Goal: Task Accomplishment & Management: Use online tool/utility

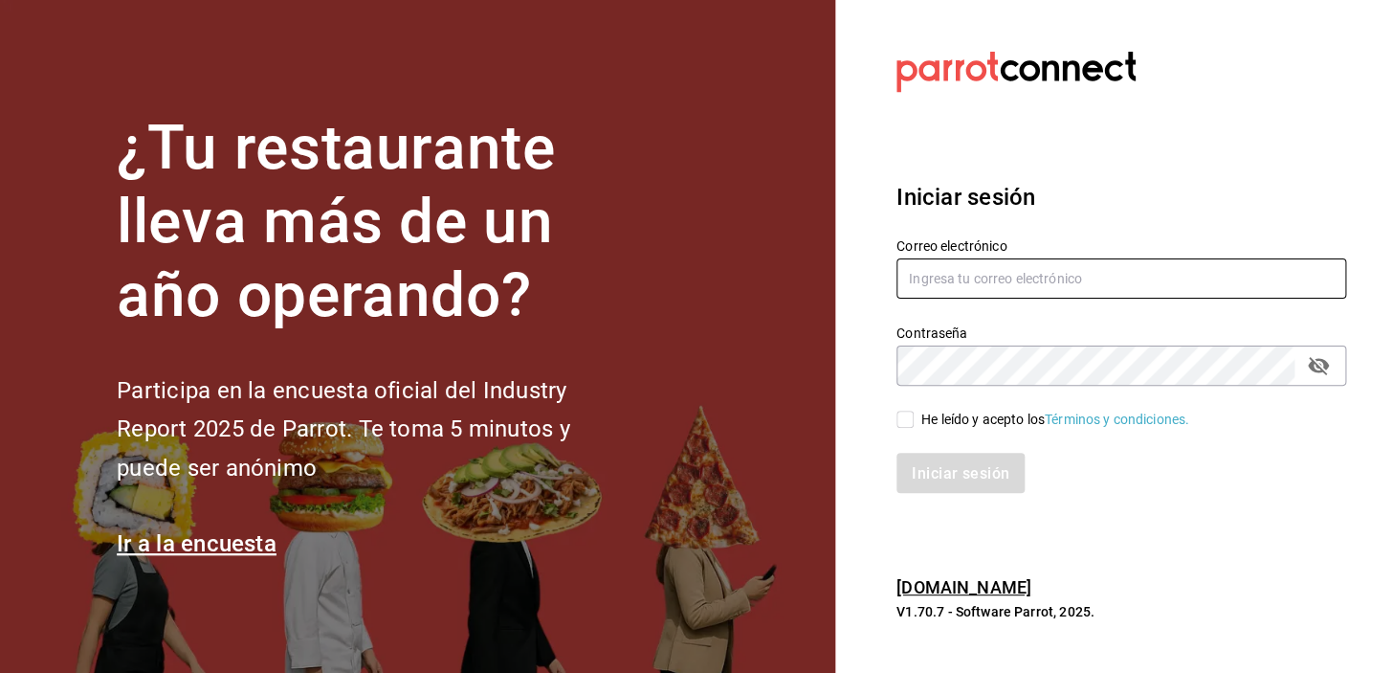
type input "[EMAIL_ADDRESS][DOMAIN_NAME]"
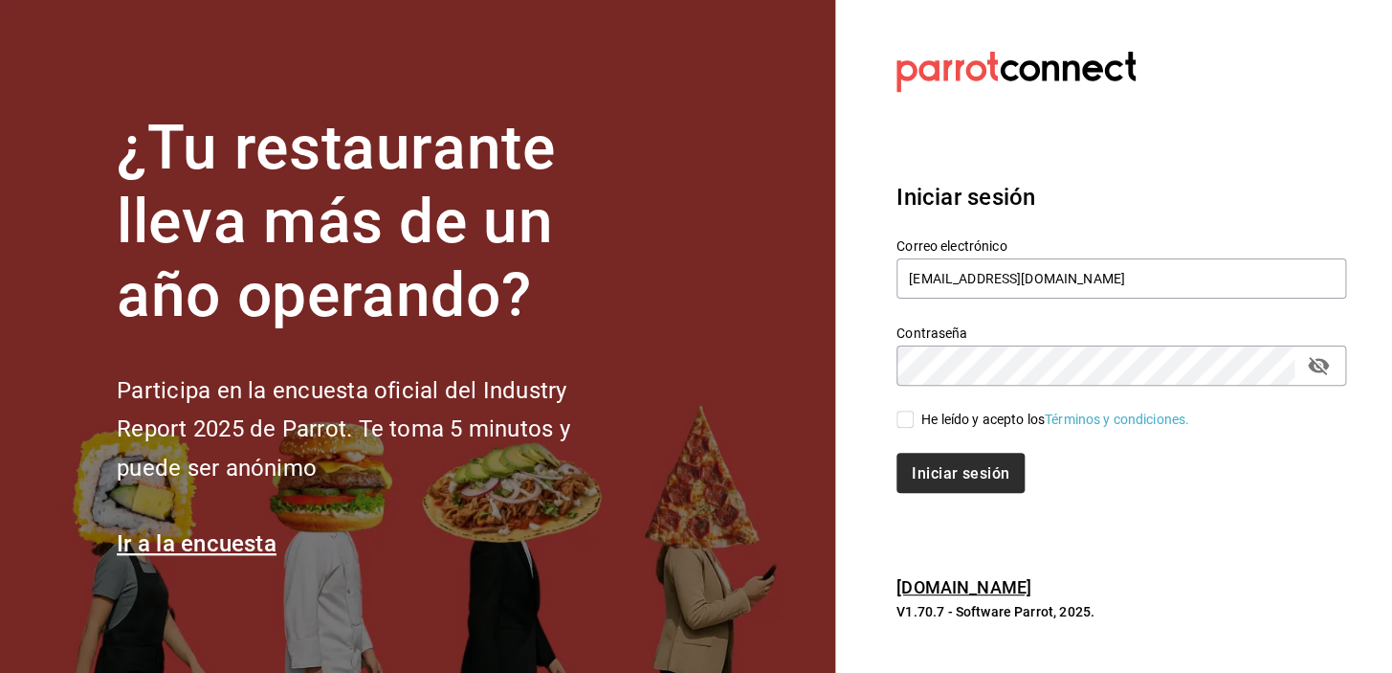
drag, startPoint x: 908, startPoint y: 417, endPoint x: 919, endPoint y: 459, distance: 43.6
click at [908, 417] on input "He leído y acepto los Términos y condiciones." at bounding box center [904, 418] width 17 height 17
checkbox input "true"
click at [928, 460] on button "Iniciar sesión" at bounding box center [961, 473] width 130 height 40
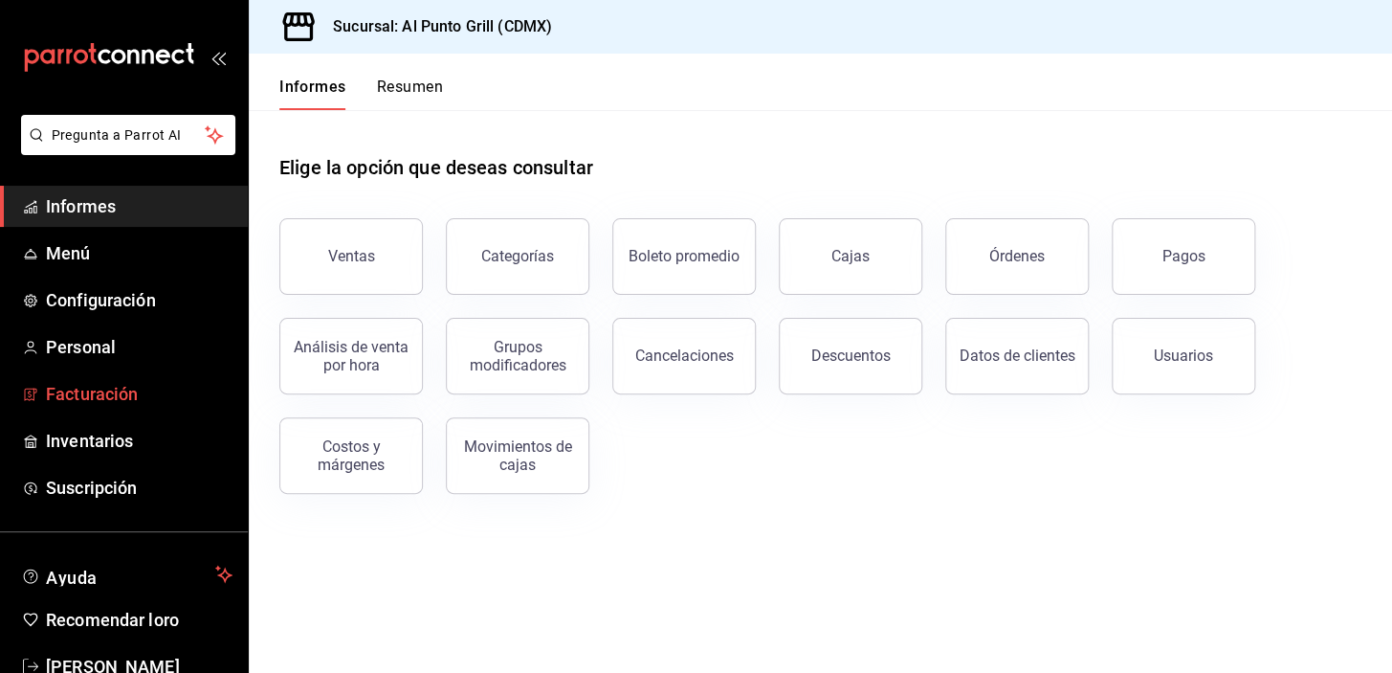
click at [99, 393] on font "Facturación" at bounding box center [92, 394] width 92 height 20
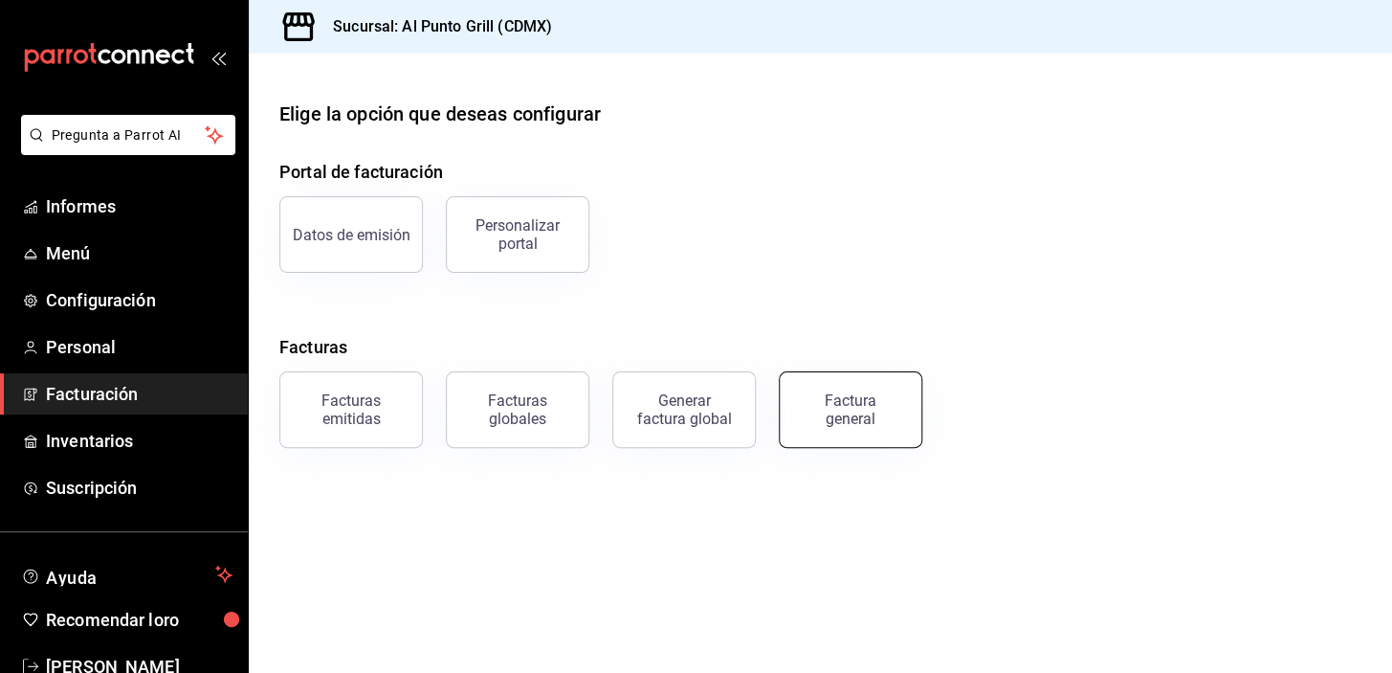
click at [843, 414] on font "Factura general" at bounding box center [851, 409] width 52 height 36
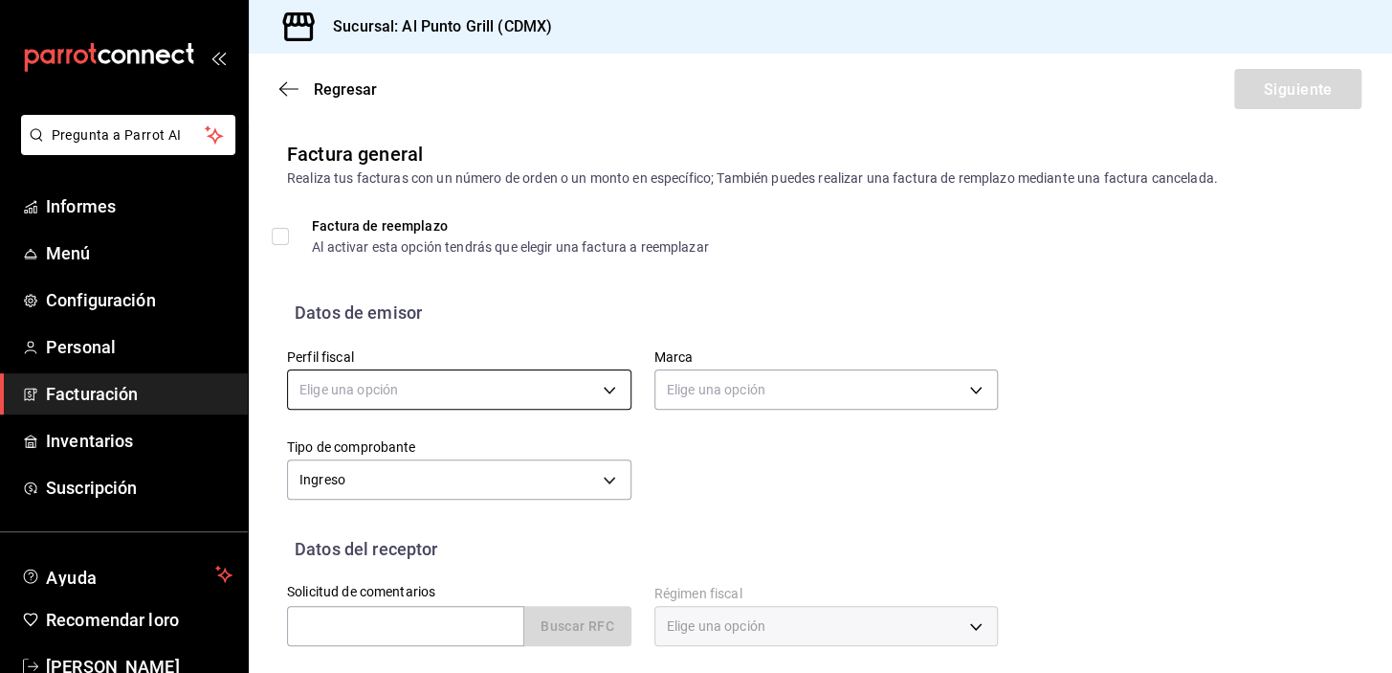
click at [354, 378] on body "Pregunta a Parrot AI Informes Menú Configuración Personal Facturación Inventari…" at bounding box center [696, 336] width 1392 height 673
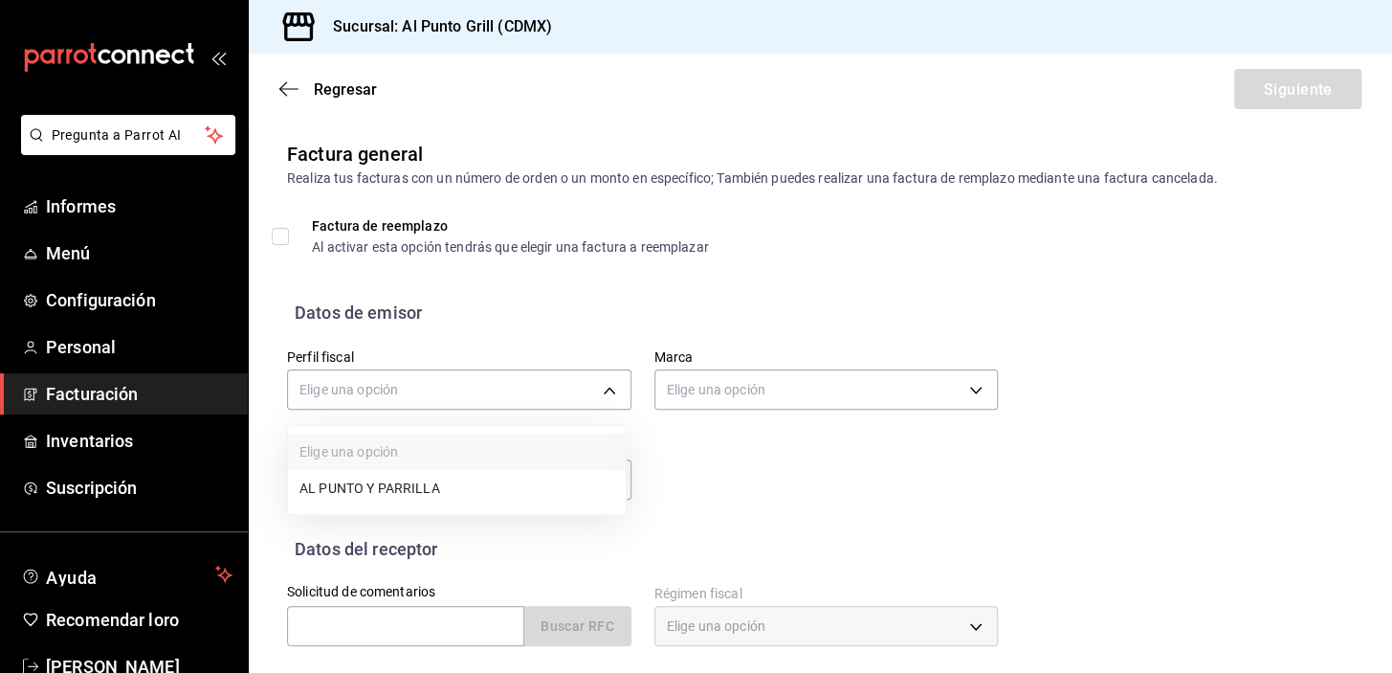
click at [364, 488] on font "AL PUNTO Y PARRILLA" at bounding box center [369, 487] width 141 height 15
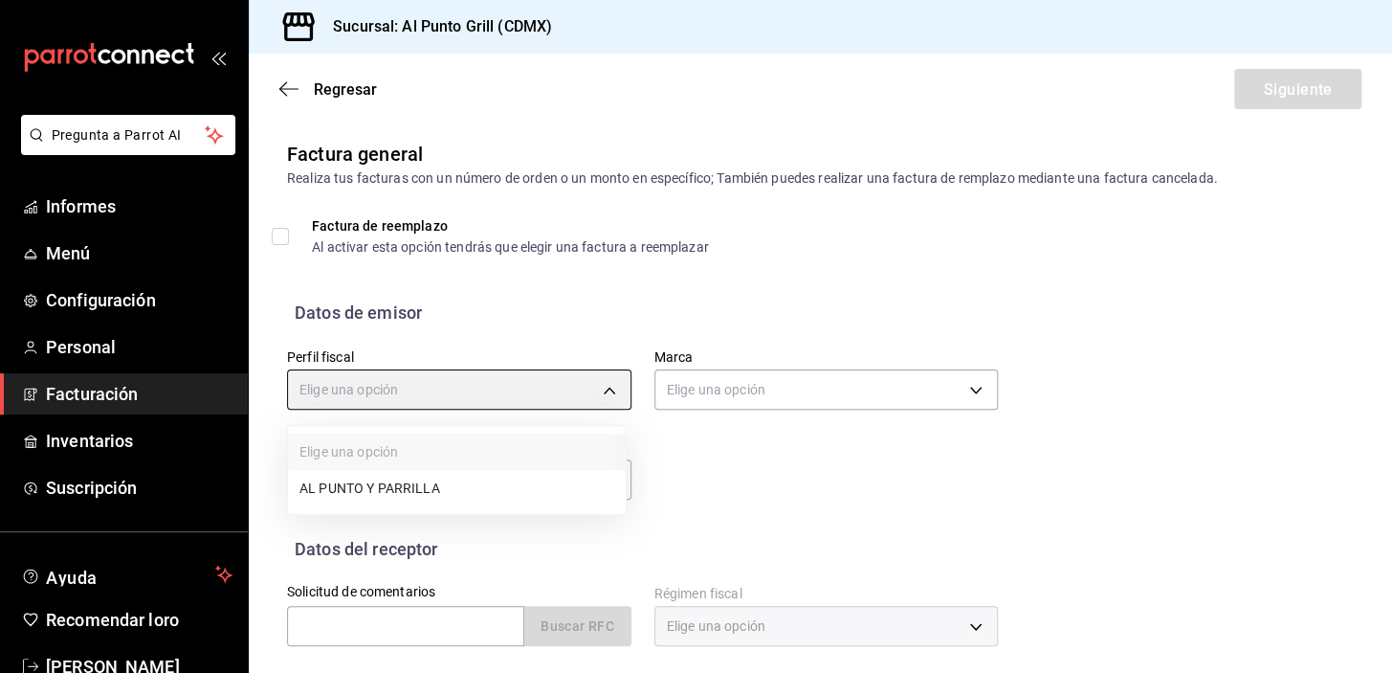
type input "711c2bc8-79b3-43e0-95de-ea7f23beadbf"
type input "359452a4-77df-4a2a-96d1-dbb27ae34e49"
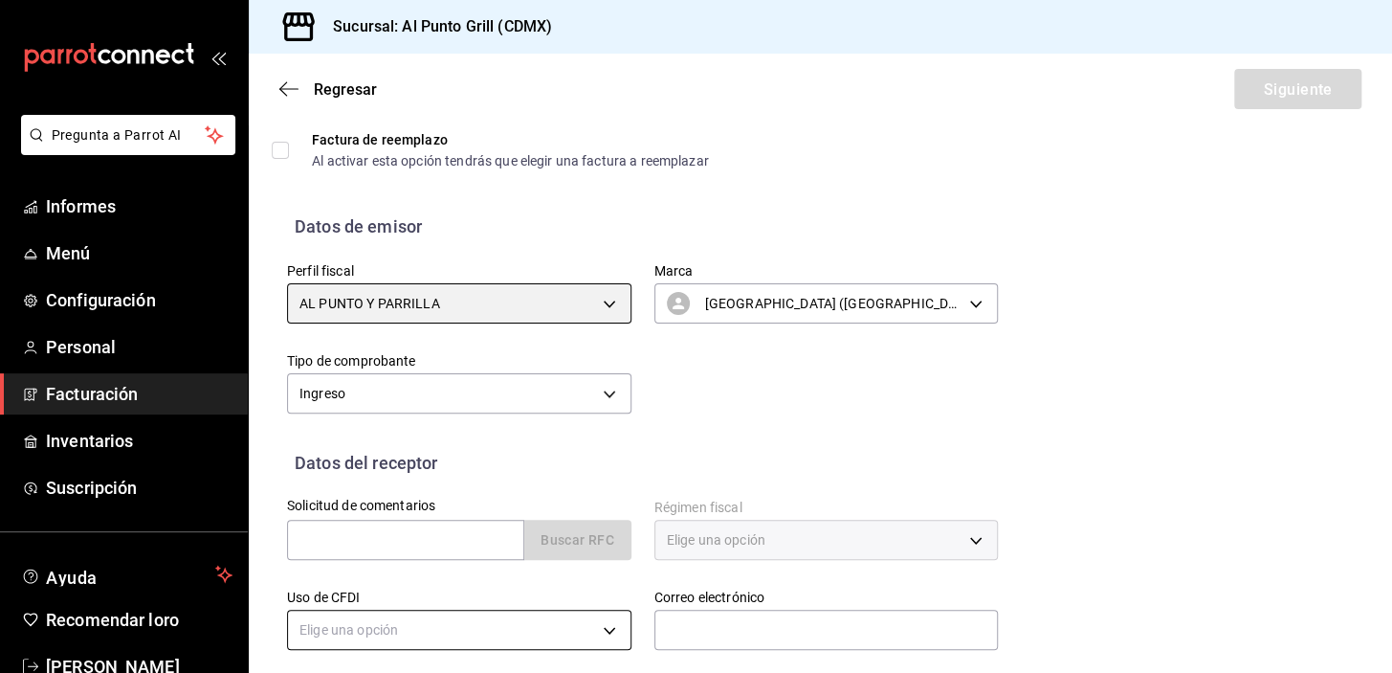
scroll to position [173, 0]
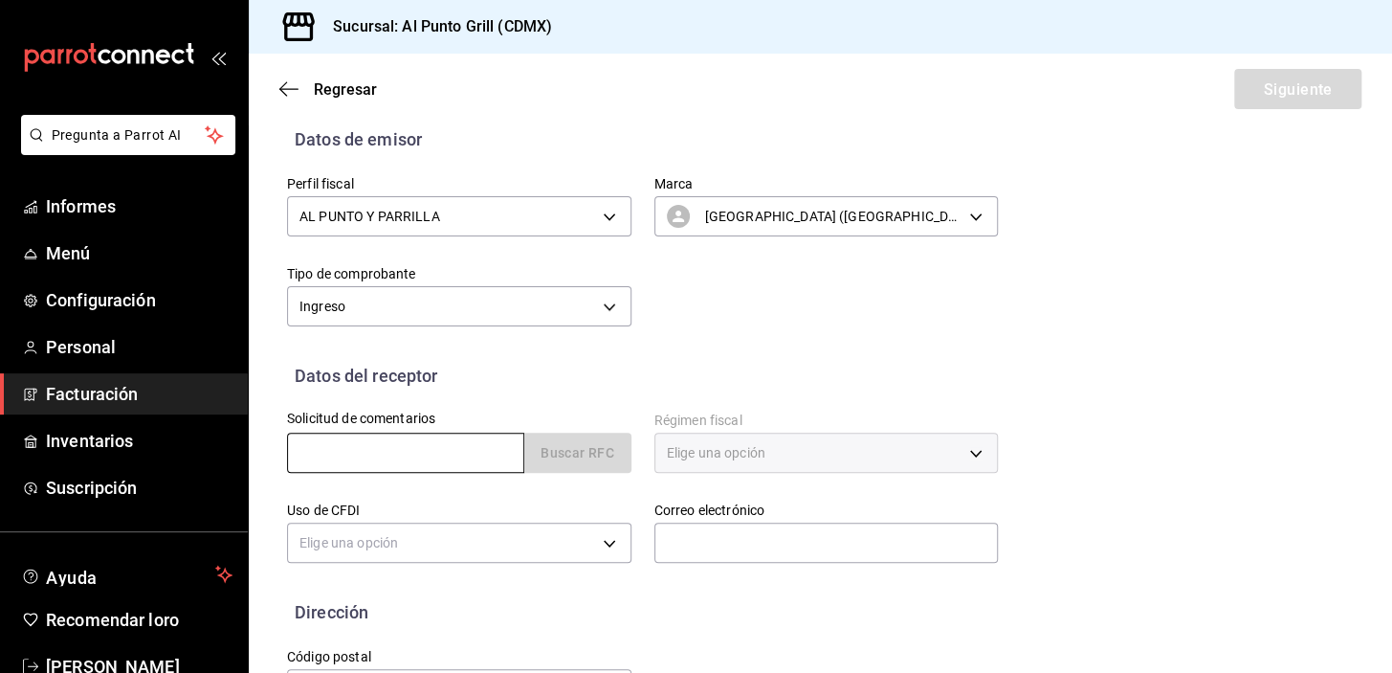
click at [355, 453] on input "text" at bounding box center [405, 452] width 237 height 40
click at [362, 449] on input "text" at bounding box center [405, 452] width 237 height 40
paste input "0401162B7 JE"
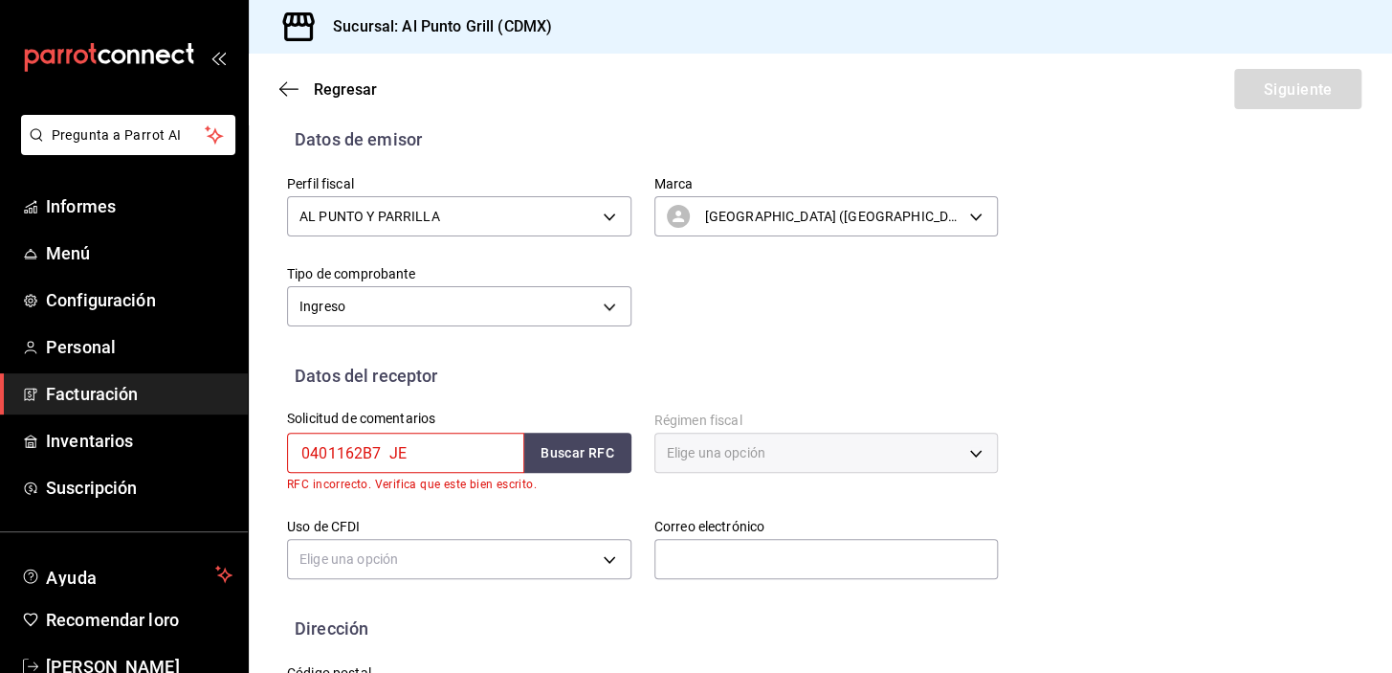
click at [417, 451] on input "0401162B7 JE" at bounding box center [405, 452] width 237 height 40
type input "0"
click at [314, 453] on input "text" at bounding box center [405, 452] width 237 height 40
paste input "0401162B7 JE"
type input "0401162B7 JE"
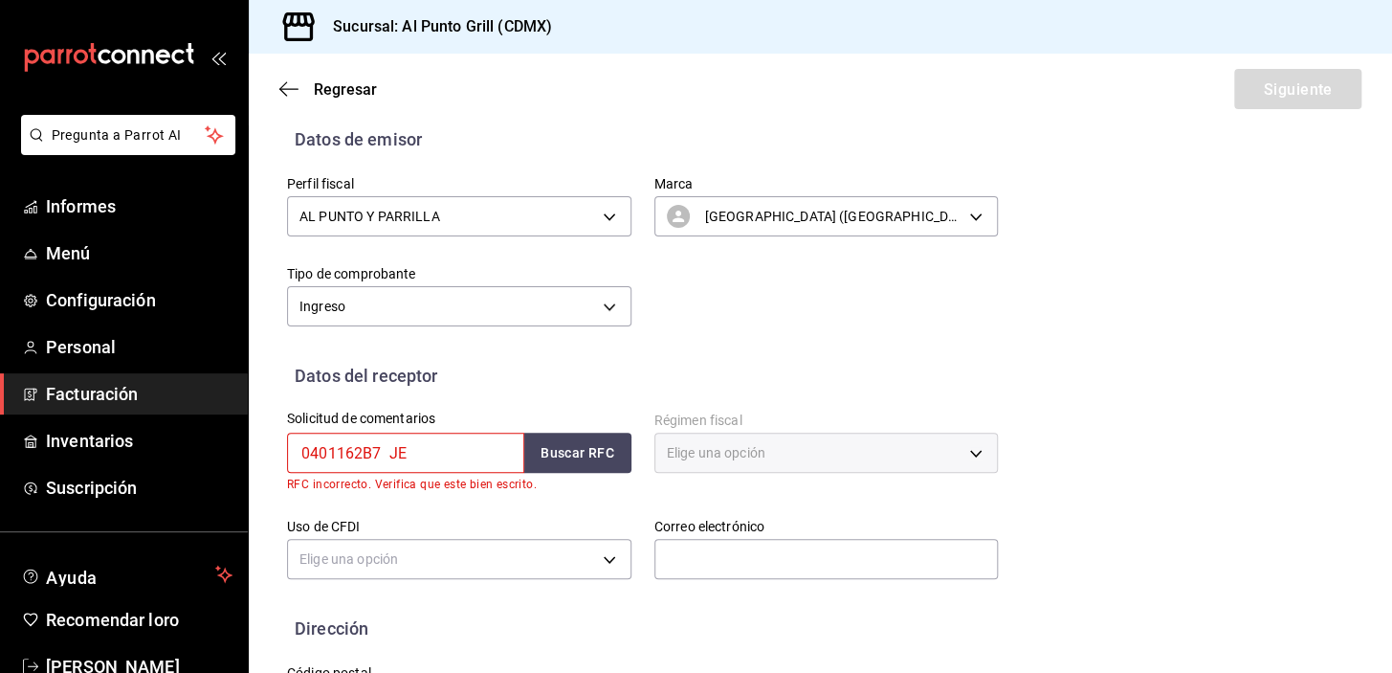
click at [416, 449] on input "0401162B7 JE" at bounding box center [405, 452] width 237 height 40
drag, startPoint x: 389, startPoint y: 456, endPoint x: 430, endPoint y: 447, distance: 41.3
click at [390, 456] on input "0401162B7 JE" at bounding box center [405, 452] width 237 height 40
drag, startPoint x: 431, startPoint y: 446, endPoint x: 277, endPoint y: 453, distance: 153.2
click at [277, 453] on div "Solicitud de comentarios 0401162B7 JE Buscar RFC RFC incorrecto. Verifica que e…" at bounding box center [447, 441] width 367 height 106
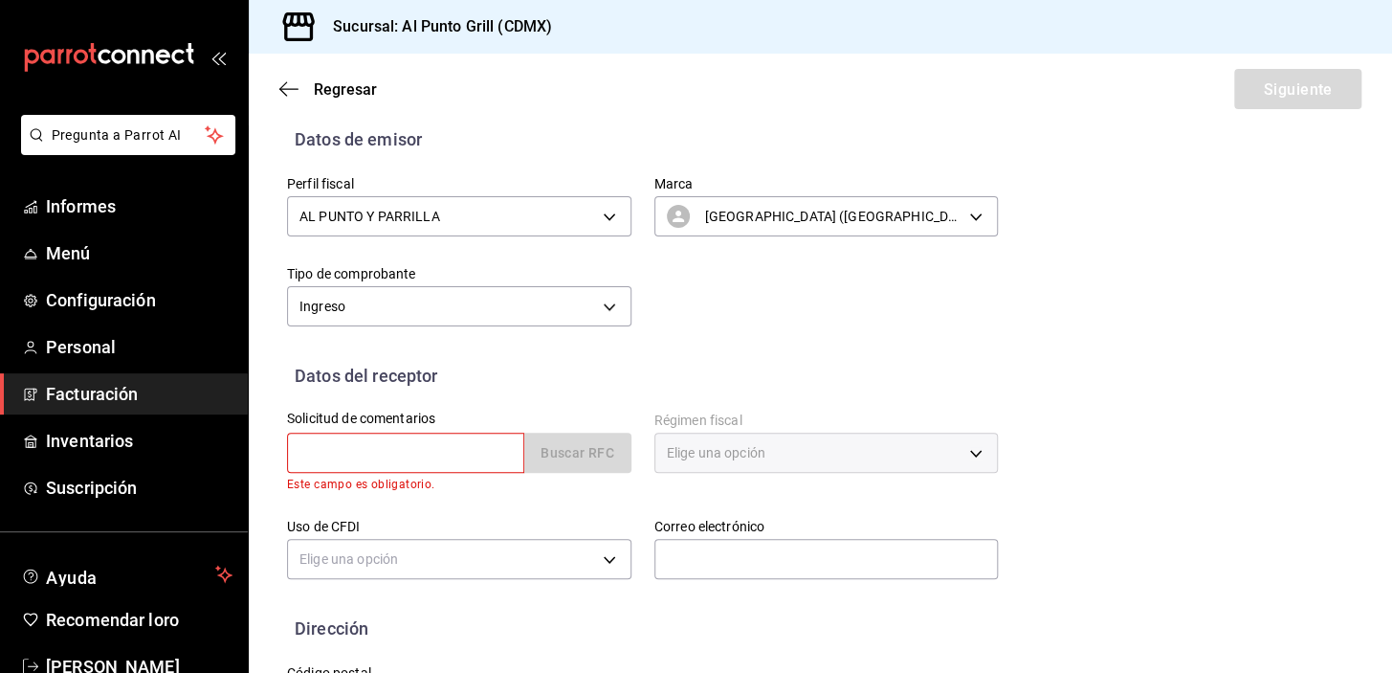
click at [390, 453] on input "text" at bounding box center [405, 452] width 237 height 40
paste input "JEBM0401162B"
type input "JEBM0401162B"
click at [594, 458] on font "Buscar RFC" at bounding box center [578, 453] width 74 height 15
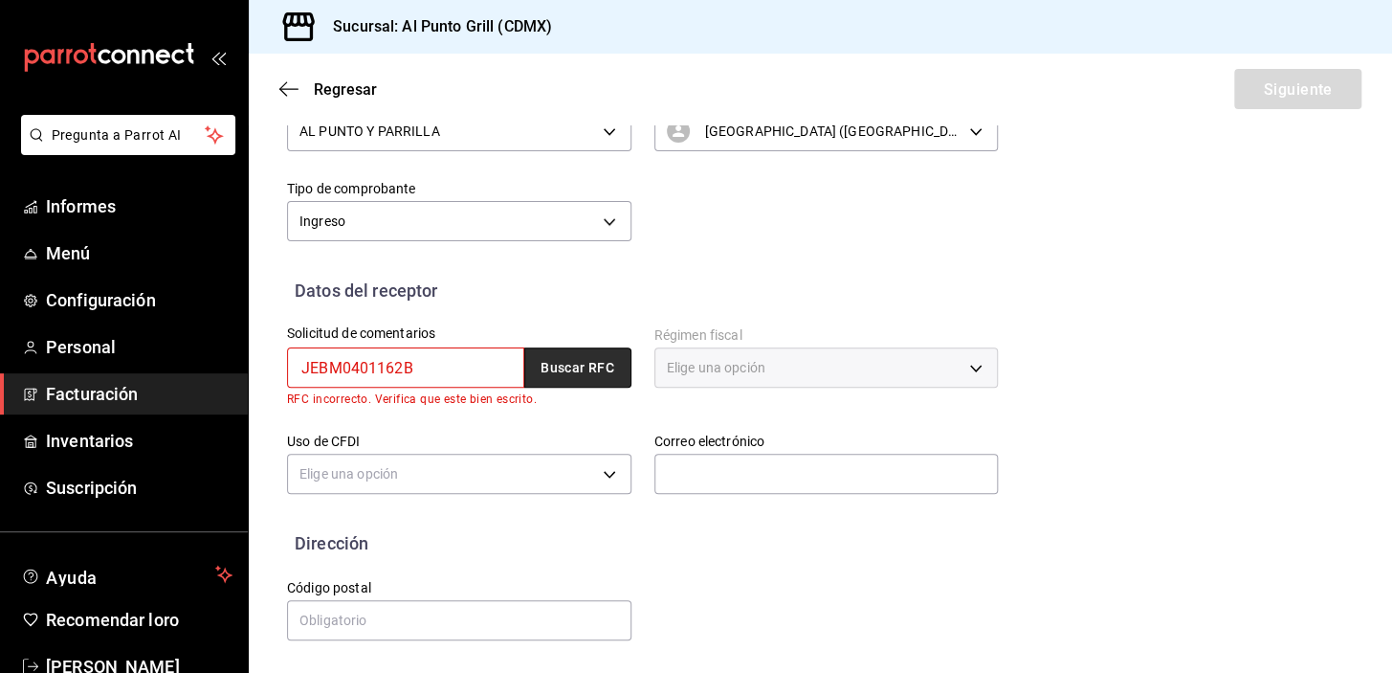
click at [574, 364] on font "Buscar RFC" at bounding box center [578, 368] width 74 height 15
click at [724, 367] on font "Elige una opción" at bounding box center [716, 367] width 99 height 15
click at [968, 370] on div "Elige una opción" at bounding box center [826, 367] width 344 height 40
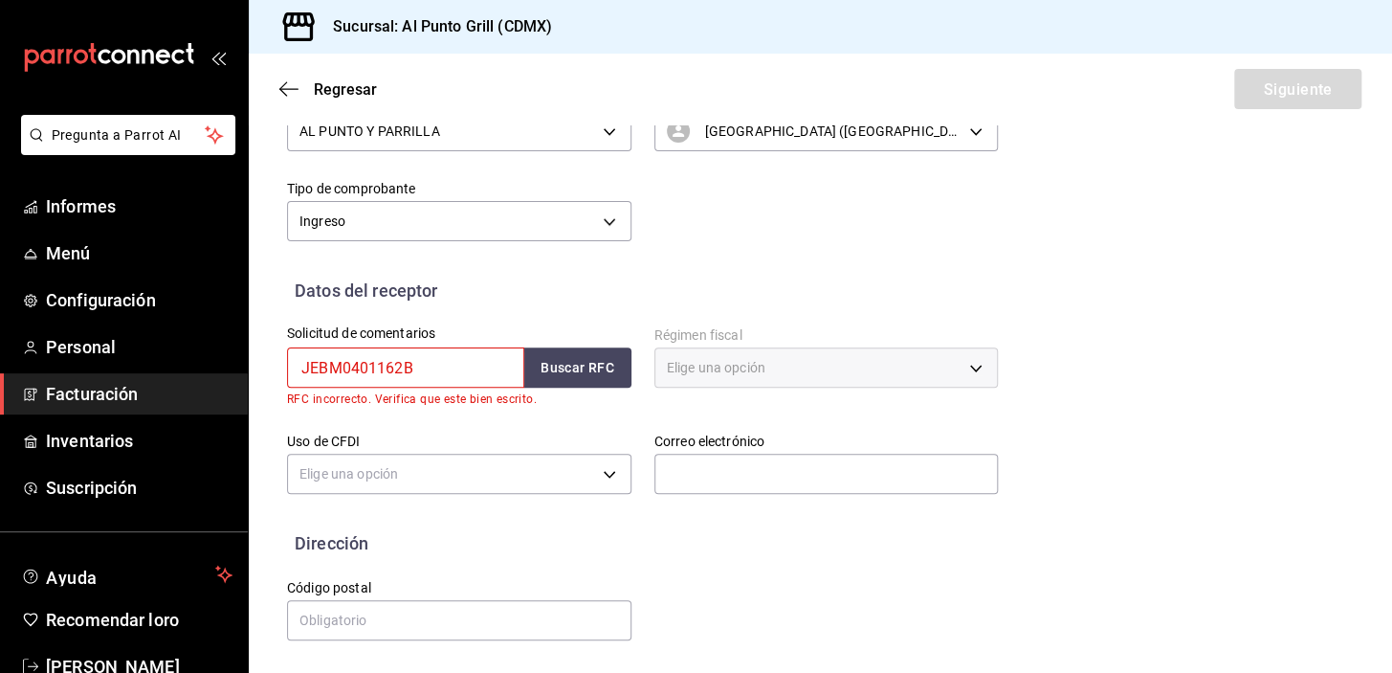
click at [916, 364] on div "Elige una opción" at bounding box center [826, 367] width 344 height 40
drag, startPoint x: 405, startPoint y: 368, endPoint x: 273, endPoint y: 379, distance: 132.4
click at [273, 379] on div "Solicitud de comentarios JEBM0401162B Buscar RFC RFC incorrecto. Verifica que e…" at bounding box center [447, 356] width 367 height 106
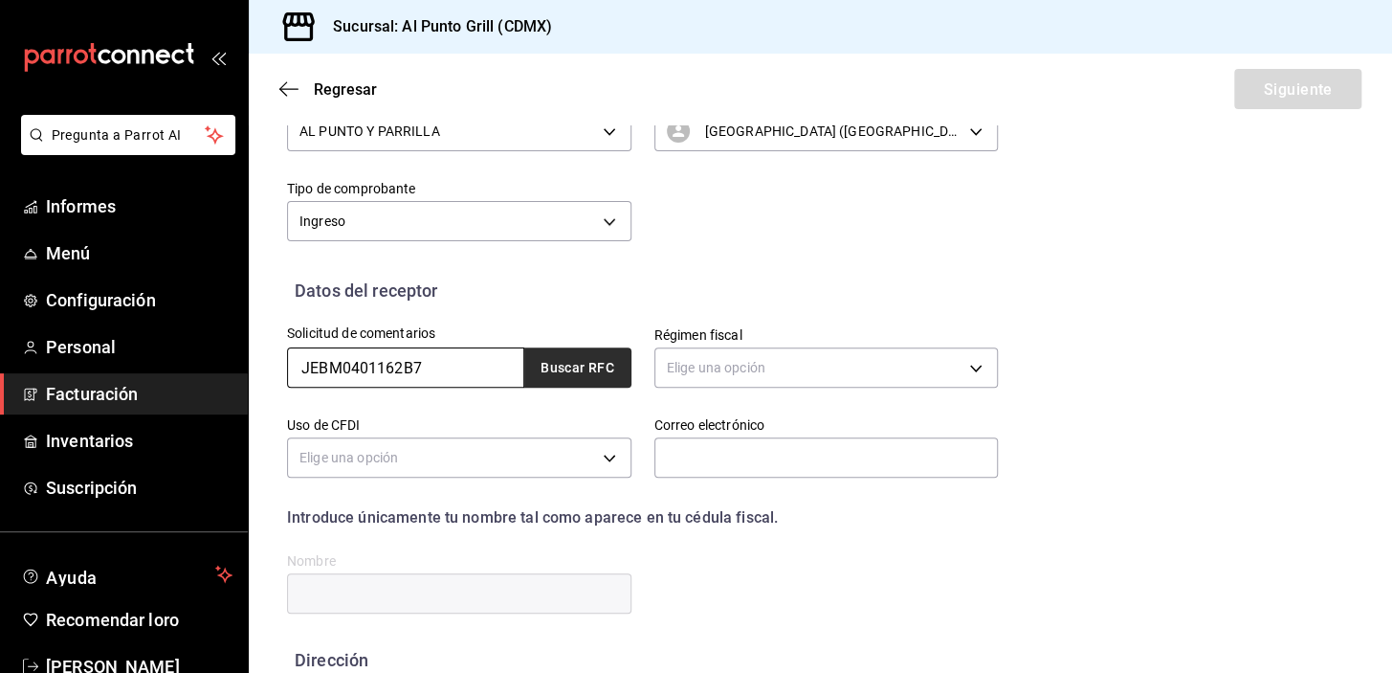
type input "JEBM0401162B7"
click at [581, 353] on button "Buscar RFC" at bounding box center [577, 367] width 107 height 40
type input "t.construcciones310@gmail.com"
type input "54760"
type input "MAYRA JERONIMO BAUTISTA"
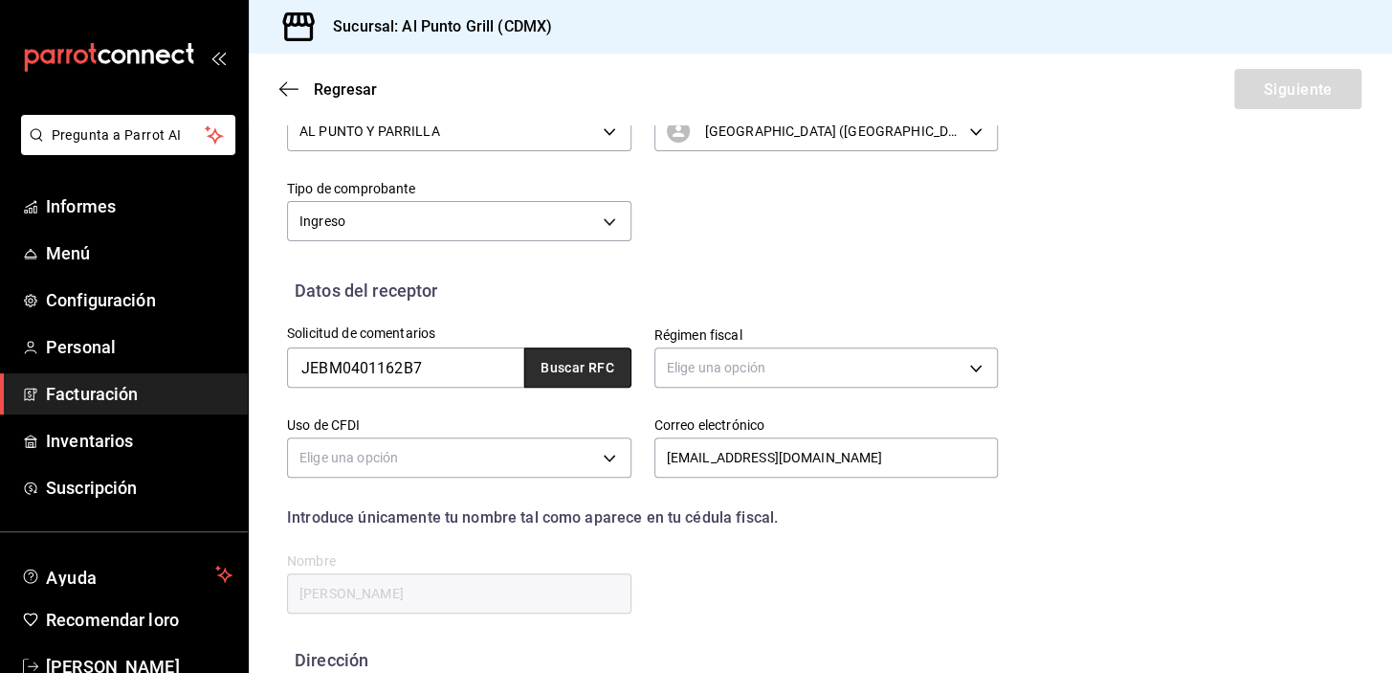
type input "626"
type input "G03"
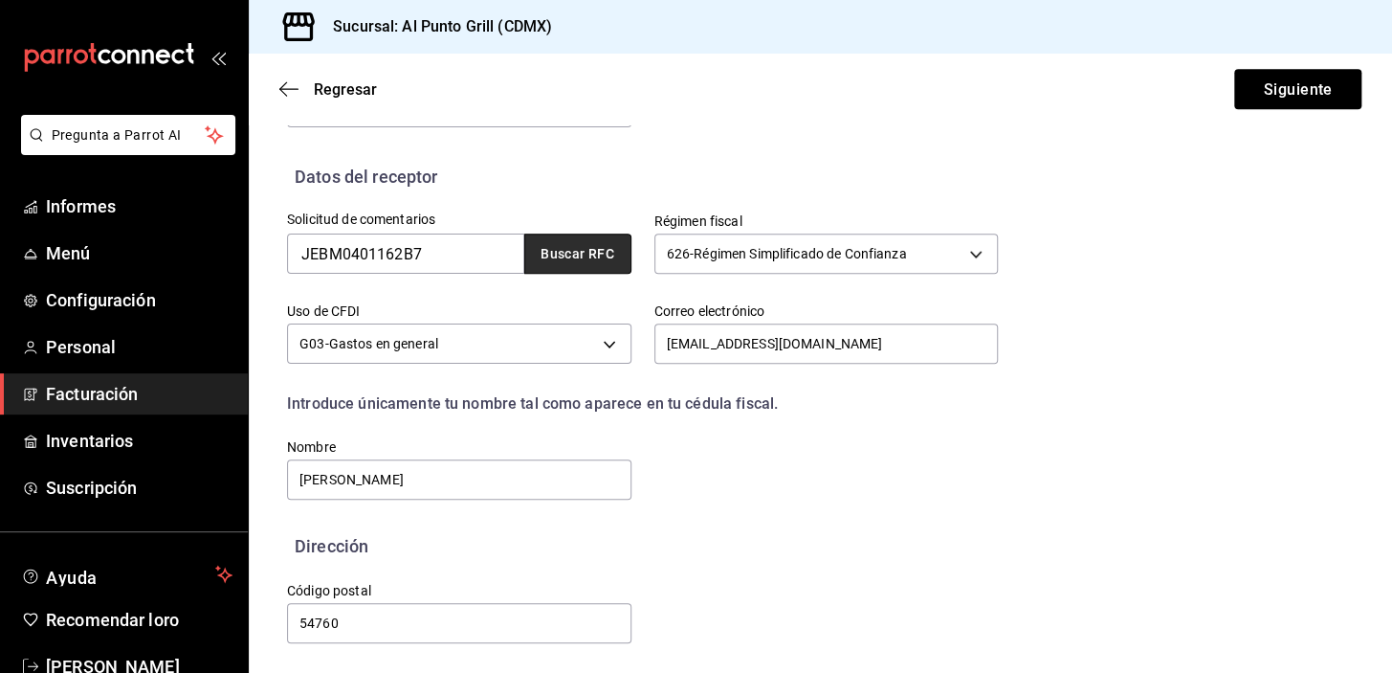
scroll to position [375, 0]
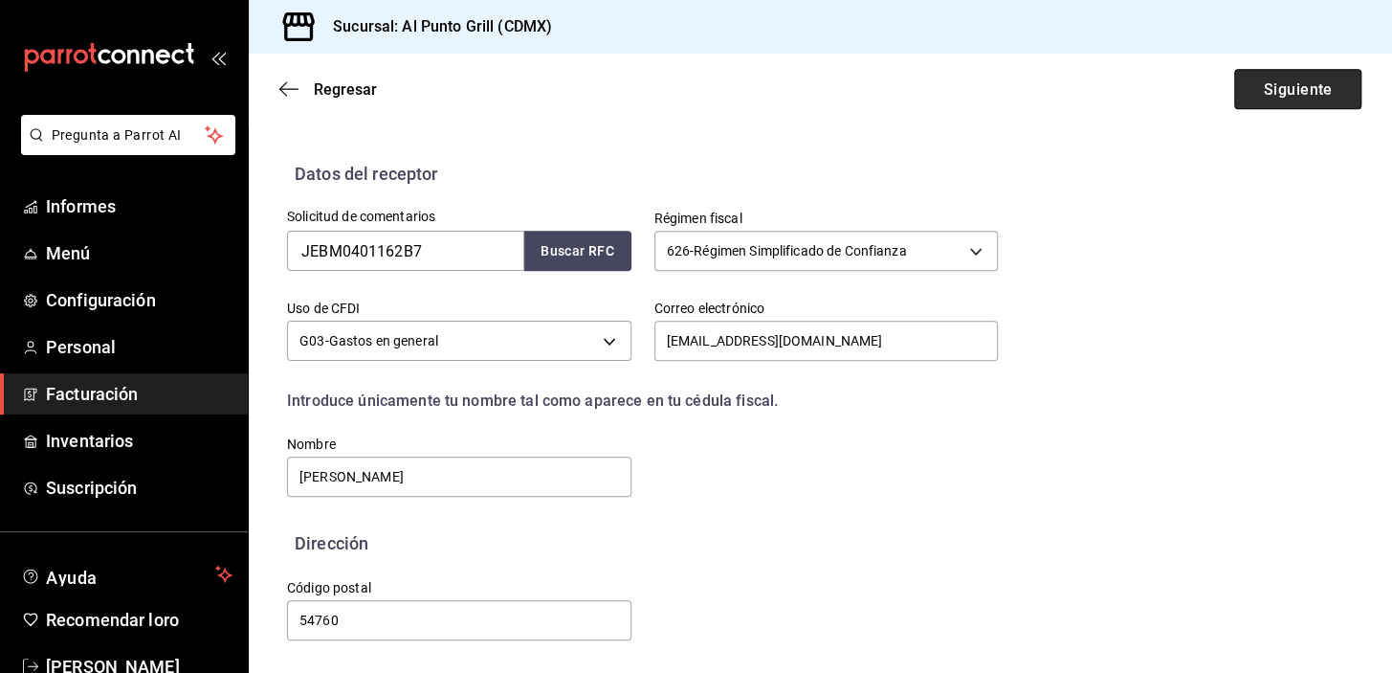
click at [1273, 101] on button "Siguiente" at bounding box center [1297, 89] width 127 height 40
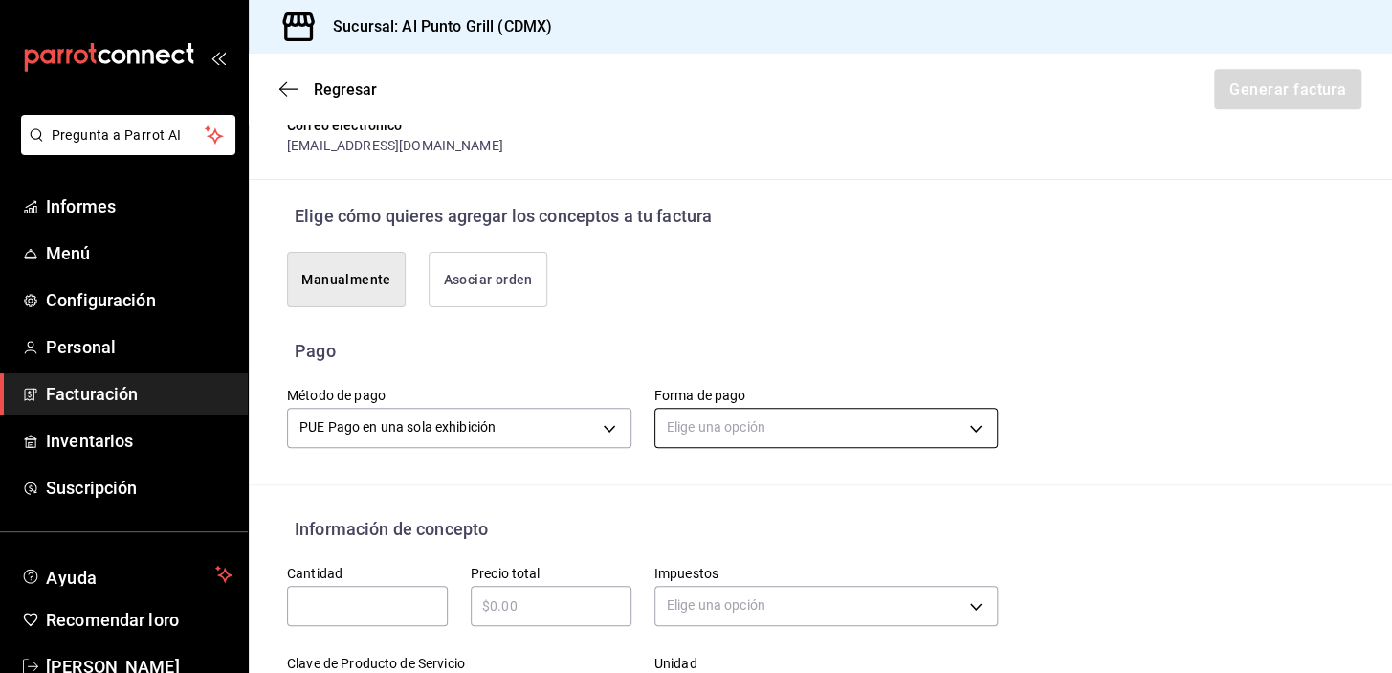
click at [800, 414] on body "Pregunta a Parrot AI Informes Menú Configuración Personal Facturación Inventari…" at bounding box center [696, 336] width 1392 height 673
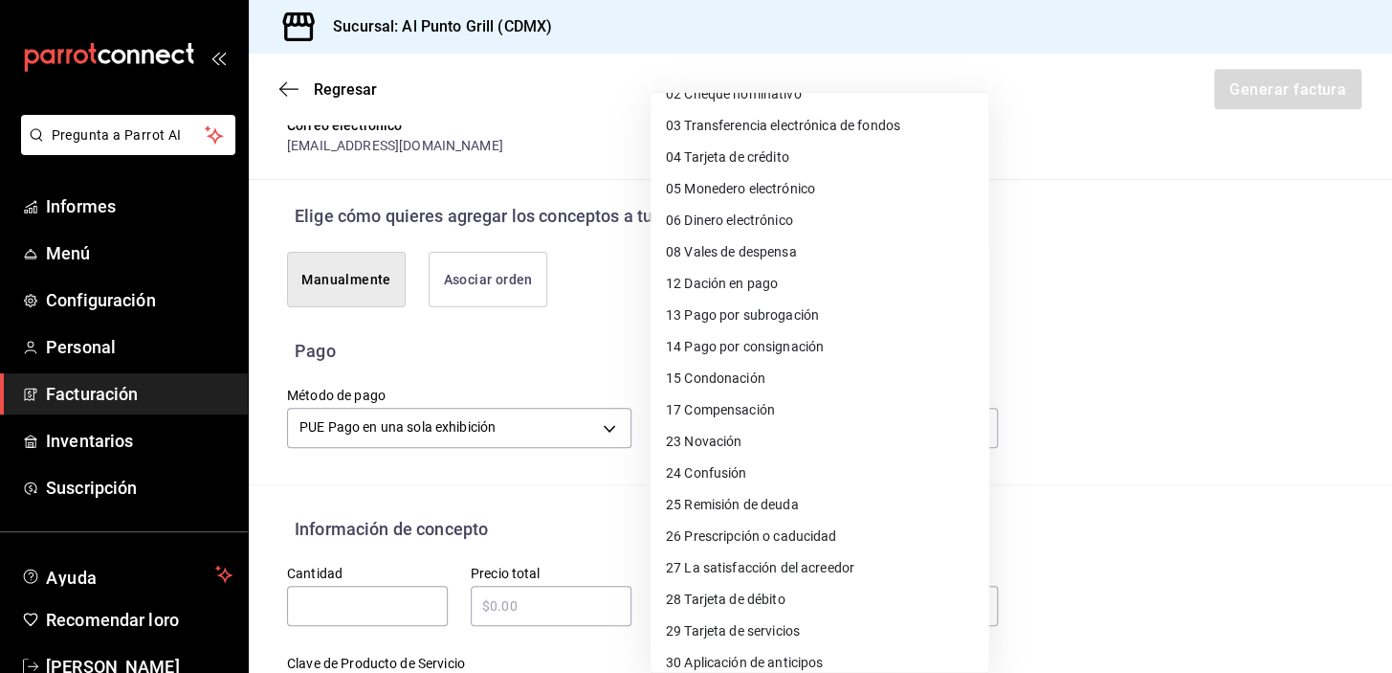
scroll to position [0, 0]
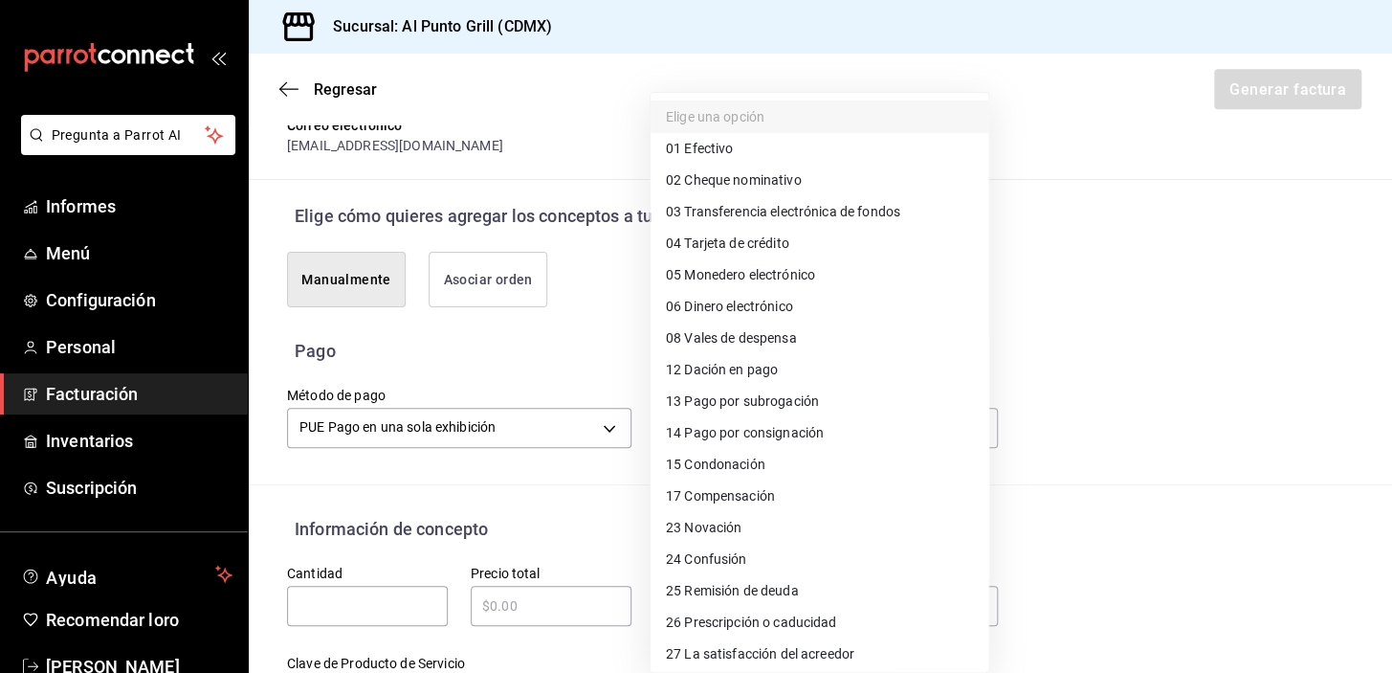
click at [719, 151] on font "Efectivo" at bounding box center [708, 148] width 49 height 15
type input "01"
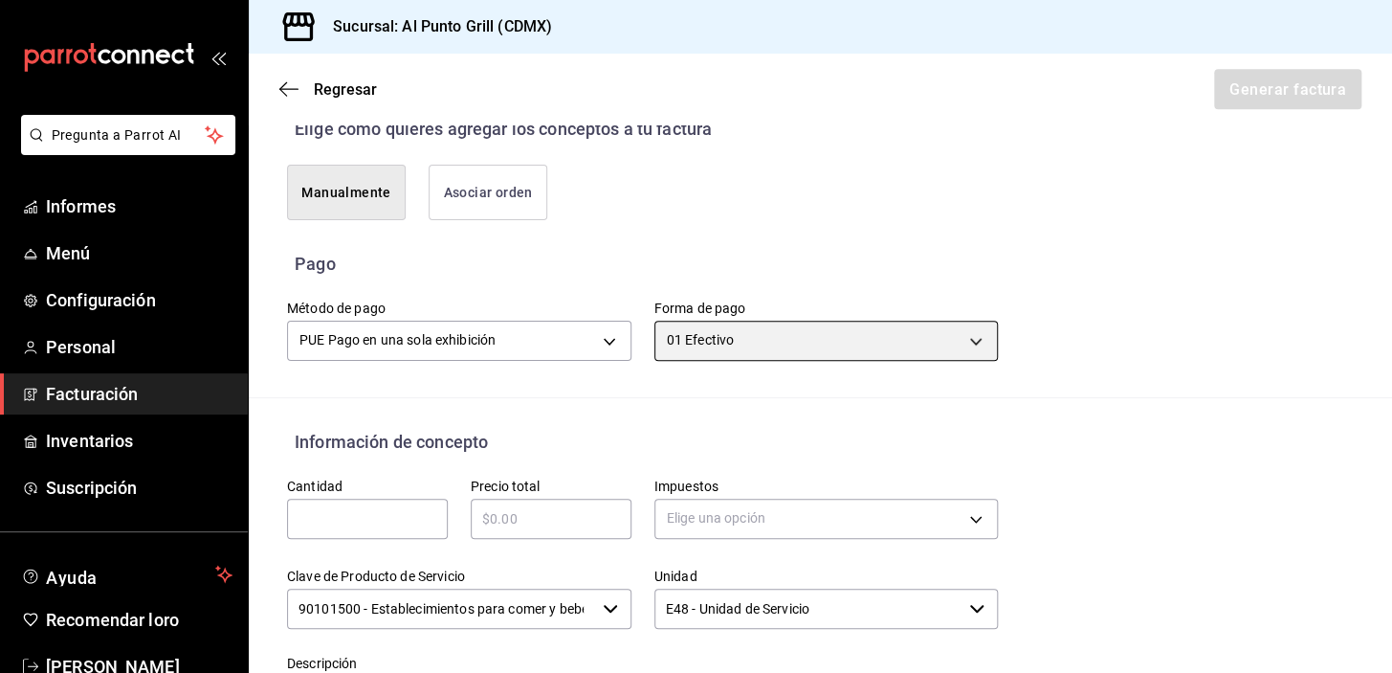
scroll to position [549, 0]
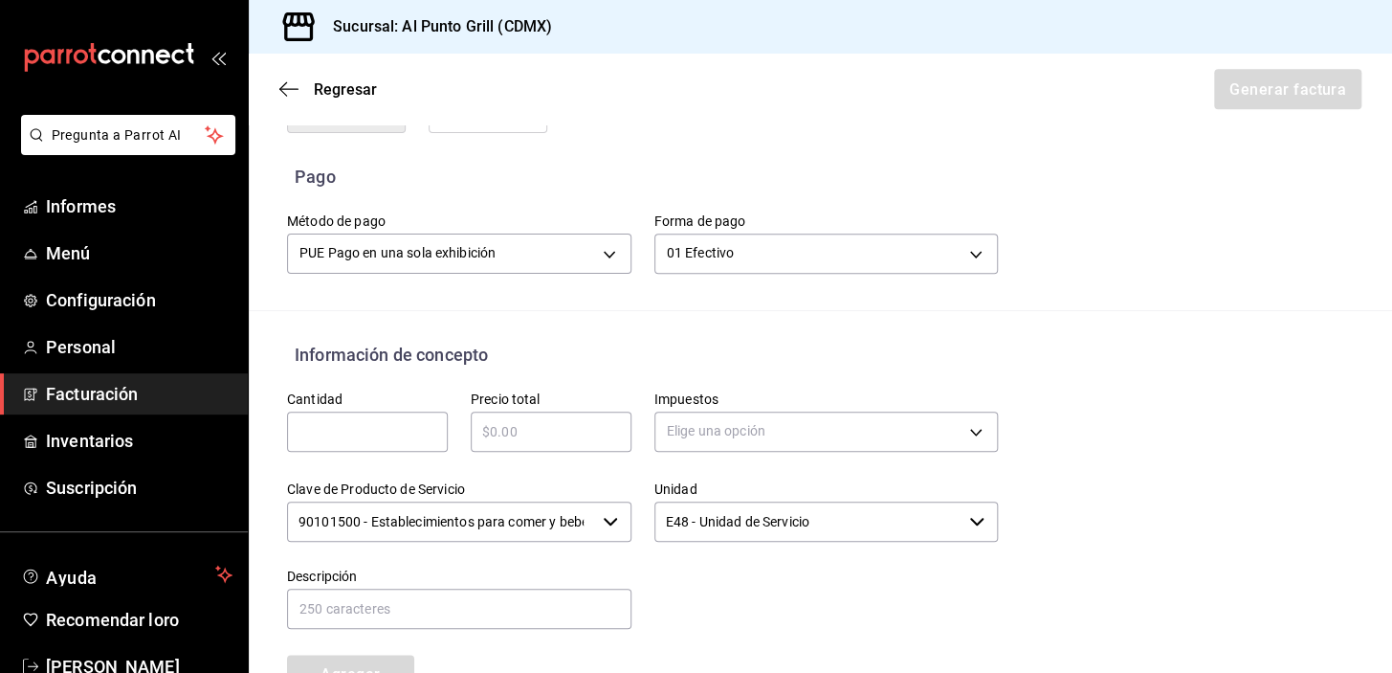
click at [356, 431] on input "text" at bounding box center [367, 431] width 161 height 23
type input "1"
click at [496, 428] on input "text" at bounding box center [551, 431] width 161 height 23
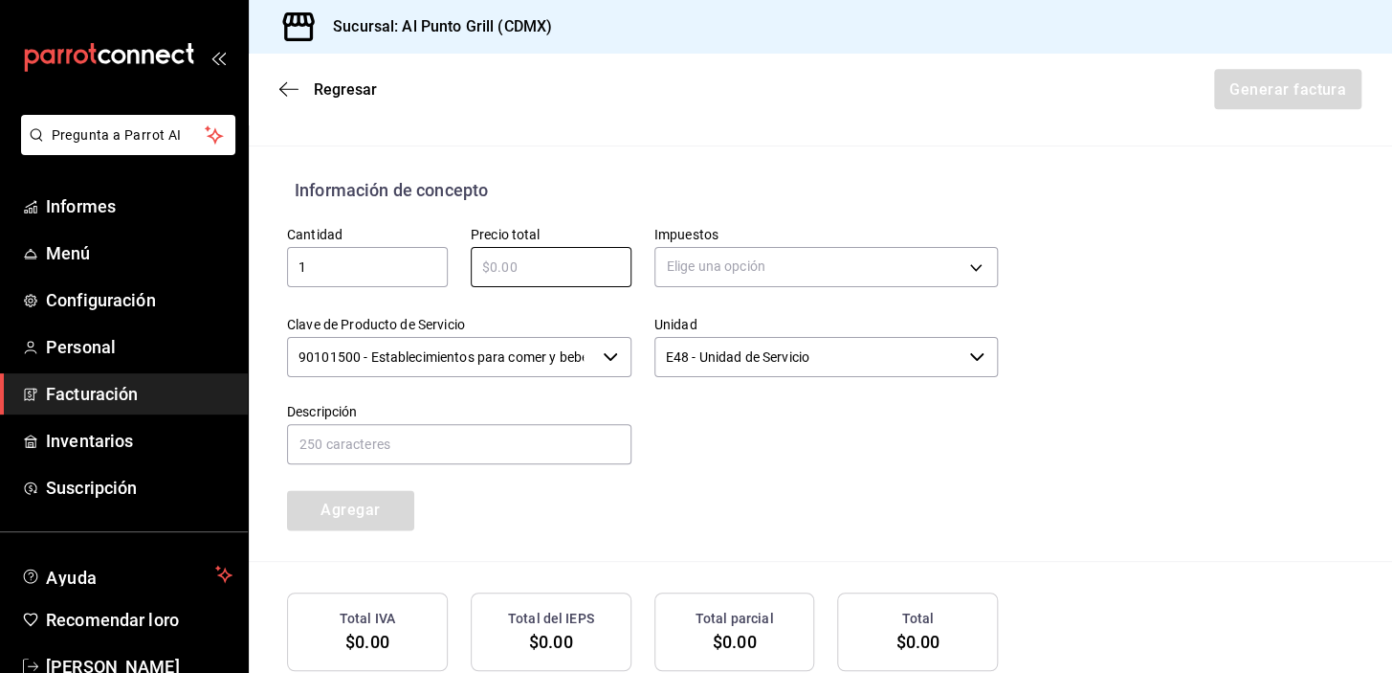
scroll to position [723, 0]
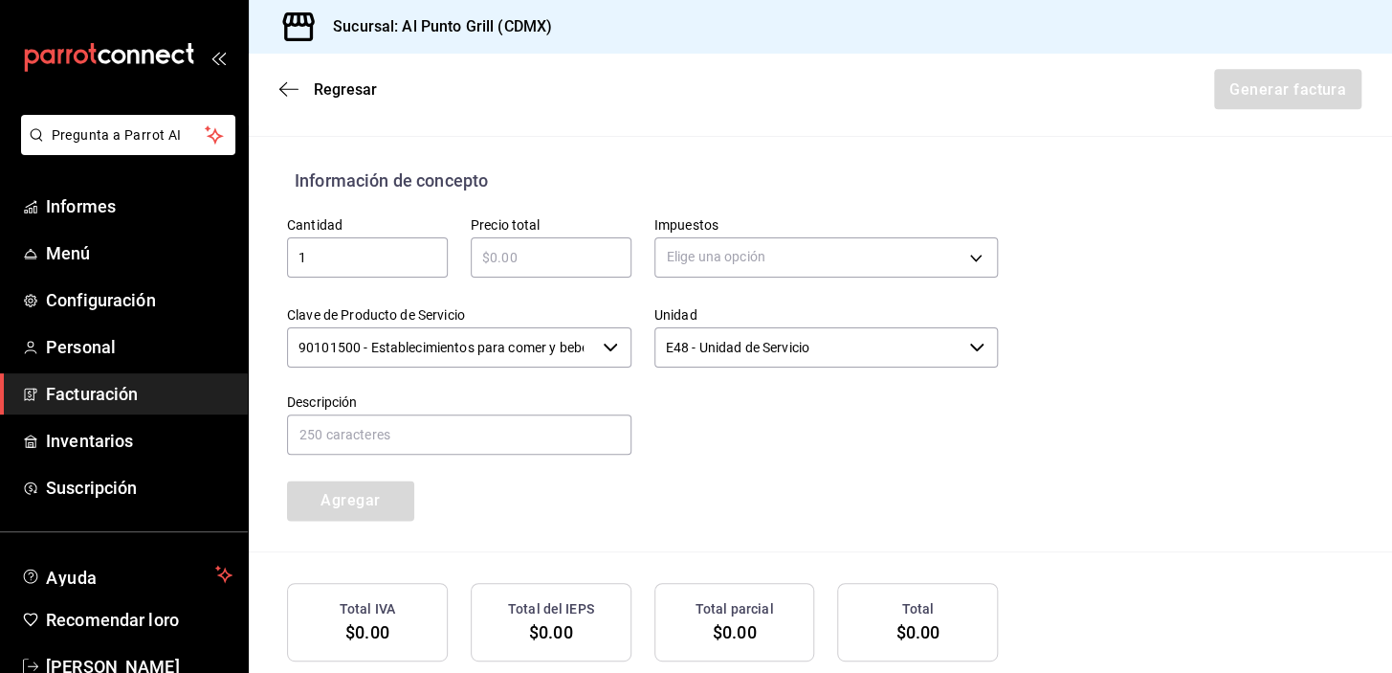
click at [545, 268] on div "​" at bounding box center [551, 257] width 161 height 40
type input "$951.00"
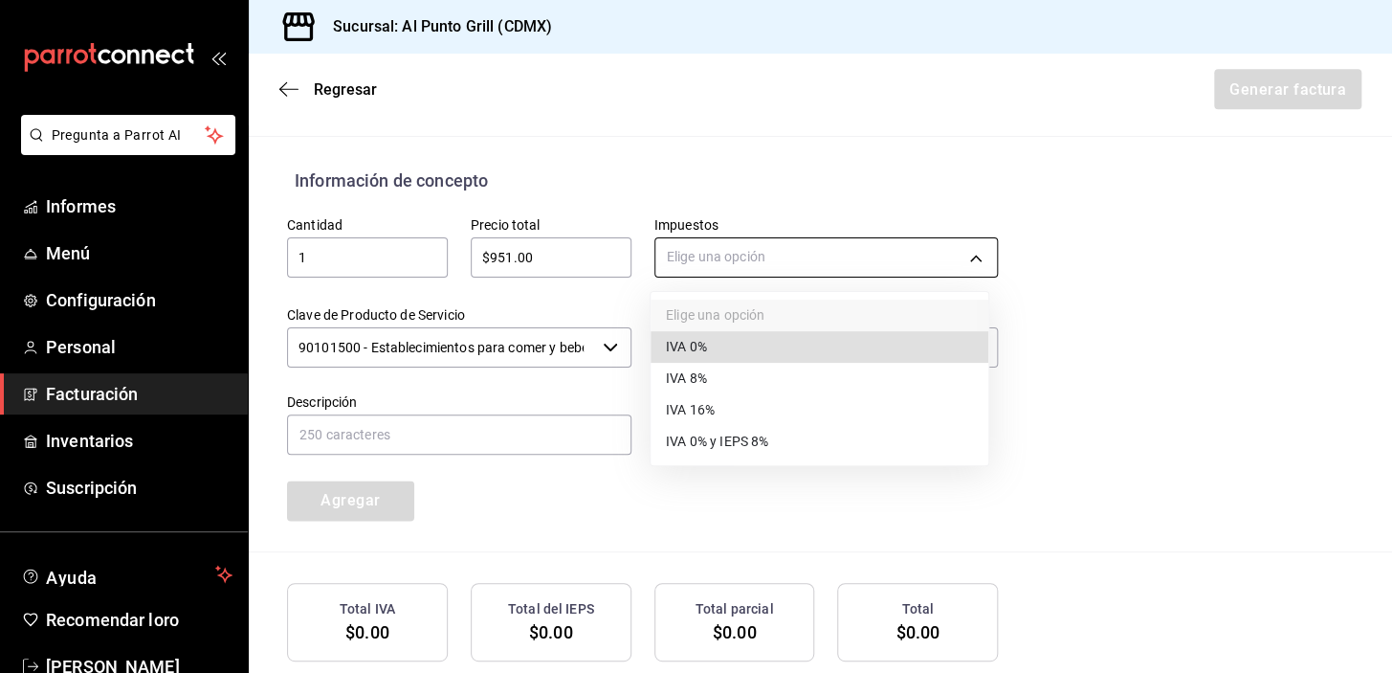
click at [719, 264] on body "Pregunta a Parrot AI Informes Menú Configuración Personal Facturación Inventari…" at bounding box center [696, 336] width 1392 height 673
click at [695, 413] on font "IVA 16%" at bounding box center [690, 410] width 49 height 15
type input "IVA_16"
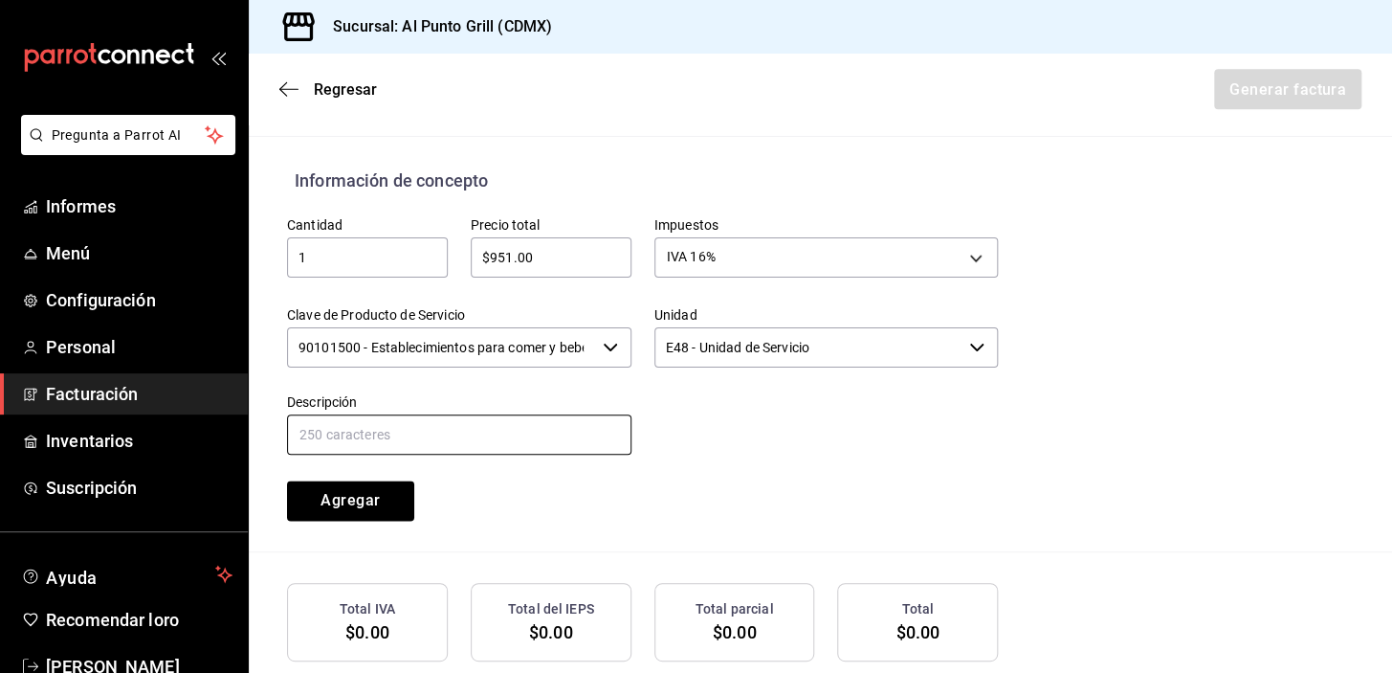
click at [326, 419] on input "text" at bounding box center [459, 434] width 344 height 40
type input "CONSUMO DE ALIMENTOS Y BEBIDAS"
click at [324, 493] on font "Agregar" at bounding box center [349, 500] width 59 height 18
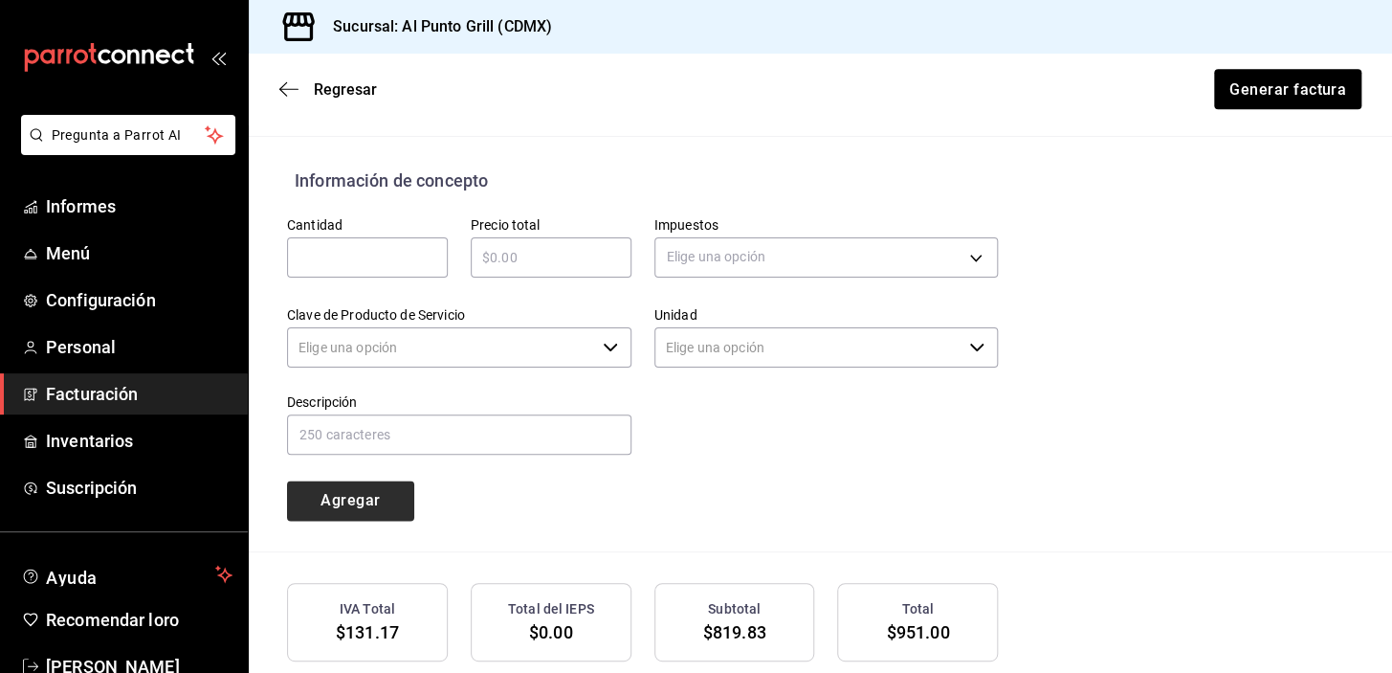
type input "90101500 - Establecimientos para comer y beber"
type input "E48 - Unidad de Servicio"
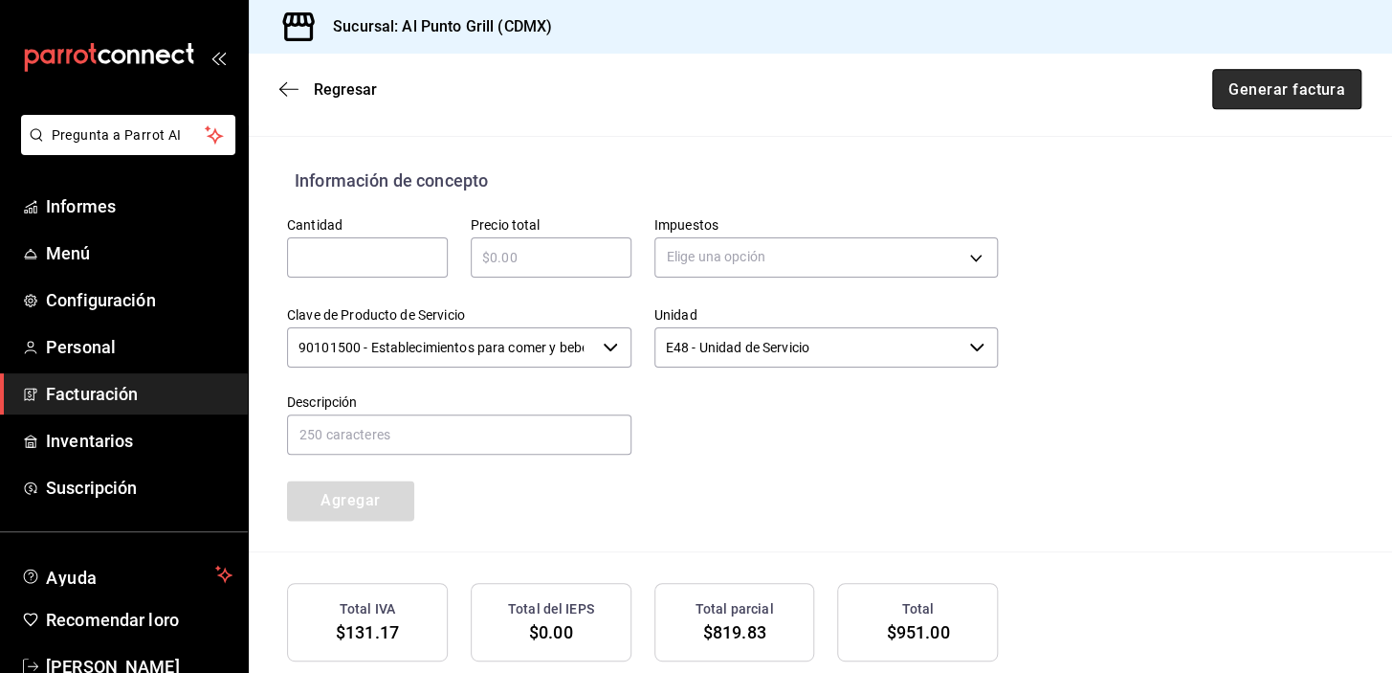
click at [1286, 98] on font "Generar factura" at bounding box center [1286, 88] width 117 height 18
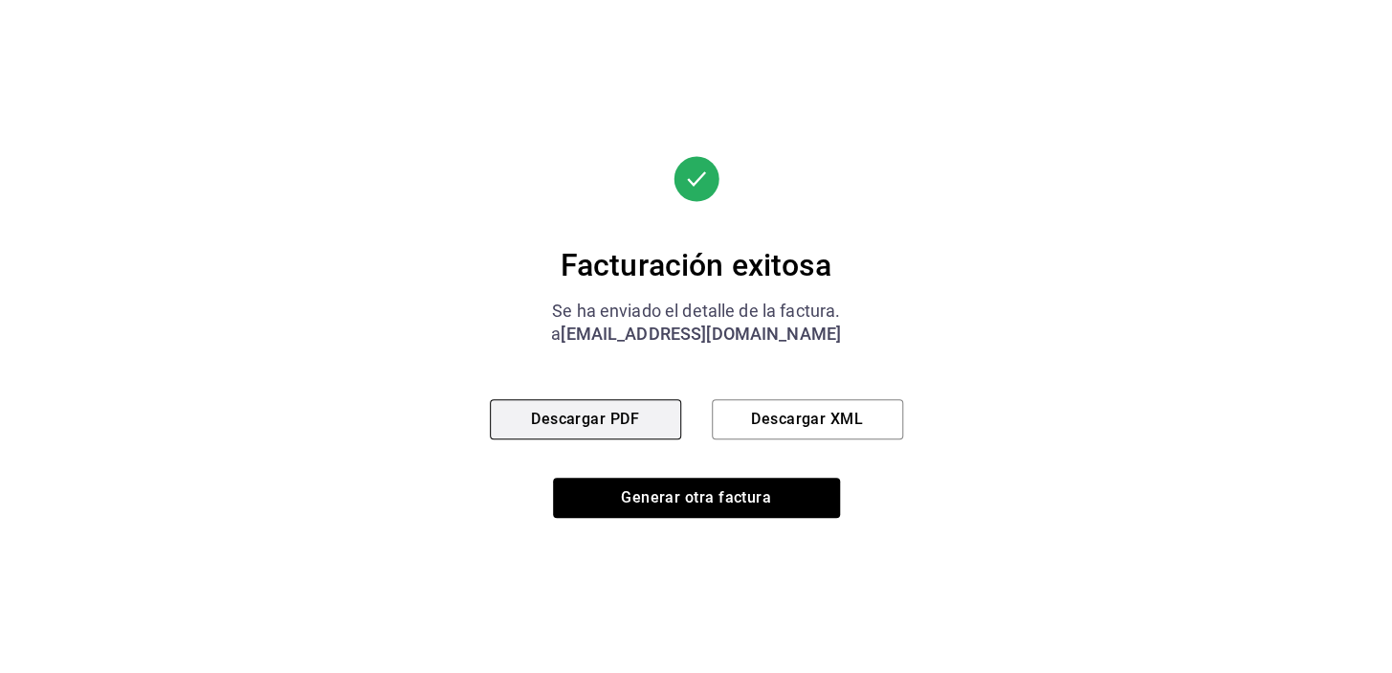
click at [584, 422] on font "Descargar PDF" at bounding box center [585, 418] width 108 height 18
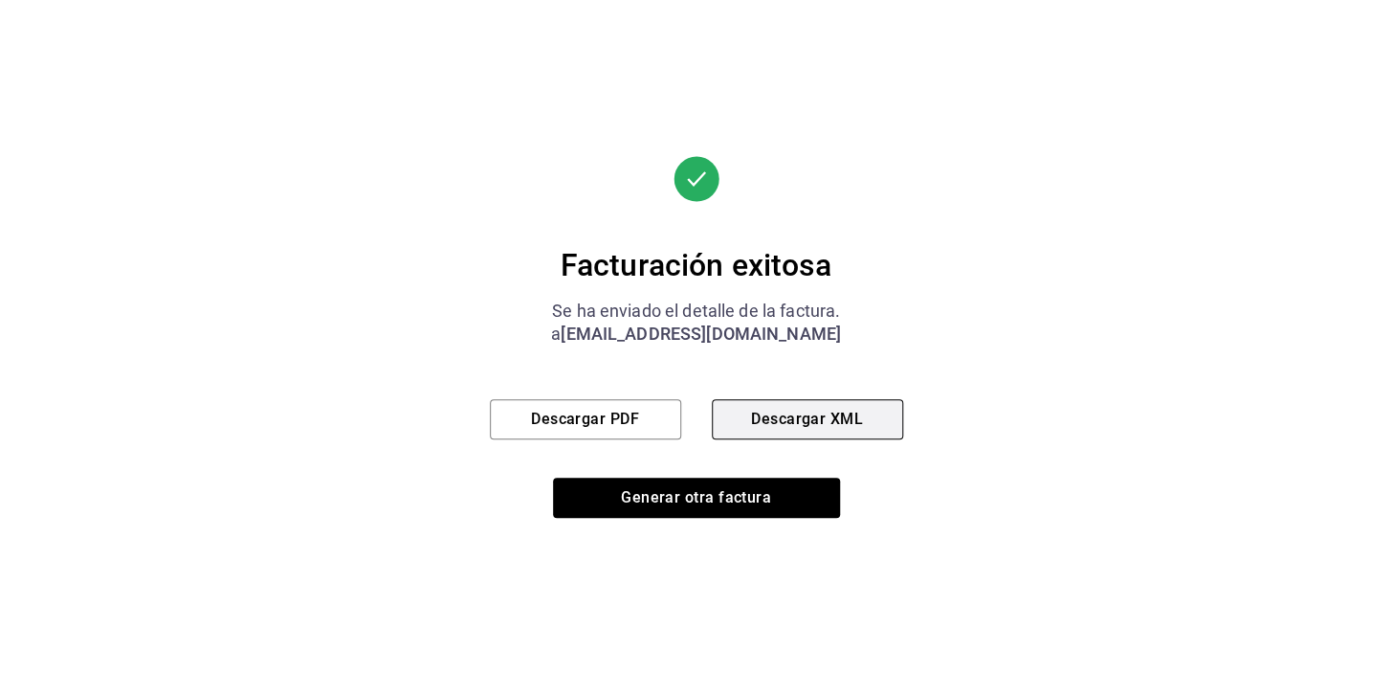
click at [783, 402] on button "Descargar XML" at bounding box center [807, 419] width 191 height 40
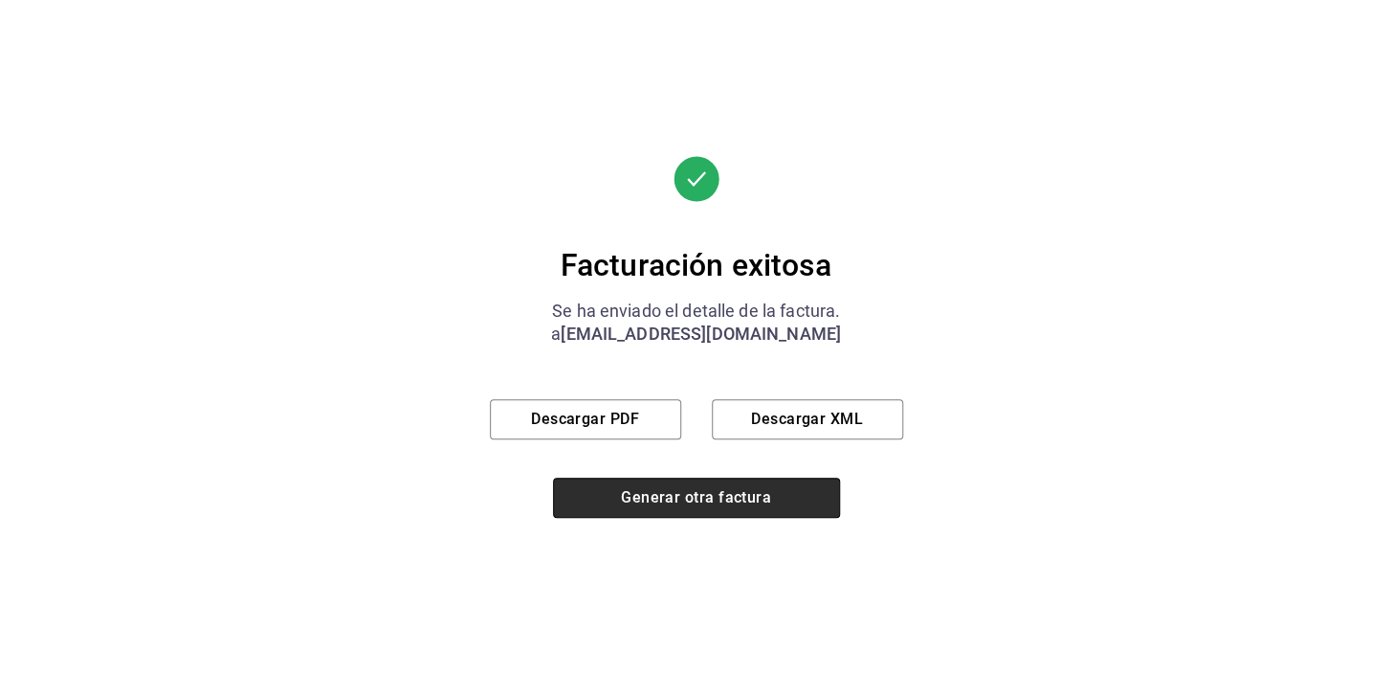
click at [694, 488] on font "Generar otra factura" at bounding box center [696, 497] width 150 height 18
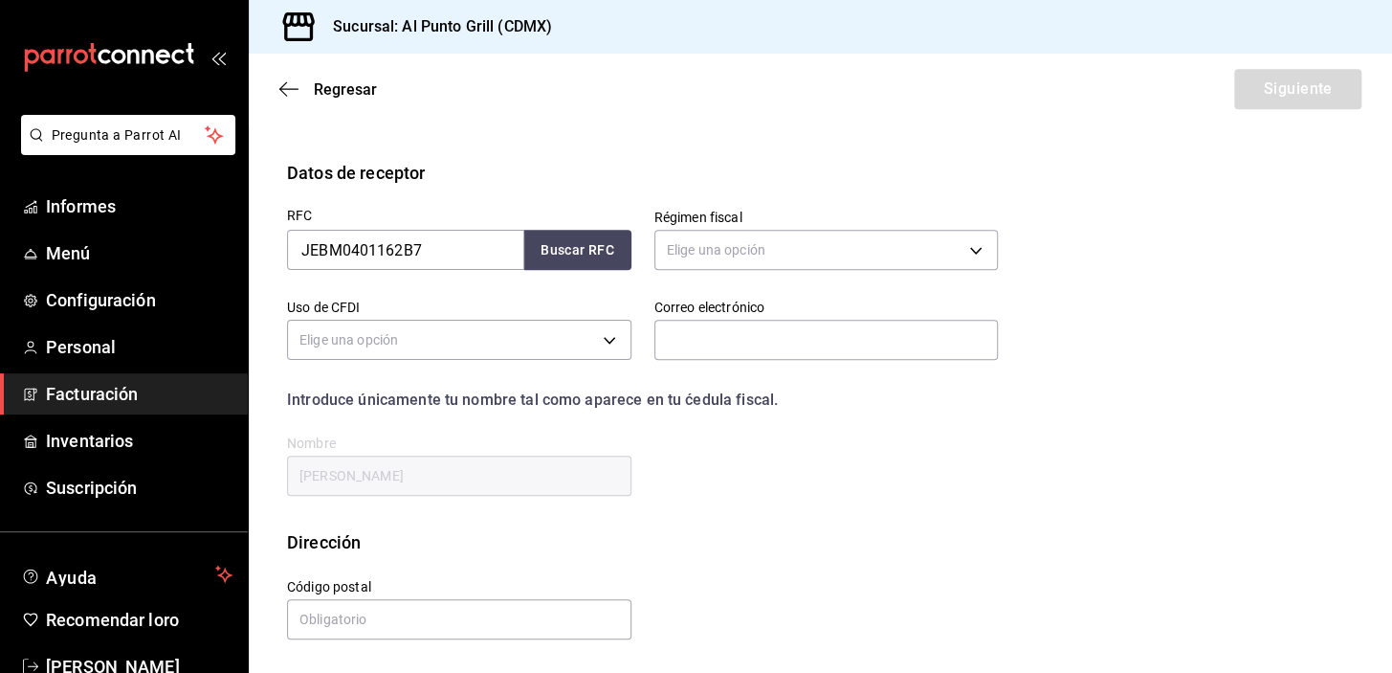
scroll to position [243, 0]
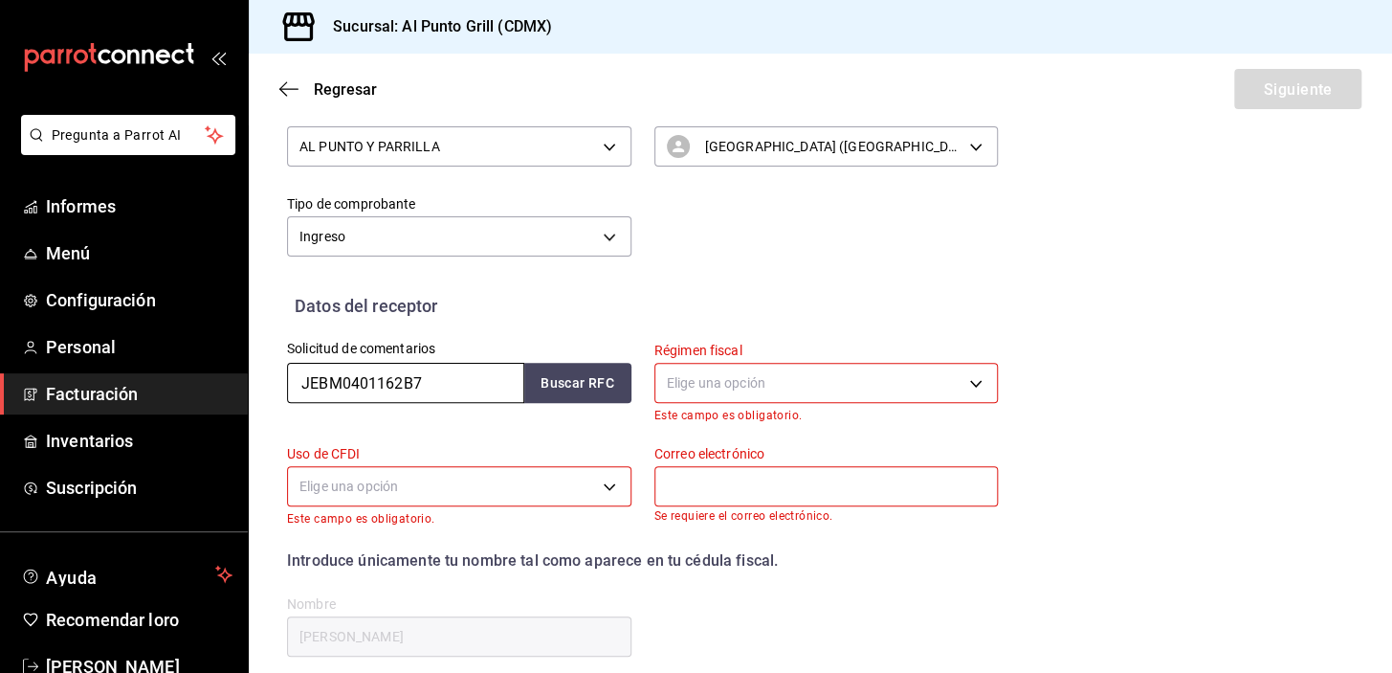
drag, startPoint x: 439, startPoint y: 387, endPoint x: 295, endPoint y: 389, distance: 144.5
click at [295, 389] on input "JEBM0401162B7" at bounding box center [405, 383] width 237 height 40
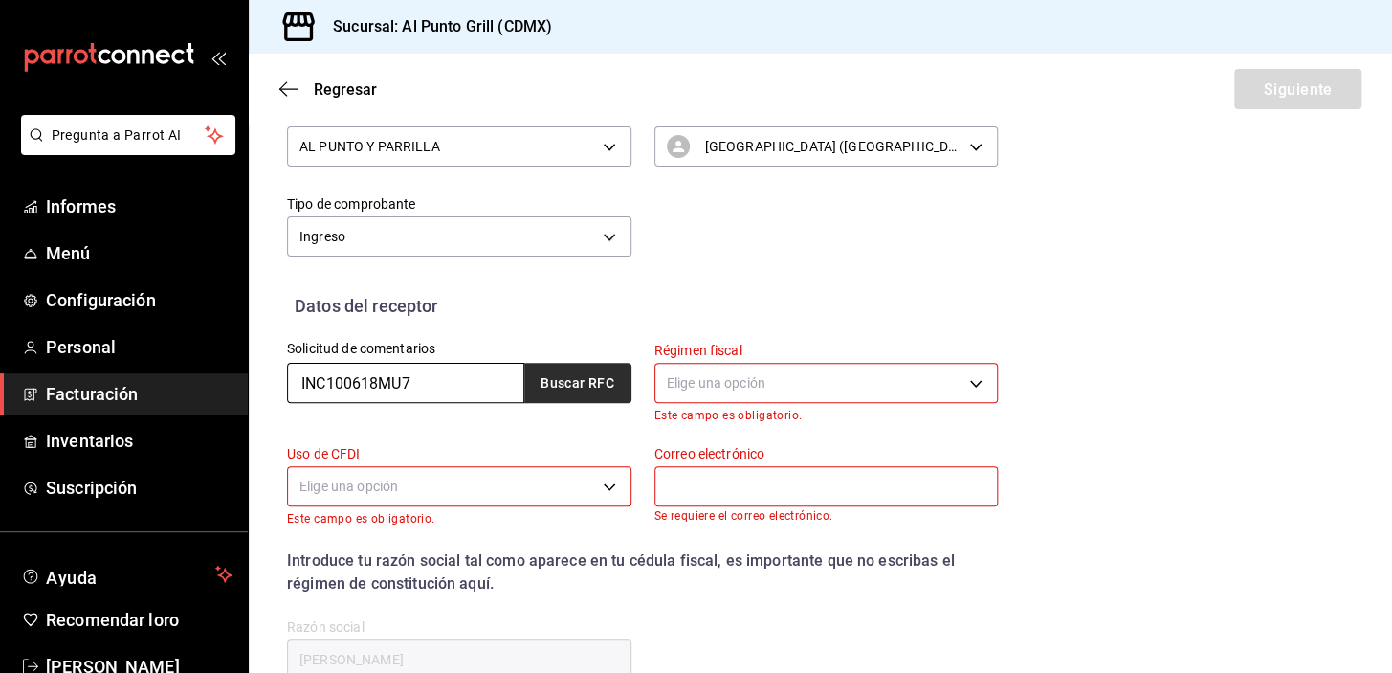
type input "INC100618MU7"
click at [604, 393] on button "Buscar RFC" at bounding box center [577, 383] width 107 height 40
click at [594, 392] on button "Buscar RFC" at bounding box center [577, 383] width 107 height 40
click at [679, 383] on body "Pregunta a Parrot AI Informes Menú Configuración Personal Facturación Inventari…" at bounding box center [696, 336] width 1392 height 673
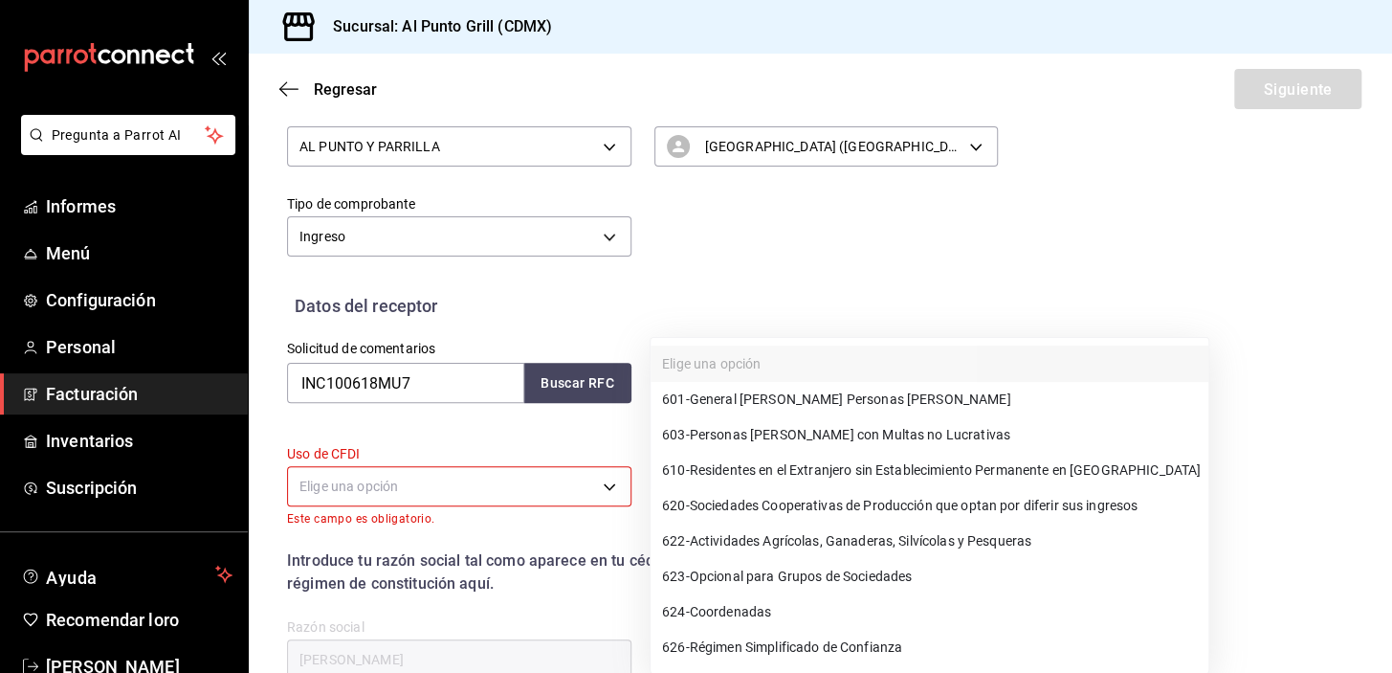
click at [544, 434] on div at bounding box center [696, 336] width 1392 height 673
click at [714, 369] on body "Pregunta a Parrot AI Informes Menú Configuración Personal Facturación Inventari…" at bounding box center [696, 336] width 1392 height 673
click at [723, 402] on font "General de Ley Personas Morales" at bounding box center [850, 398] width 321 height 15
type input "601"
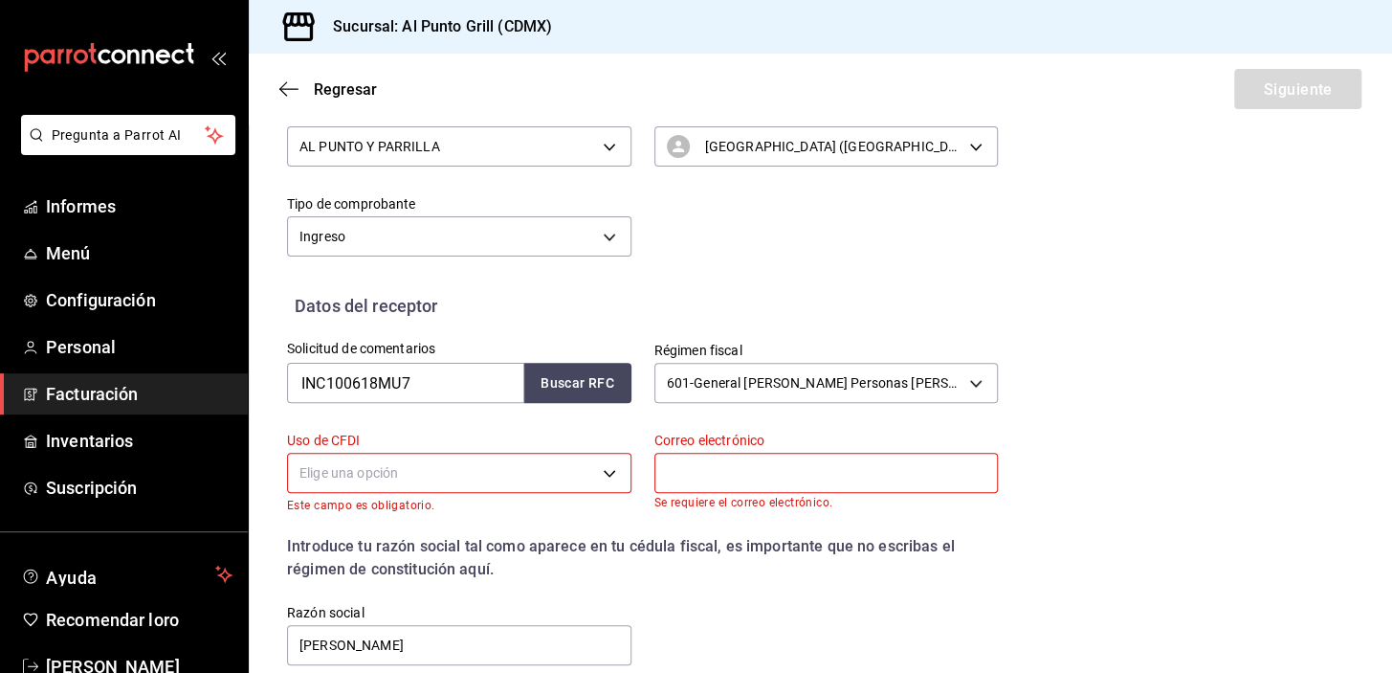
click at [534, 468] on body "Pregunta a Parrot AI Informes Menú Configuración Personal Facturación Inventari…" at bounding box center [696, 336] width 1392 height 673
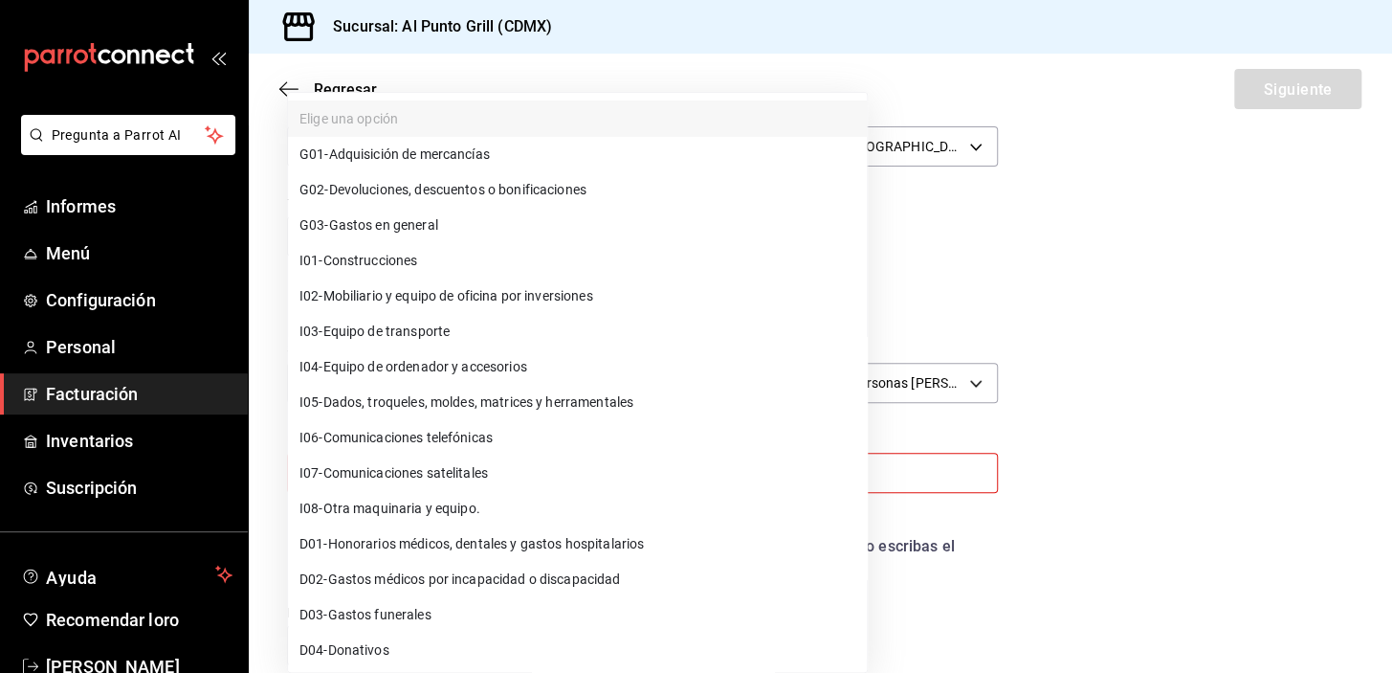
click at [364, 220] on font "Gastos en general" at bounding box center [383, 224] width 109 height 15
type input "G03"
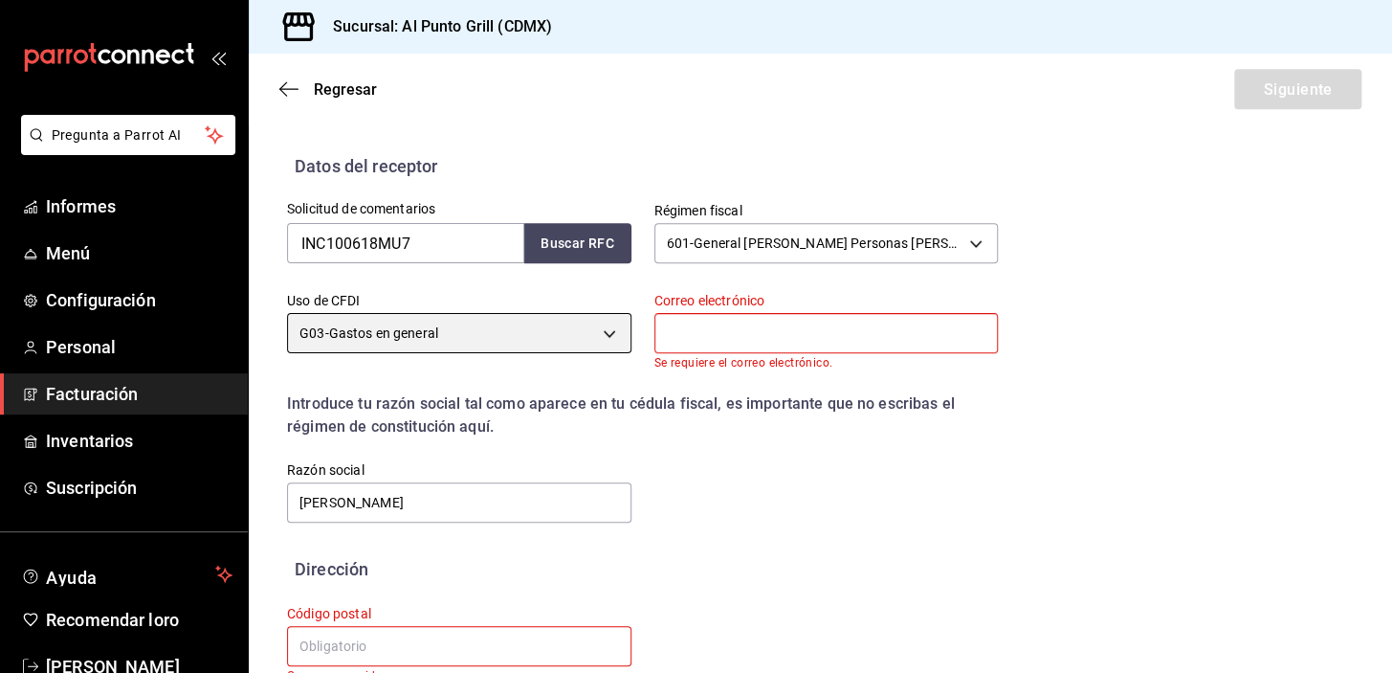
scroll to position [417, 0]
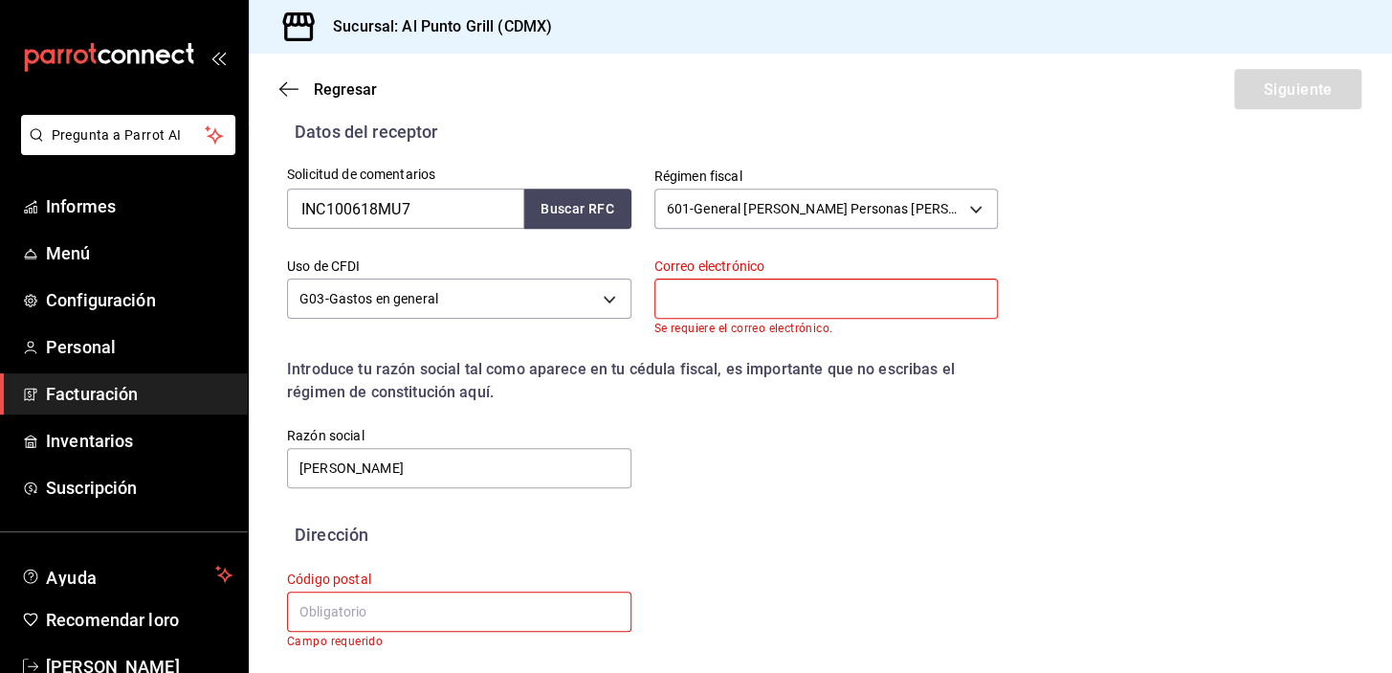
click at [697, 300] on input "text" at bounding box center [826, 298] width 344 height 40
type input "alpunto.grill04@gmail.com"
type input "54769"
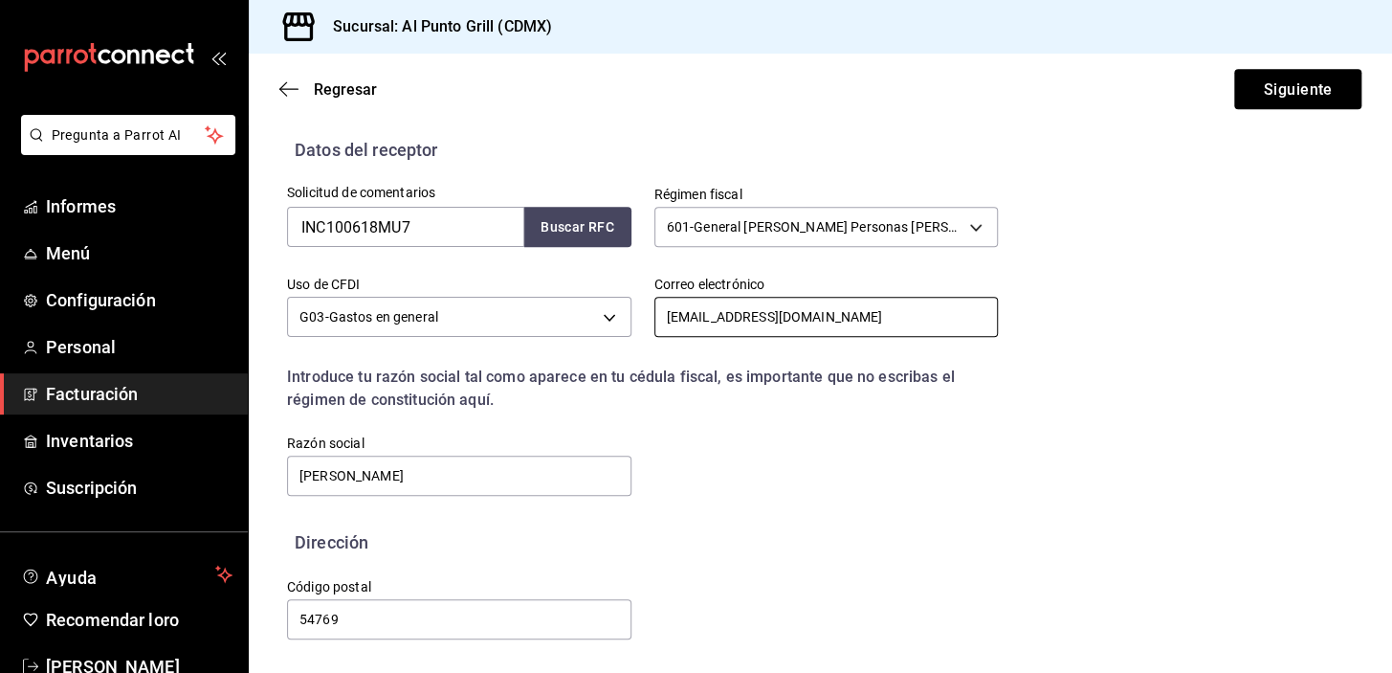
scroll to position [399, 0]
drag, startPoint x: 498, startPoint y: 474, endPoint x: 286, endPoint y: 467, distance: 212.5
click at [286, 467] on div "Razón social MAYRA JERONIMO BAUTISTA" at bounding box center [447, 454] width 367 height 87
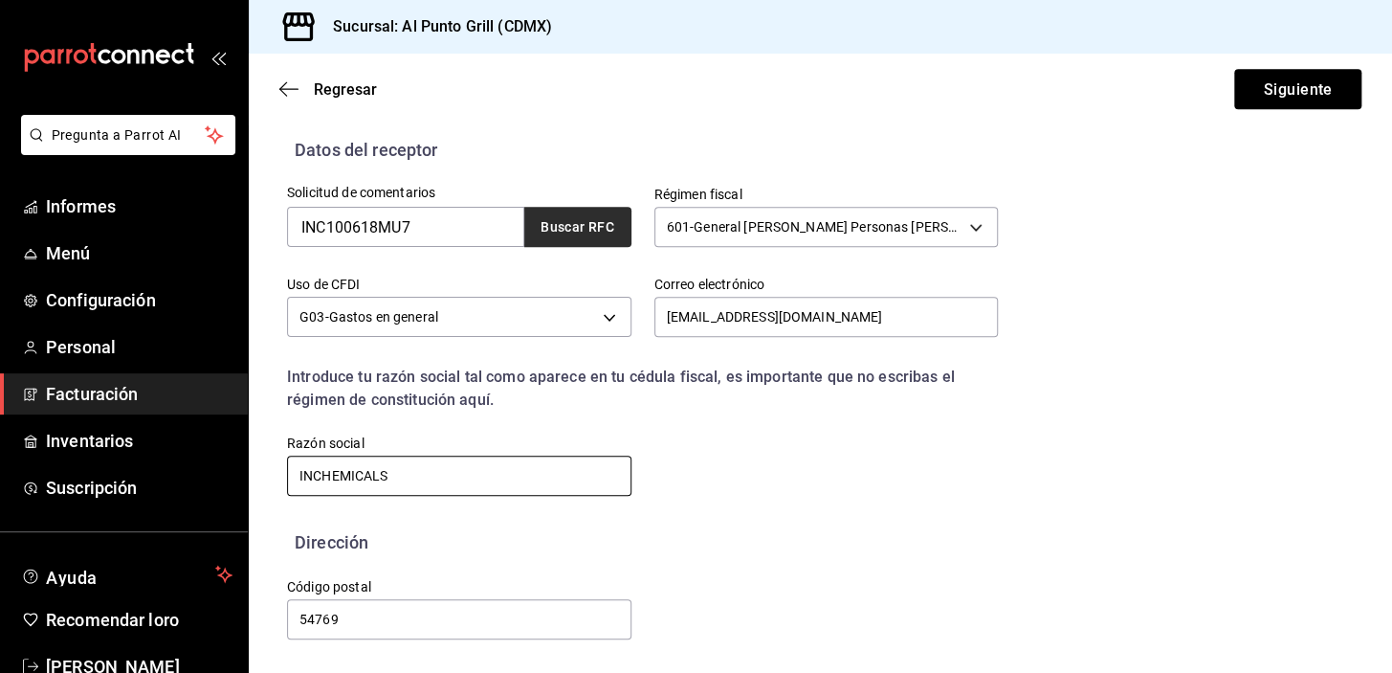
type input "INCHEMICALS"
click at [557, 217] on button "Buscar RFC" at bounding box center [577, 227] width 107 height 40
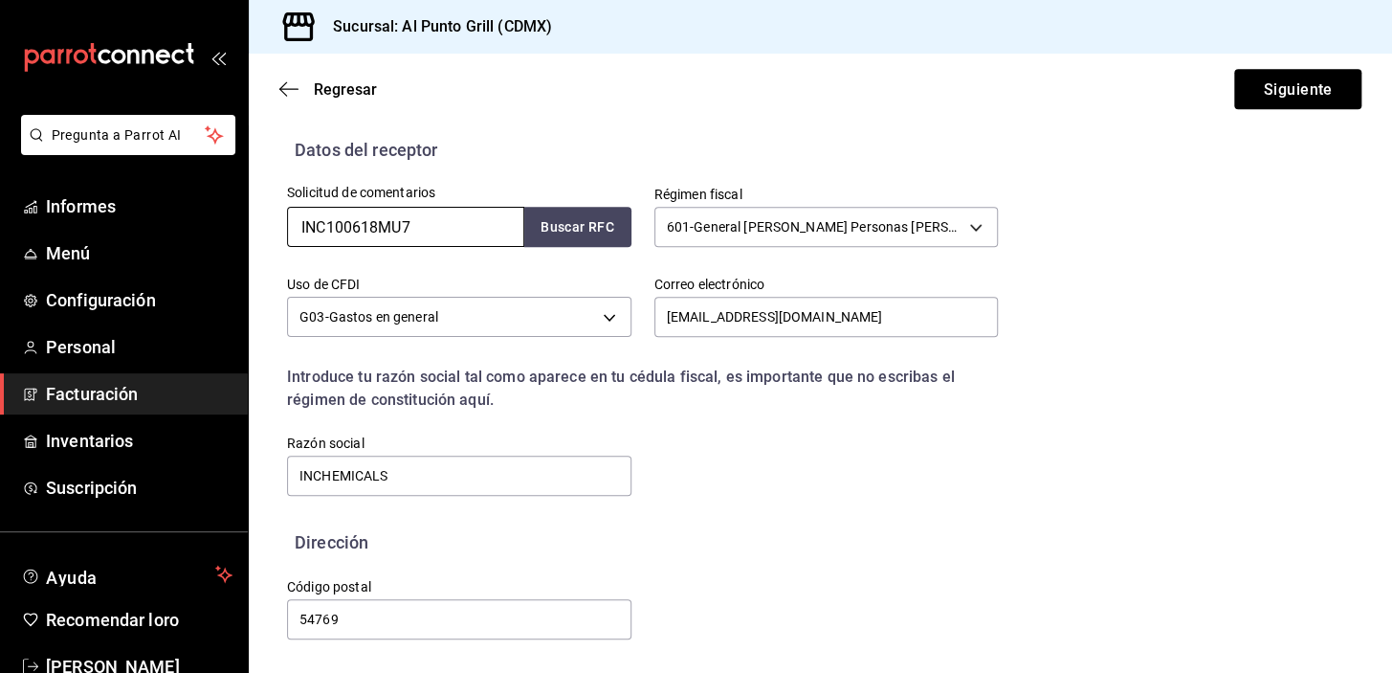
drag, startPoint x: 410, startPoint y: 229, endPoint x: 276, endPoint y: 221, distance: 135.1
click at [276, 221] on div "Solicitud de comentarios INC100618MU7 Buscar RFC" at bounding box center [447, 208] width 367 height 90
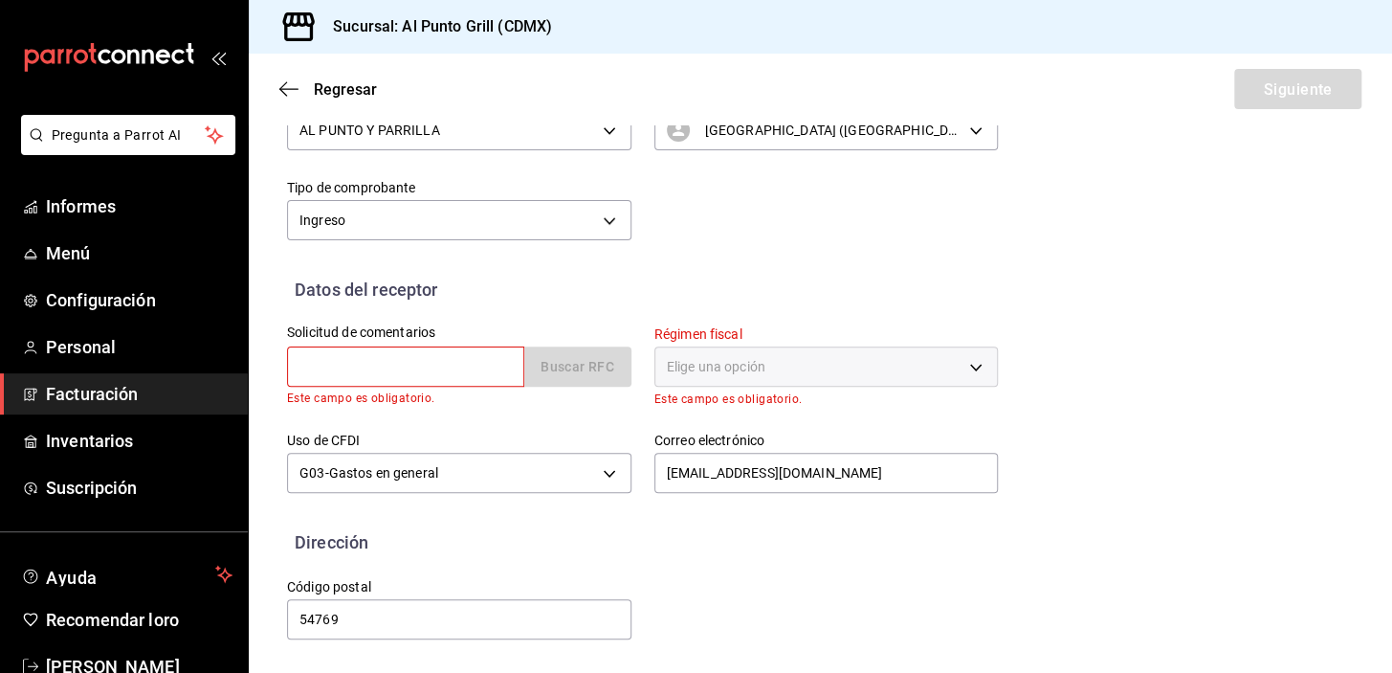
scroll to position [258, 0]
type input "INC100618MU7"
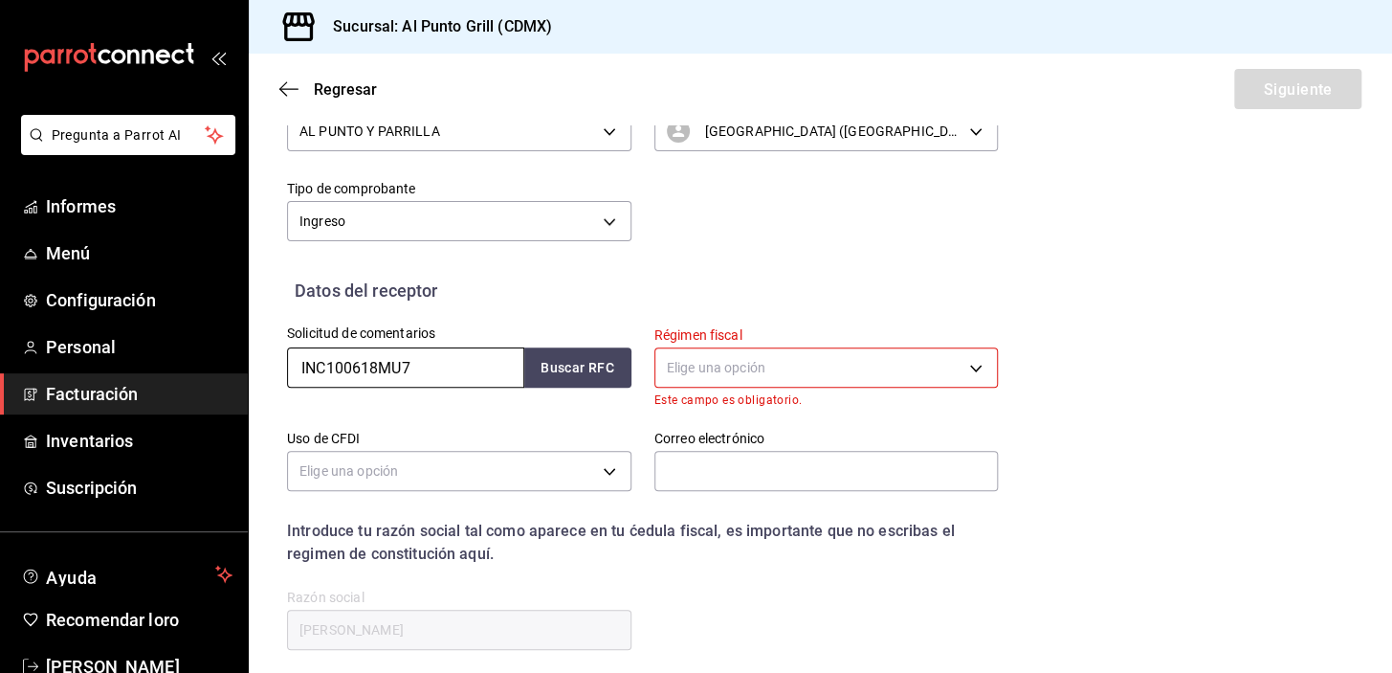
scroll to position [399, 0]
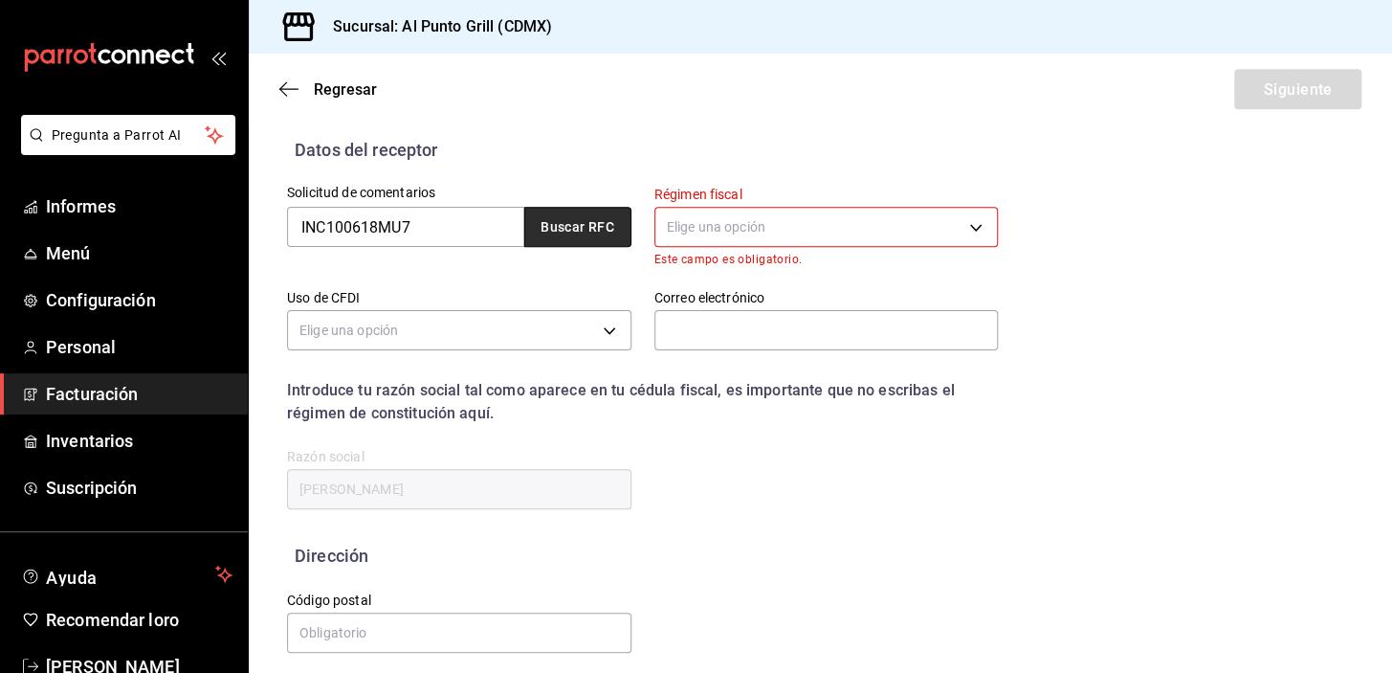
click at [588, 235] on button "Buscar RFC" at bounding box center [577, 227] width 107 height 40
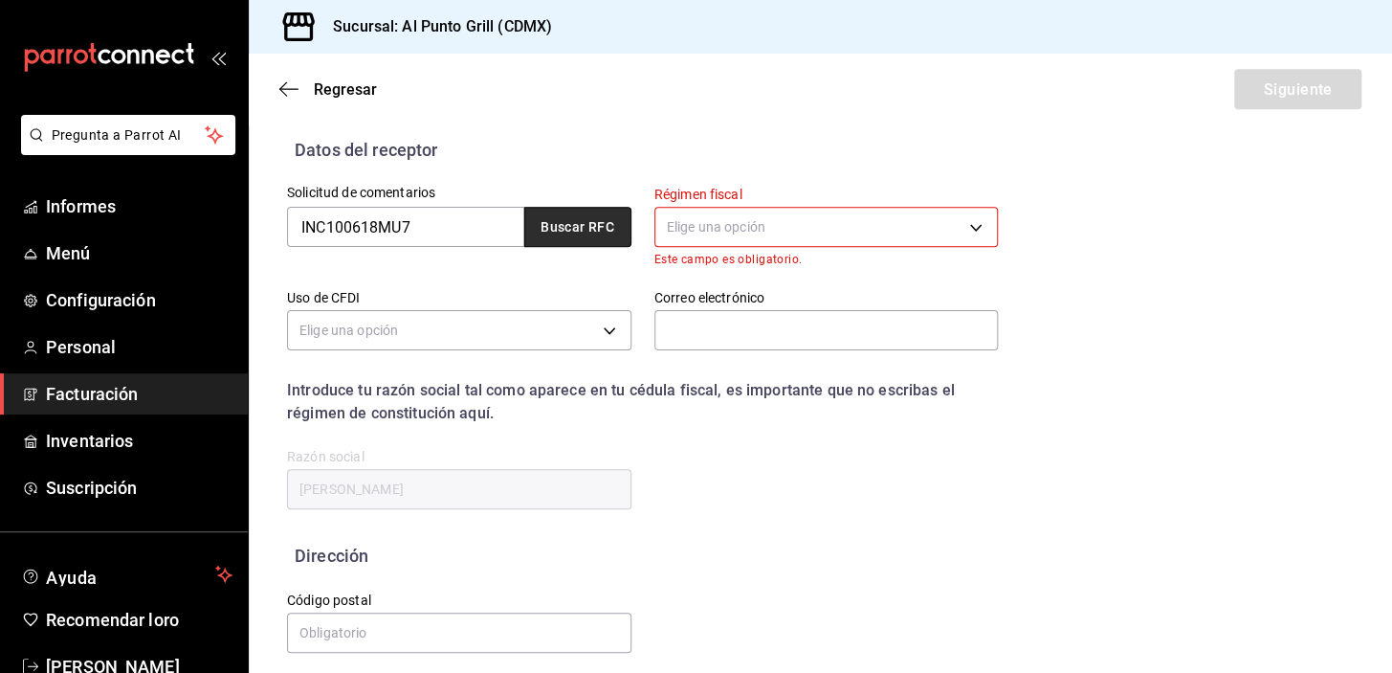
click at [578, 221] on font "Buscar RFC" at bounding box center [578, 227] width 74 height 15
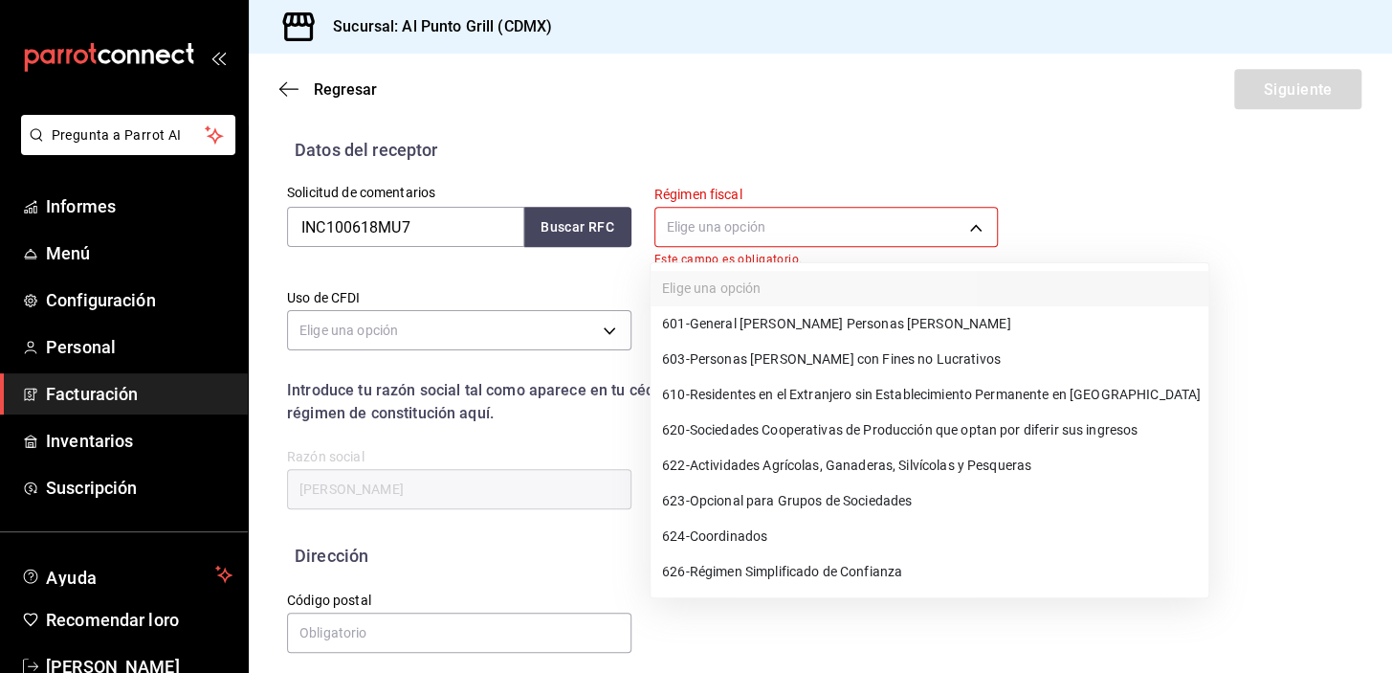
click at [697, 217] on body "Pregunta a Parrot AI Informes Menú Configuración Personal Facturación Inventari…" at bounding box center [696, 336] width 1392 height 673
click at [725, 321] on font "General de Ley Personas Morales" at bounding box center [850, 324] width 321 height 15
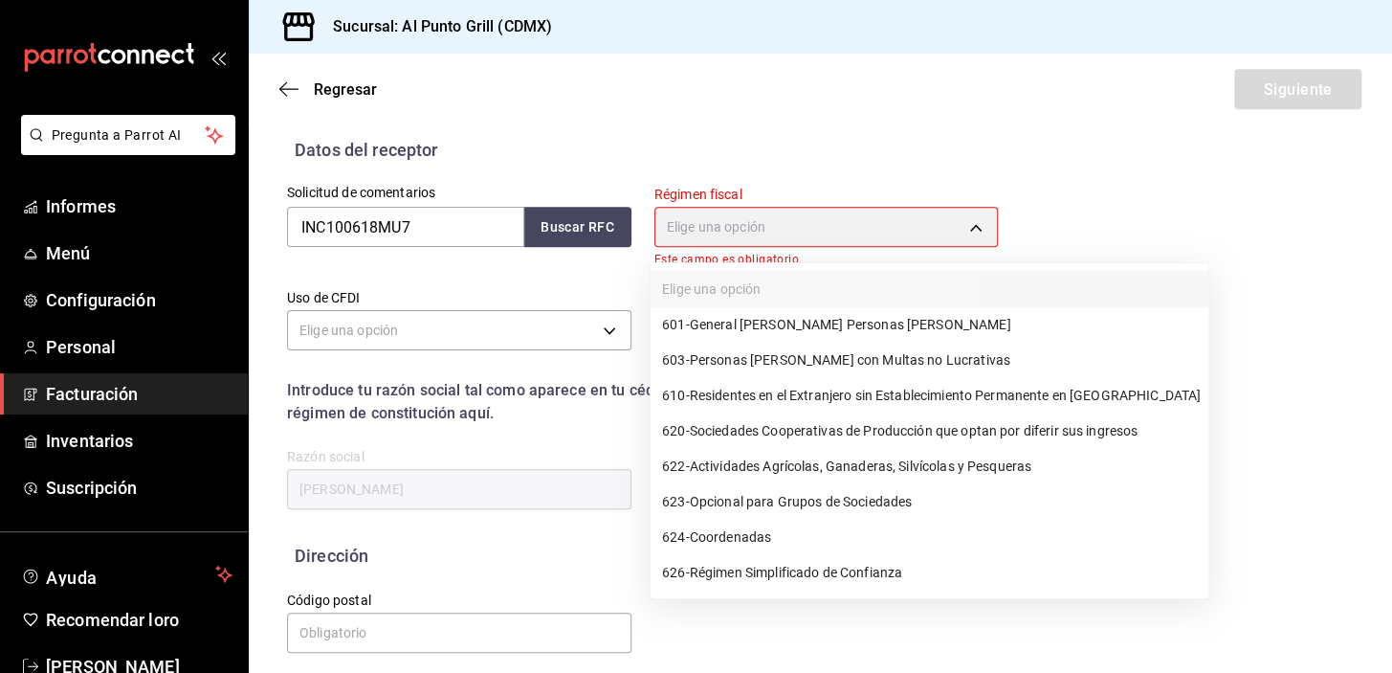
type input "601"
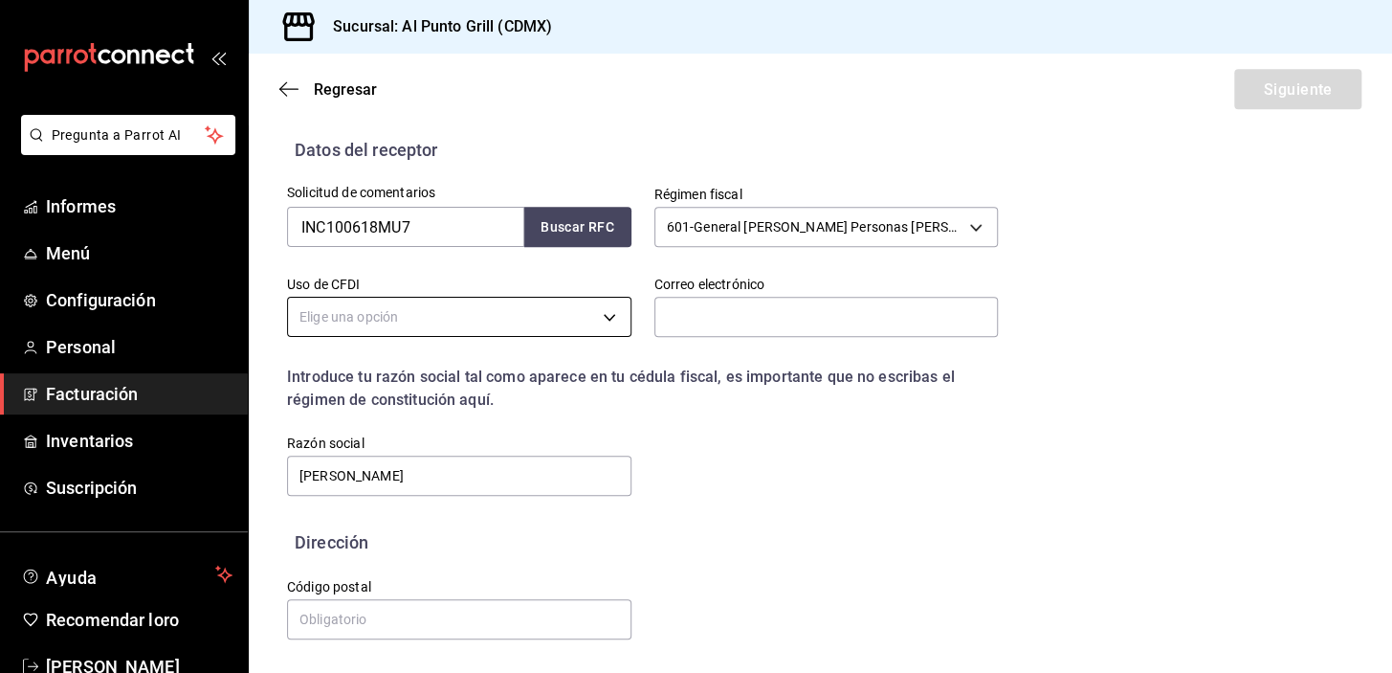
click at [348, 306] on body "Pregunta a Parrot AI Informes Menú Configuración Personal Facturación Inventari…" at bounding box center [696, 336] width 1392 height 673
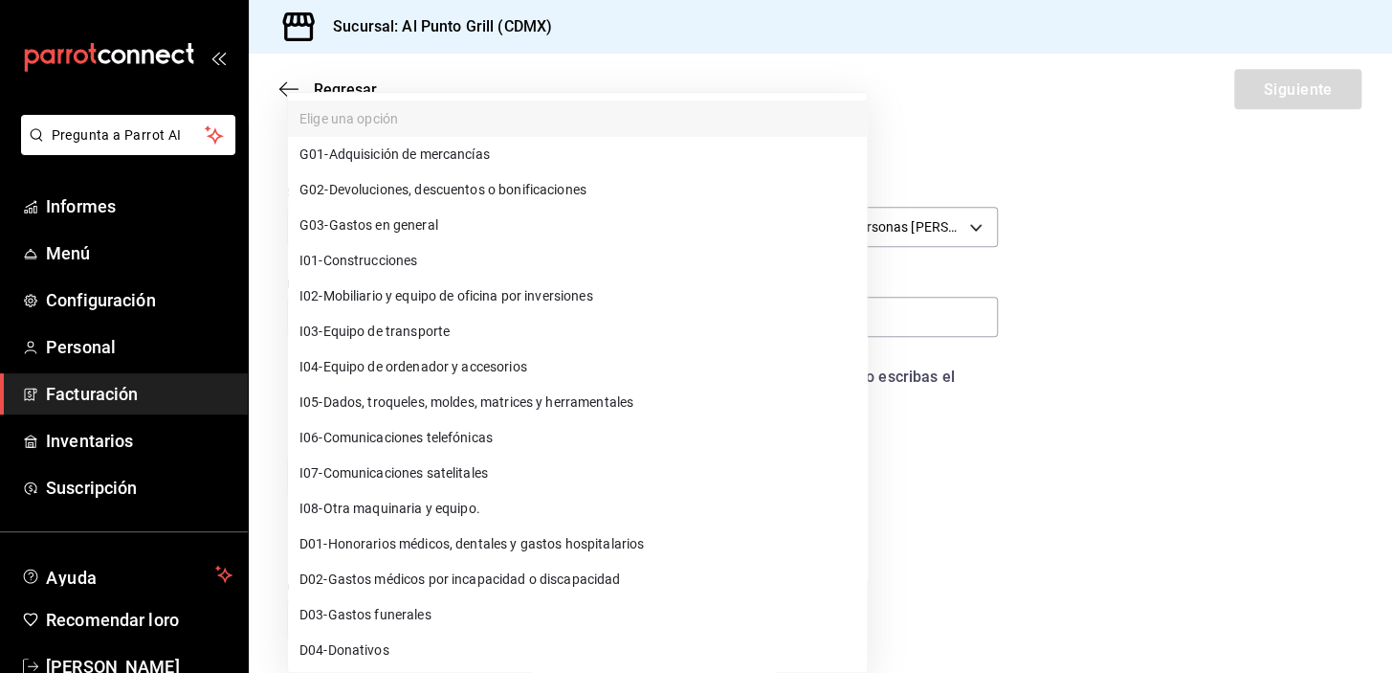
click at [354, 219] on font "Gastos en general" at bounding box center [383, 224] width 109 height 15
type input "G03"
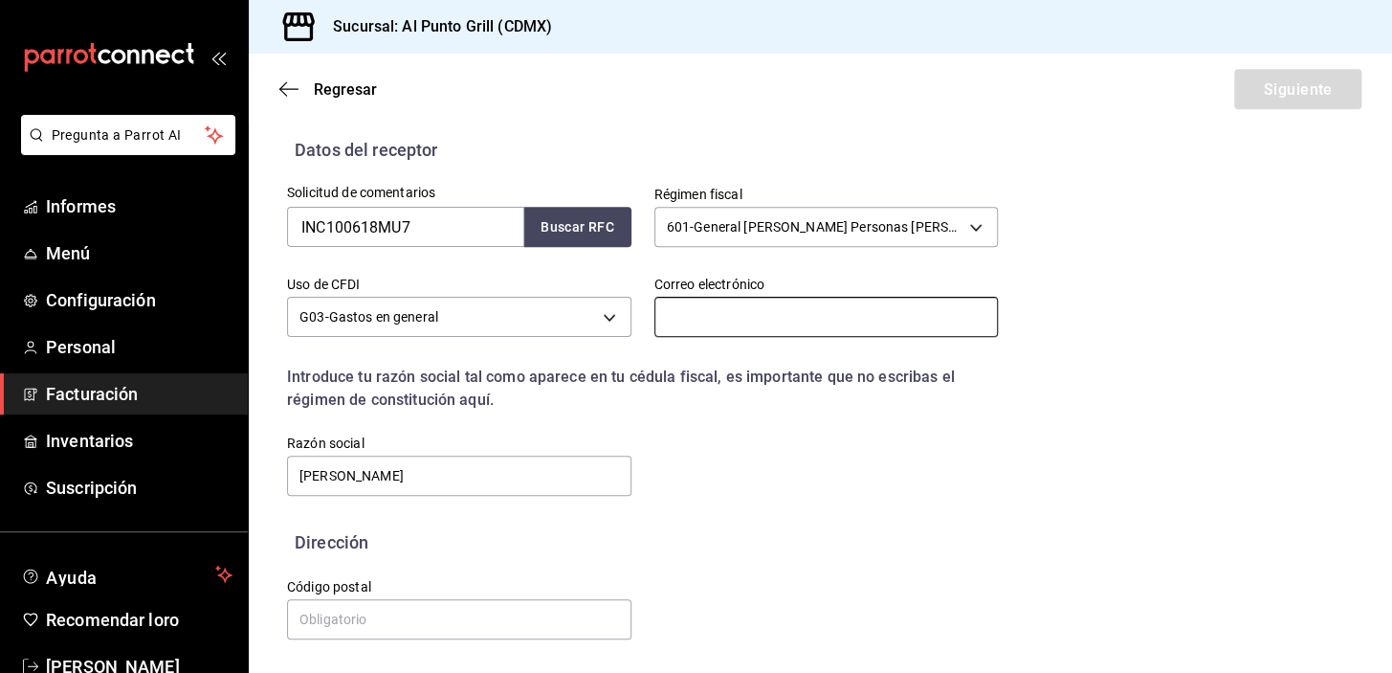
click at [696, 314] on input "text" at bounding box center [826, 317] width 344 height 40
type input "alpunto.grill04@gmail.com"
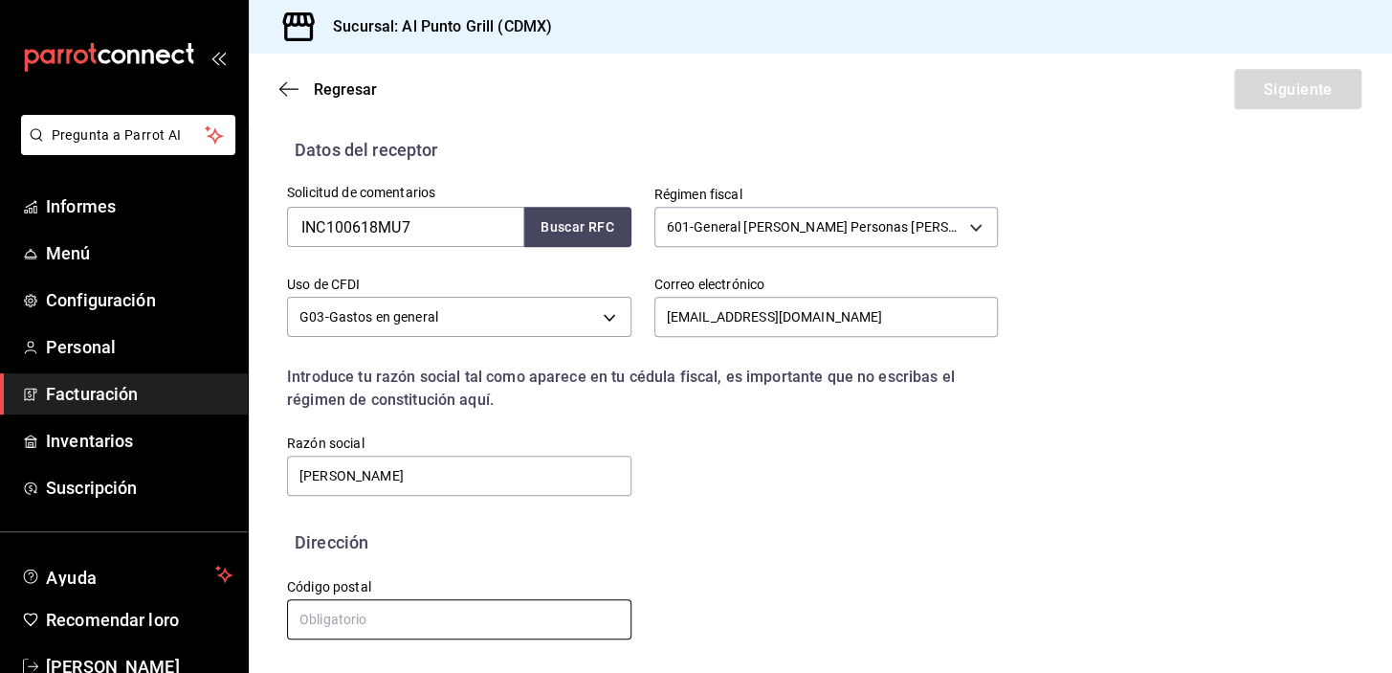
type input "54769"
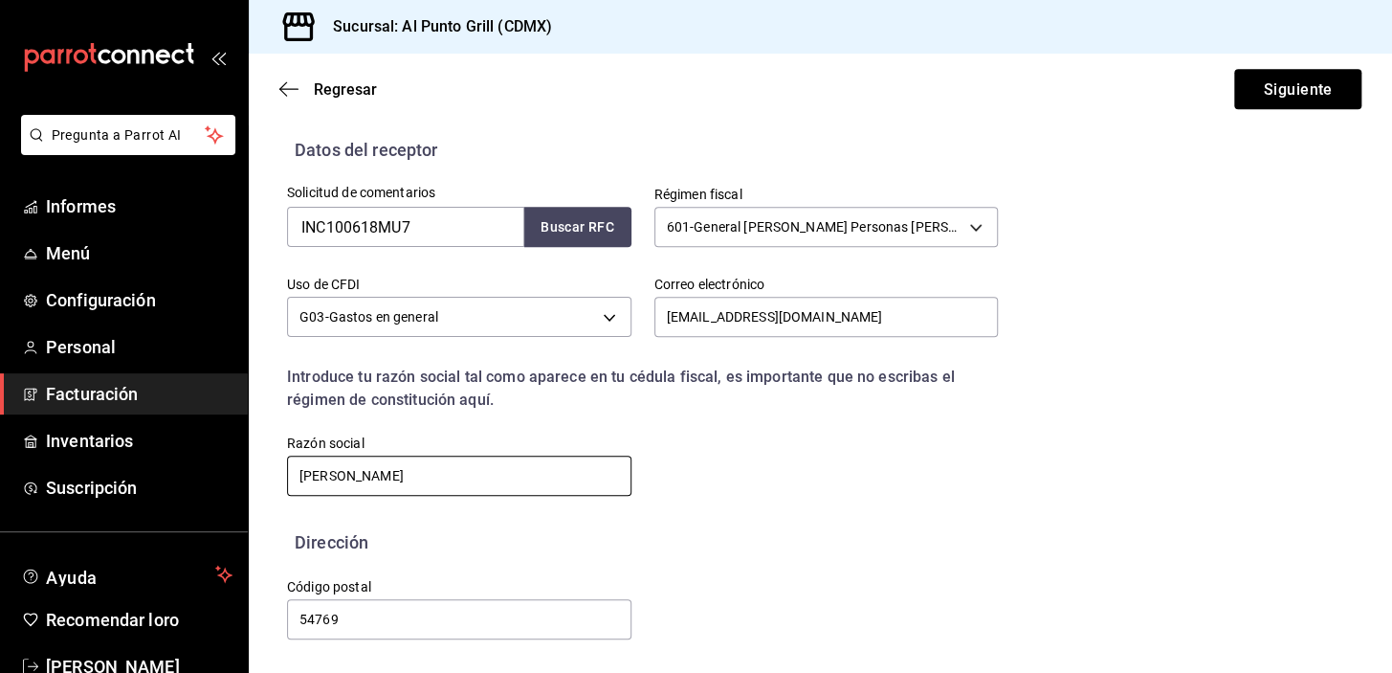
drag, startPoint x: 493, startPoint y: 481, endPoint x: 243, endPoint y: 475, distance: 249.8
click at [244, 475] on div "Pregunta a Parrot AI Informes Menú Configuración Personal Facturación Inventari…" at bounding box center [696, 336] width 1392 height 673
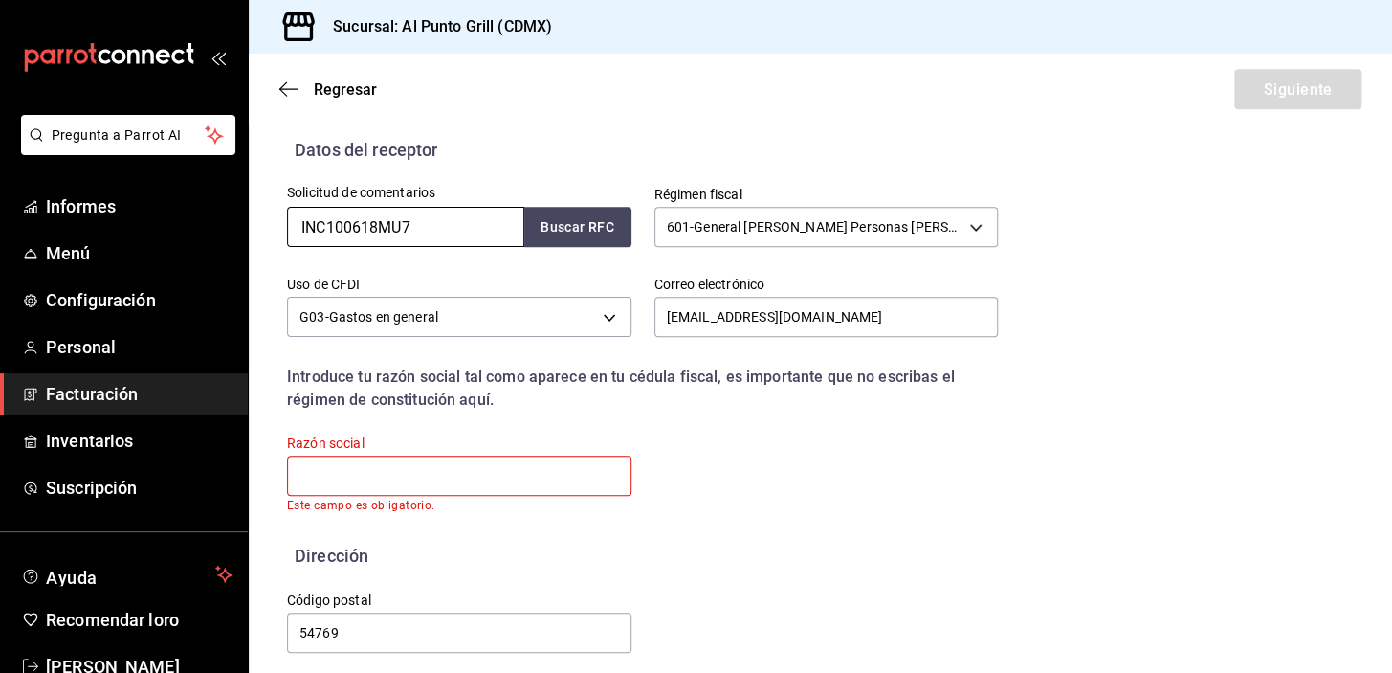
drag, startPoint x: 405, startPoint y: 225, endPoint x: 289, endPoint y: 239, distance: 116.6
click at [289, 239] on input "INC100618MU7" at bounding box center [405, 227] width 237 height 40
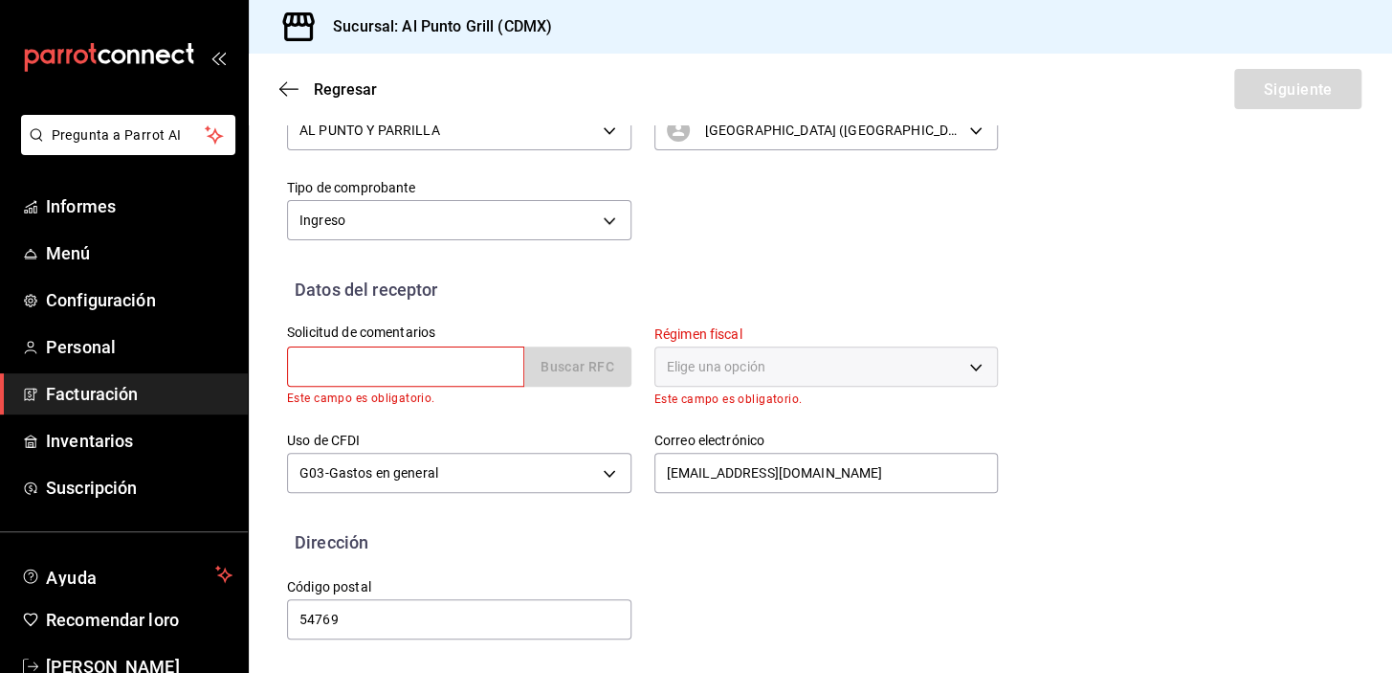
scroll to position [258, 0]
paste input "INC100618MU7"
type input "INC100618MU7"
click at [590, 371] on font "Buscar RFC" at bounding box center [578, 368] width 74 height 15
click at [670, 360] on font "Elige una opción" at bounding box center [716, 367] width 99 height 15
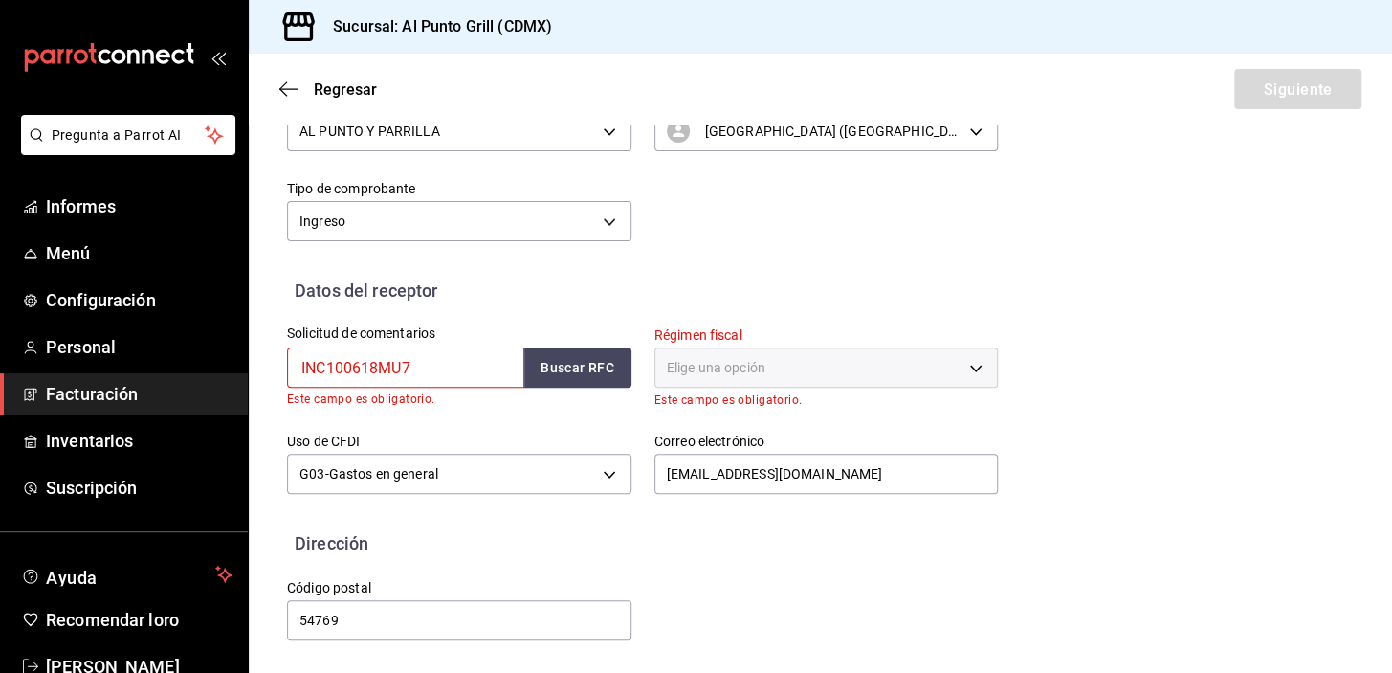
click at [967, 364] on div "Elige una opción" at bounding box center [826, 367] width 344 height 40
click at [566, 368] on font "Buscar RFC" at bounding box center [578, 368] width 74 height 15
drag, startPoint x: 420, startPoint y: 358, endPoint x: 285, endPoint y: 388, distance: 138.3
click at [288, 387] on div "Solicitud de comentarios INC100618MU7 Buscar RFC Este campo es obligatorio." at bounding box center [459, 367] width 344 height 83
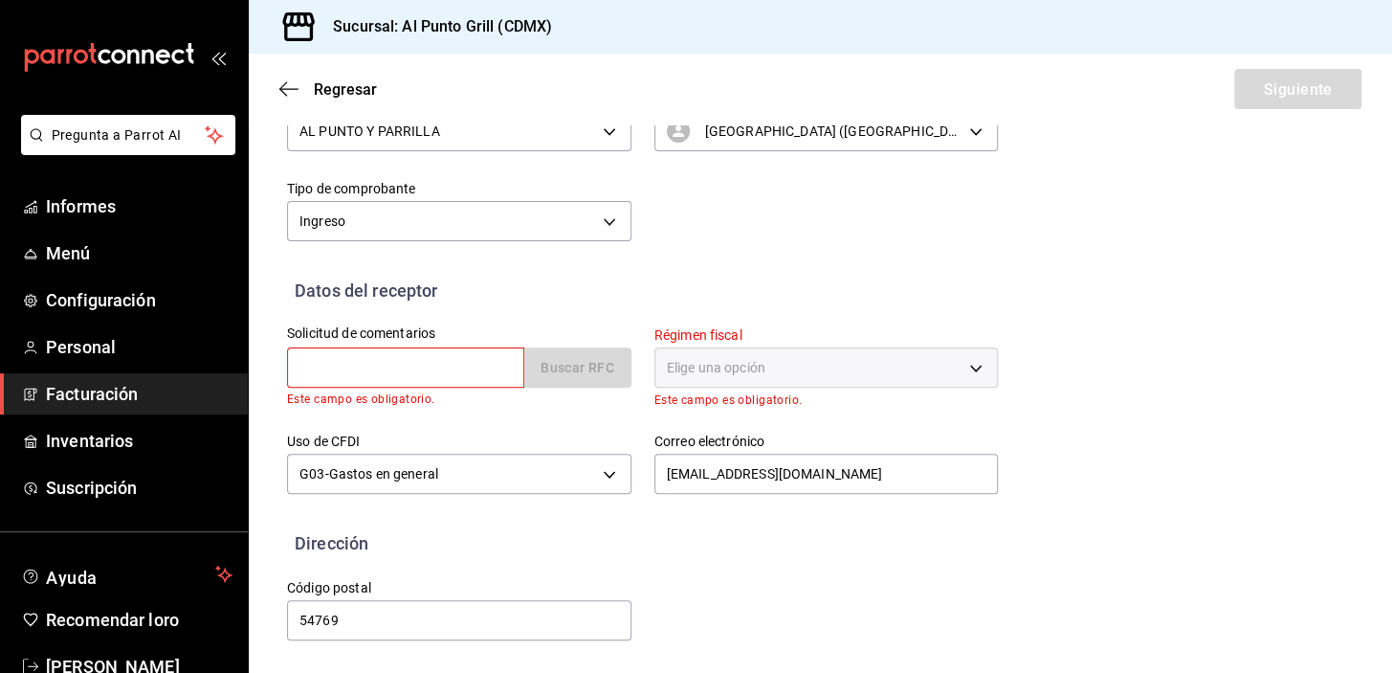
click at [335, 363] on input "text" at bounding box center [405, 367] width 237 height 40
type input "INC100618MU7"
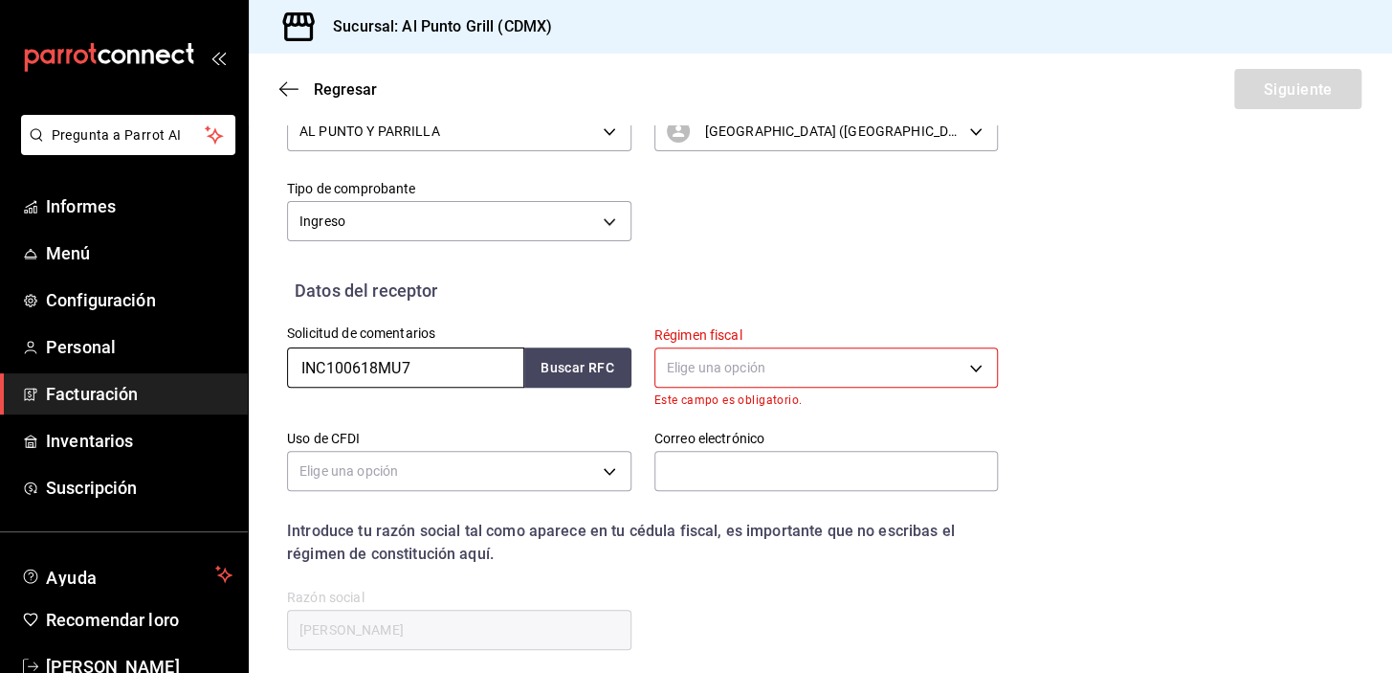
type input "INC100618MU7"
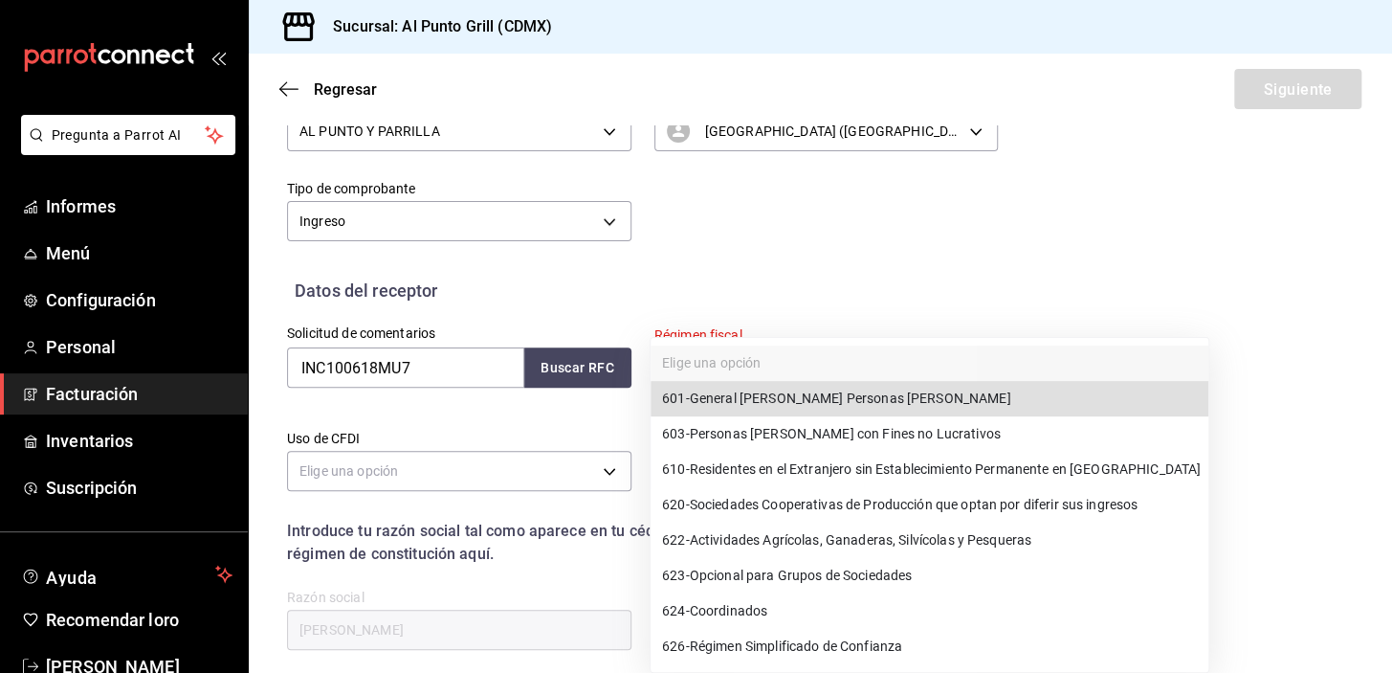
click at [699, 358] on body "Pregunta a Parrot AI Informes Menú Configuración Personal Facturación Inventari…" at bounding box center [696, 336] width 1392 height 673
click at [708, 396] on font "General de Ley Personas Morales" at bounding box center [850, 398] width 321 height 15
type input "601"
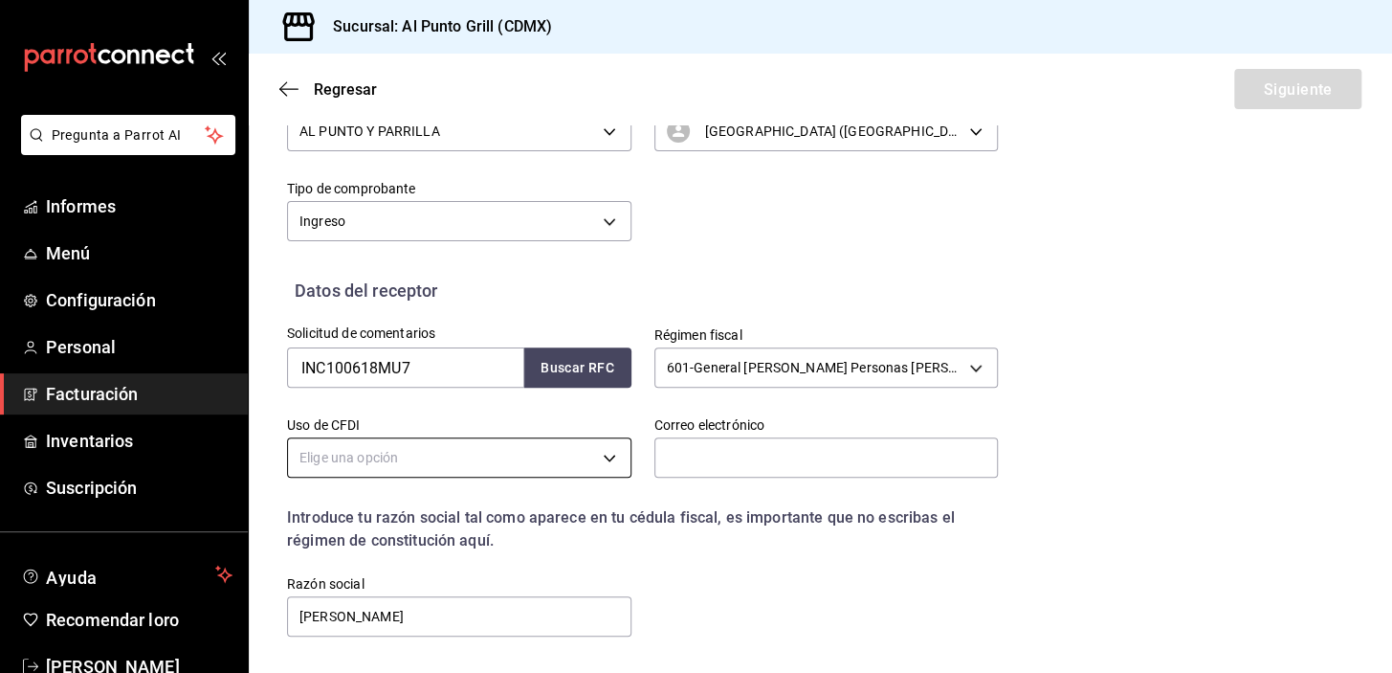
click at [312, 448] on body "Pregunta a Parrot AI Informes Menú Configuración Personal Facturación Inventari…" at bounding box center [696, 336] width 1392 height 673
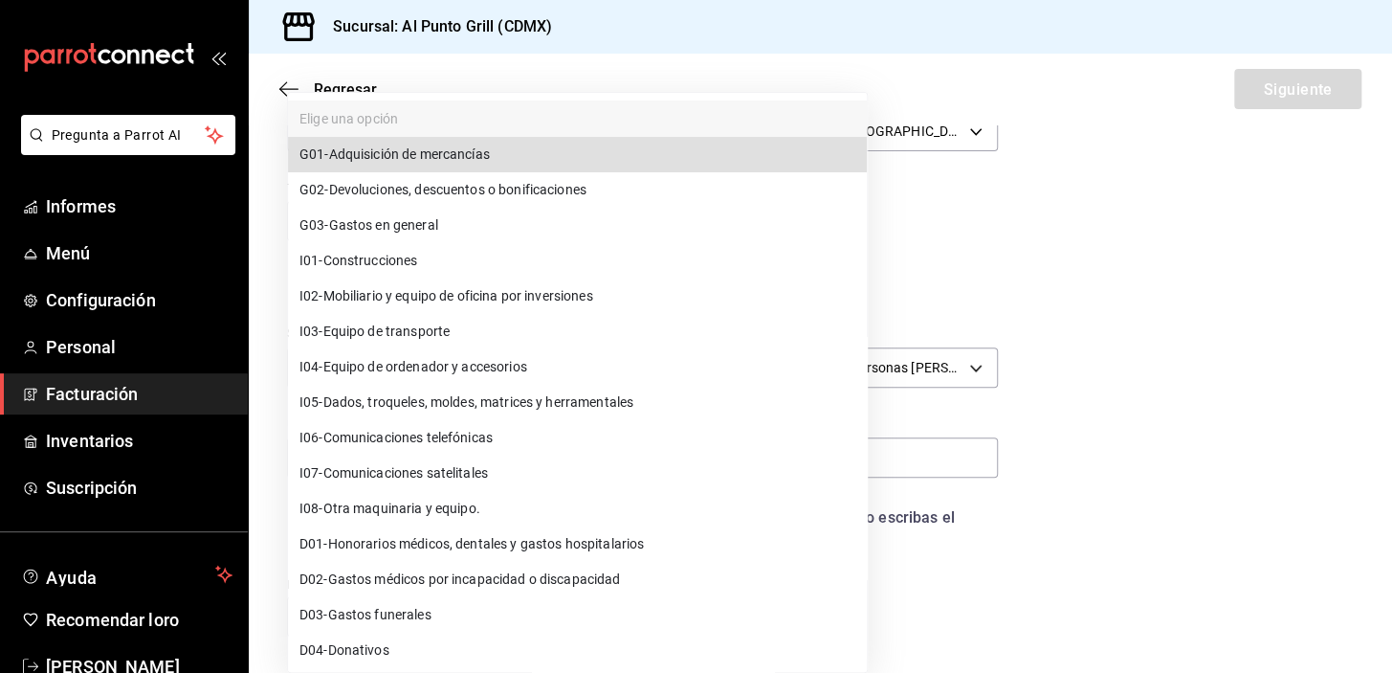
click at [381, 223] on font "Gastos en general" at bounding box center [383, 224] width 109 height 15
type input "G03"
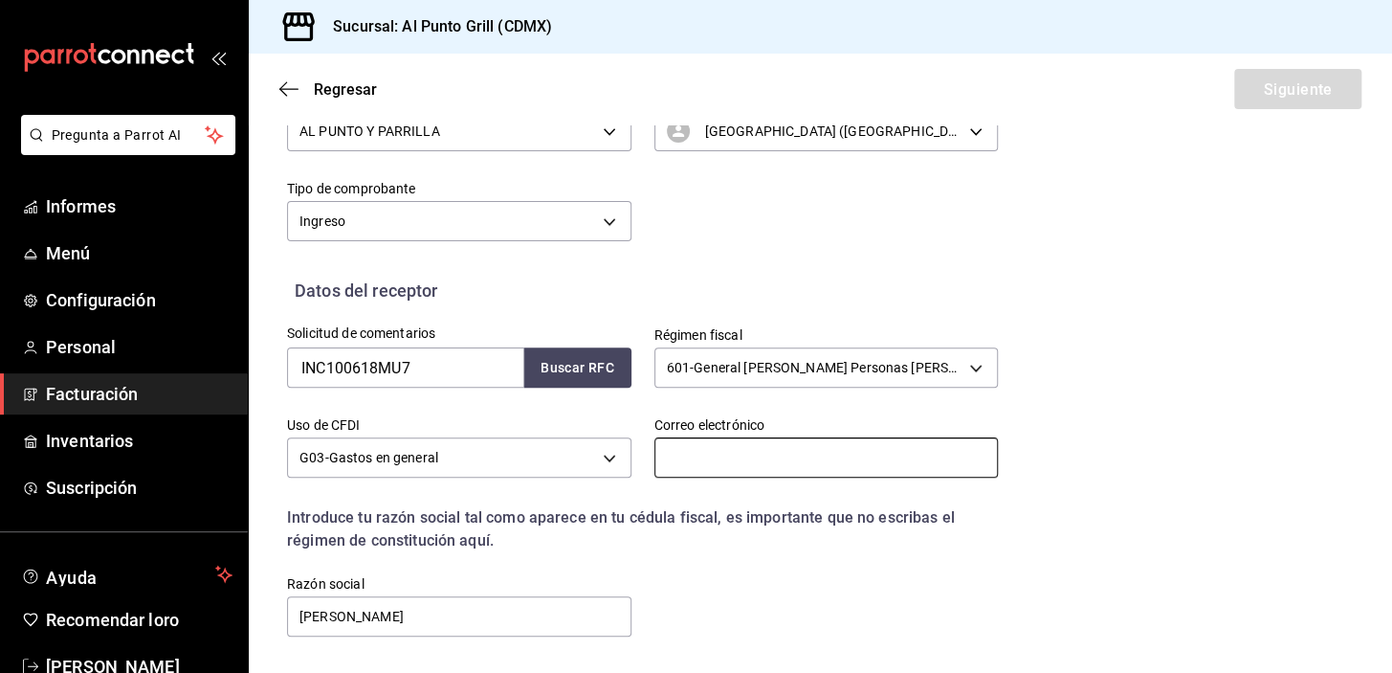
click at [701, 464] on input "text" at bounding box center [826, 457] width 344 height 40
type input "alpunto.grill04@gmail.com"
type input "54769"
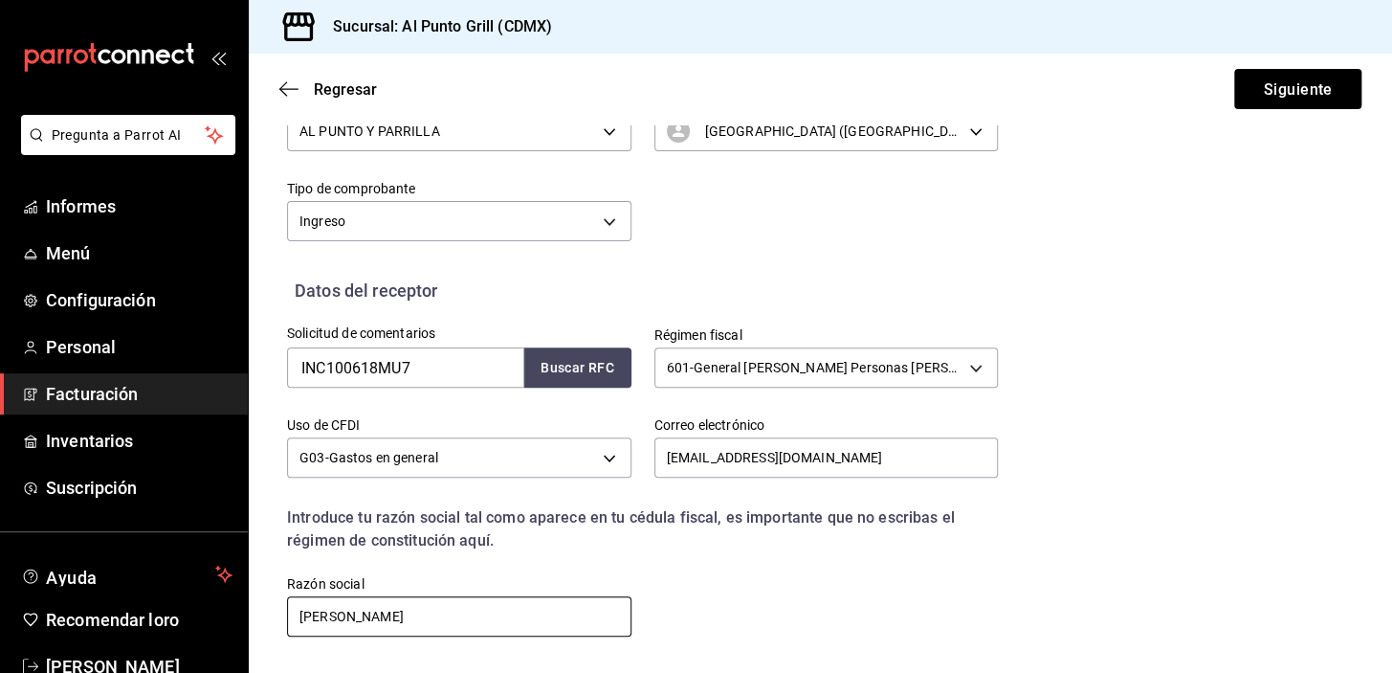
drag, startPoint x: 481, startPoint y: 619, endPoint x: 266, endPoint y: 622, distance: 215.3
click at [266, 622] on div "Razón social MAYRA JERONIMO BAUTISTA" at bounding box center [447, 595] width 367 height 87
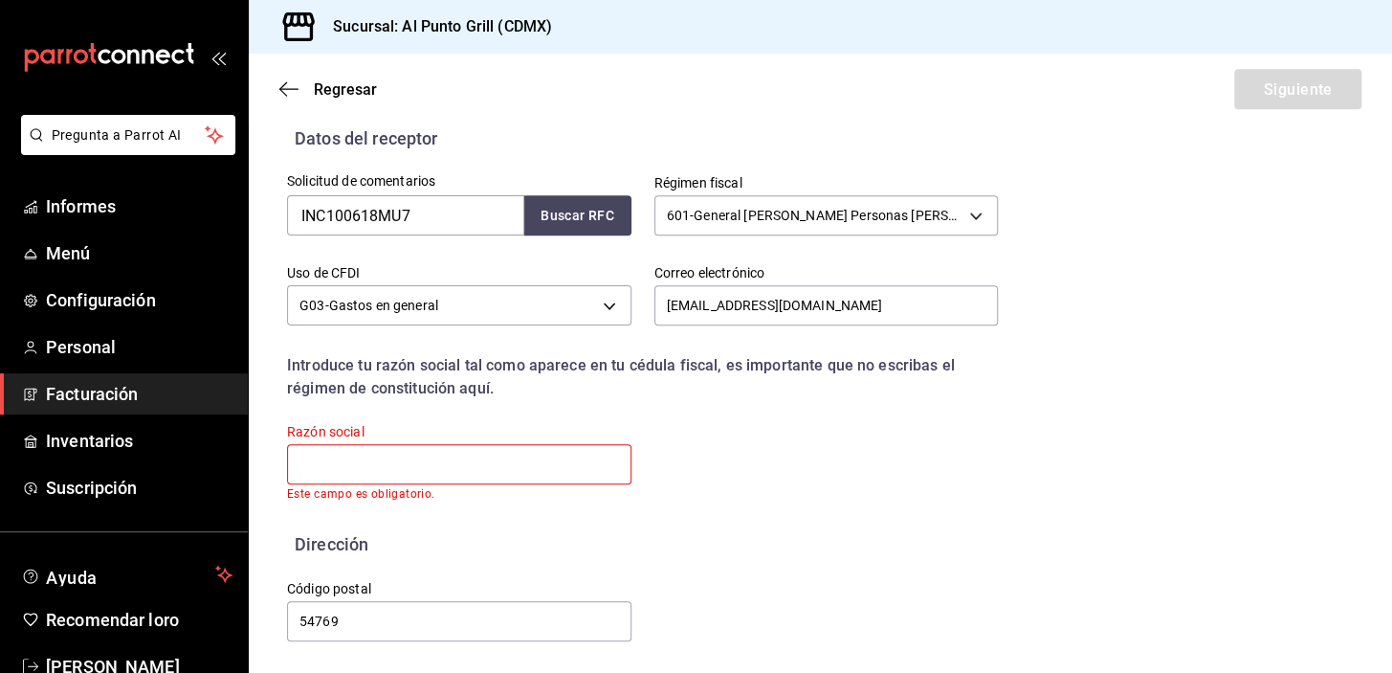
scroll to position [412, 0]
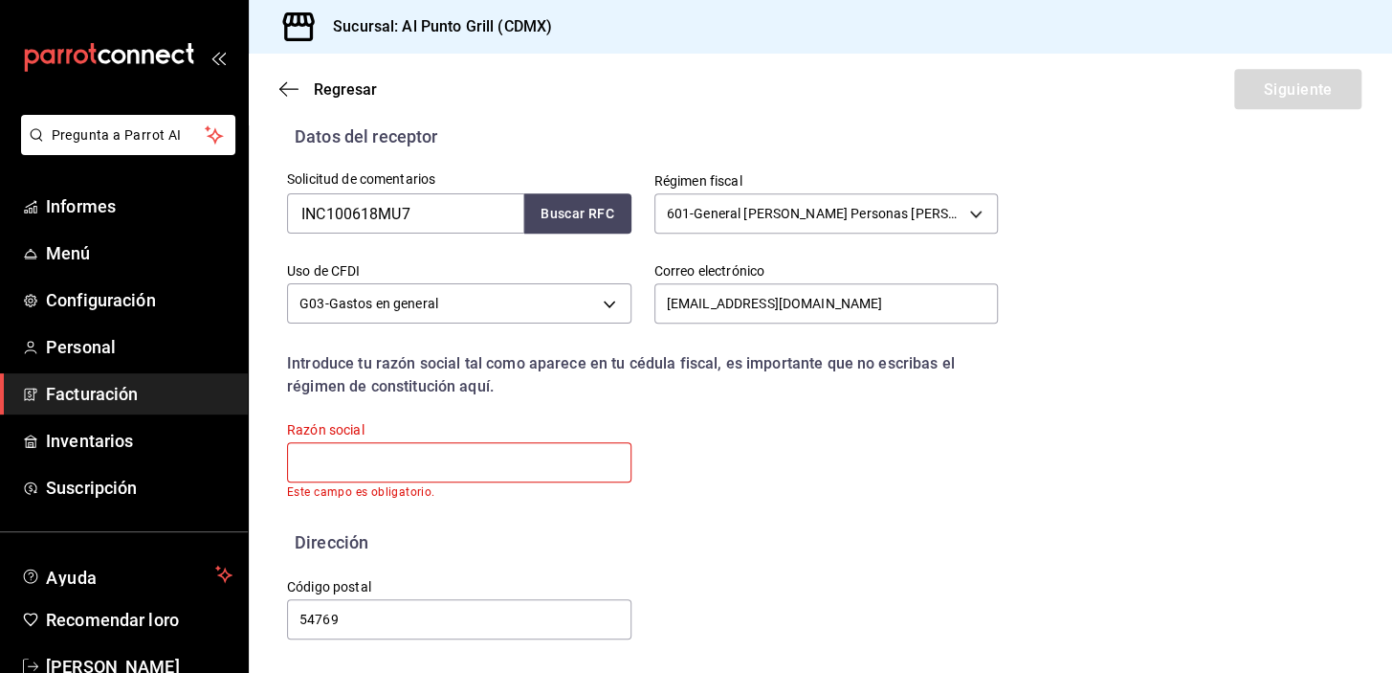
click at [357, 459] on input "text" at bounding box center [459, 462] width 344 height 40
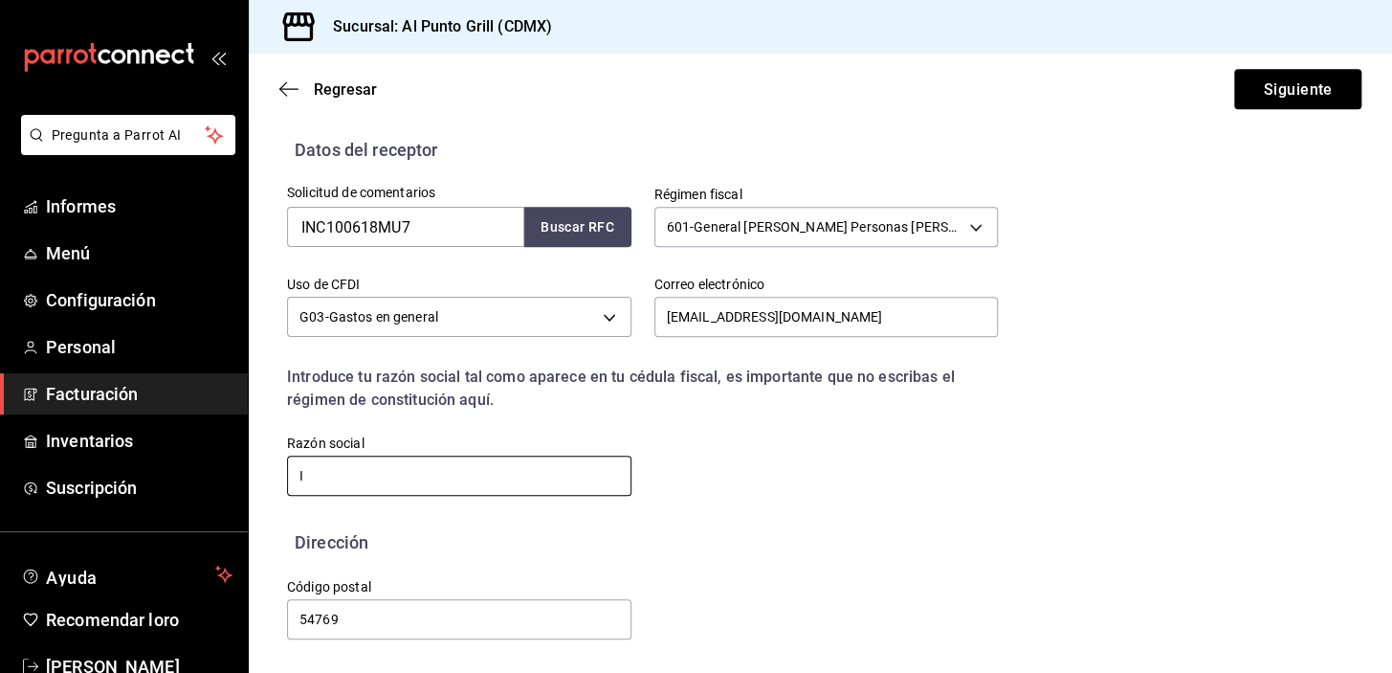
scroll to position [399, 0]
type input "INCHEMICALS"
drag, startPoint x: 349, startPoint y: 629, endPoint x: 274, endPoint y: 609, distance: 78.0
click at [274, 609] on div "Código postal 54769" at bounding box center [447, 598] width 367 height 87
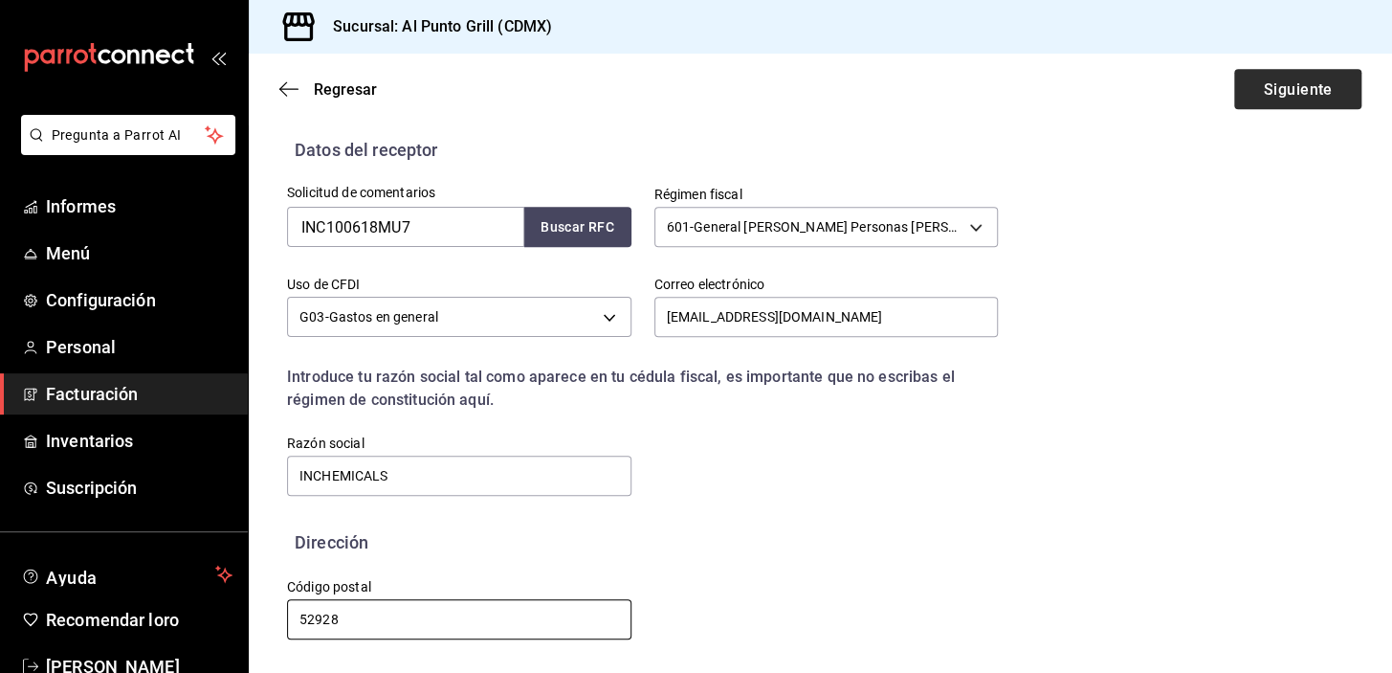
type input "52928"
click at [1282, 87] on font "Siguiente" at bounding box center [1297, 88] width 69 height 18
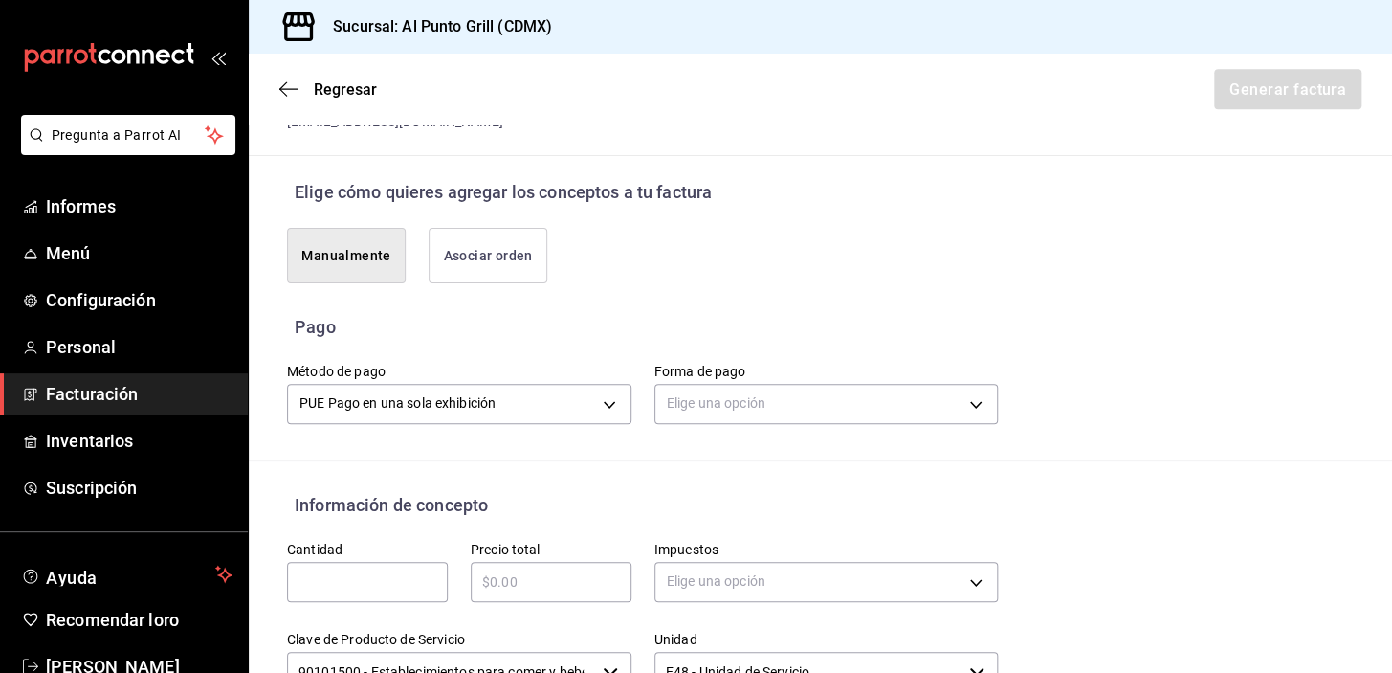
click at [774, 379] on div "Elige una opción" at bounding box center [826, 401] width 344 height 51
click at [775, 390] on body "Pregunta a Parrot AI Informes Menú Configuración Personal Facturación Inventari…" at bounding box center [696, 336] width 1392 height 673
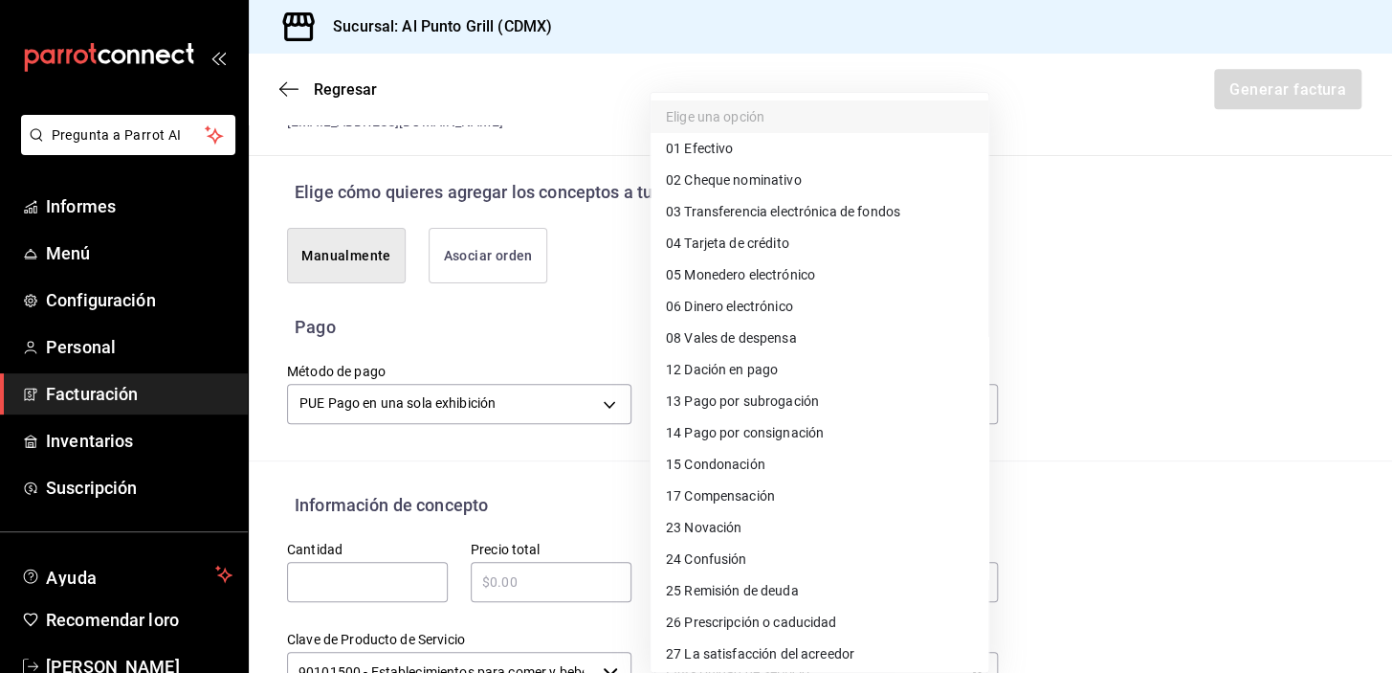
click at [750, 156] on li "01 Efectivo" at bounding box center [820, 149] width 338 height 32
type input "01"
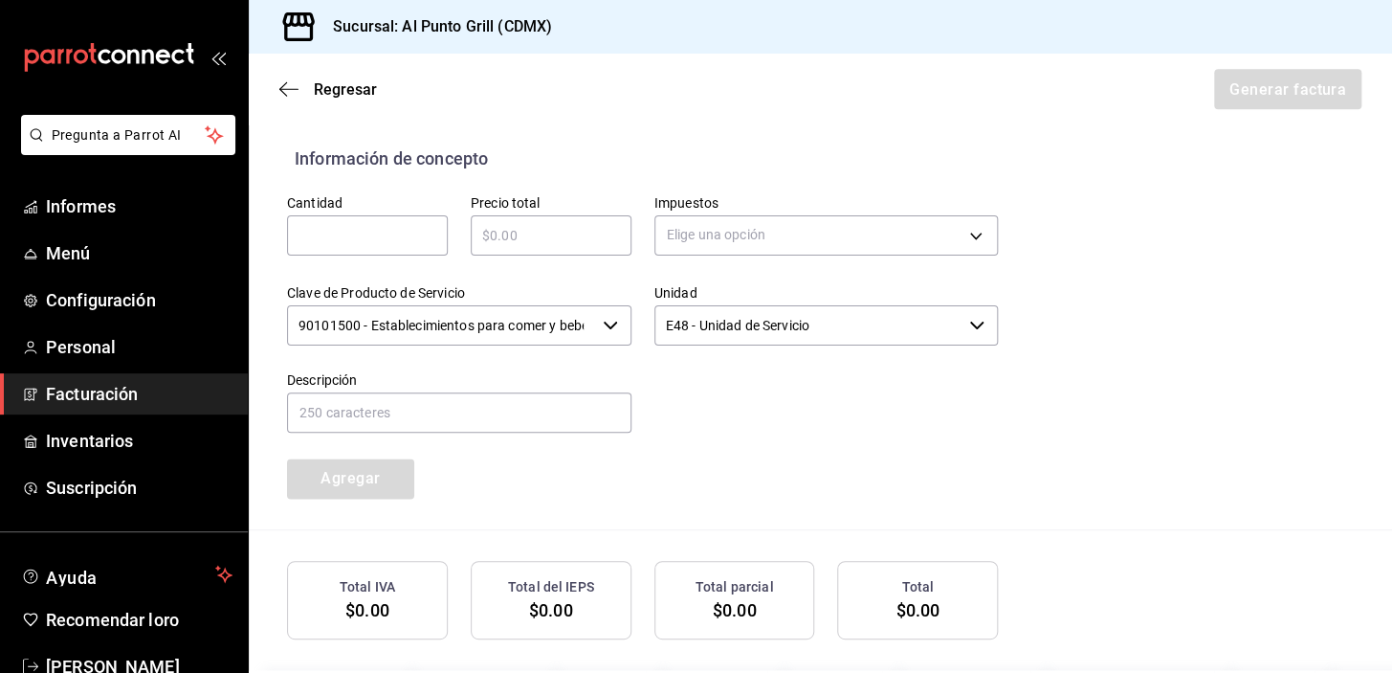
scroll to position [746, 0]
click at [409, 228] on input "text" at bounding box center [367, 234] width 161 height 23
type input "1"
click at [537, 232] on input "text" at bounding box center [551, 234] width 161 height 23
click at [295, 88] on icon "button" at bounding box center [288, 88] width 19 height 1
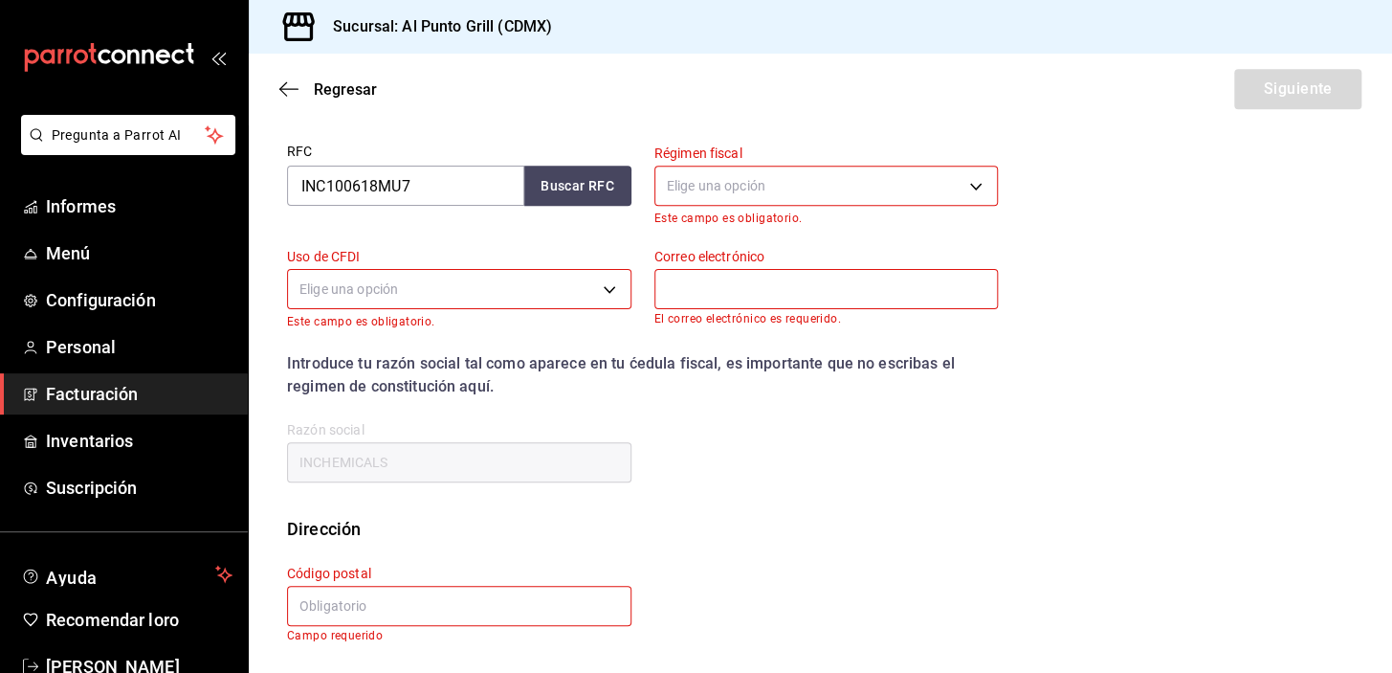
scroll to position [243, 0]
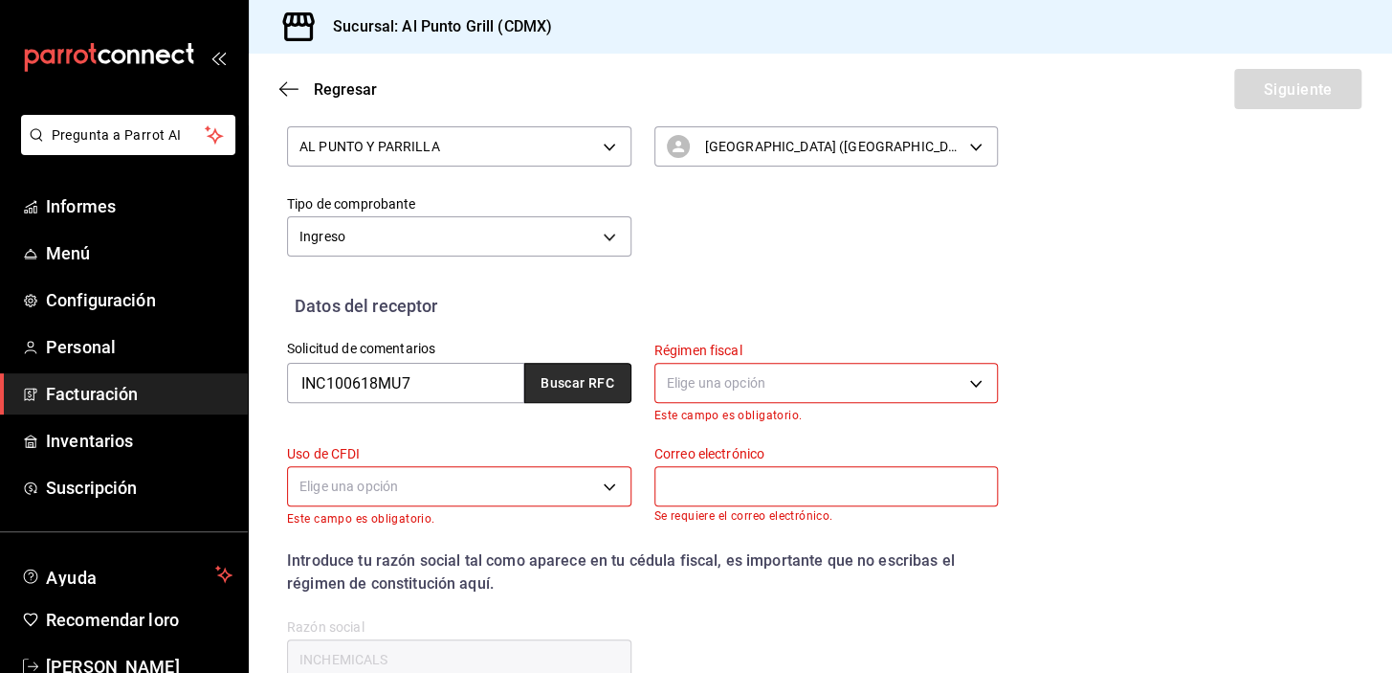
click at [587, 390] on font "Buscar RFC" at bounding box center [578, 383] width 74 height 15
click at [712, 389] on body "Pregunta a Parrot AI Informes Menú Configuración Personal Facturación Inventari…" at bounding box center [696, 336] width 1392 height 673
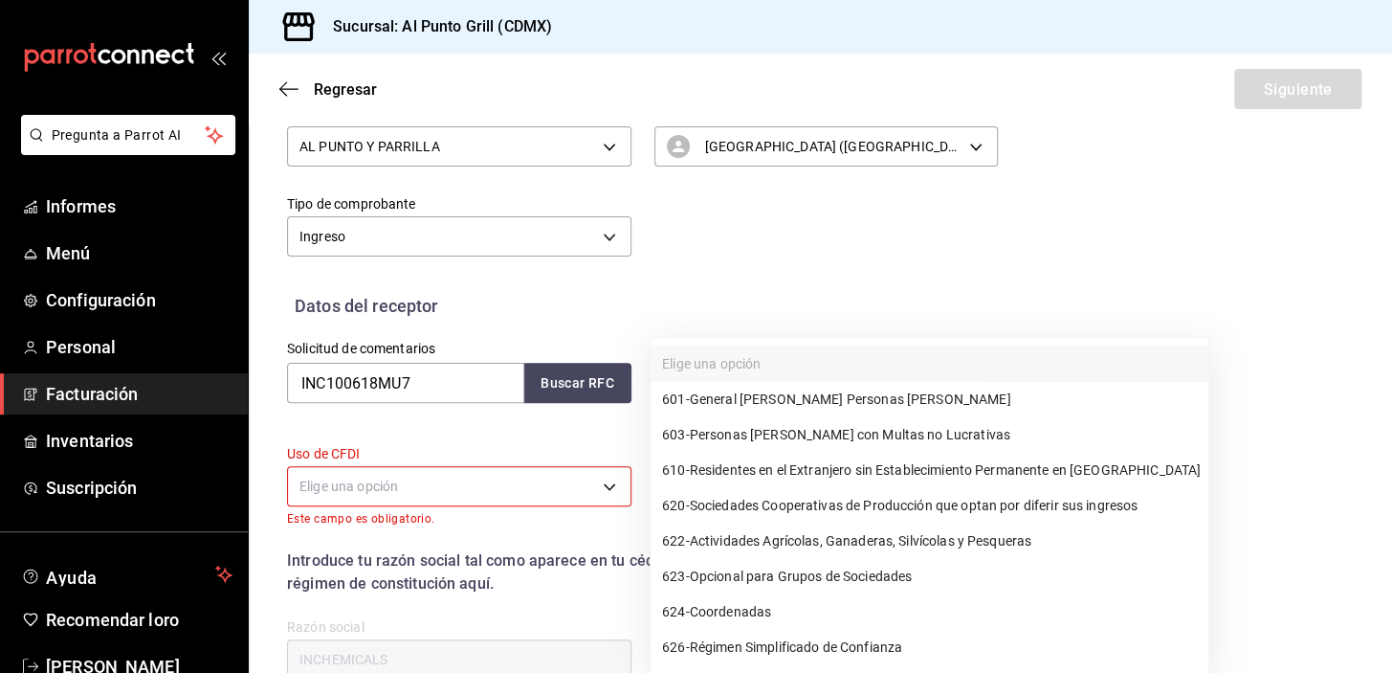
click at [714, 394] on font "General de Ley Personas Morales" at bounding box center [850, 398] width 321 height 15
type input "601"
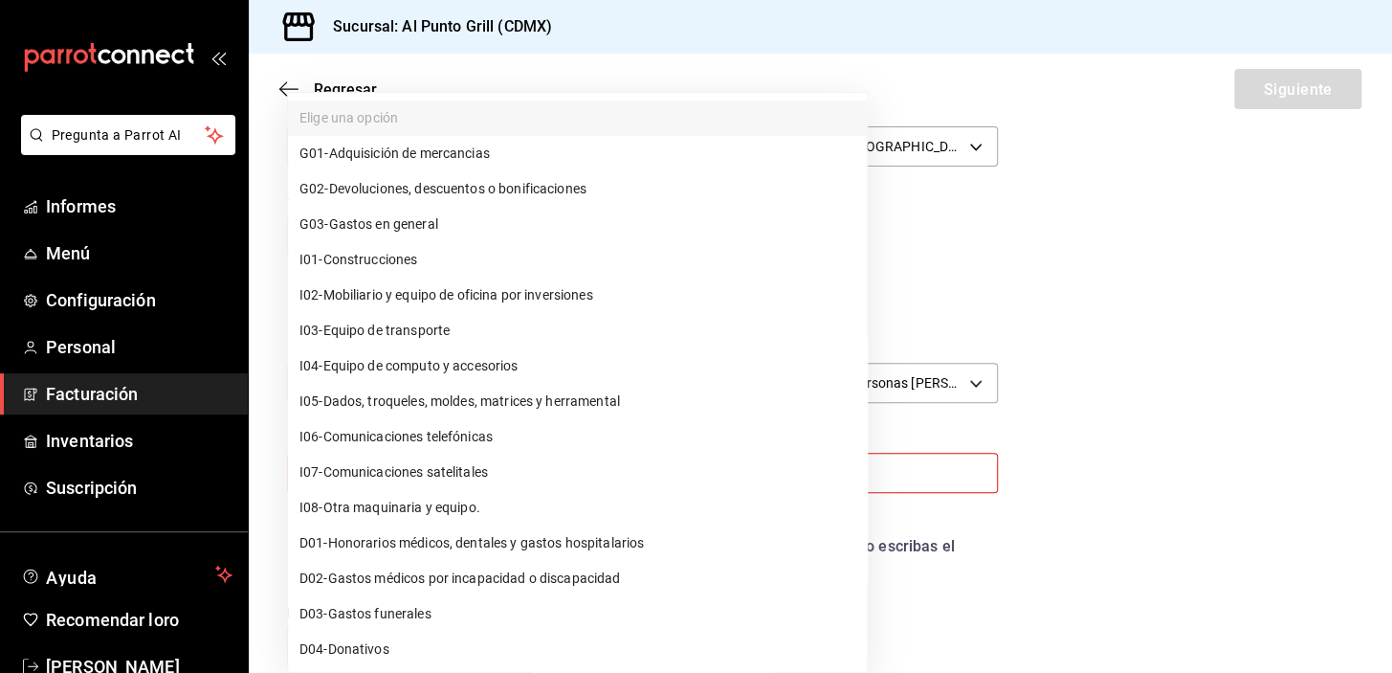
click at [476, 468] on body "Pregunta a Parrot AI Informes Menú Configuración Personal Facturación Inventari…" at bounding box center [696, 336] width 1392 height 673
click at [405, 235] on li "G03 - Gastos en general" at bounding box center [577, 225] width 579 height 35
type input "G03"
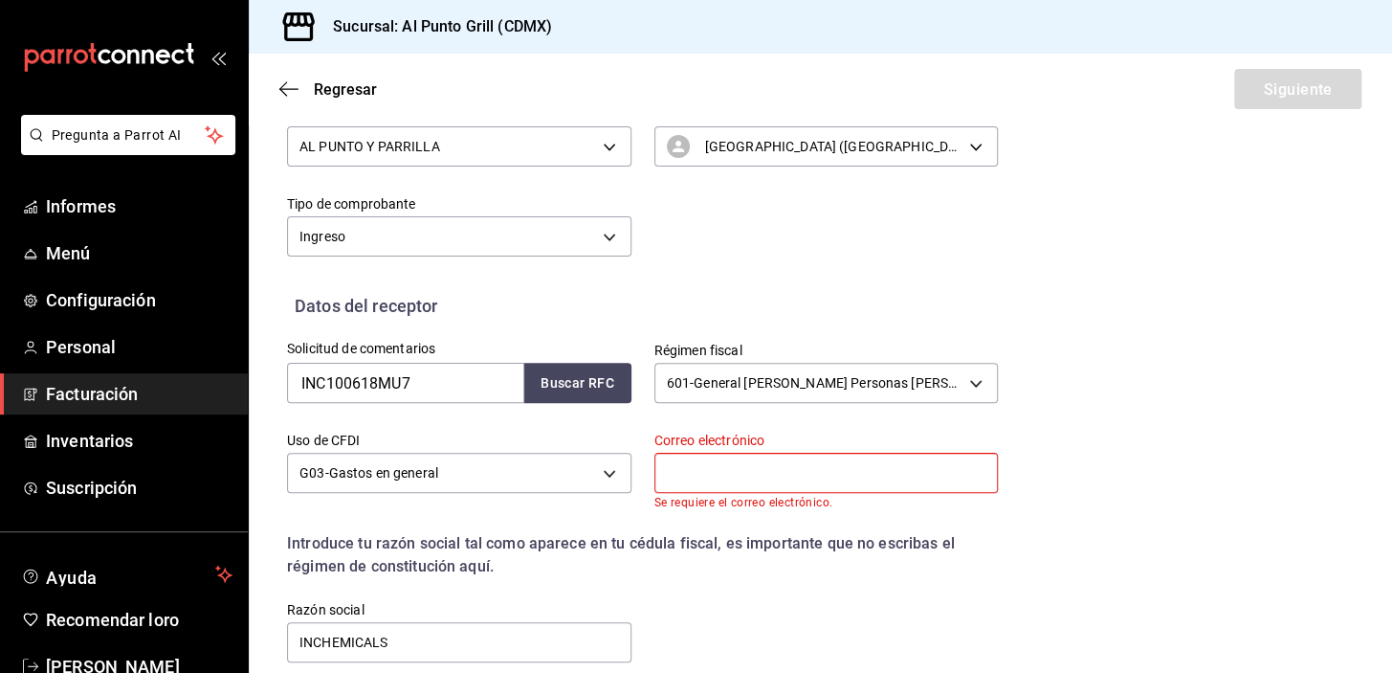
click at [770, 473] on input "text" at bounding box center [826, 473] width 344 height 40
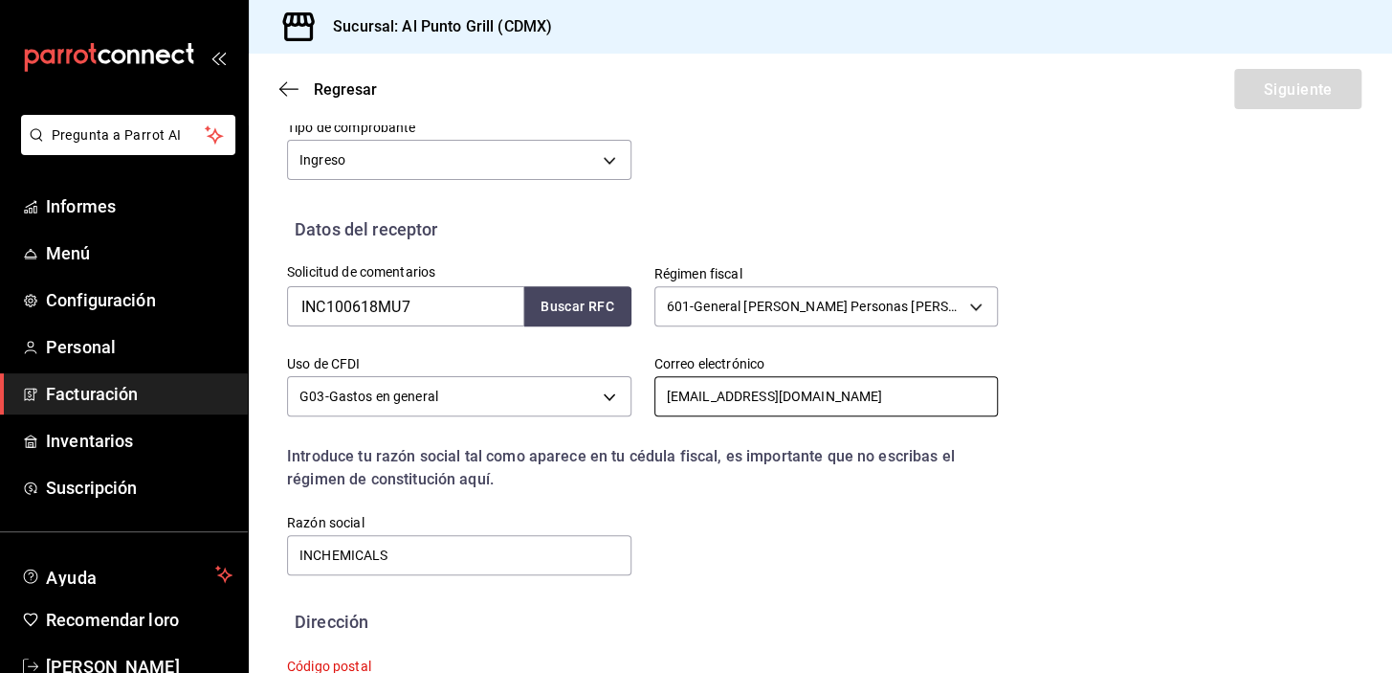
scroll to position [412, 0]
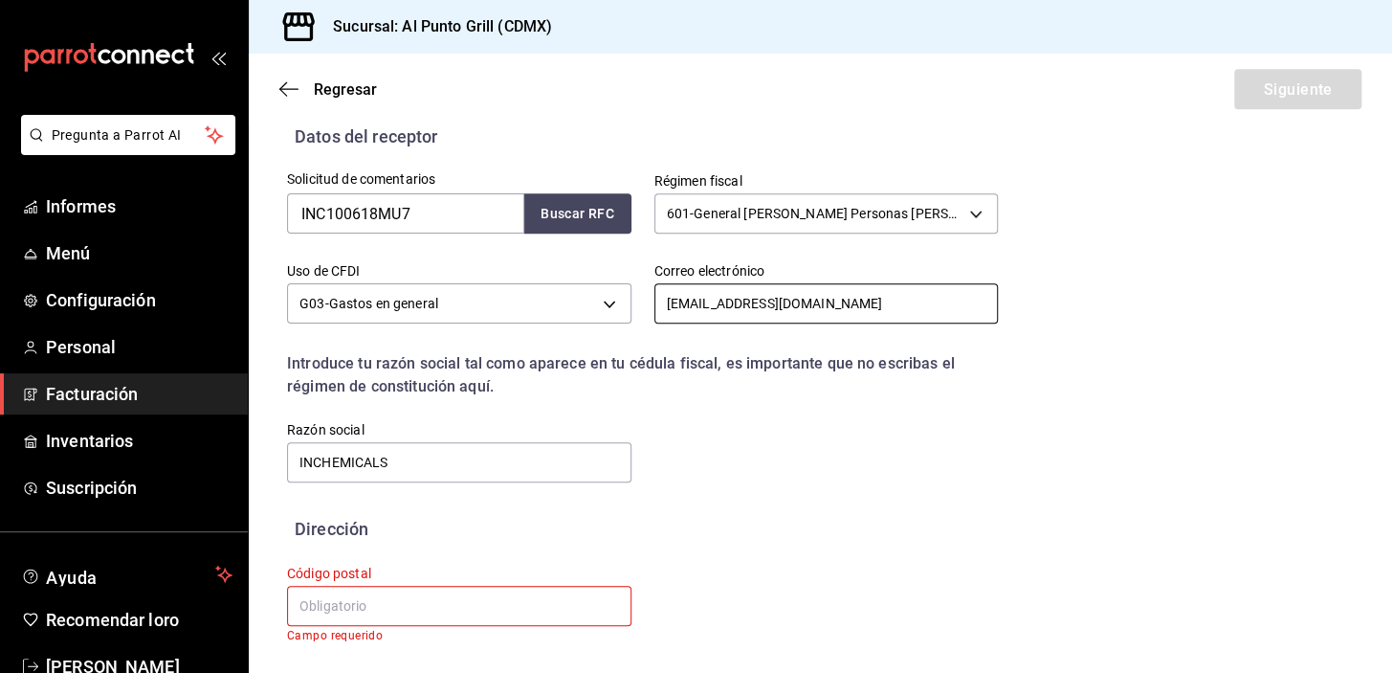
type input "facturas@in-chemicals.com"
click at [373, 608] on input "text" at bounding box center [459, 605] width 344 height 40
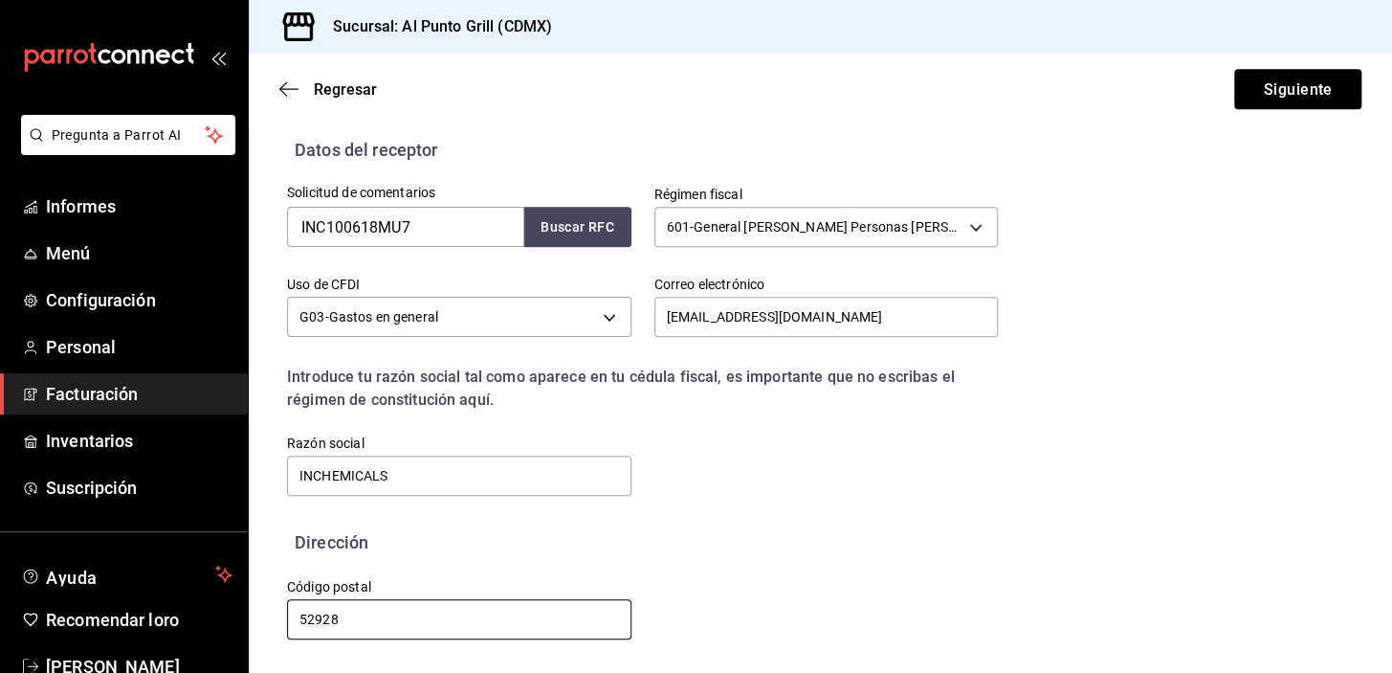
scroll to position [399, 0]
type input "52928"
click at [1295, 88] on font "Siguiente" at bounding box center [1297, 88] width 69 height 18
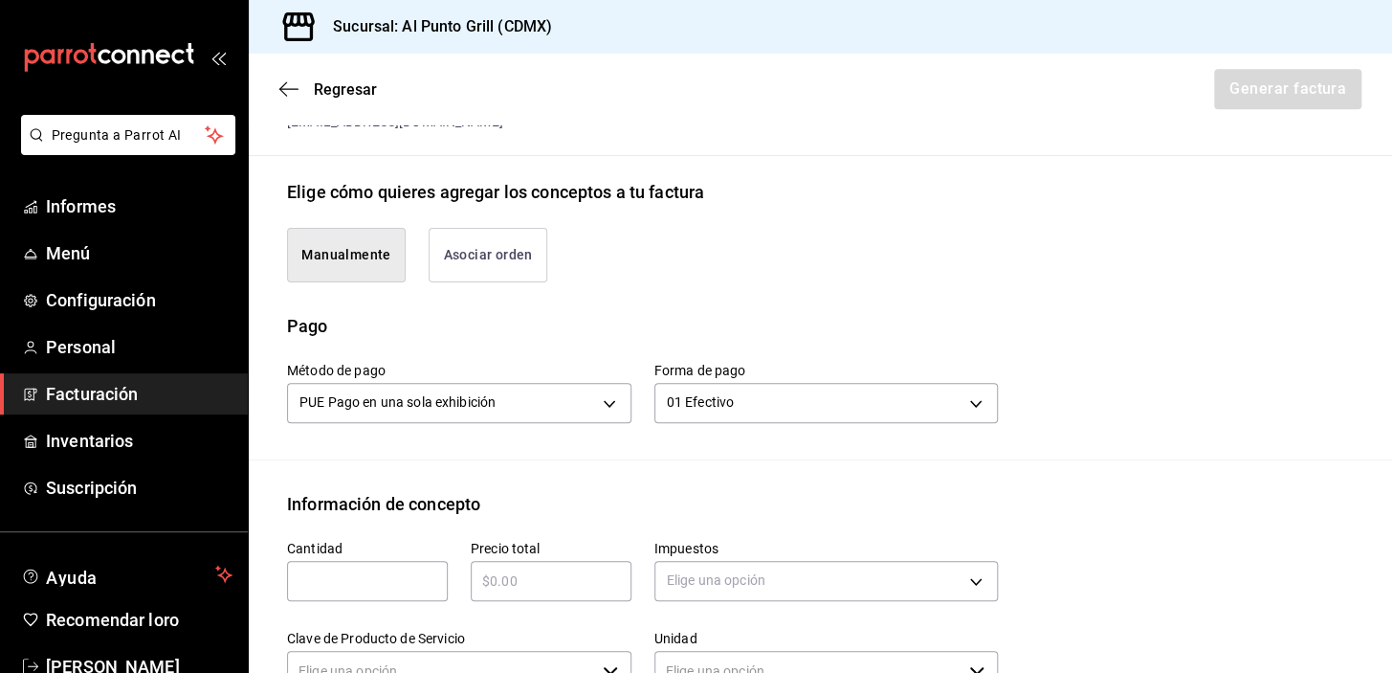
type input "90101500 - Establecimientos para comer y beber"
type input "E48 - Unidad de Servicio"
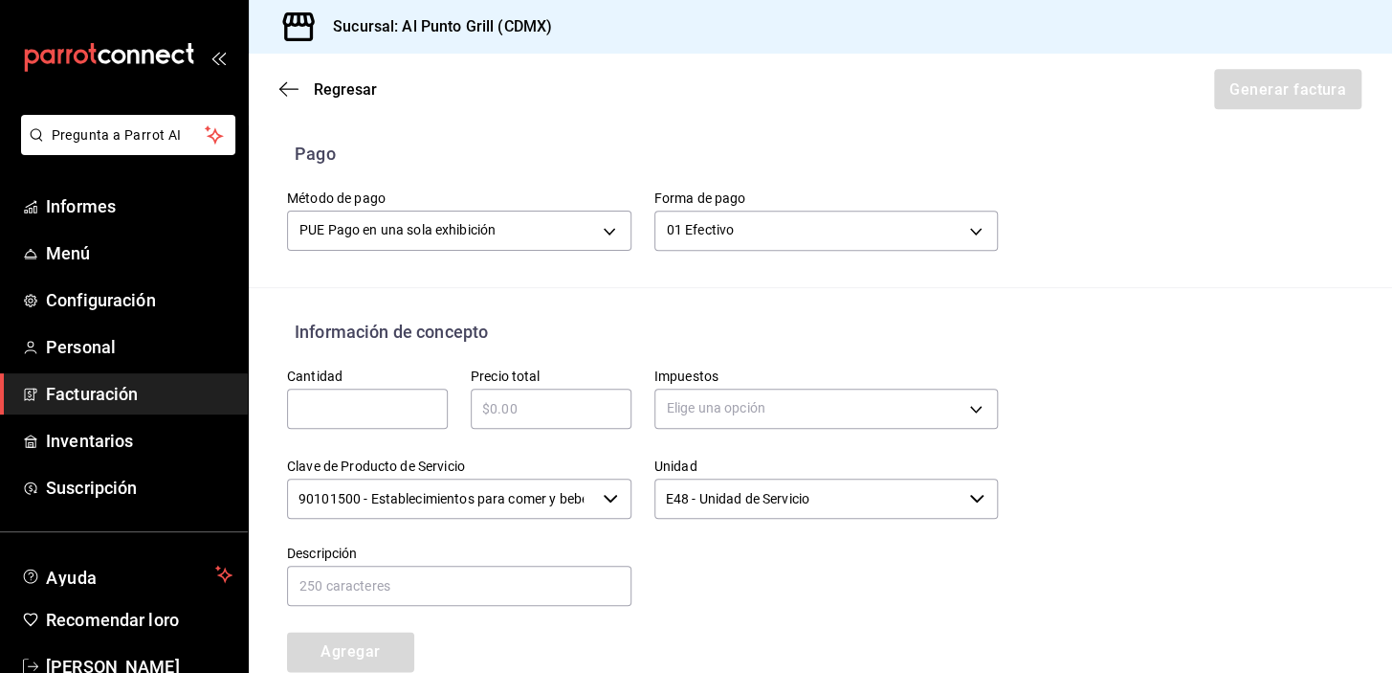
scroll to position [573, 0]
click at [338, 402] on input "text" at bounding box center [367, 407] width 161 height 23
type input "1"
click at [535, 406] on input "text" at bounding box center [551, 407] width 161 height 23
type input "$1690.00"
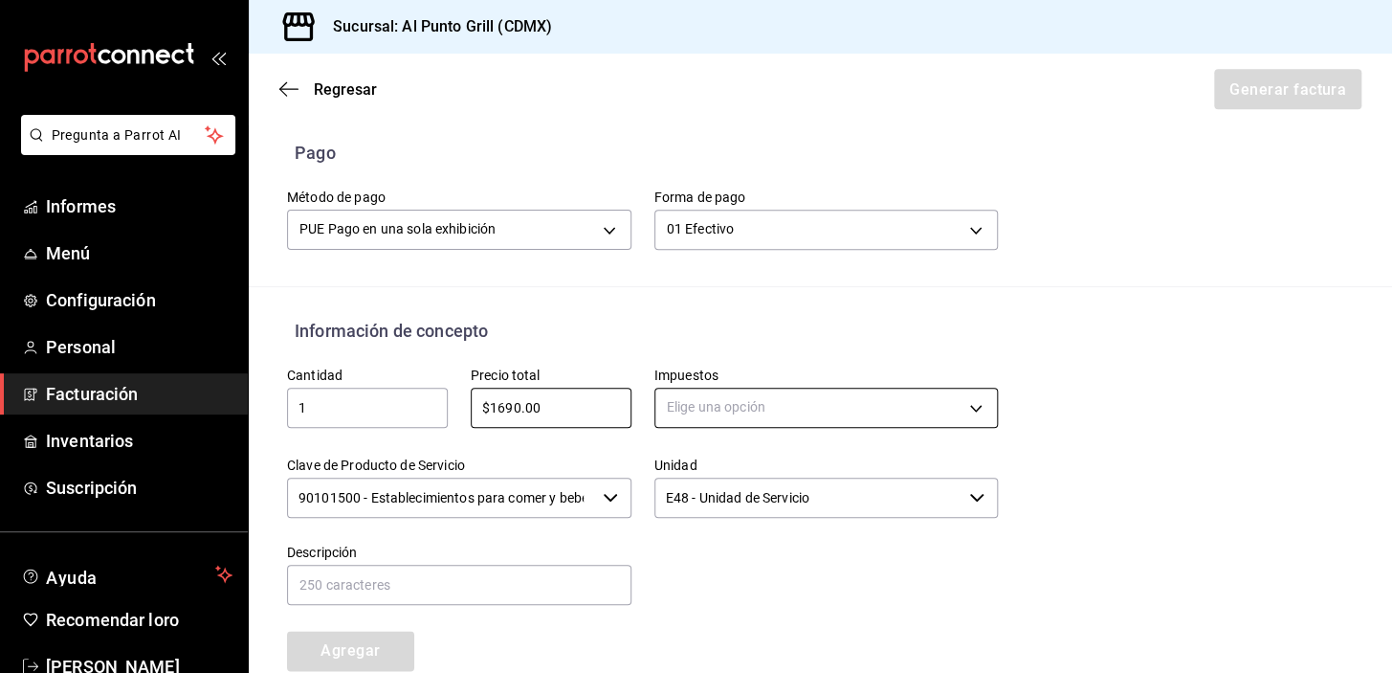
click at [681, 393] on body "Pregunta a Parrot AI Informes Menú Configuración Personal Facturación Inventari…" at bounding box center [696, 336] width 1392 height 673
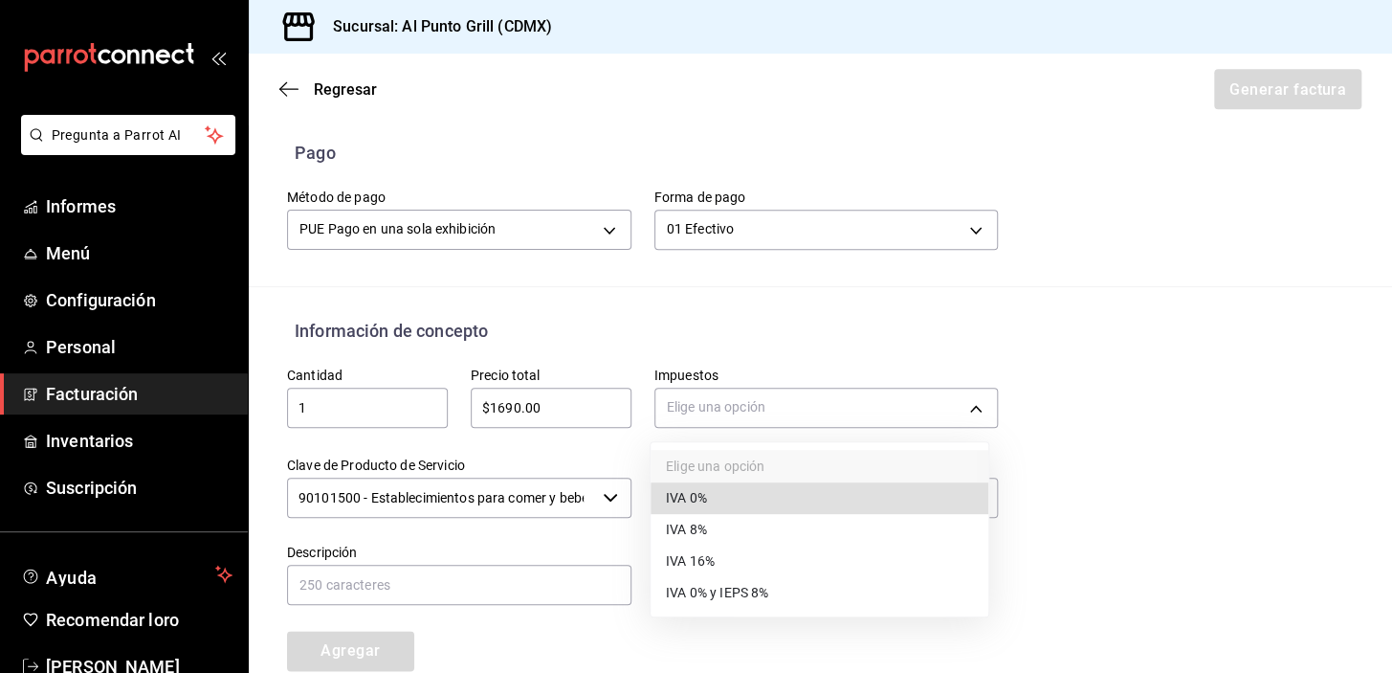
click at [698, 559] on font "IVA 16%" at bounding box center [690, 560] width 49 height 15
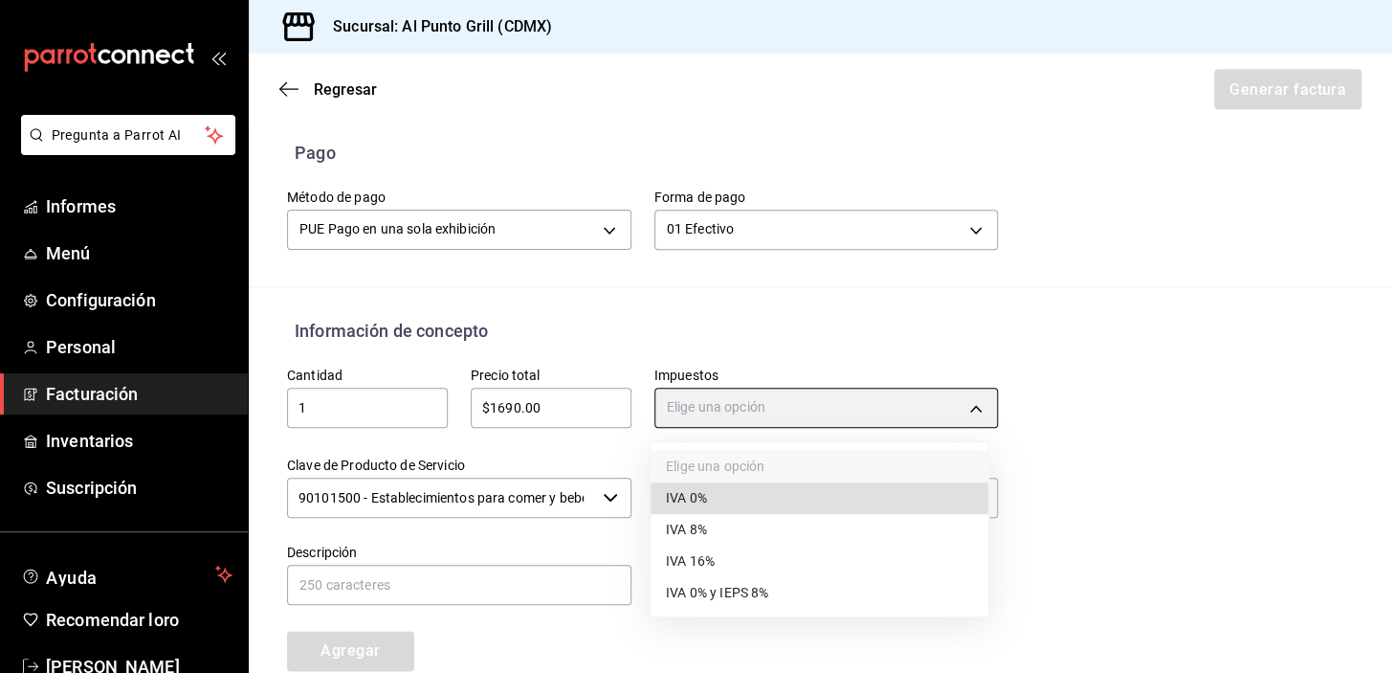
type input "IVA_16"
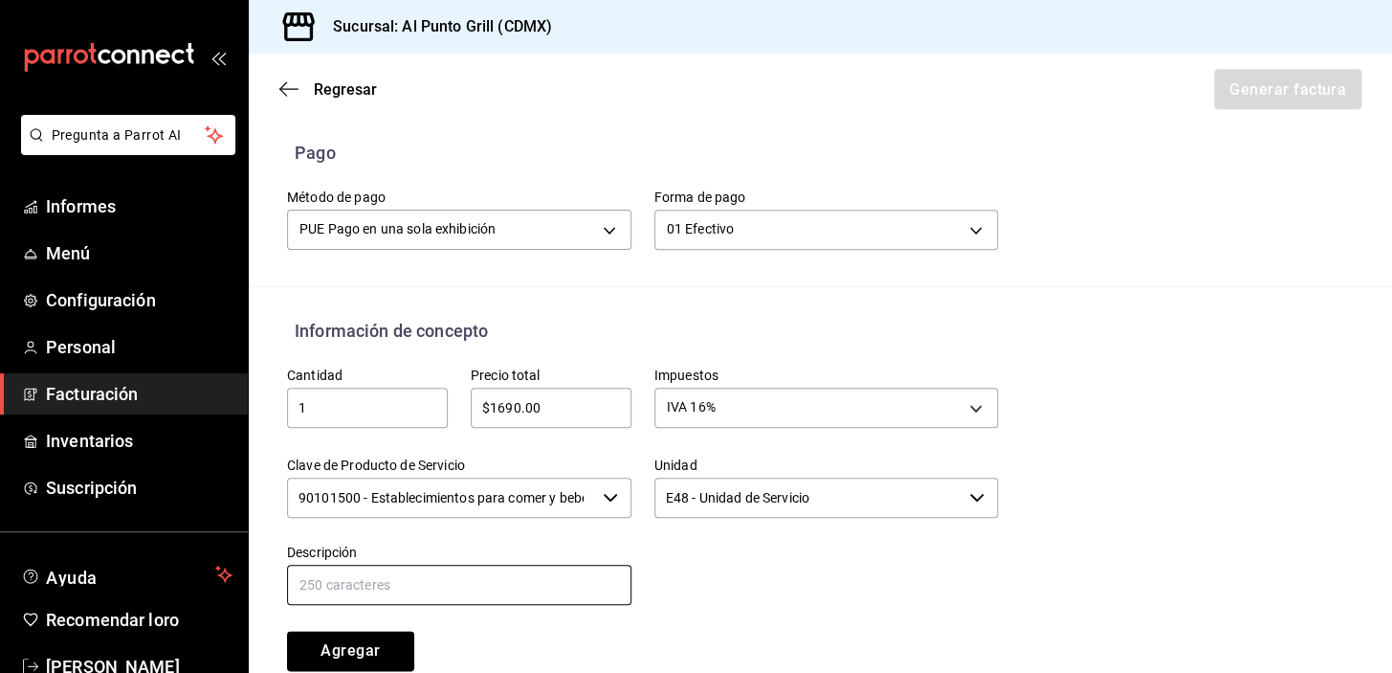
click at [456, 593] on input "text" at bounding box center [459, 584] width 344 height 40
type input "CONSUMO DE ALIMENTOS Y BEBIDAS"
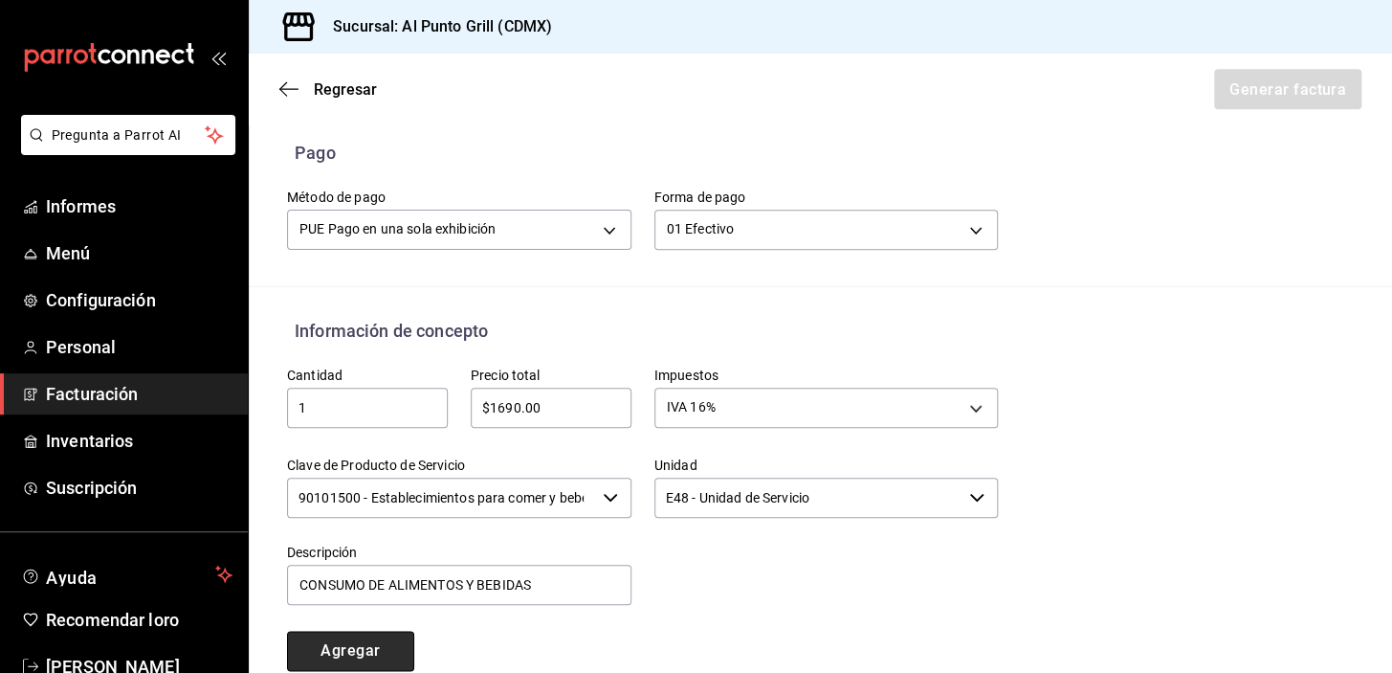
click at [322, 645] on font "Agregar" at bounding box center [349, 650] width 59 height 18
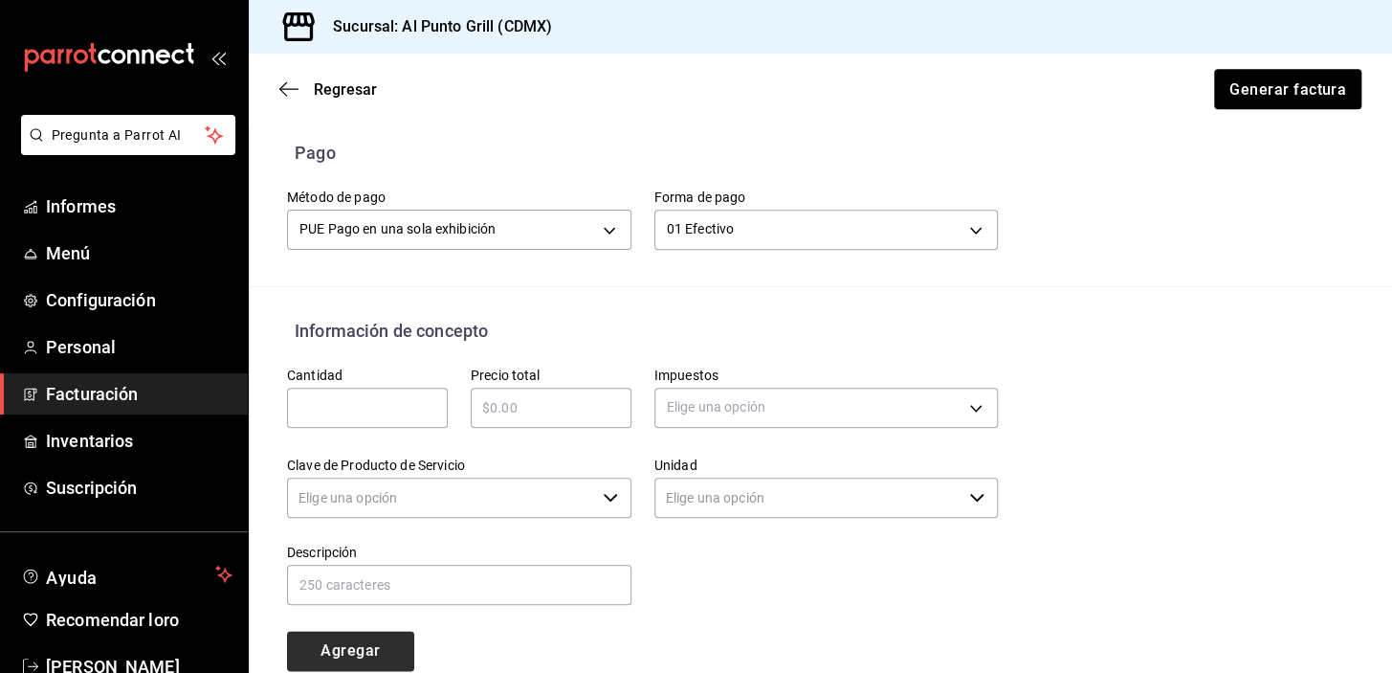
type input "90101500 - Establecimientos para comer y beber"
type input "E48 - Unidad de Servicio"
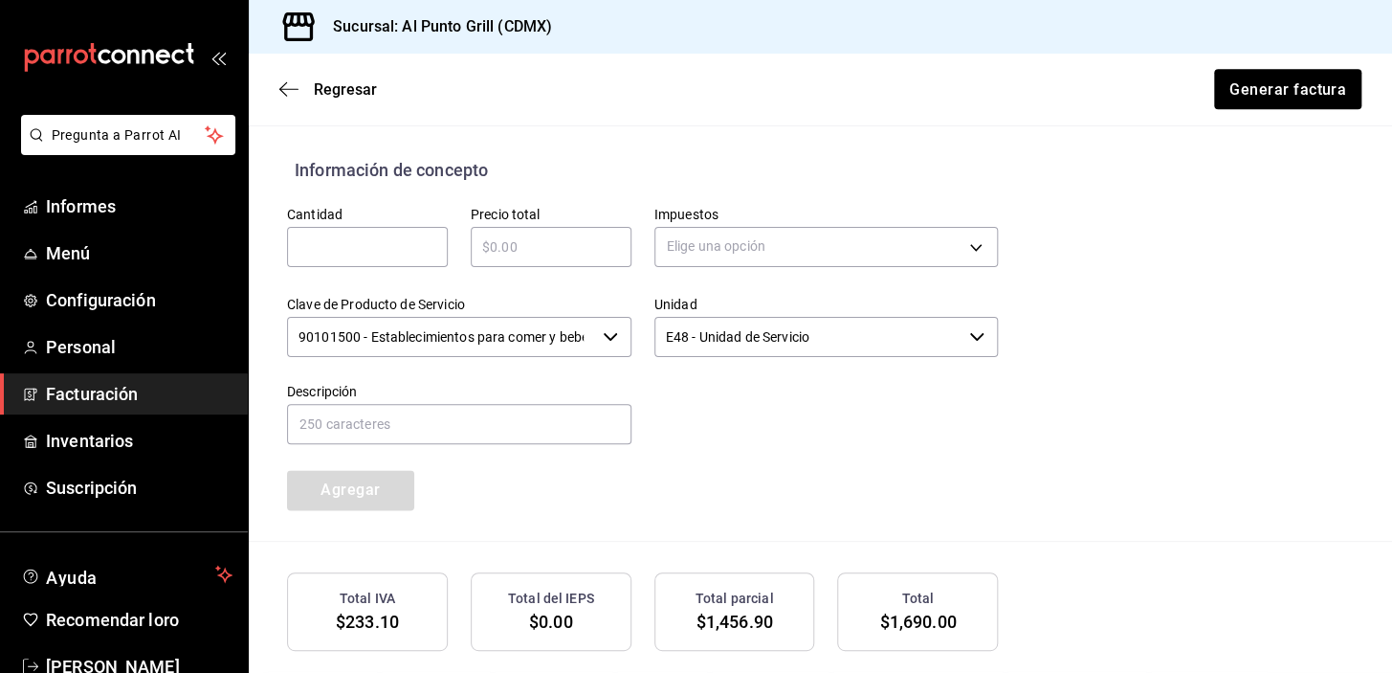
scroll to position [746, 0]
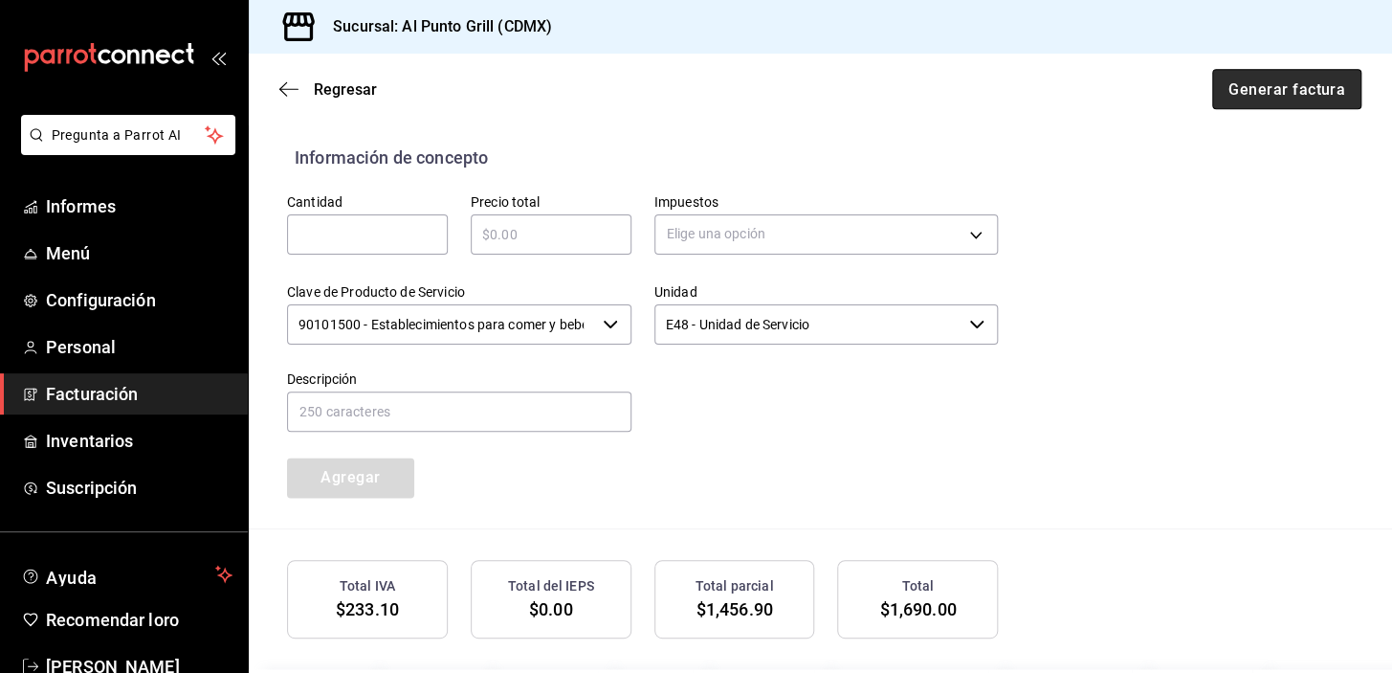
click at [1272, 86] on font "Generar factura" at bounding box center [1286, 88] width 117 height 18
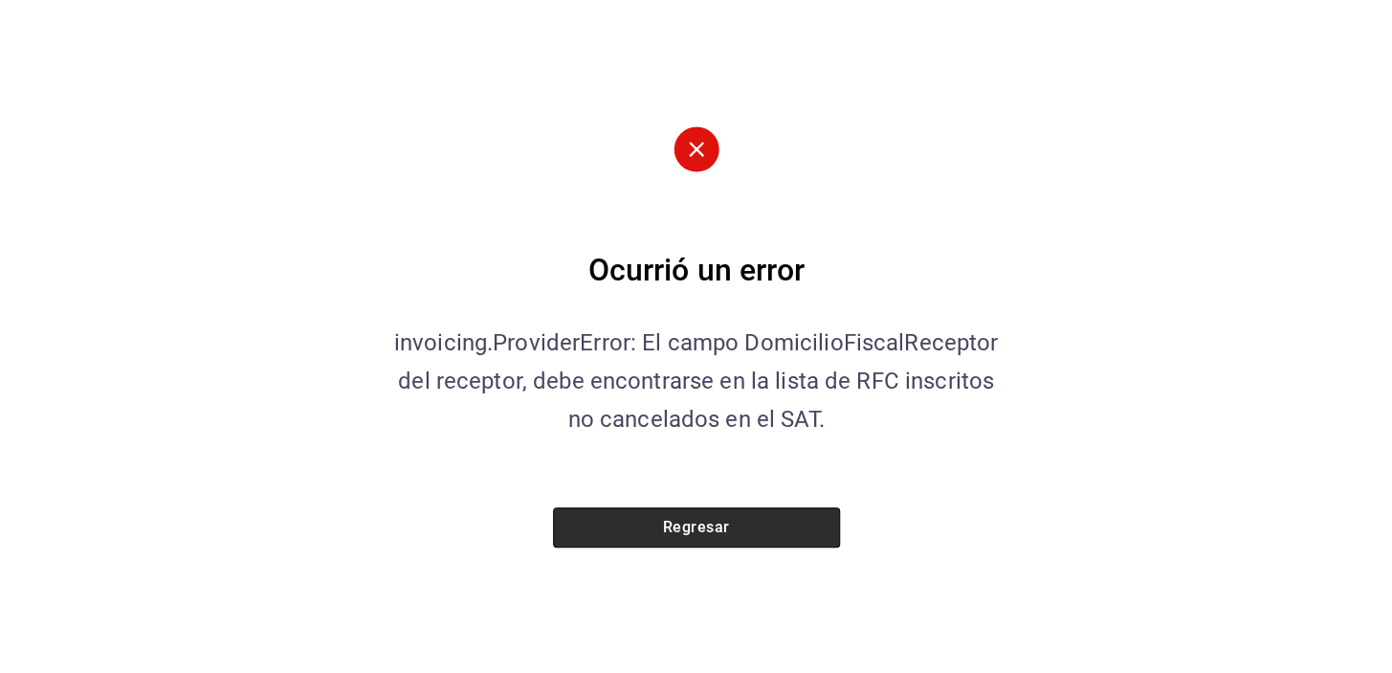
click at [663, 526] on font "Regresar" at bounding box center [696, 527] width 67 height 18
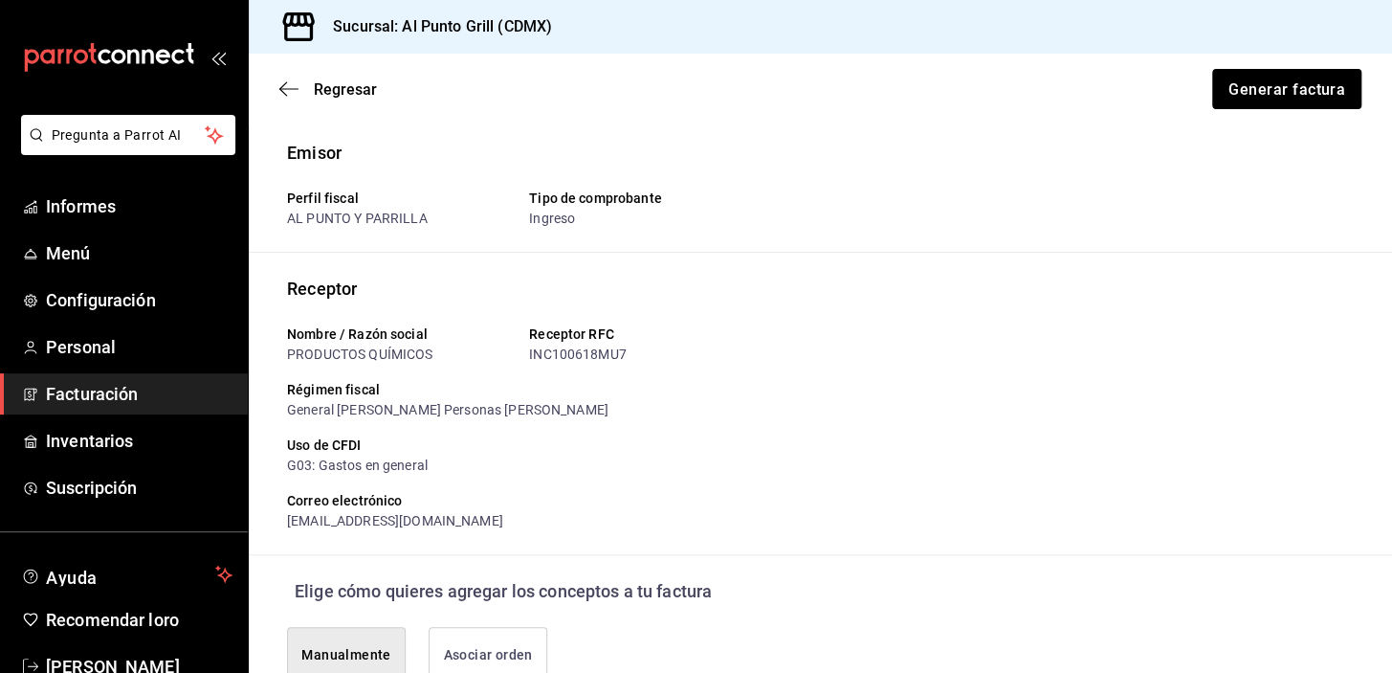
scroll to position [0, 0]
click at [280, 94] on icon "button" at bounding box center [288, 88] width 19 height 17
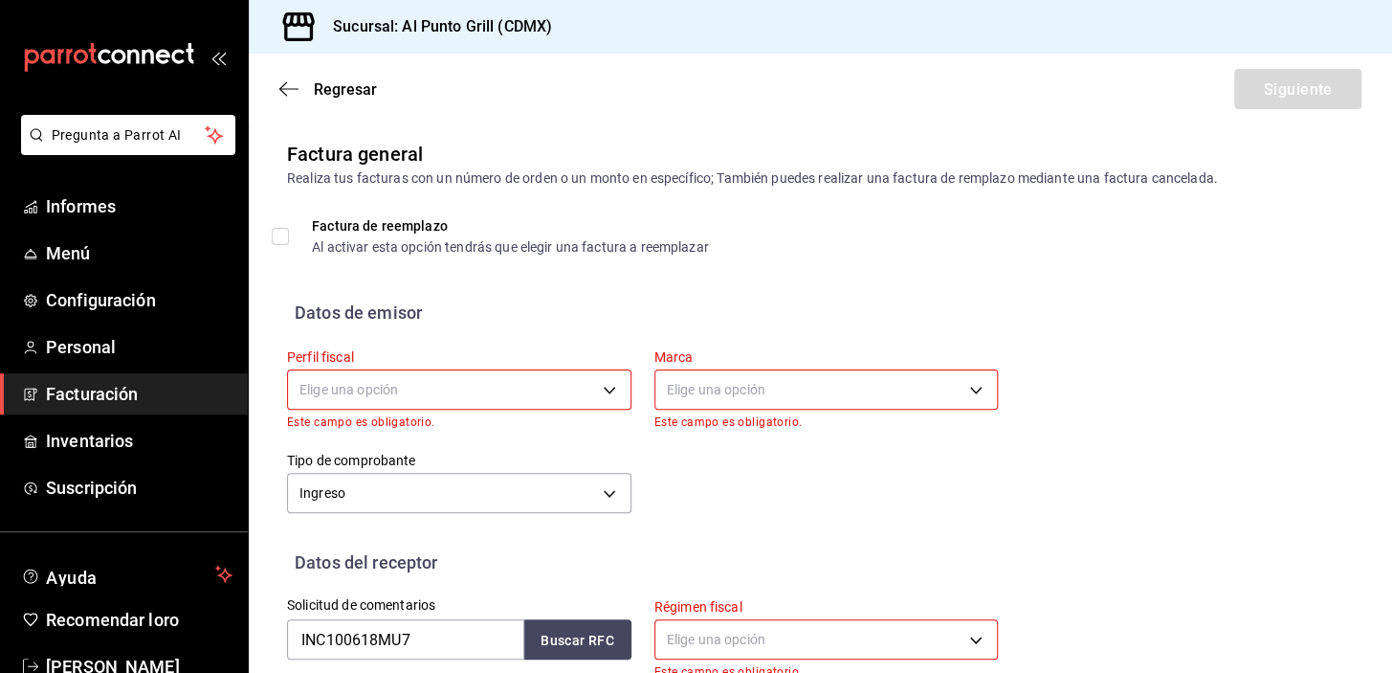
click at [419, 391] on body "Pregunta a Parrot AI Informes Menú Configuración Personal Facturación Inventari…" at bounding box center [696, 336] width 1392 height 673
click at [373, 485] on font "AL PUNTO Y PARRILLA" at bounding box center [369, 487] width 141 height 15
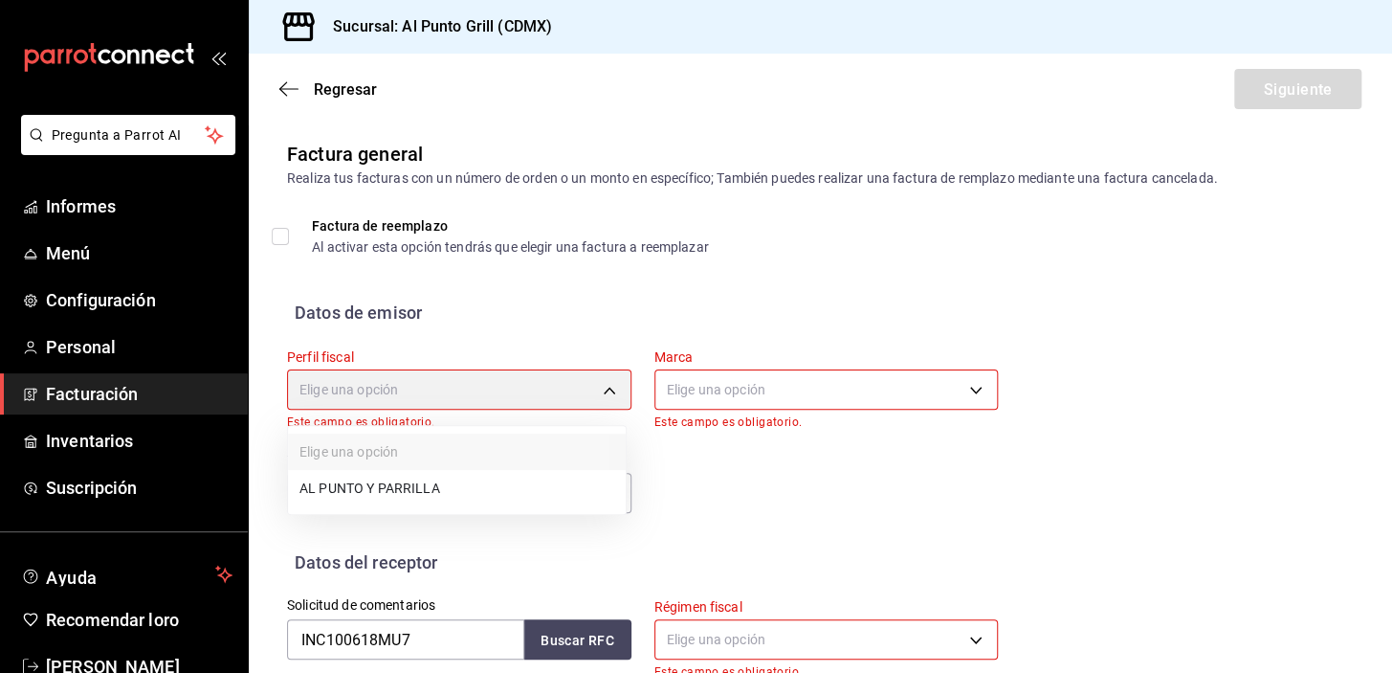
type input "711c2bc8-79b3-43e0-95de-ea7f23beadbf"
type input "359452a4-77df-4a2a-96d1-dbb27ae34e49"
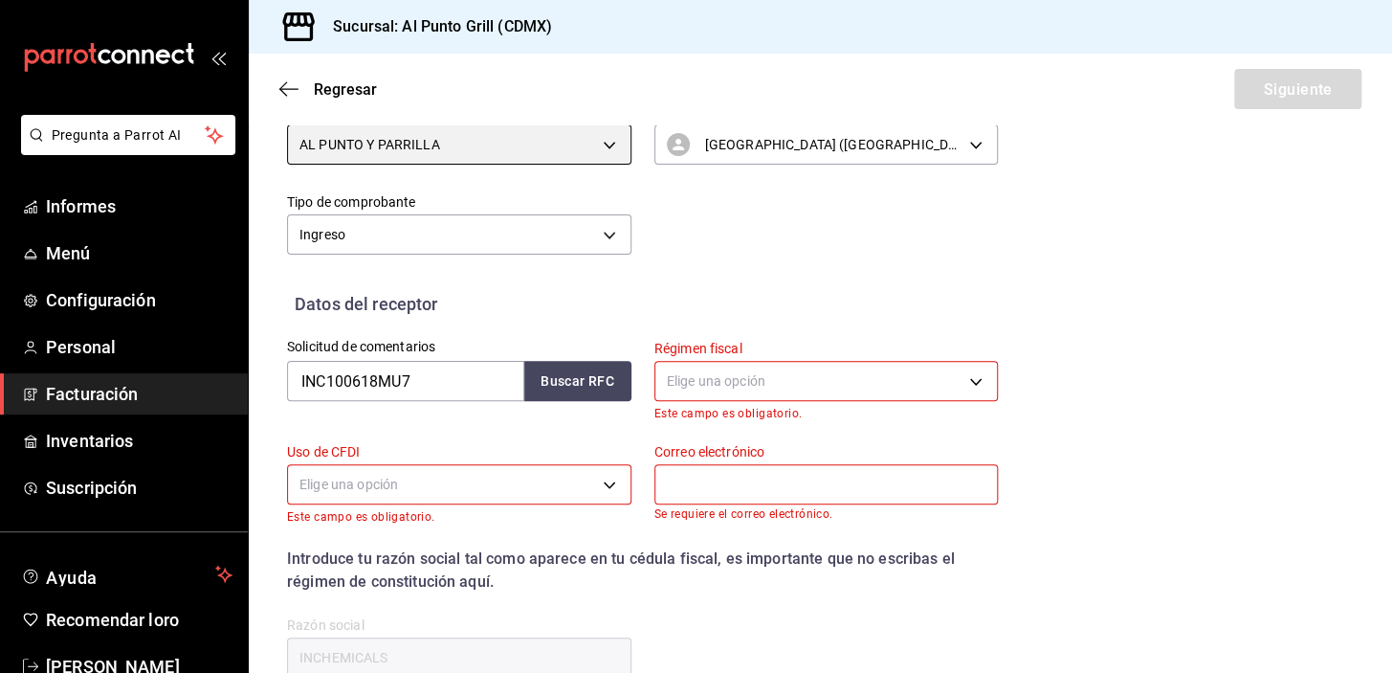
scroll to position [260, 0]
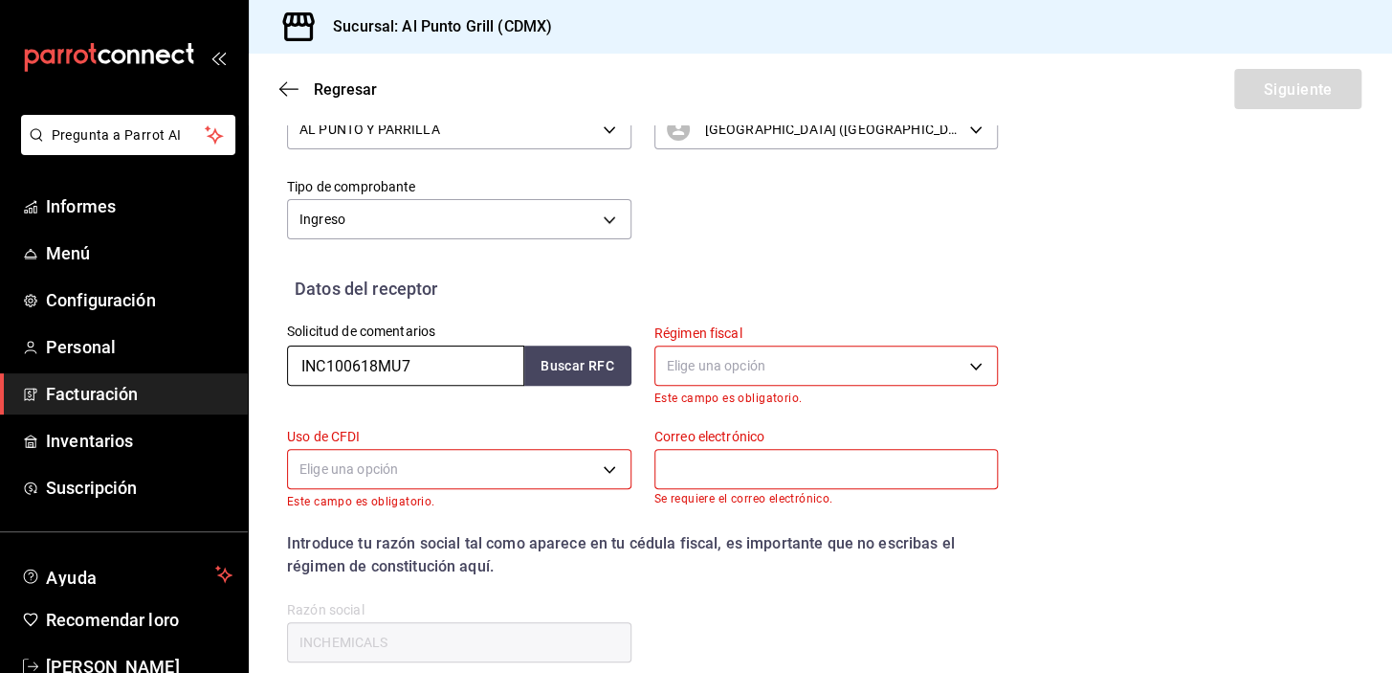
drag, startPoint x: 433, startPoint y: 365, endPoint x: 273, endPoint y: 384, distance: 161.7
click at [273, 384] on div "Solicitud de comentarios INC100618MU7 Buscar RFC" at bounding box center [447, 352] width 367 height 103
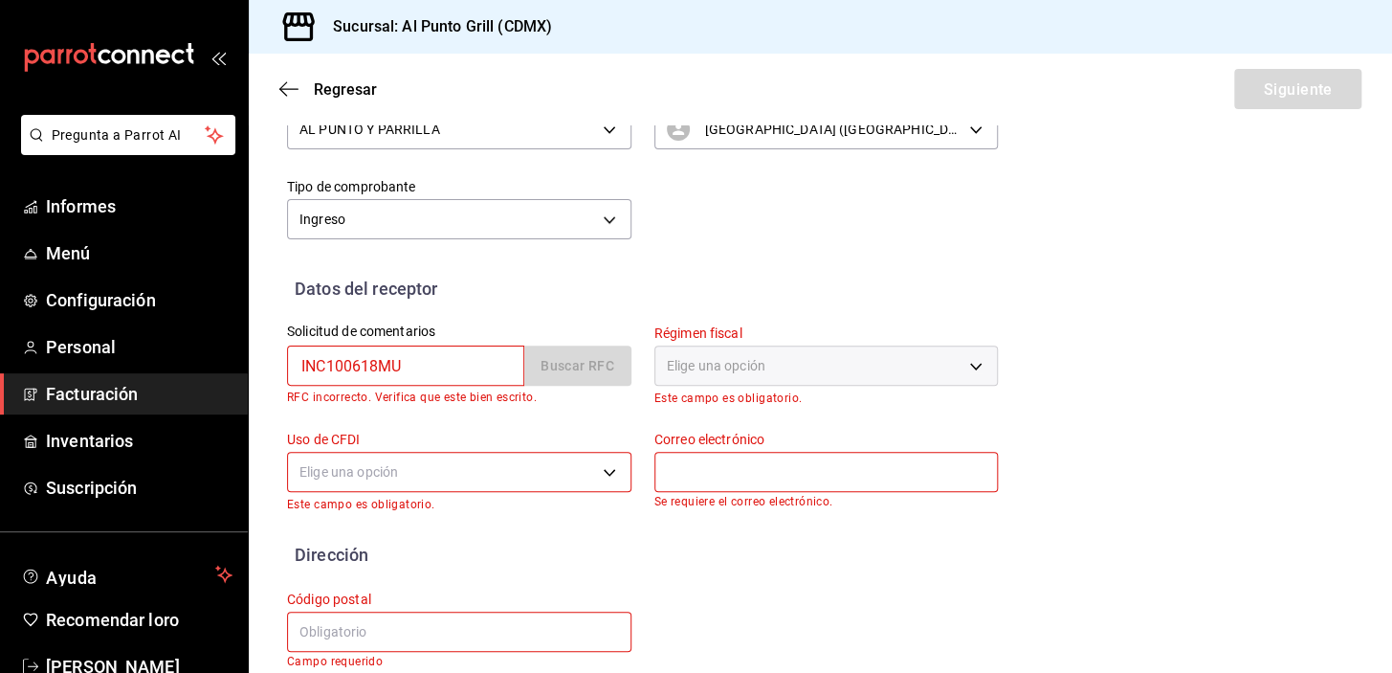
type input "INC100618MU7"
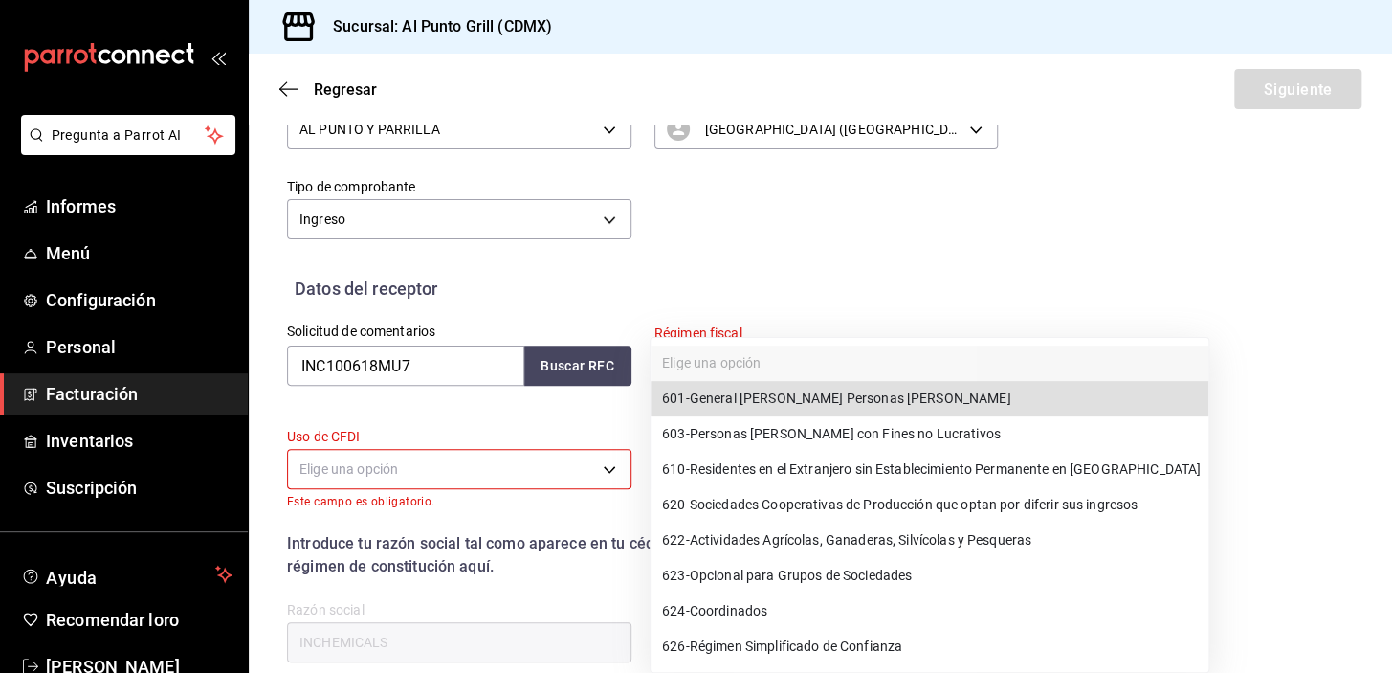
click at [776, 364] on body "Pregunta a Parrot AI Informes Menú Configuración Personal Facturación Inventari…" at bounding box center [696, 336] width 1392 height 673
click at [764, 393] on font "General de Ley Personas Morales" at bounding box center [850, 398] width 321 height 15
type input "601"
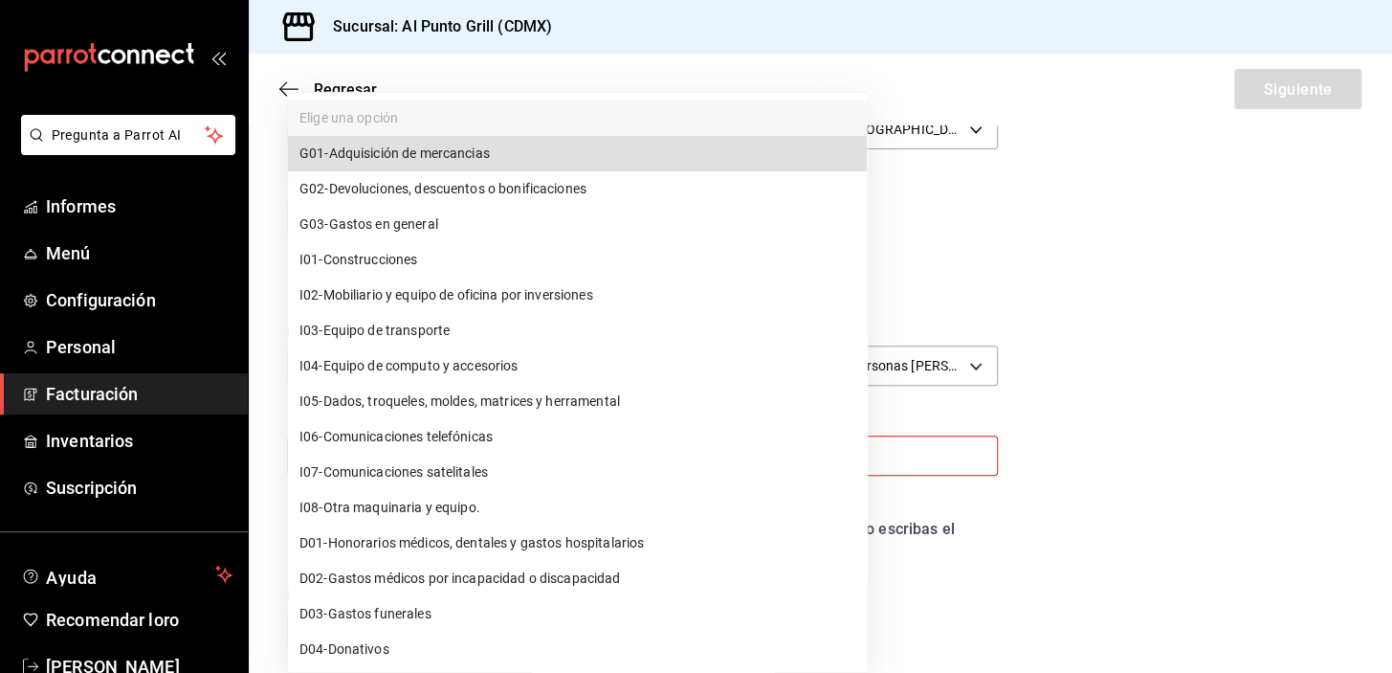
click at [356, 448] on body "Pregunta a Parrot AI Informes Menú Configuración Personal Facturación Inventari…" at bounding box center [696, 336] width 1392 height 673
click at [392, 222] on font "Gastos en general" at bounding box center [383, 224] width 109 height 15
type input "G03"
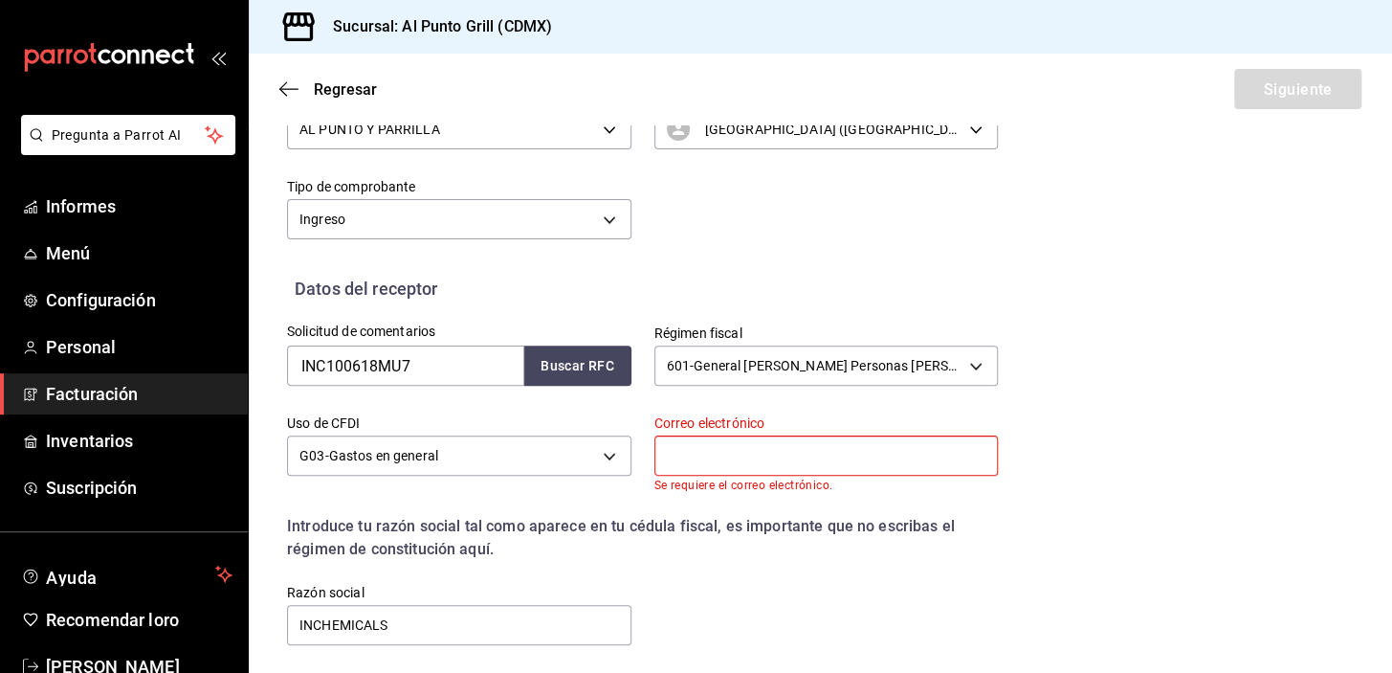
click at [726, 442] on input "text" at bounding box center [826, 455] width 344 height 40
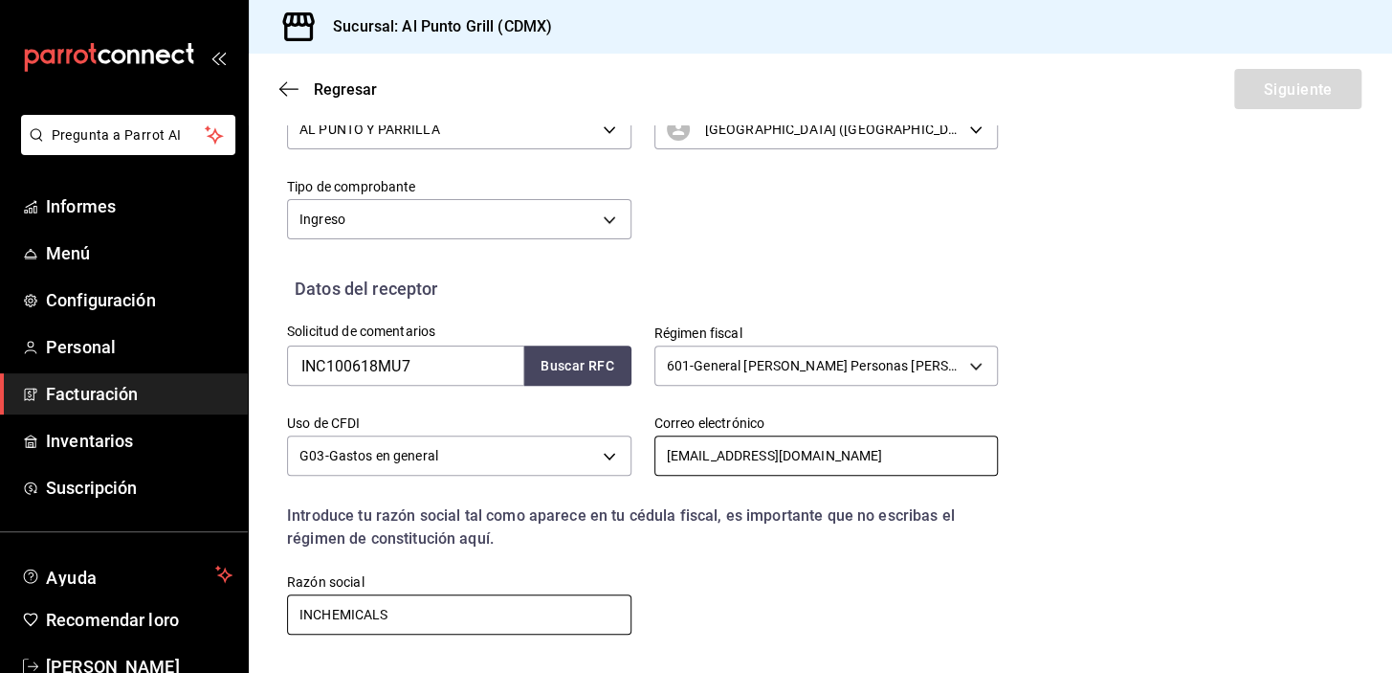
type input "facturas@in-chemicals.com"
click at [397, 613] on input "INCHEMICALS" at bounding box center [459, 614] width 344 height 40
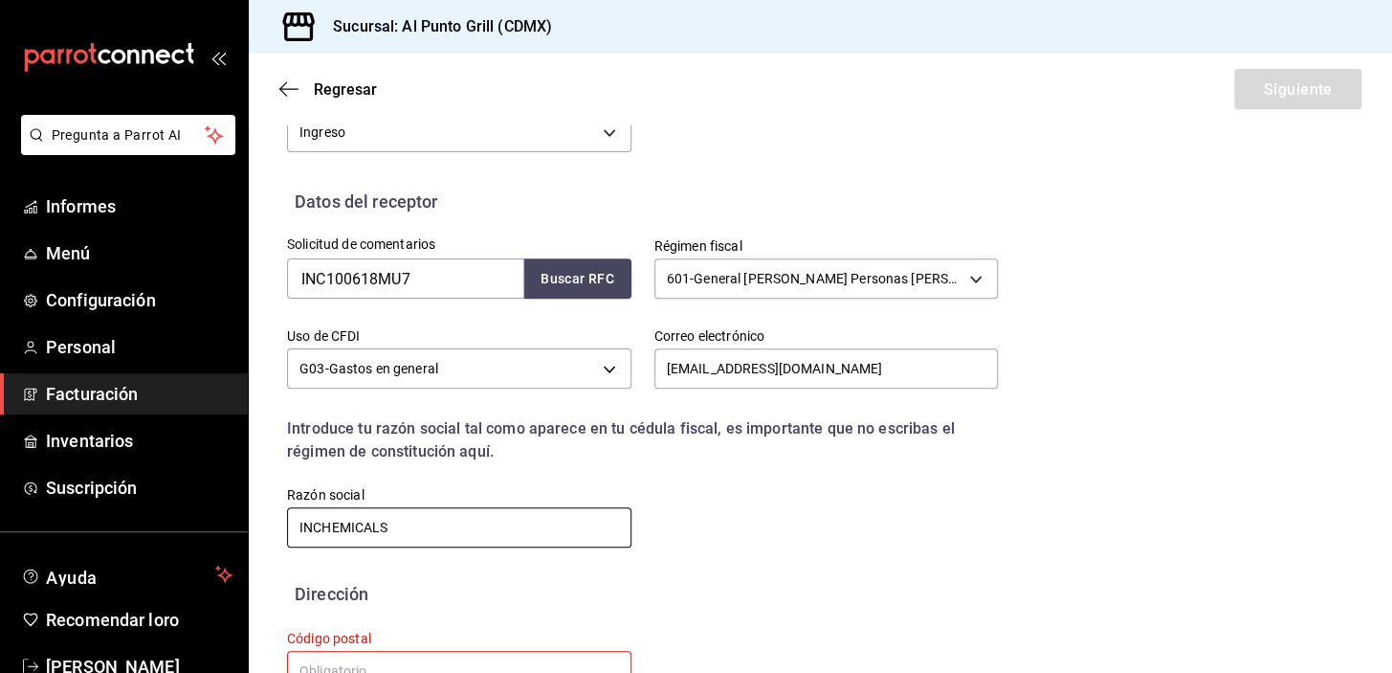
scroll to position [412, 0]
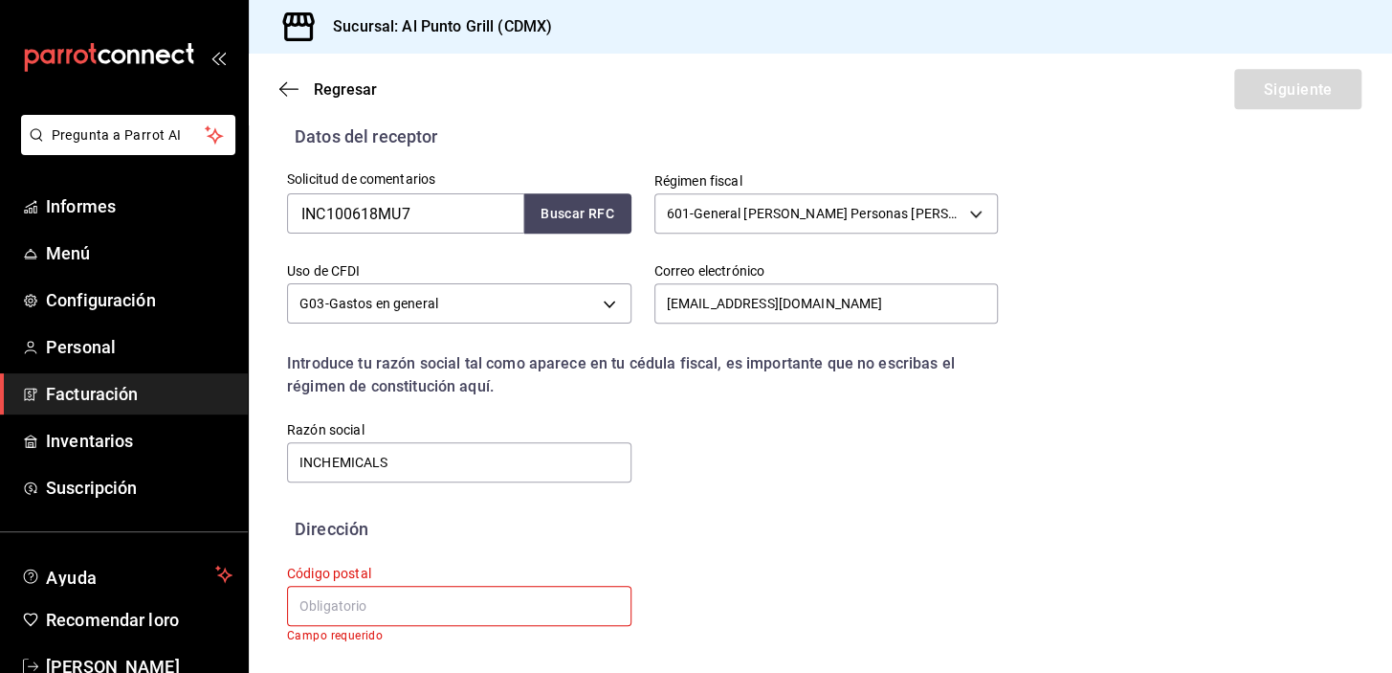
click at [354, 605] on input "text" at bounding box center [459, 605] width 344 height 40
click at [358, 617] on input "text" at bounding box center [459, 605] width 344 height 40
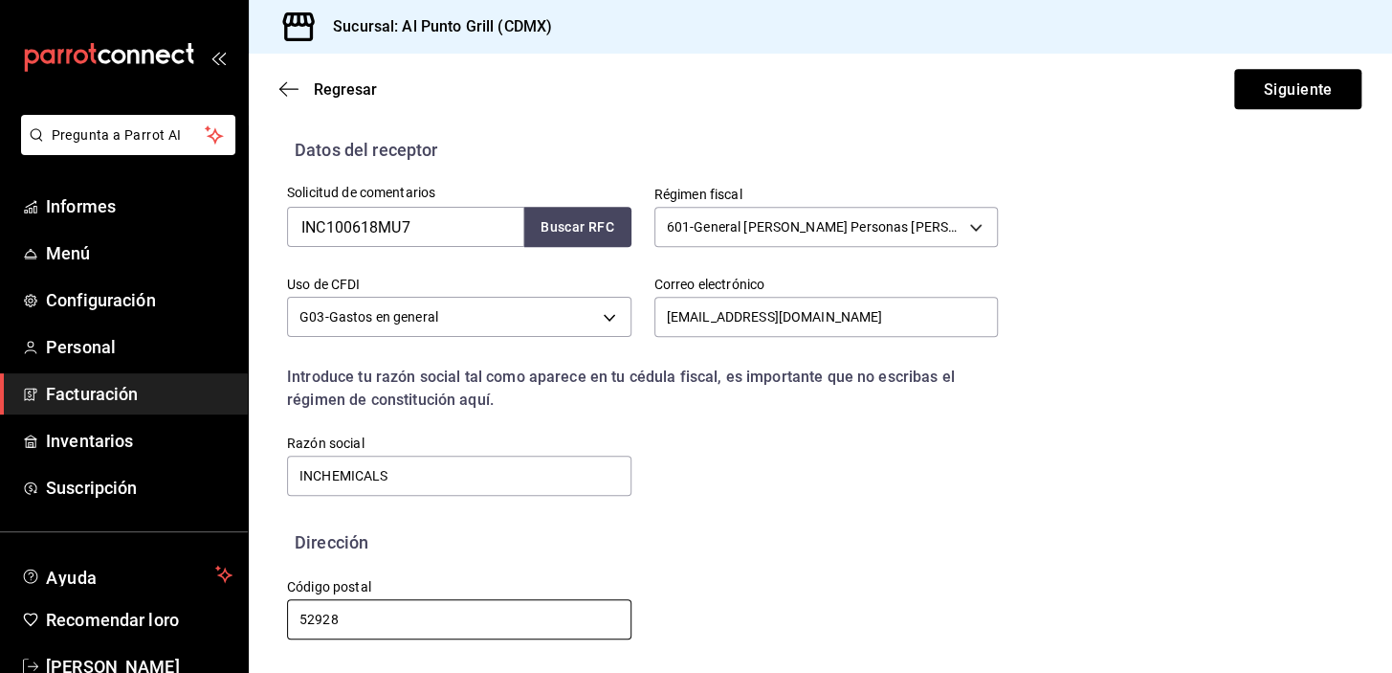
scroll to position [399, 0]
type input "52928"
click at [1308, 95] on font "Siguiente" at bounding box center [1297, 88] width 69 height 18
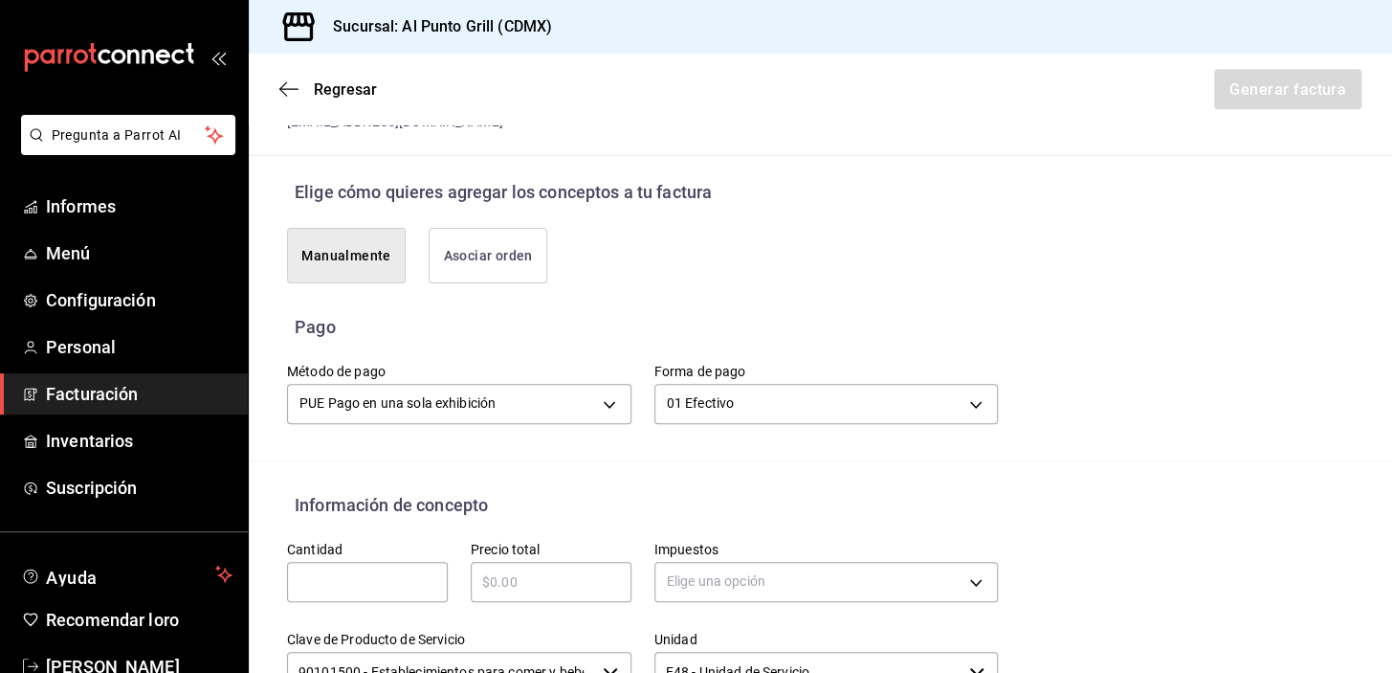
scroll to position [573, 0]
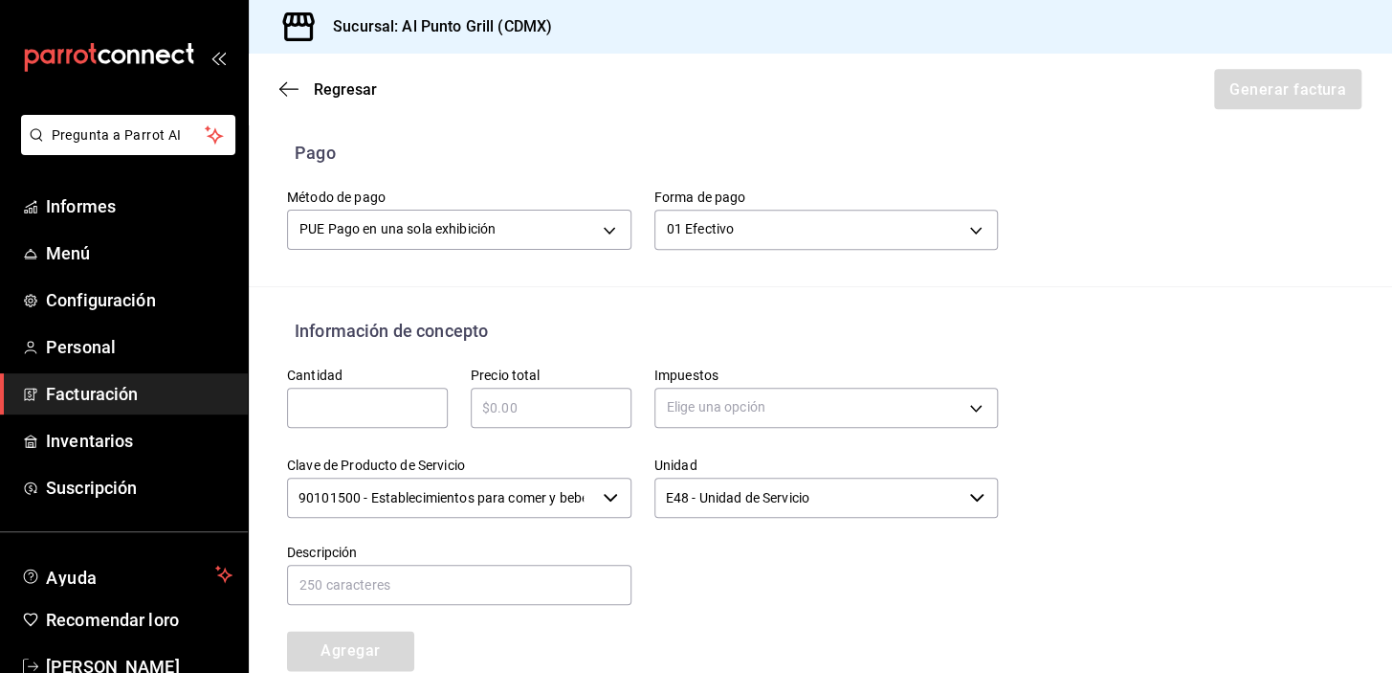
click at [369, 408] on input "text" at bounding box center [367, 407] width 161 height 23
type input "1"
click at [544, 416] on input "text" at bounding box center [551, 407] width 161 height 23
type input "$1690.00"
click at [701, 420] on body "Pregunta a Parrot AI Informes Menú Configuración Personal Facturación Inventari…" at bounding box center [696, 336] width 1392 height 673
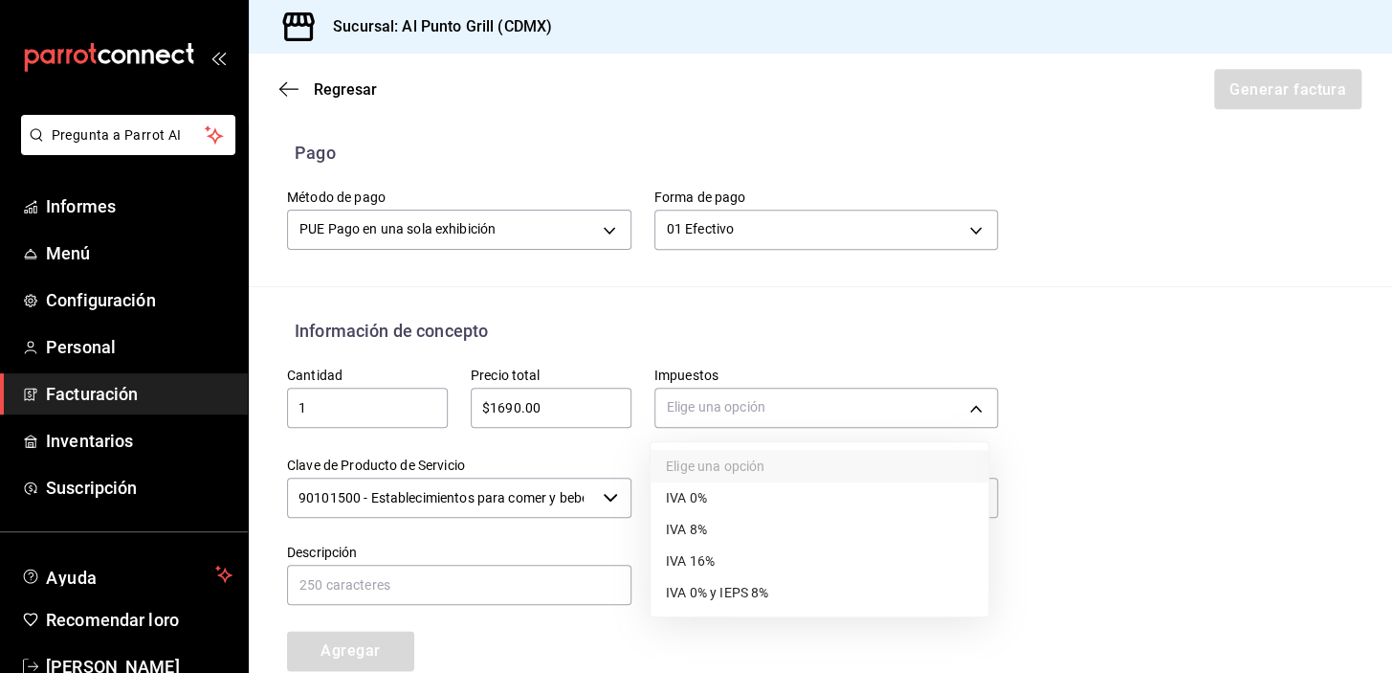
click at [685, 553] on font "IVA 16%" at bounding box center [690, 560] width 49 height 15
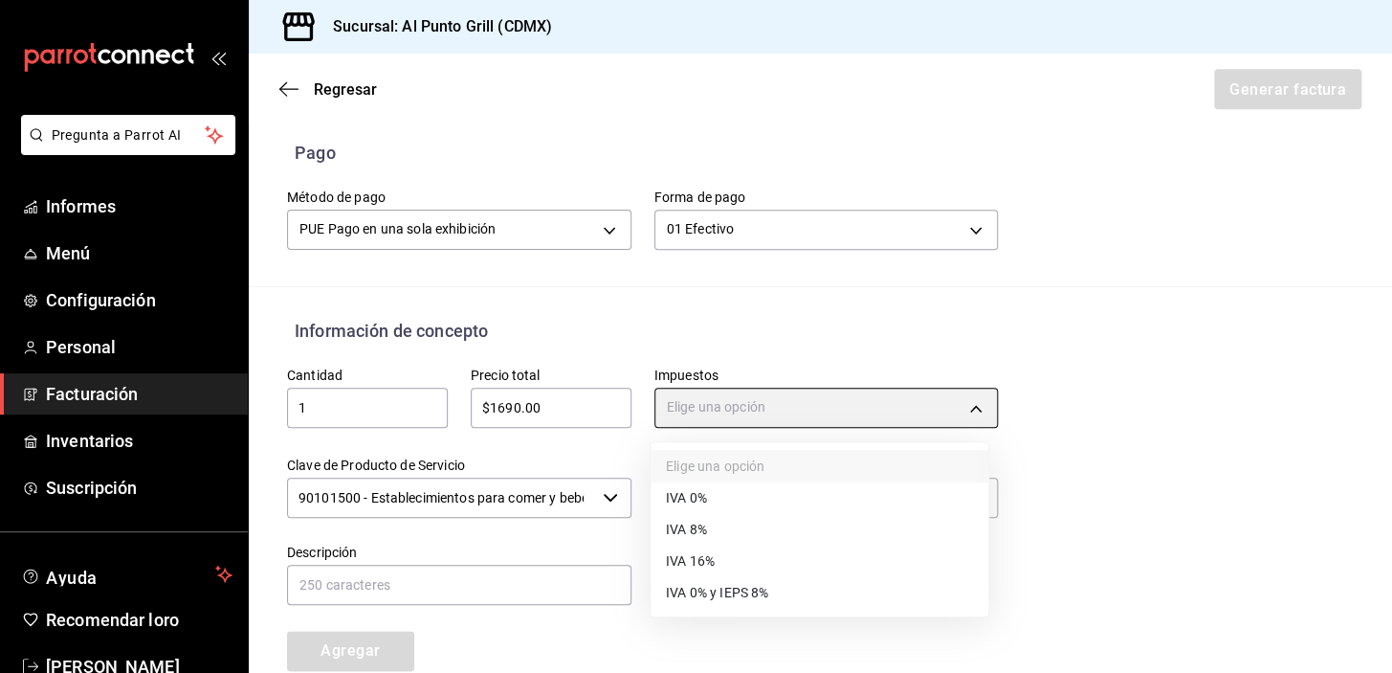
type input "IVA_16"
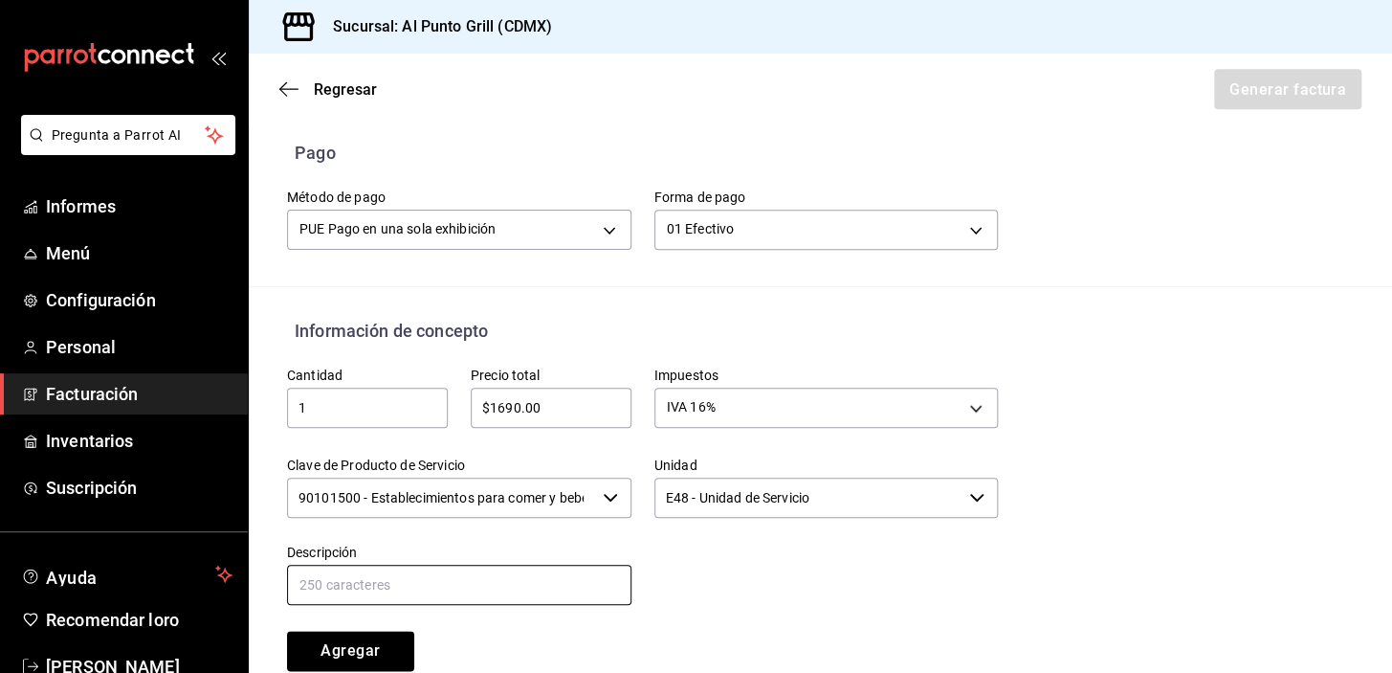
click at [557, 580] on input "text" at bounding box center [459, 584] width 344 height 40
type input "CONSUMO DE ALIMENTOS Y BEBIDAS"
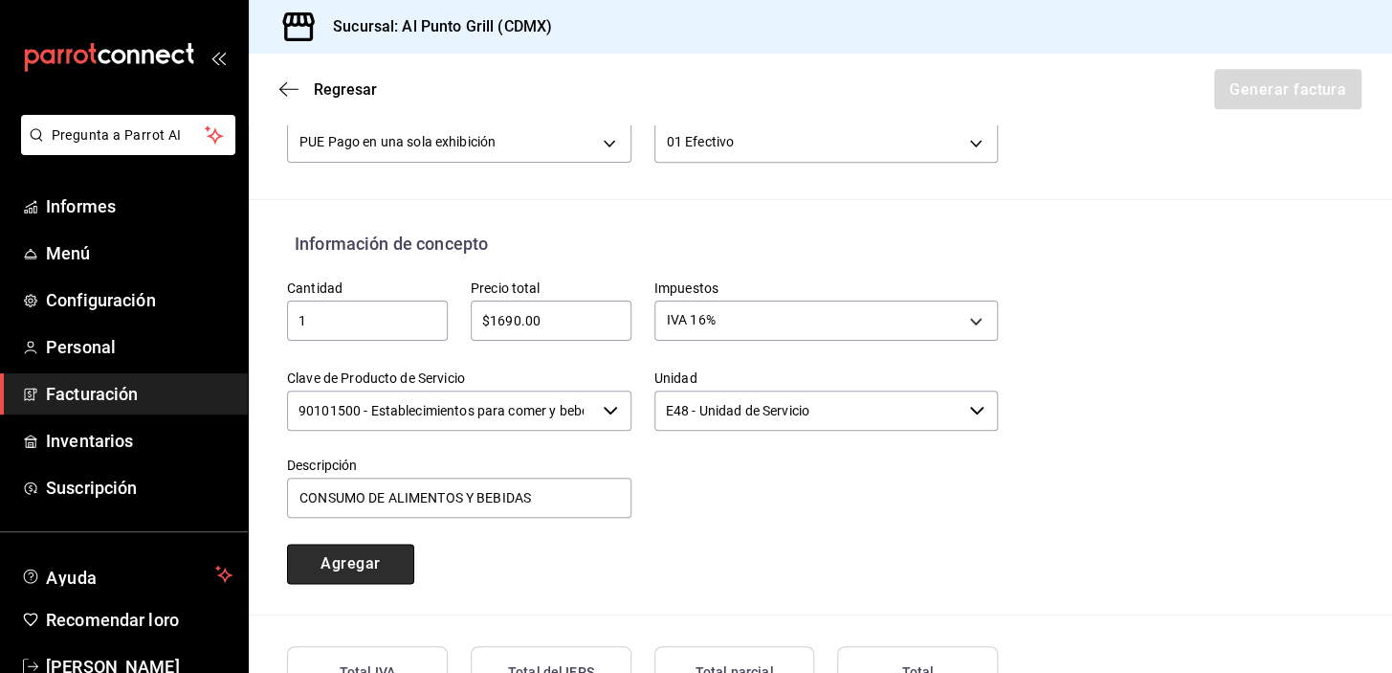
click at [354, 563] on font "Agregar" at bounding box center [349, 563] width 59 height 18
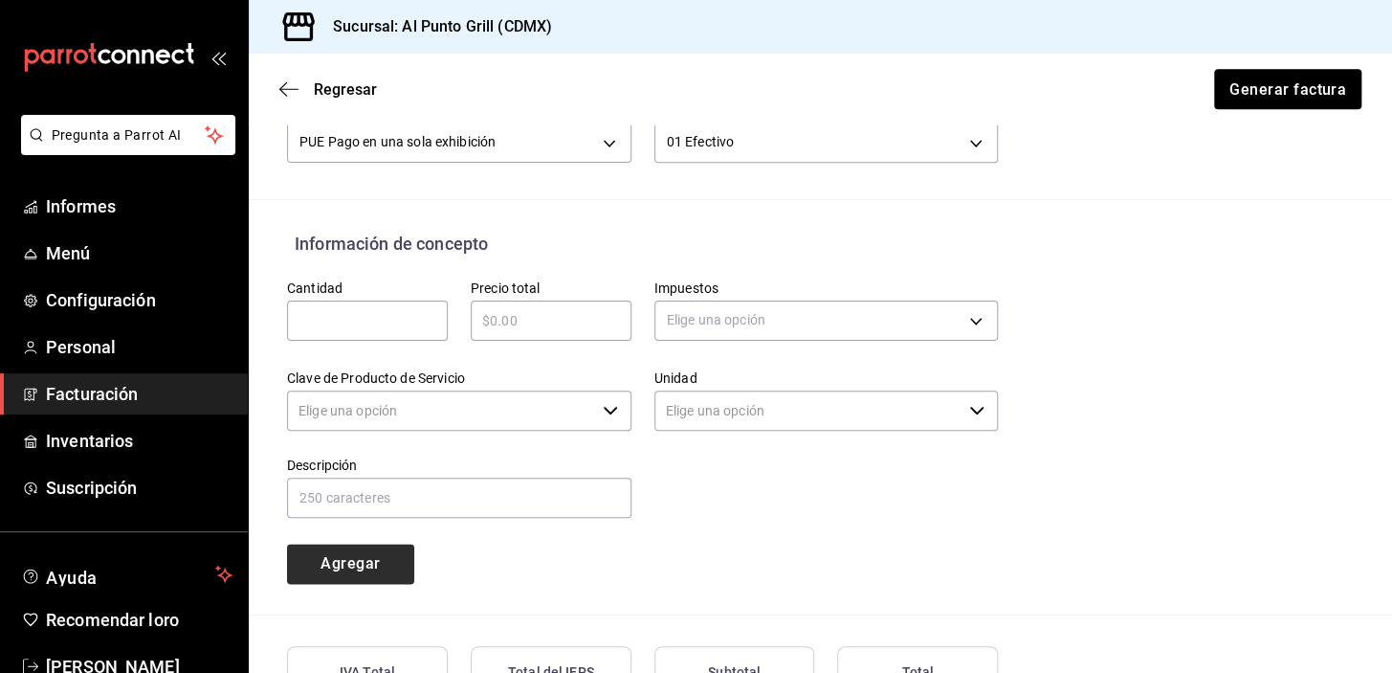
type input "90101500 - Establecimientos para comer y beber"
type input "E48 - Unidad de Servicio"
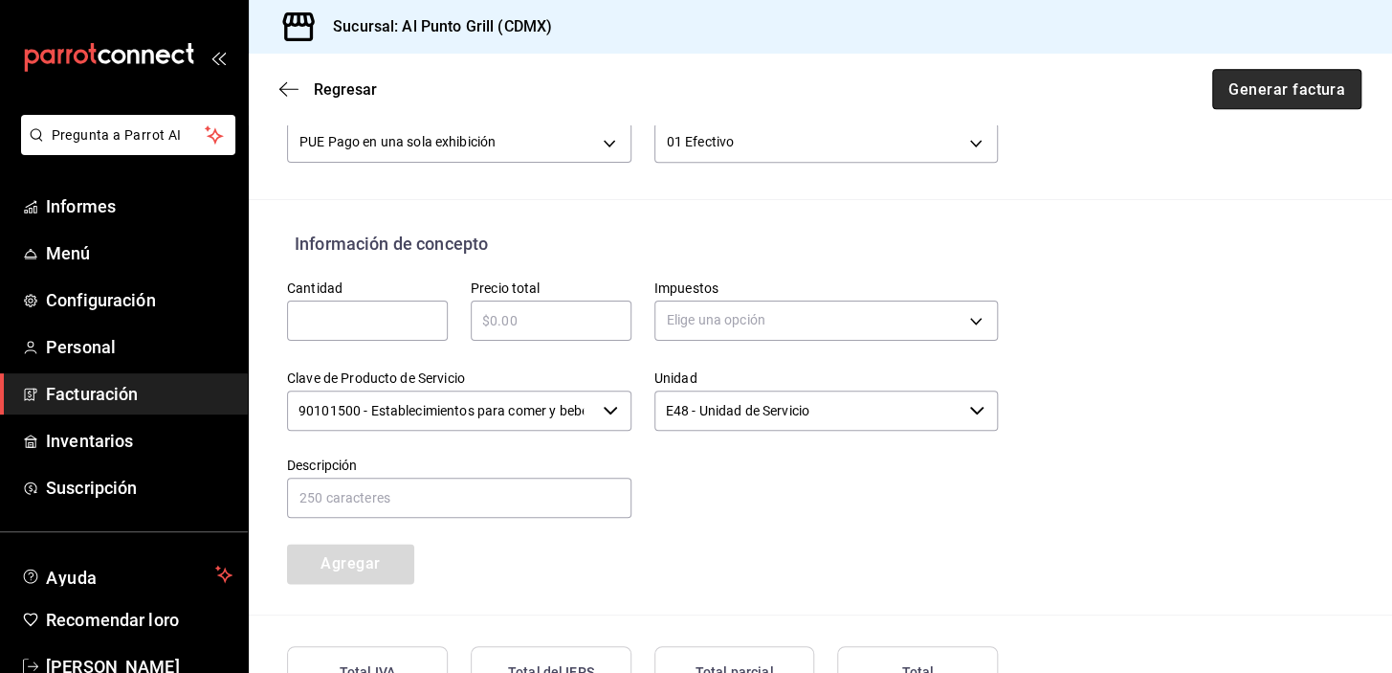
click at [1278, 77] on button "Generar factura" at bounding box center [1286, 89] width 149 height 40
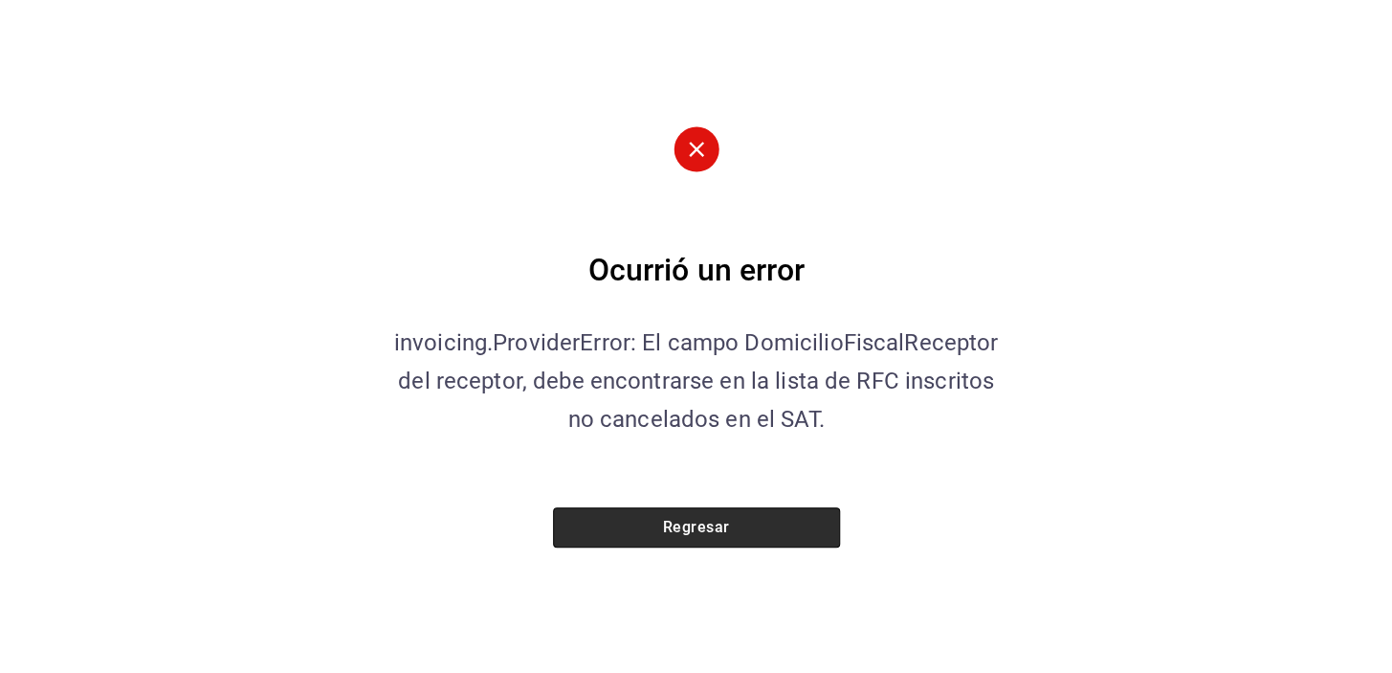
click at [689, 537] on button "Regresar" at bounding box center [696, 527] width 287 height 40
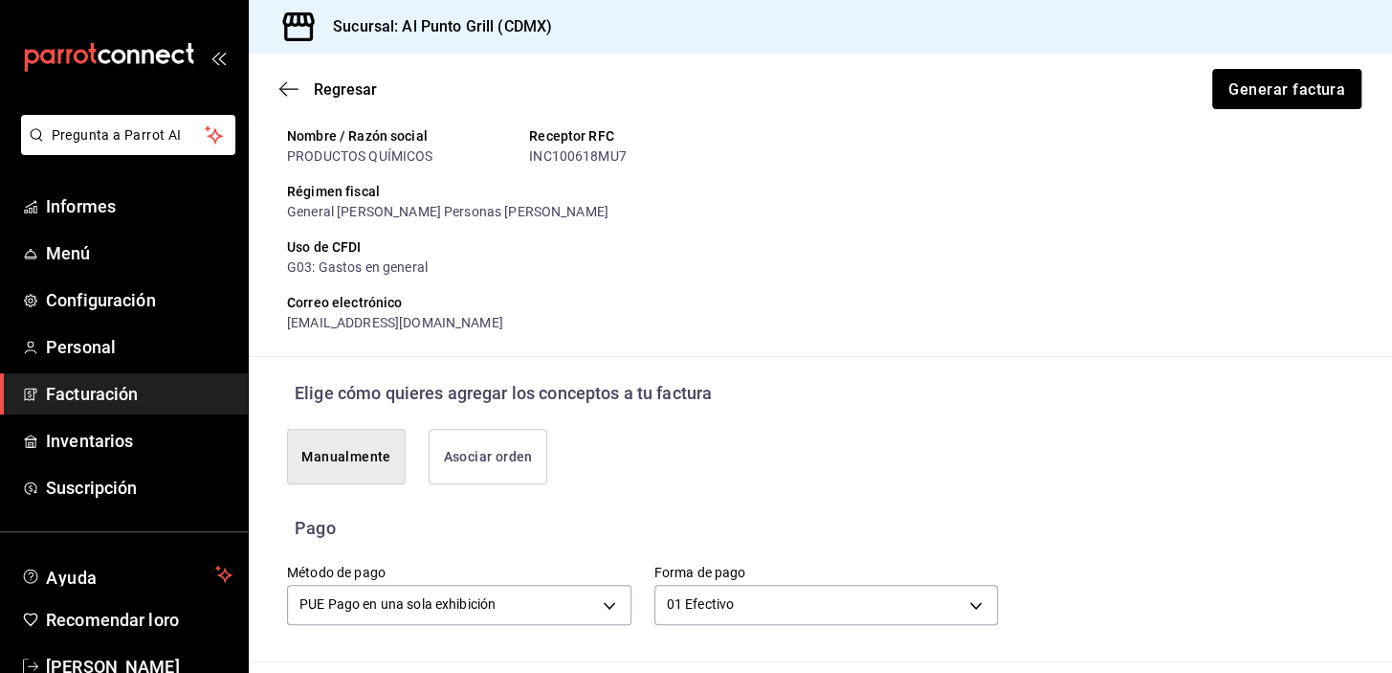
scroll to position [51, 0]
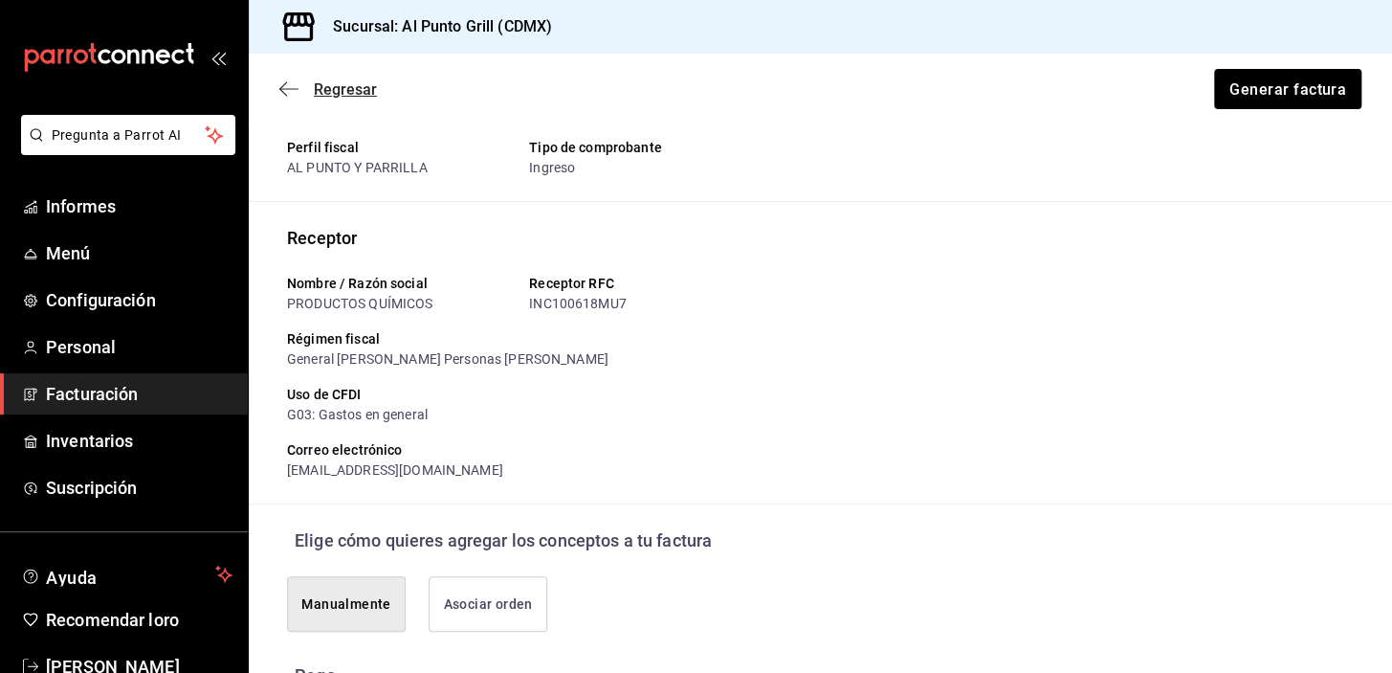
click at [286, 91] on icon "button" at bounding box center [288, 88] width 19 height 17
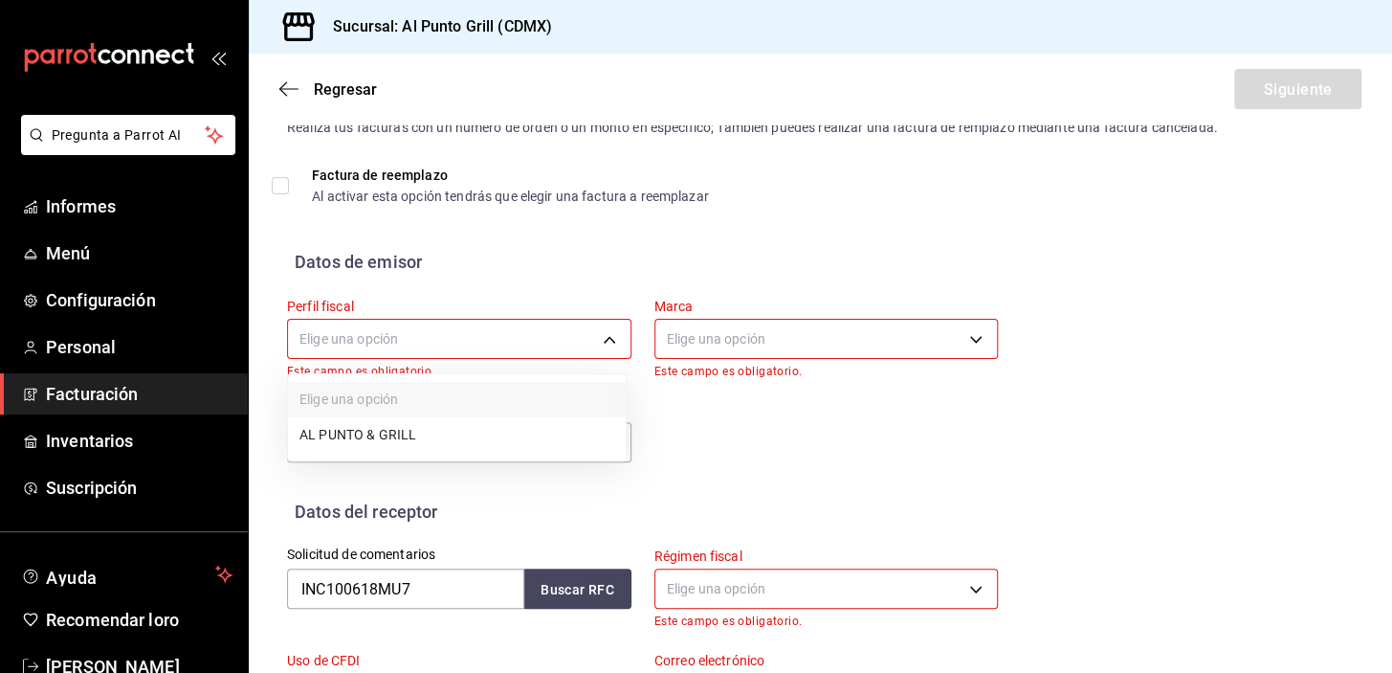
click at [487, 340] on body "Pregunta a Parrot AI Informes Menú Configuración Personal Facturación Inventari…" at bounding box center [696, 336] width 1392 height 673
click at [411, 430] on font "AL PUNTO Y PARRILLA" at bounding box center [369, 436] width 141 height 15
type input "711c2bc8-79b3-43e0-95de-ea7f23beadbf"
type input "359452a4-77df-4a2a-96d1-dbb27ae34e49"
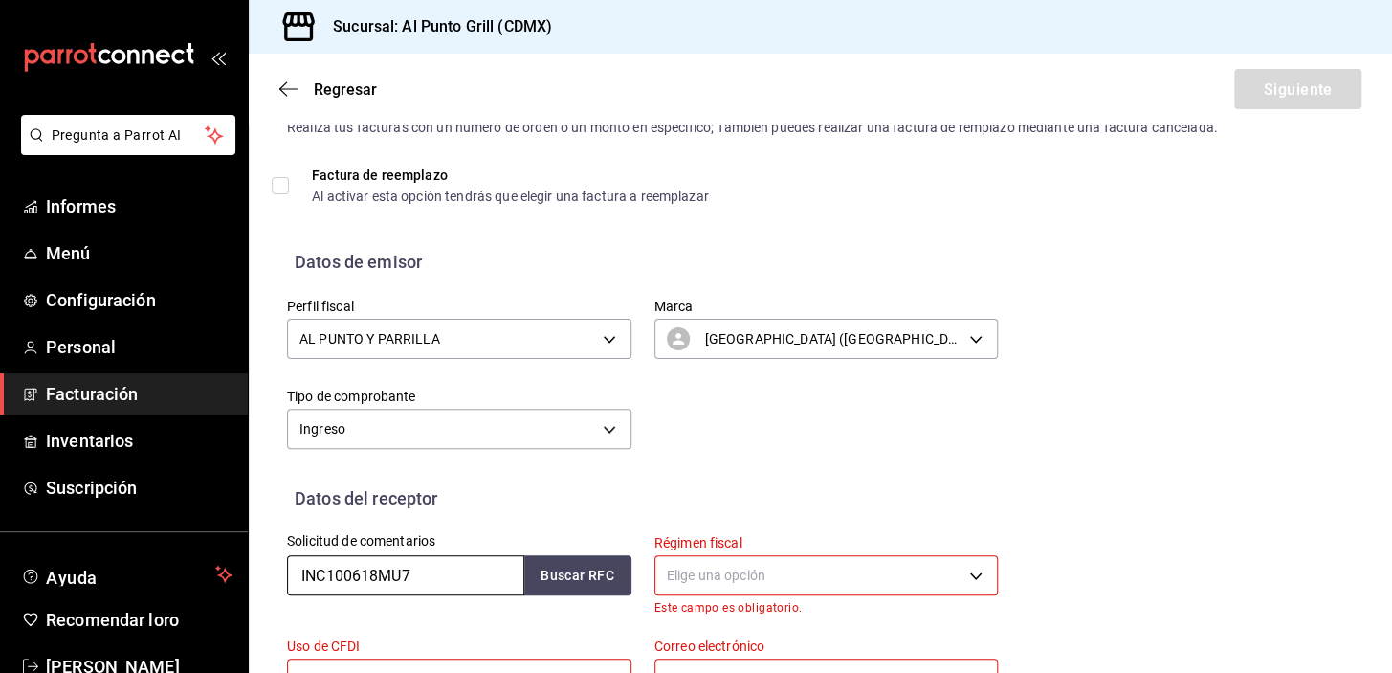
drag, startPoint x: 424, startPoint y: 582, endPoint x: 288, endPoint y: 592, distance: 136.3
click at [288, 592] on input "INC100618MU7" at bounding box center [405, 575] width 237 height 40
type input "DQM211124D90"
click at [558, 568] on font "Buscar RFC" at bounding box center [578, 575] width 74 height 15
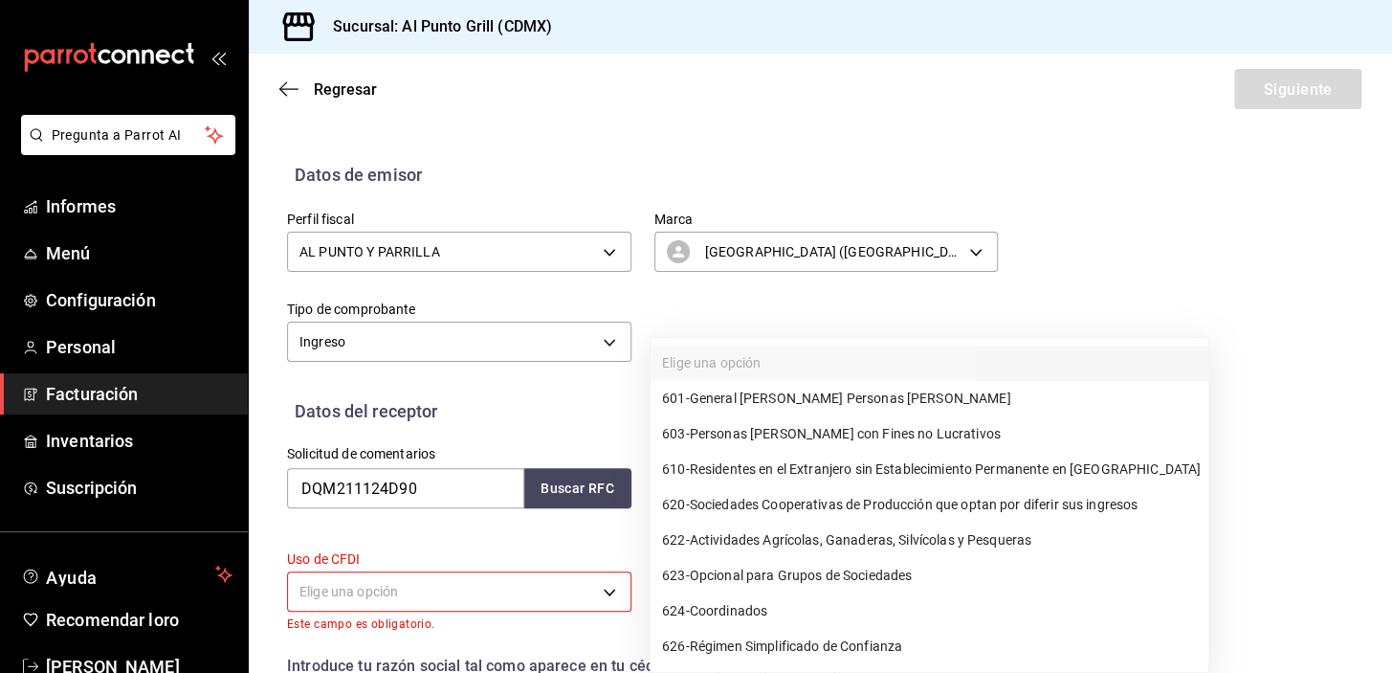
click at [738, 479] on body "Pregunta a Parrot AI Informes Menú Configuración Personal Facturación Inventari…" at bounding box center [696, 336] width 1392 height 673
click at [746, 395] on font "General de Ley Personas Morales" at bounding box center [850, 398] width 321 height 15
type input "601"
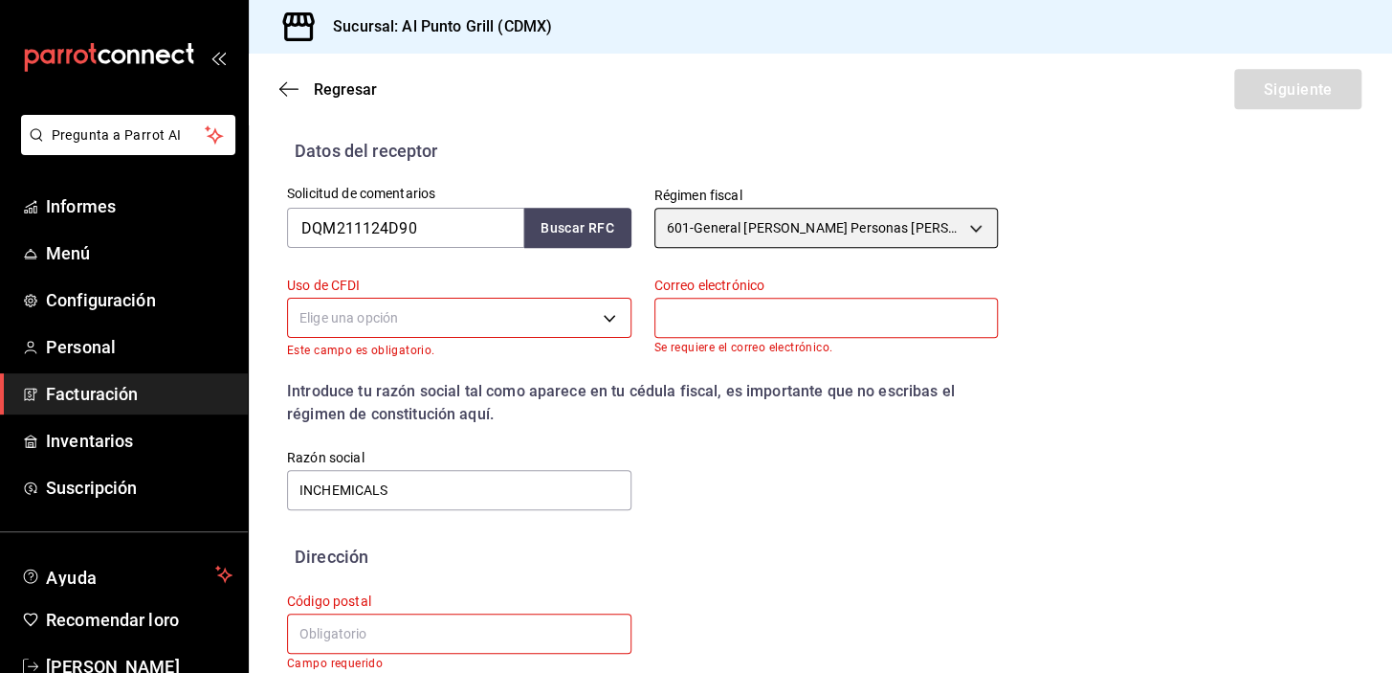
scroll to position [399, 0]
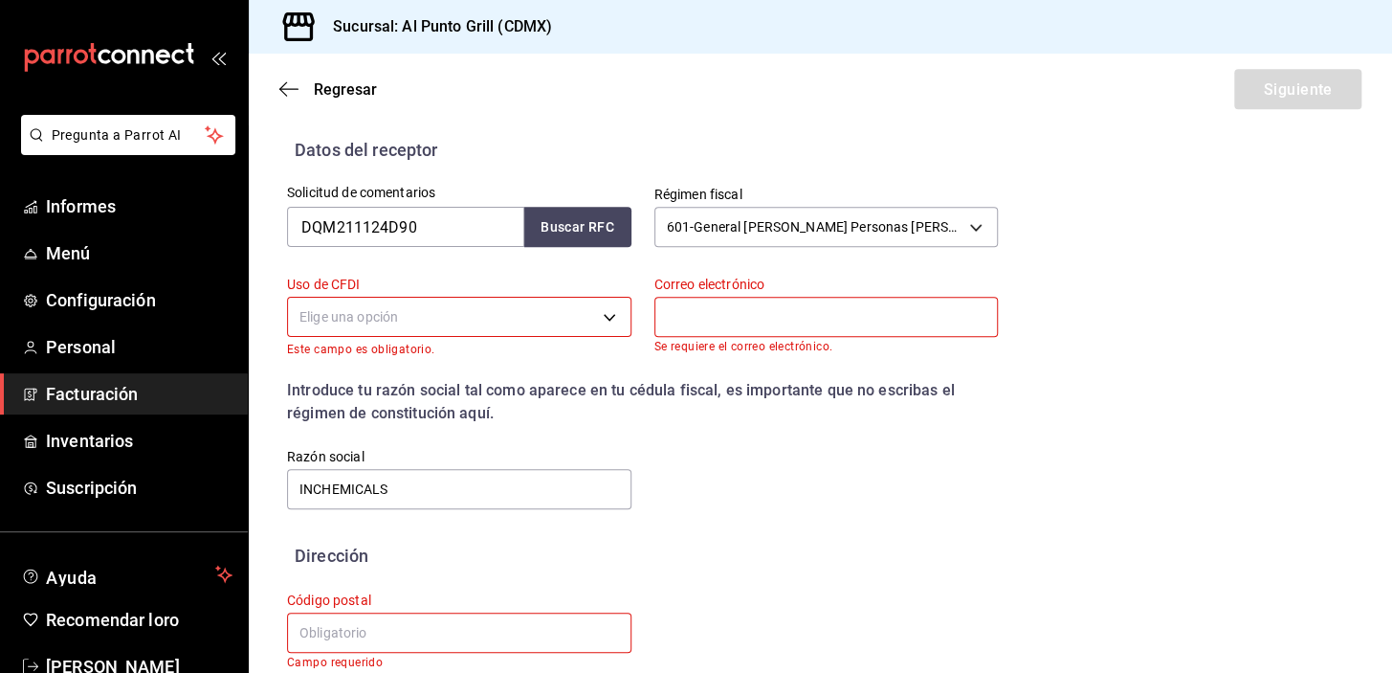
click at [462, 313] on body "Pregunta a Parrot AI Informes Menú Configuración Personal Facturación Inventari…" at bounding box center [696, 336] width 1392 height 673
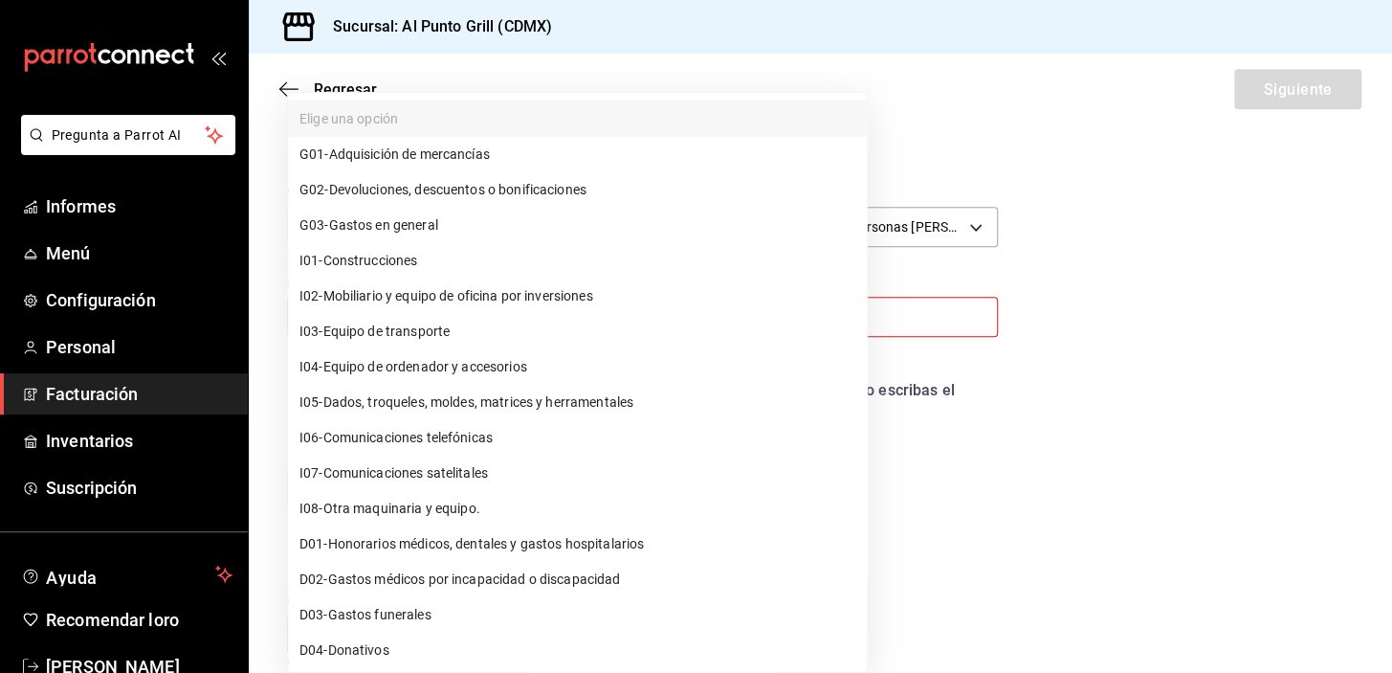
click at [373, 227] on font "Gastos en general" at bounding box center [383, 224] width 109 height 15
type input "G03"
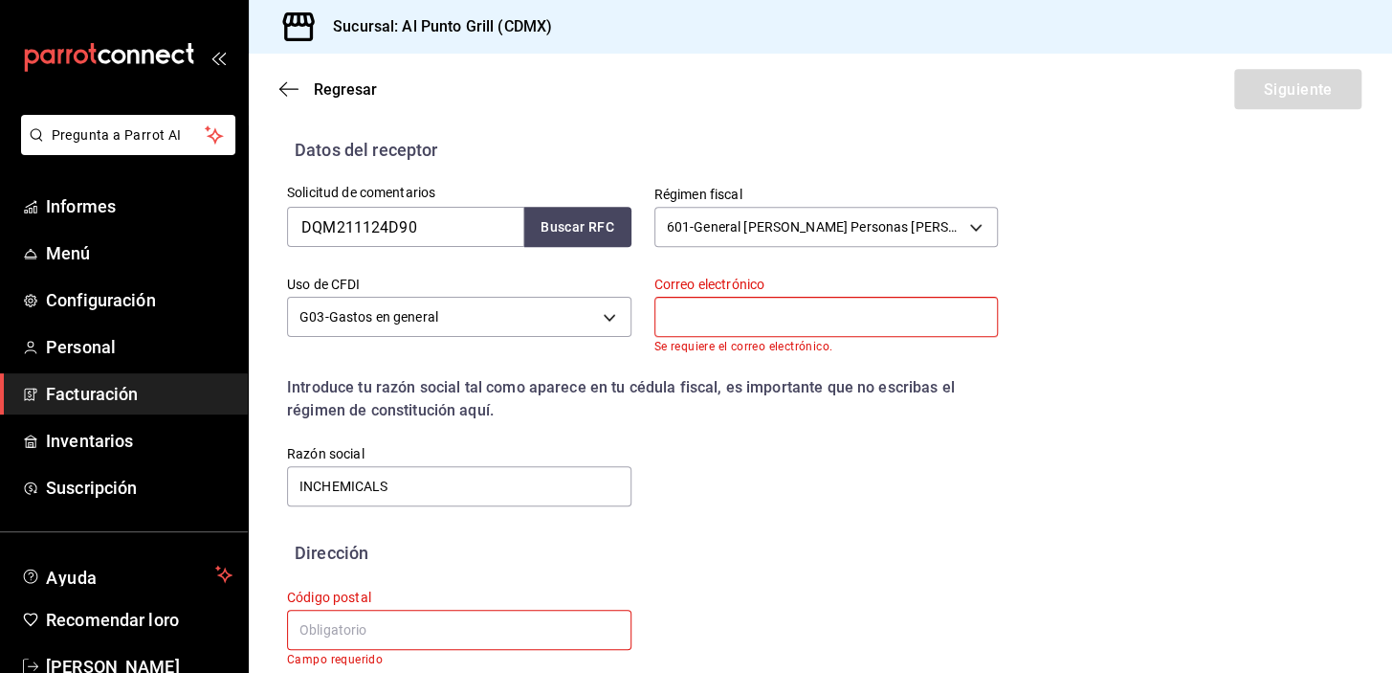
click at [692, 327] on input "text" at bounding box center [826, 317] width 344 height 40
click at [705, 316] on input "text" at bounding box center [826, 317] width 344 height 40
type input "alpunto.grill04@gmail.com"
type input "54769"
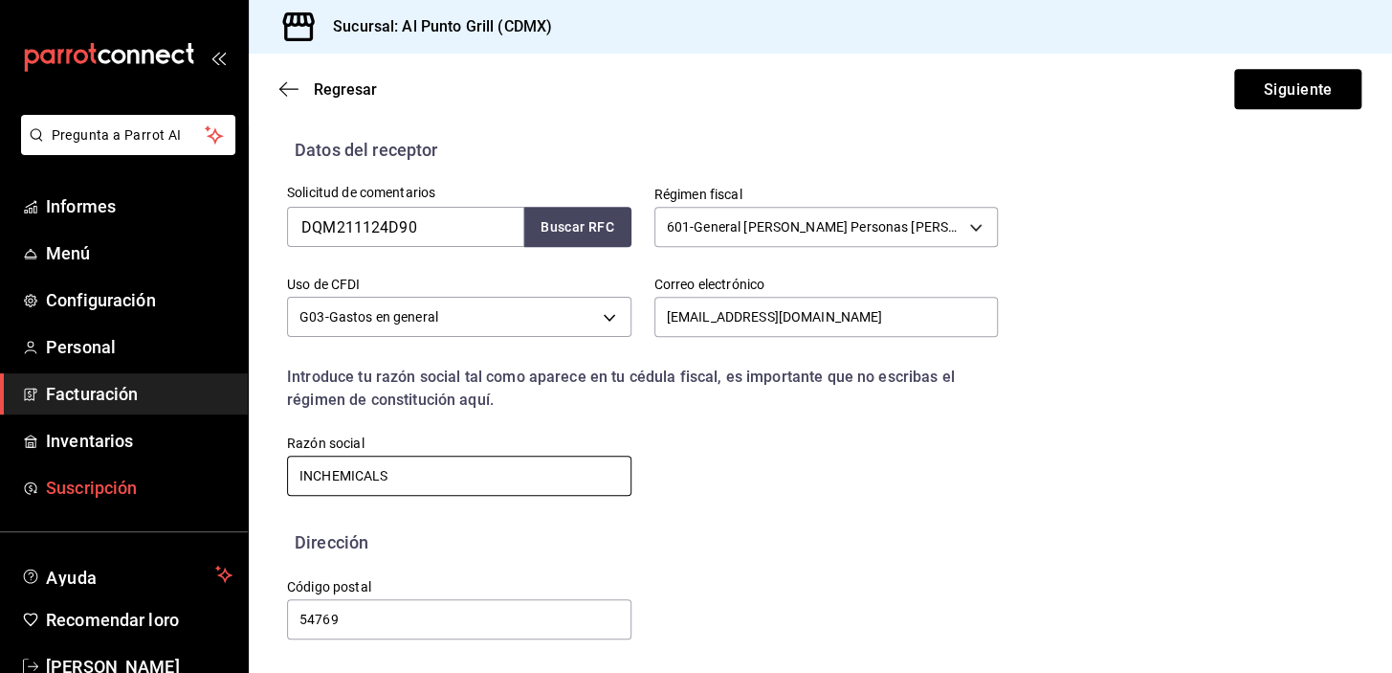
drag, startPoint x: 327, startPoint y: 471, endPoint x: 209, endPoint y: 487, distance: 119.7
click at [210, 491] on div "Pregunta a Parrot AI Informes Menú Configuración Personal Facturación Inventari…" at bounding box center [696, 336] width 1392 height 673
type input "DISTRIBUIDORA DE QUIMICOS Y MATERIAS PRIMAS CHEMSTANDARD"
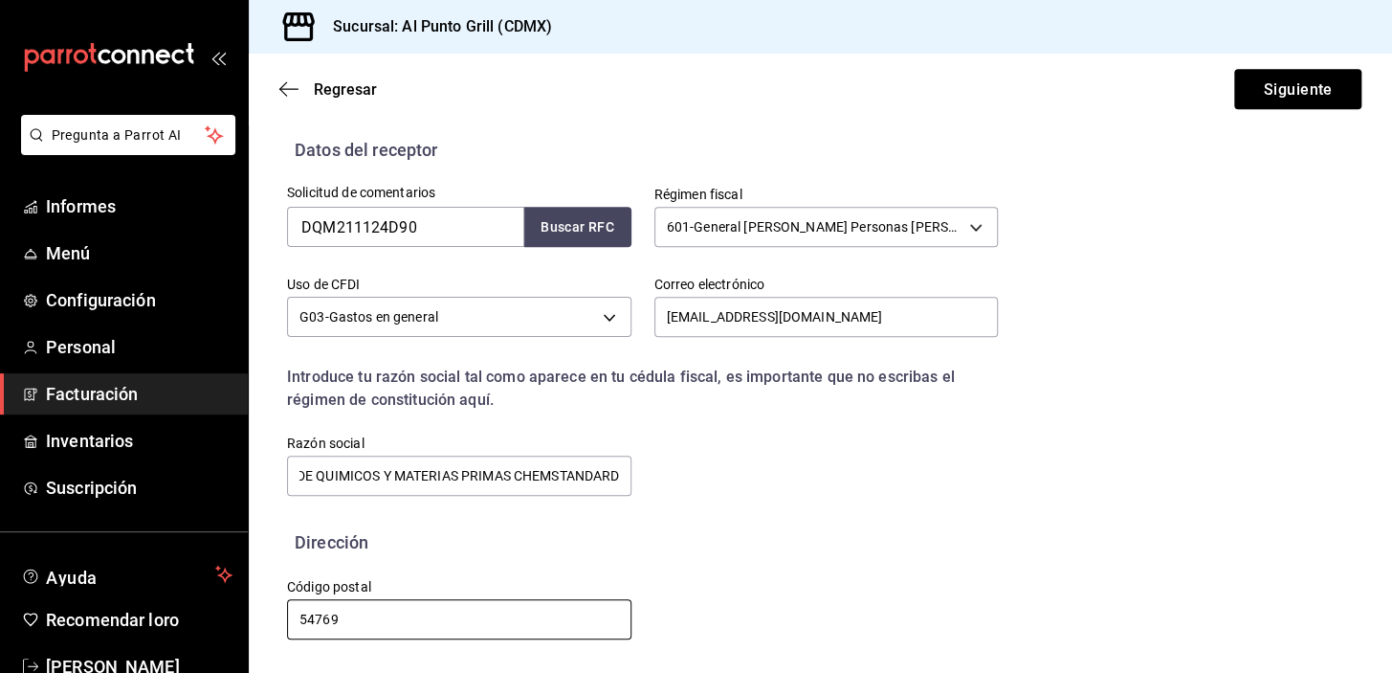
scroll to position [0, 0]
drag, startPoint x: 342, startPoint y: 616, endPoint x: 272, endPoint y: 629, distance: 71.1
click at [272, 629] on div "Código postal 54769" at bounding box center [447, 598] width 367 height 87
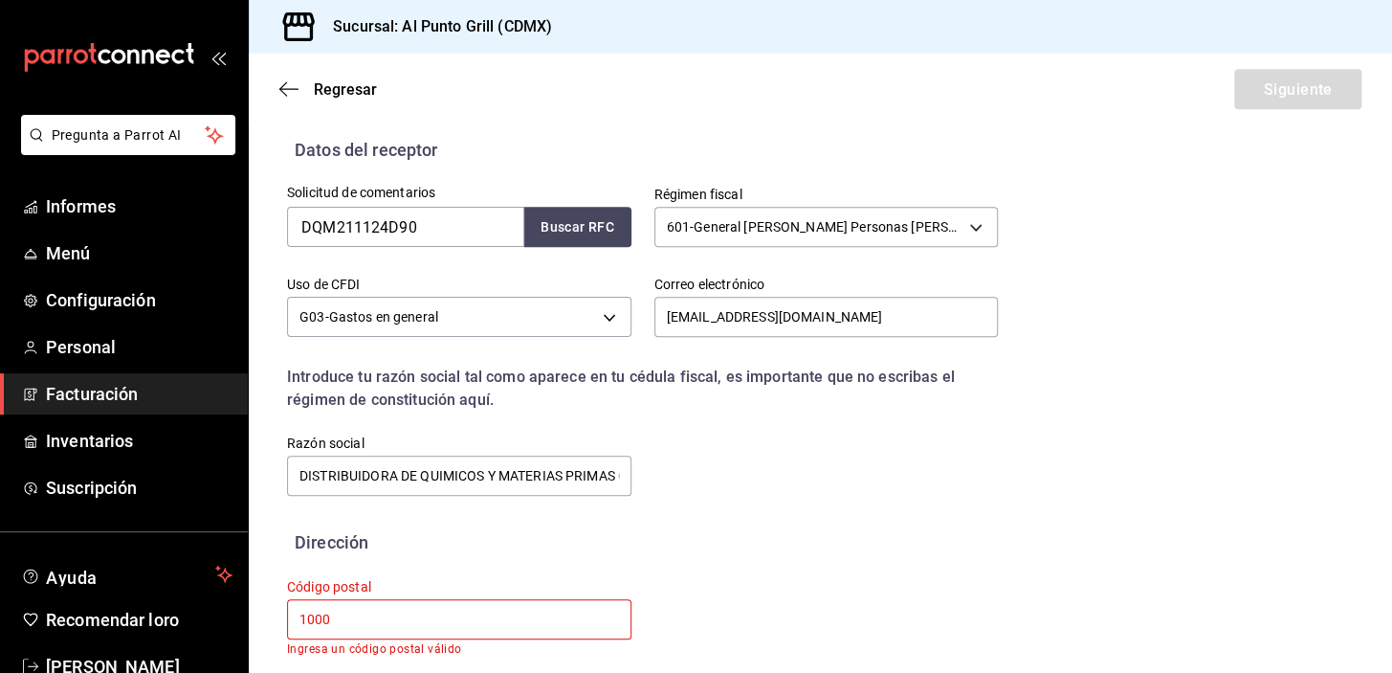
scroll to position [412, 0]
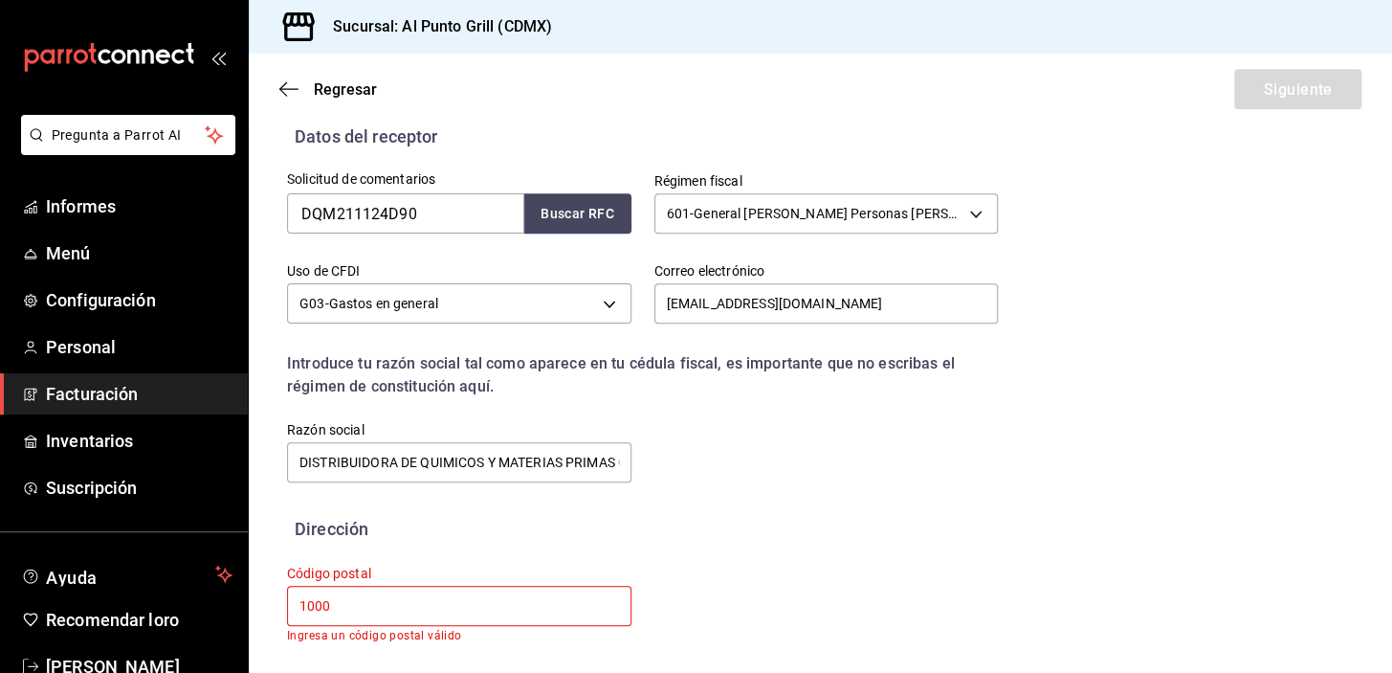
drag, startPoint x: 1048, startPoint y: 615, endPoint x: 1016, endPoint y: 590, distance: 40.2
click at [1040, 609] on div "Calle # exterior #interior Código postal 1000 Ingresa un código postal válido E…" at bounding box center [820, 606] width 1067 height 131
drag, startPoint x: 688, startPoint y: 497, endPoint x: 622, endPoint y: 364, distance: 149.3
click at [688, 497] on div "Solicitud de comentarios DQM211124D90 Buscar RFC Régimen fiscal 601 - General d…" at bounding box center [820, 332] width 1067 height 366
click at [689, 517] on div "Dirección" at bounding box center [820, 529] width 1067 height 26
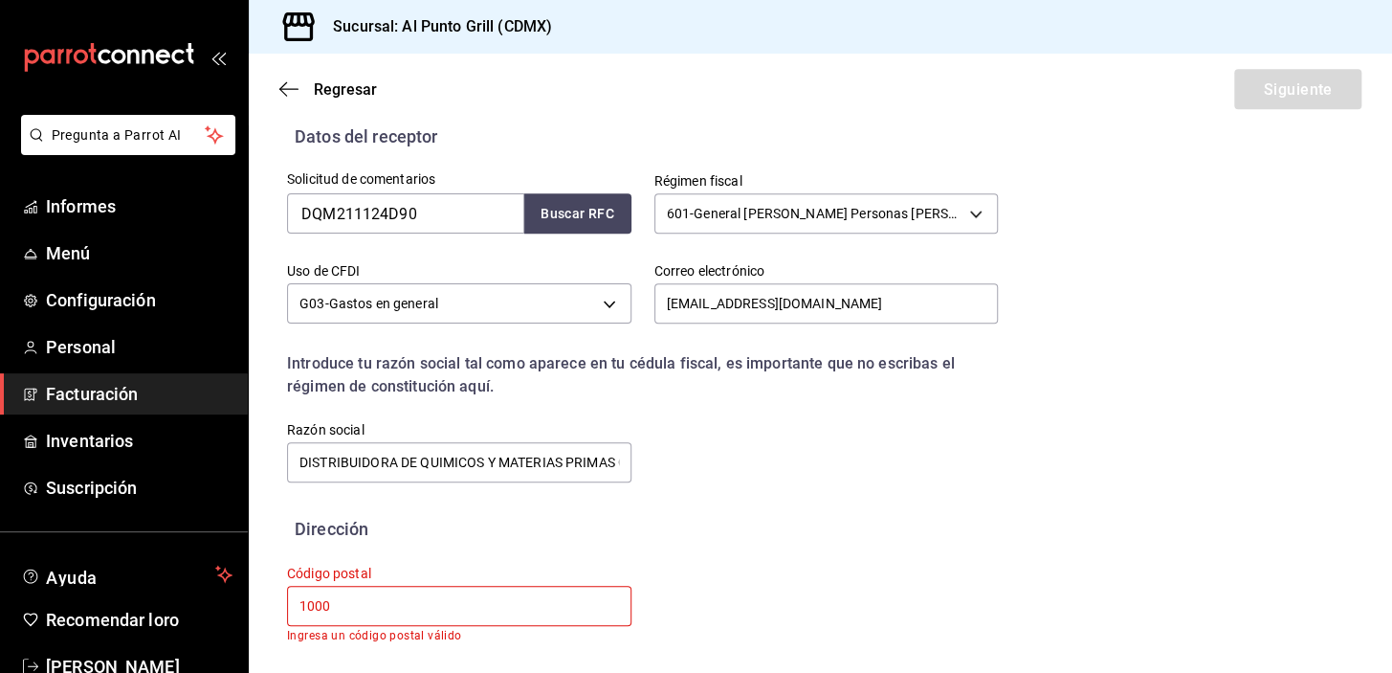
click at [387, 608] on input "1000" at bounding box center [459, 605] width 344 height 40
click at [364, 608] on input "1000" at bounding box center [459, 605] width 344 height 40
type input "1"
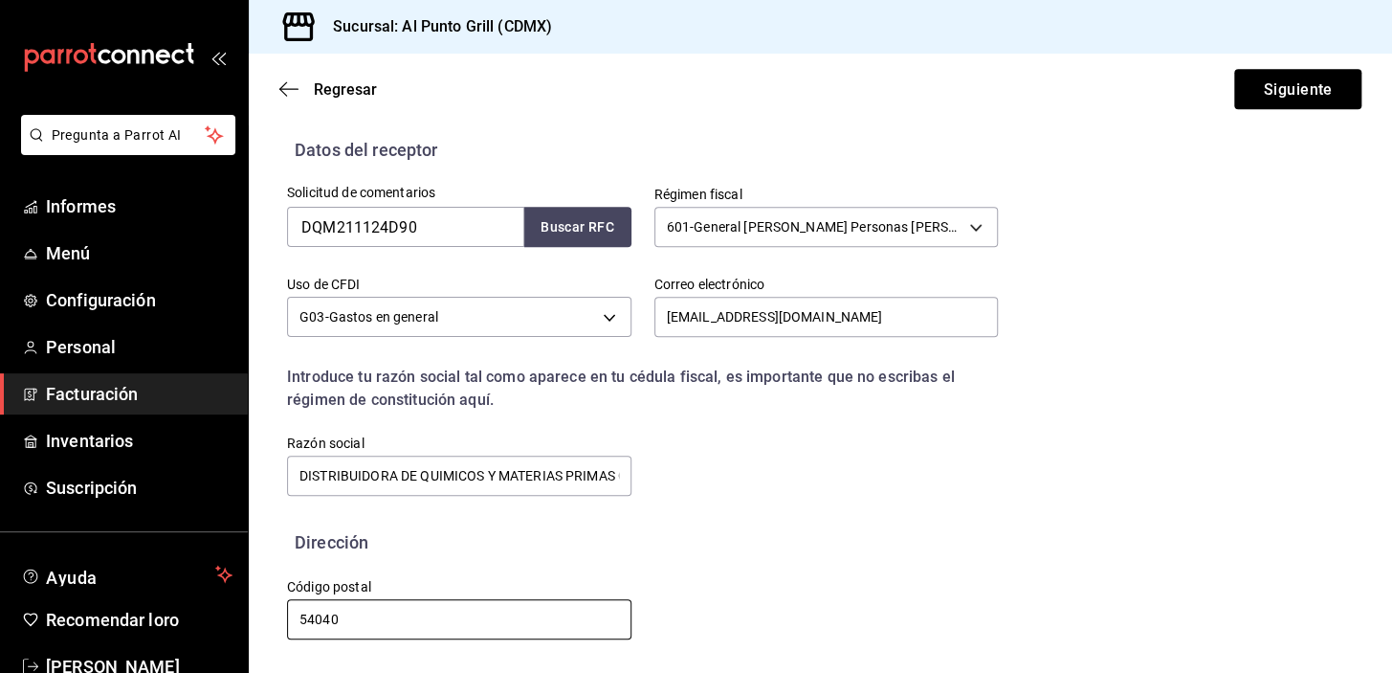
scroll to position [399, 0]
type input "54040"
click at [1307, 97] on font "Siguiente" at bounding box center [1297, 88] width 69 height 18
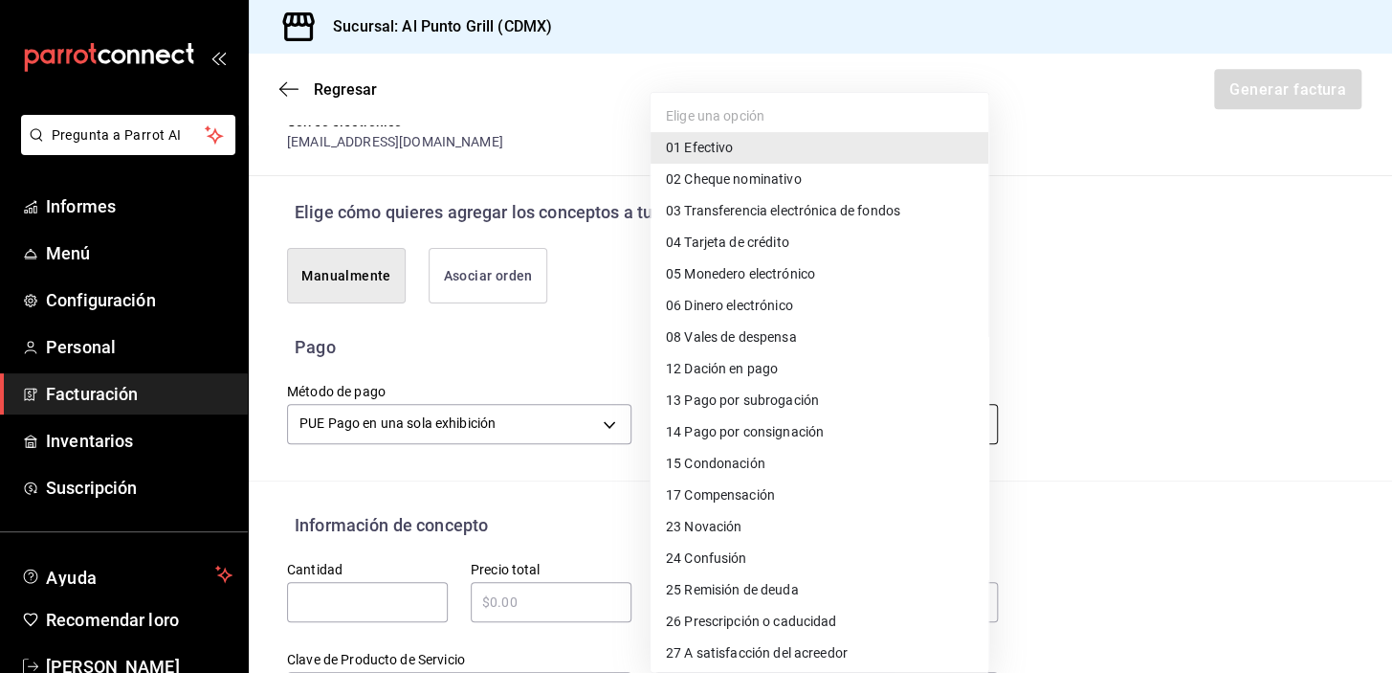
click at [749, 453] on body "Pregunta a Parrot AI Informes Menú Configuración Personal Facturación Inventari…" at bounding box center [696, 336] width 1392 height 673
click at [765, 241] on font "Tarjeta de crédito" at bounding box center [736, 242] width 104 height 15
type input "04"
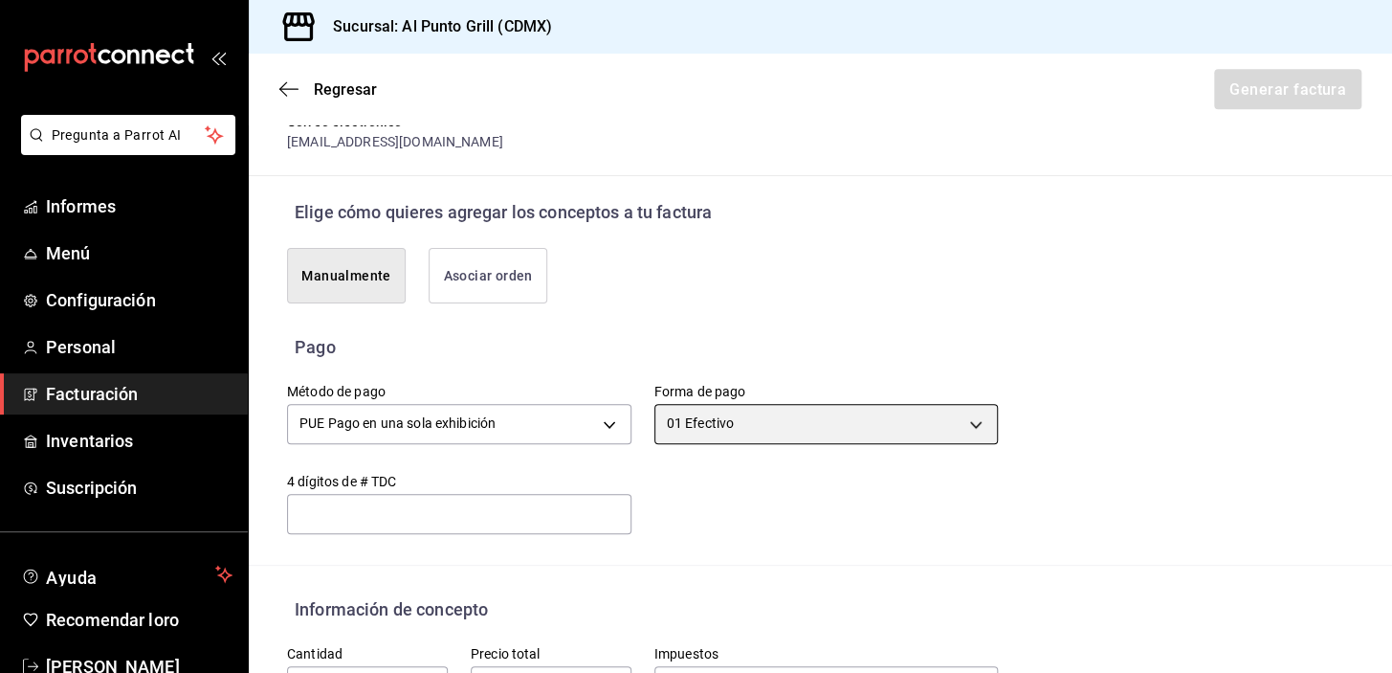
scroll to position [486, 0]
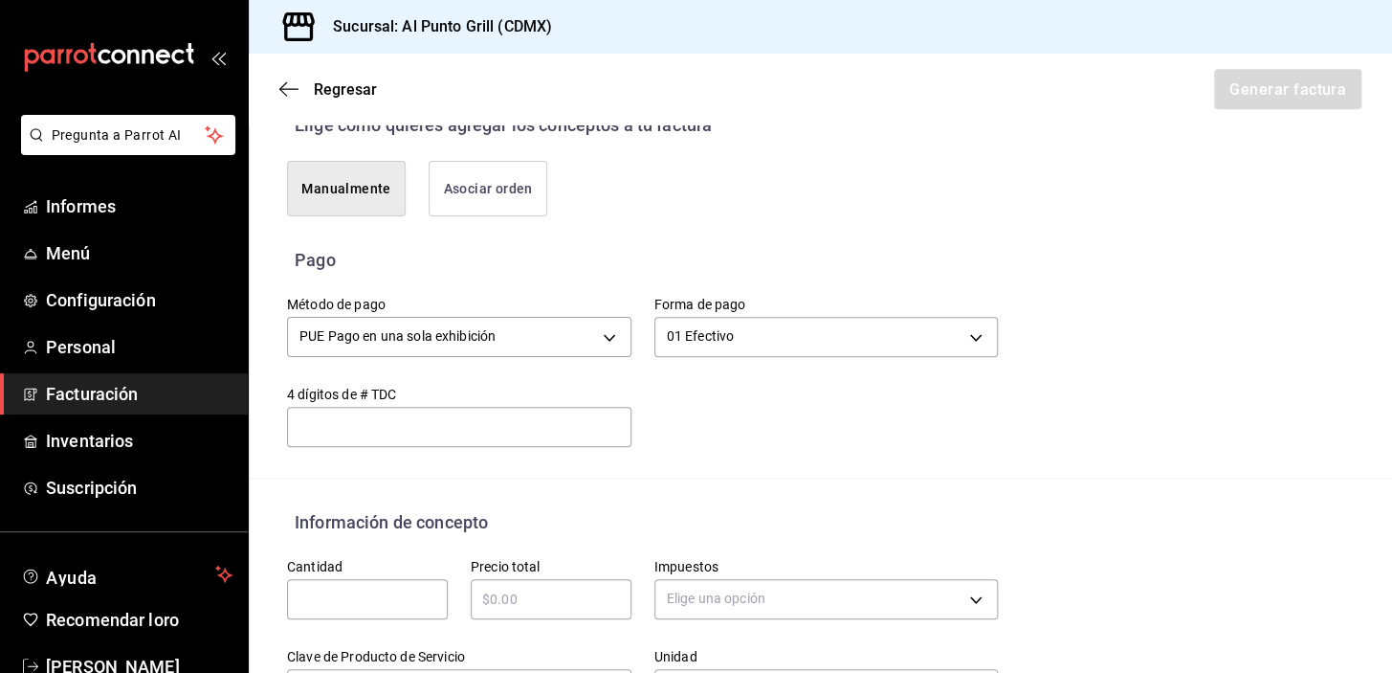
click at [320, 607] on input "text" at bounding box center [367, 598] width 161 height 23
type input "1"
click at [558, 610] on input "text" at bounding box center [551, 598] width 161 height 23
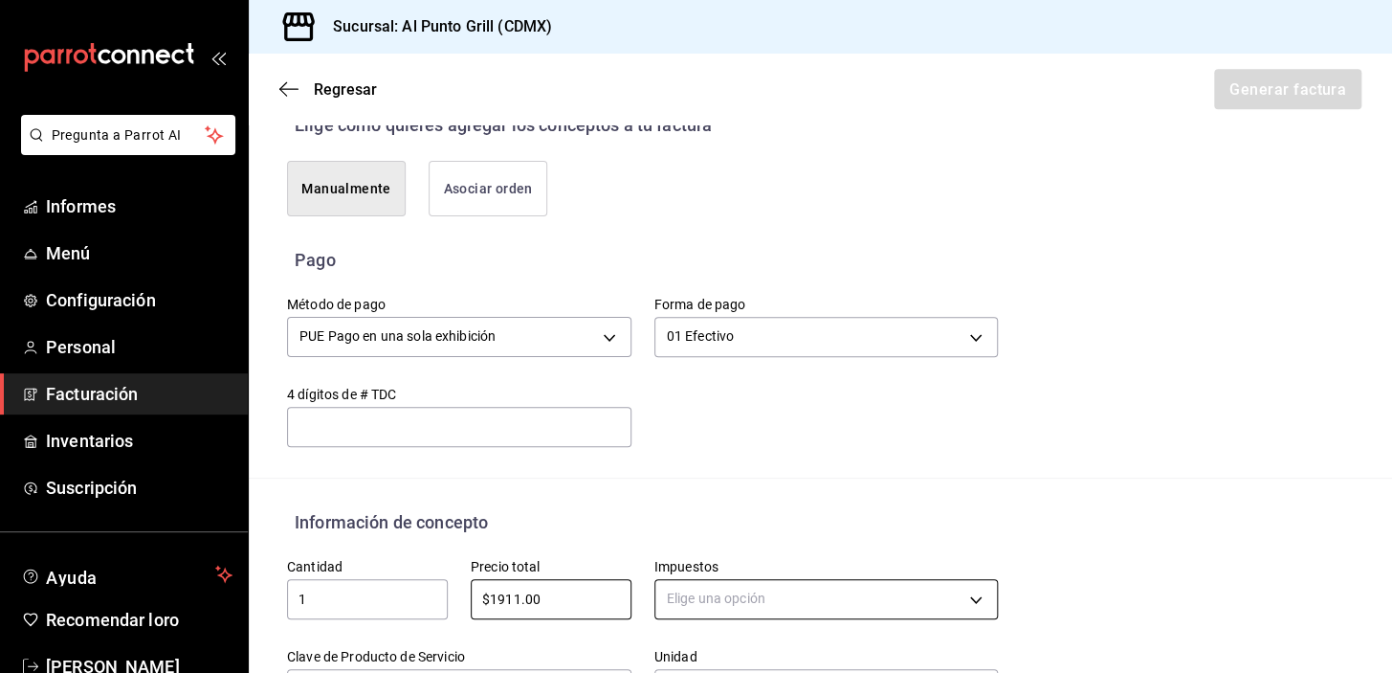
type input "$1911.00"
click at [756, 604] on body "Pregunta a Parrot AI Informes Menú Configuración Personal Facturación Inventari…" at bounding box center [696, 336] width 1392 height 673
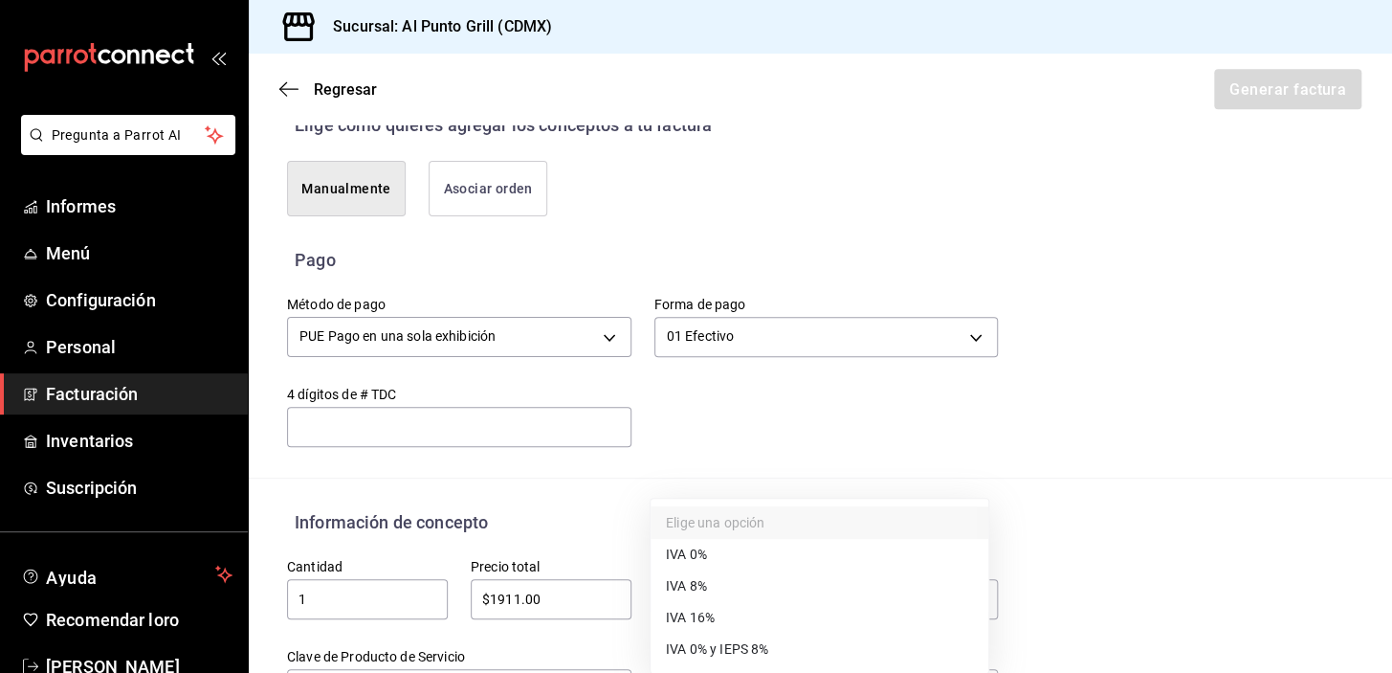
click at [704, 617] on font "IVA 16%" at bounding box center [690, 616] width 49 height 15
type input "IVA_16"
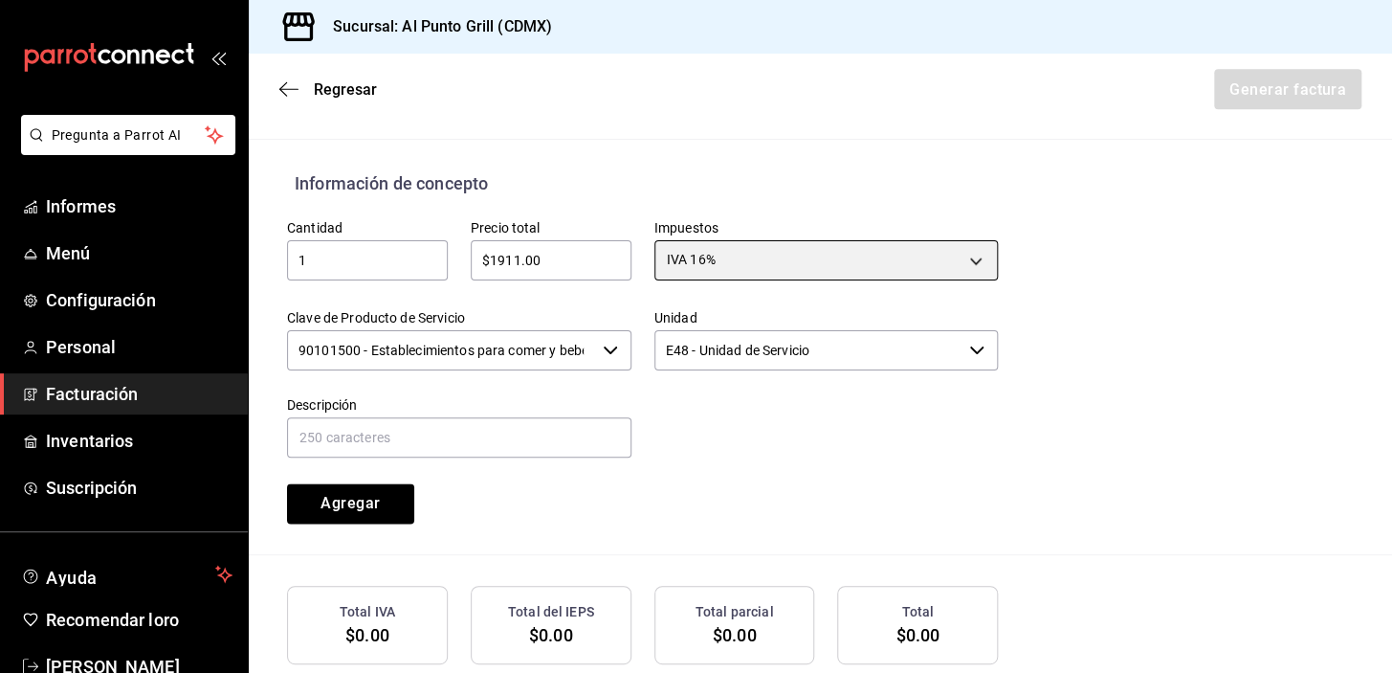
scroll to position [833, 0]
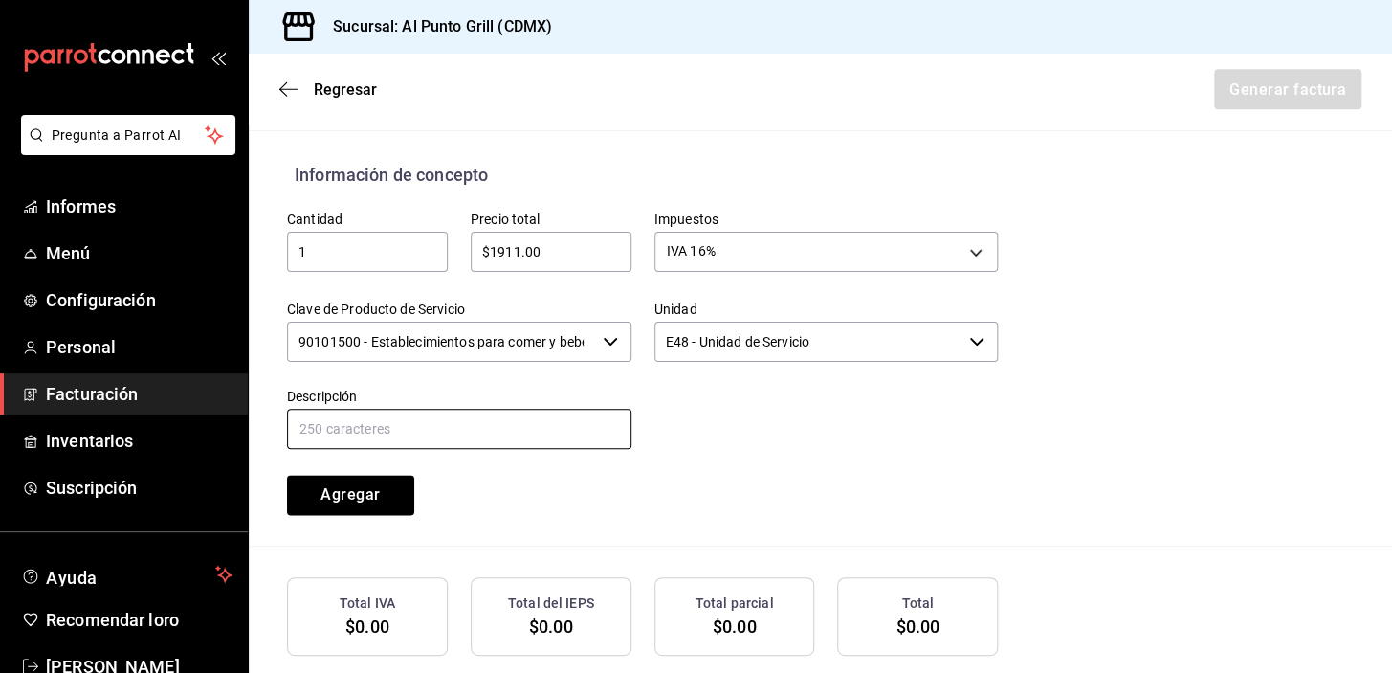
click at [357, 448] on input "text" at bounding box center [459, 428] width 344 height 40
type input "CONSUMO DE ALIMENTOS Y BEBIDAS"
click at [338, 498] on button "Agregar" at bounding box center [350, 495] width 127 height 40
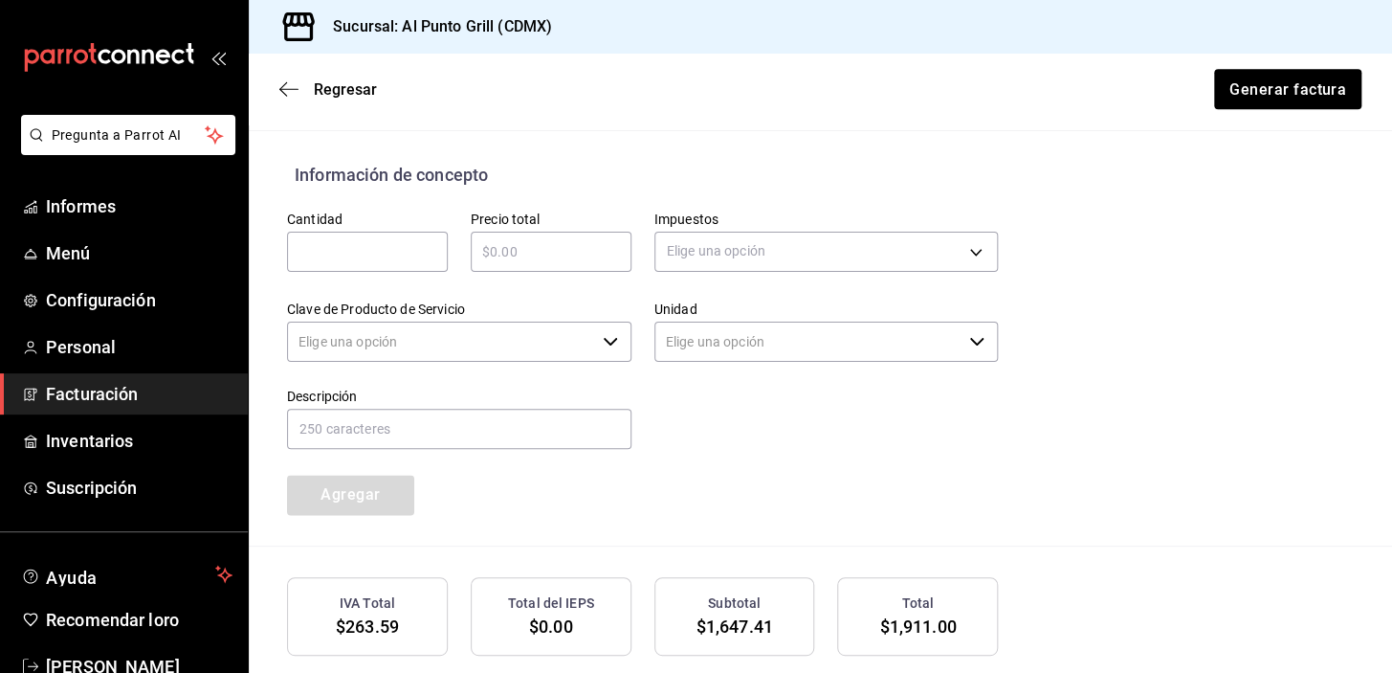
type input "90101500 - Establecimientos para comer y beber"
type input "E48 - Unidad de Servicio"
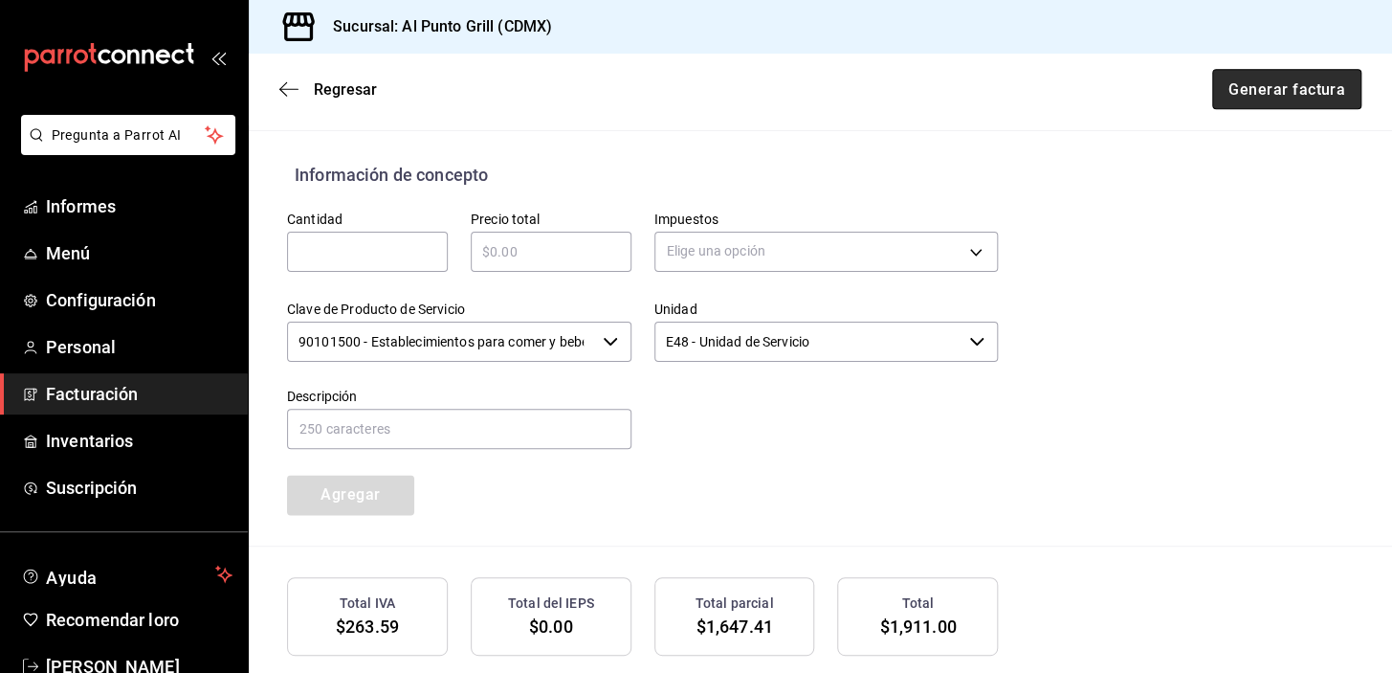
click at [1339, 86] on button "Generar factura" at bounding box center [1286, 89] width 149 height 40
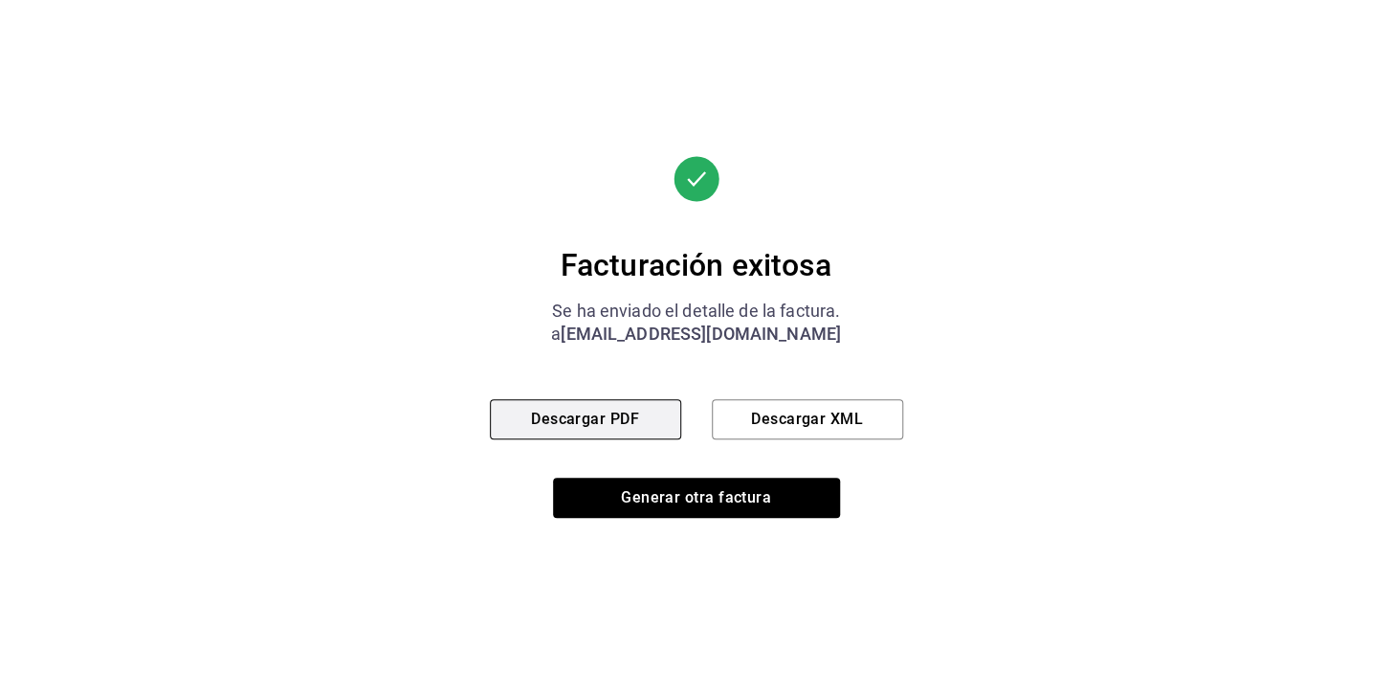
click at [544, 424] on font "Descargar PDF" at bounding box center [585, 418] width 108 height 18
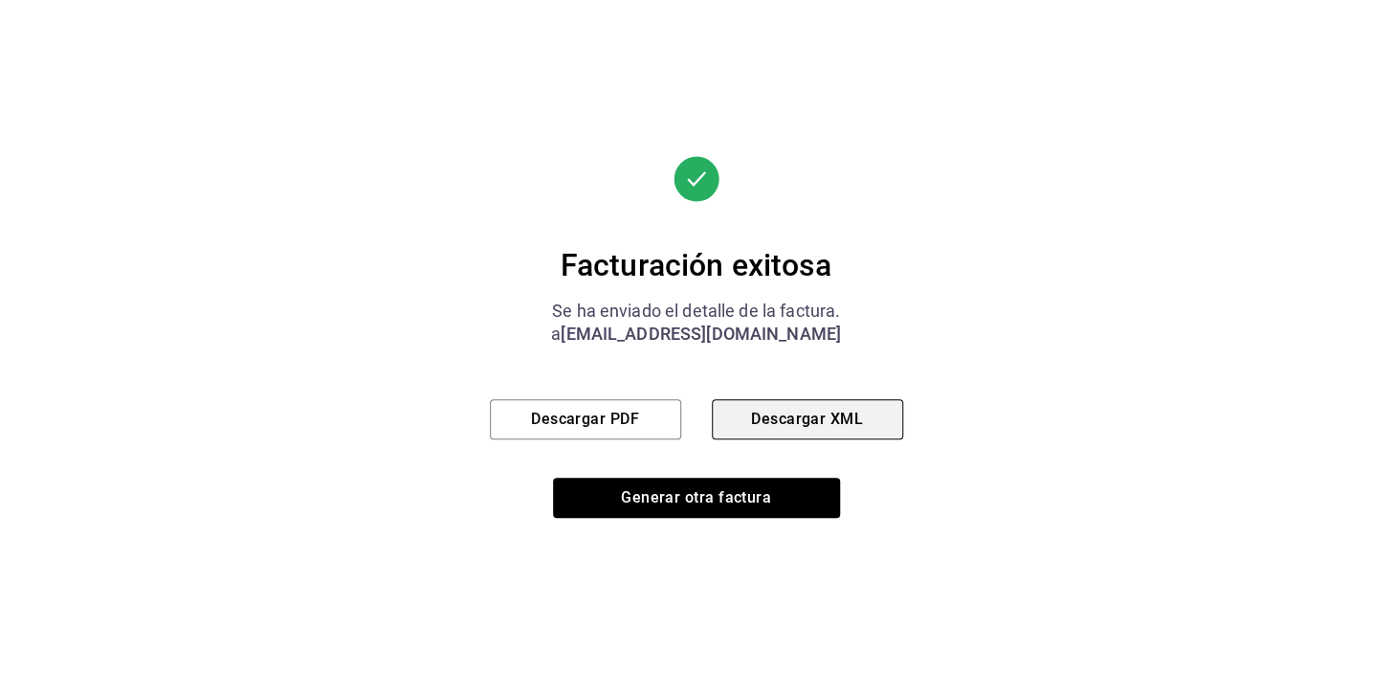
click at [834, 419] on font "Descargar XML" at bounding box center [807, 418] width 112 height 18
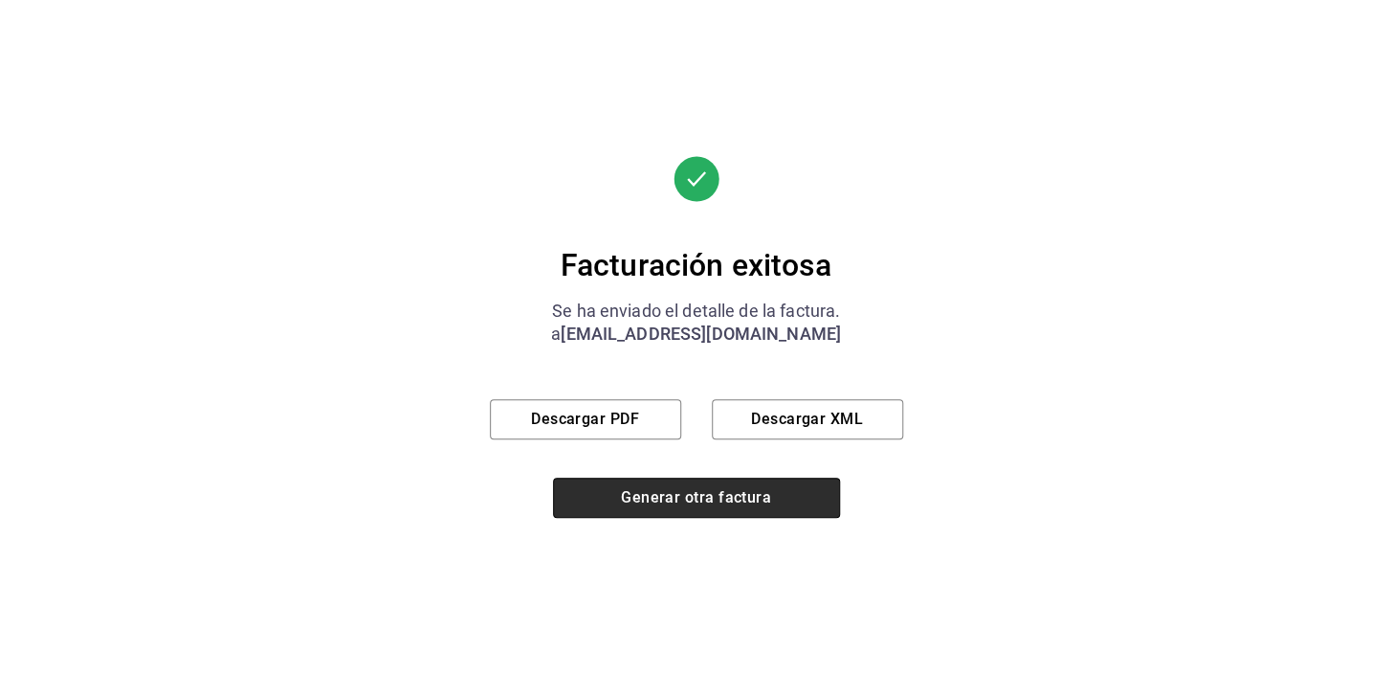
click at [664, 504] on font "Generar otra factura" at bounding box center [696, 497] width 150 height 18
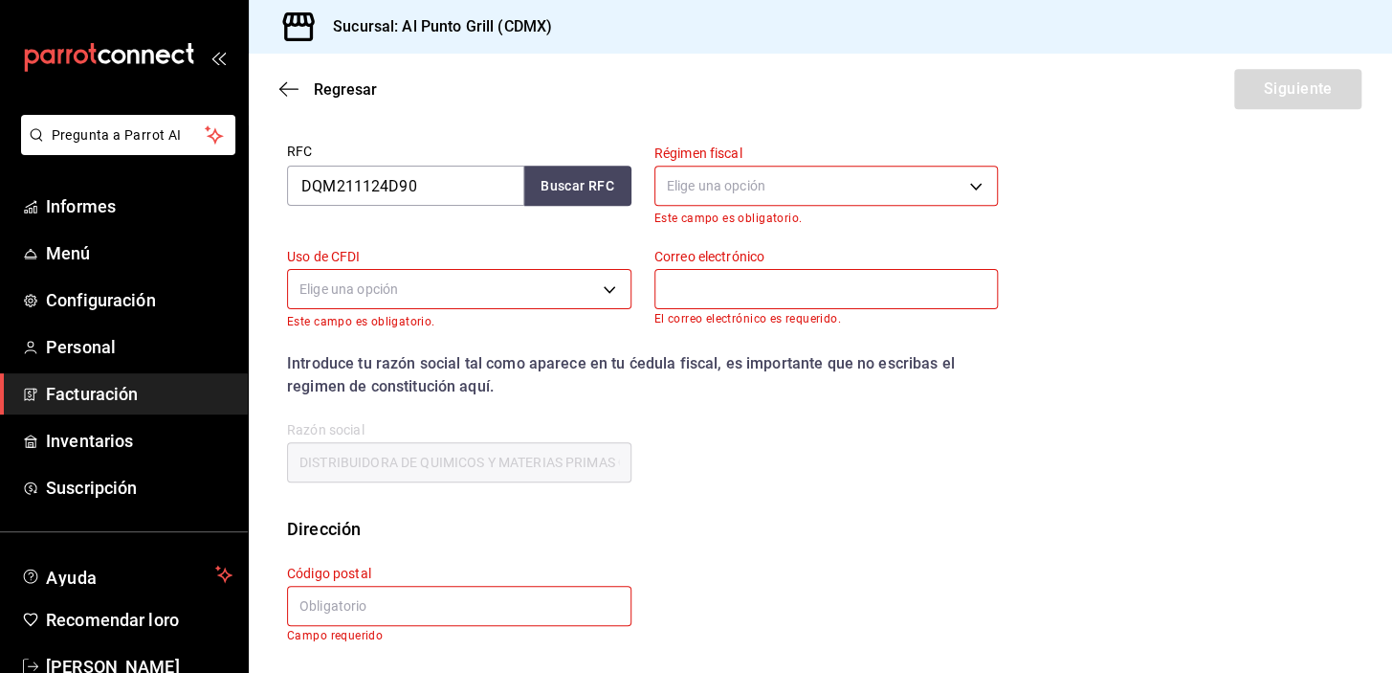
scroll to position [243, 0]
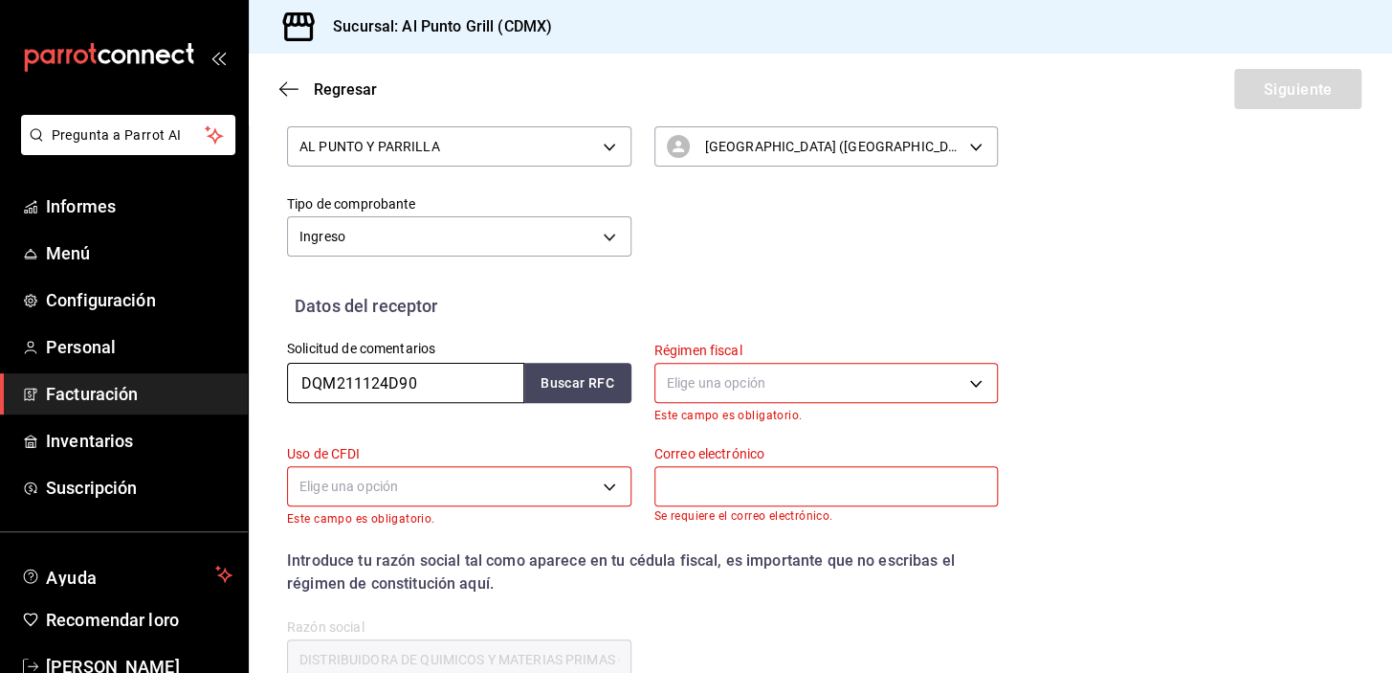
drag, startPoint x: 425, startPoint y: 396, endPoint x: 270, endPoint y: 384, distance: 155.5
click at [270, 384] on div "Solicitud de comentarios DQM211124D90 Buscar RFC" at bounding box center [447, 370] width 367 height 103
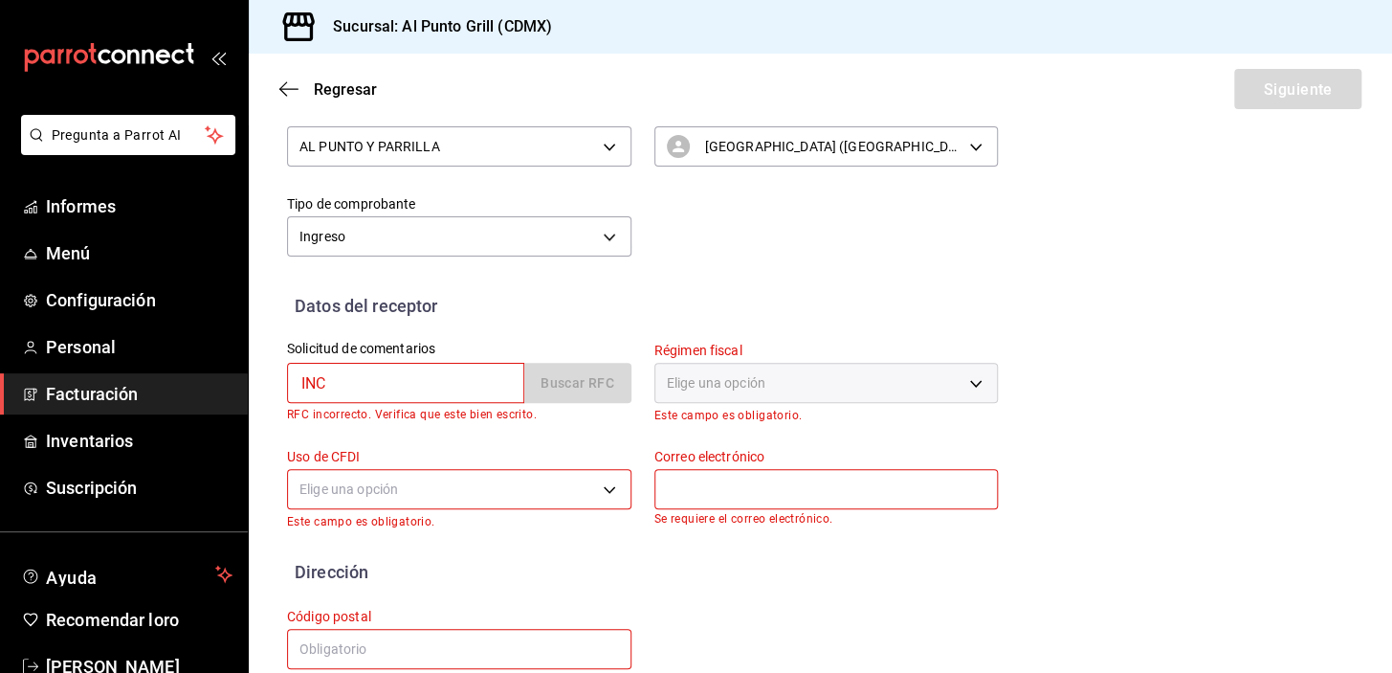
type input "INC100618MU7"
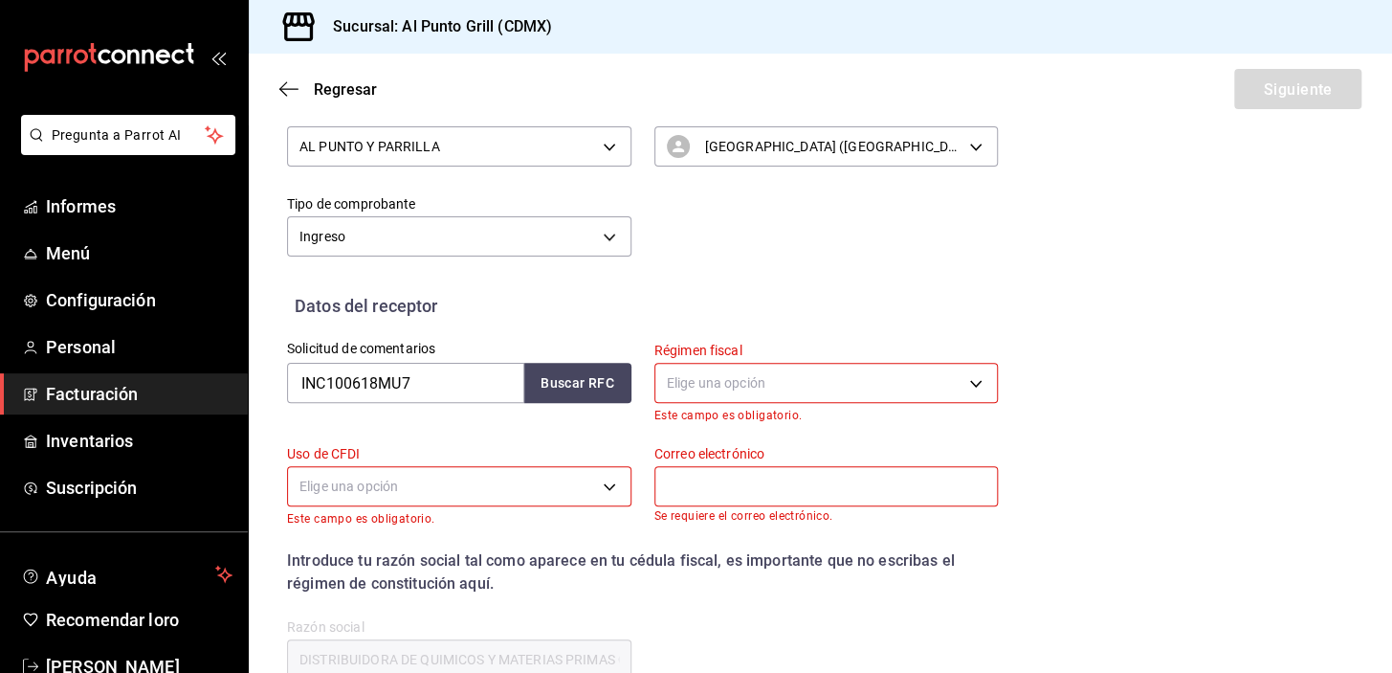
click at [745, 377] on body "Pregunta a Parrot AI Informes Menú Configuración Personal Facturación Inventari…" at bounding box center [696, 336] width 1392 height 673
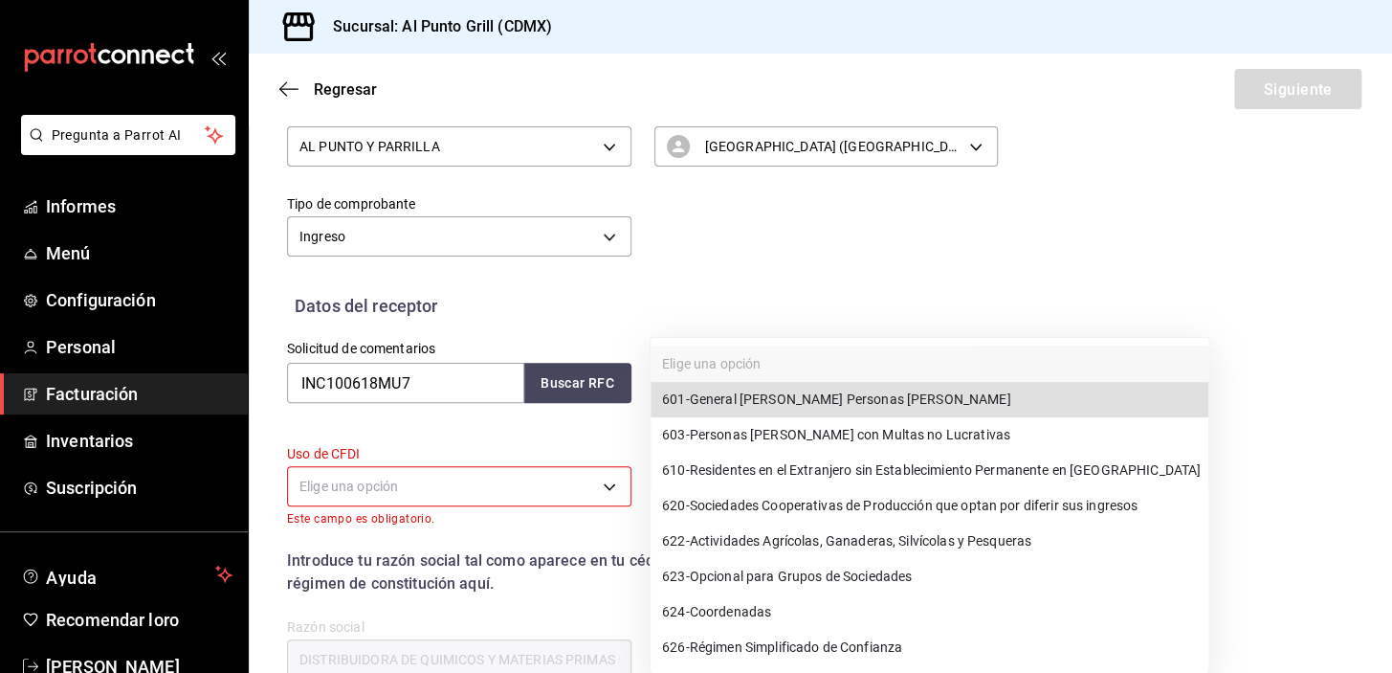
click at [746, 392] on font "General de Ley Personas Morales" at bounding box center [850, 398] width 321 height 15
type input "601"
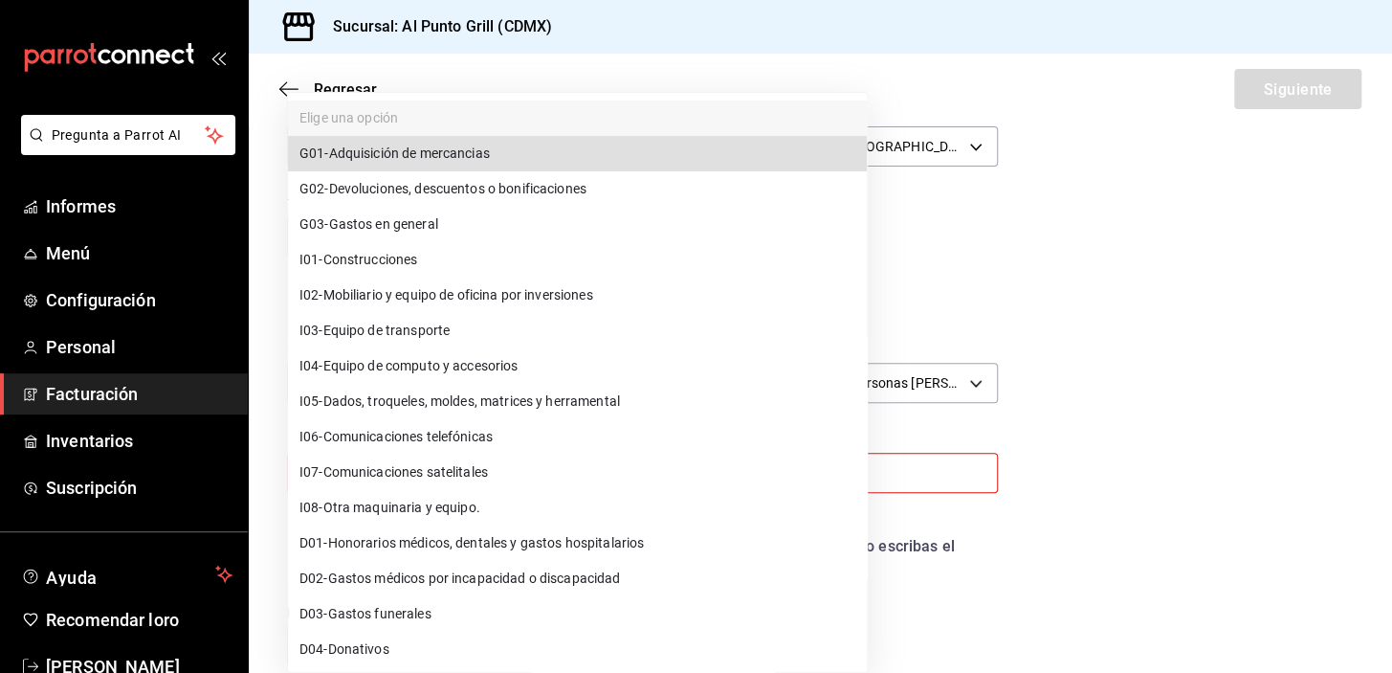
click at [555, 478] on body "Pregunta a Parrot AI Informes Menú Configuración Personal Facturación Inventari…" at bounding box center [696, 336] width 1392 height 673
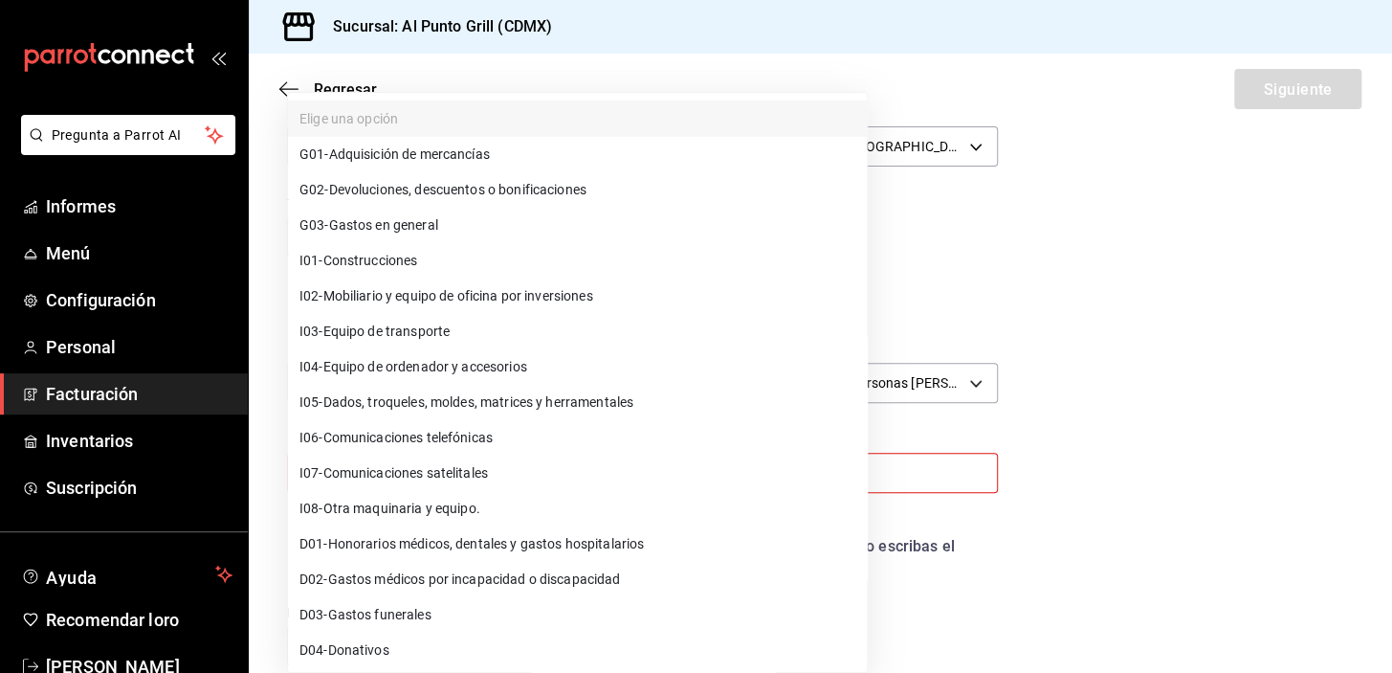
click at [388, 222] on font "Gastos en general" at bounding box center [383, 224] width 109 height 15
type input "G03"
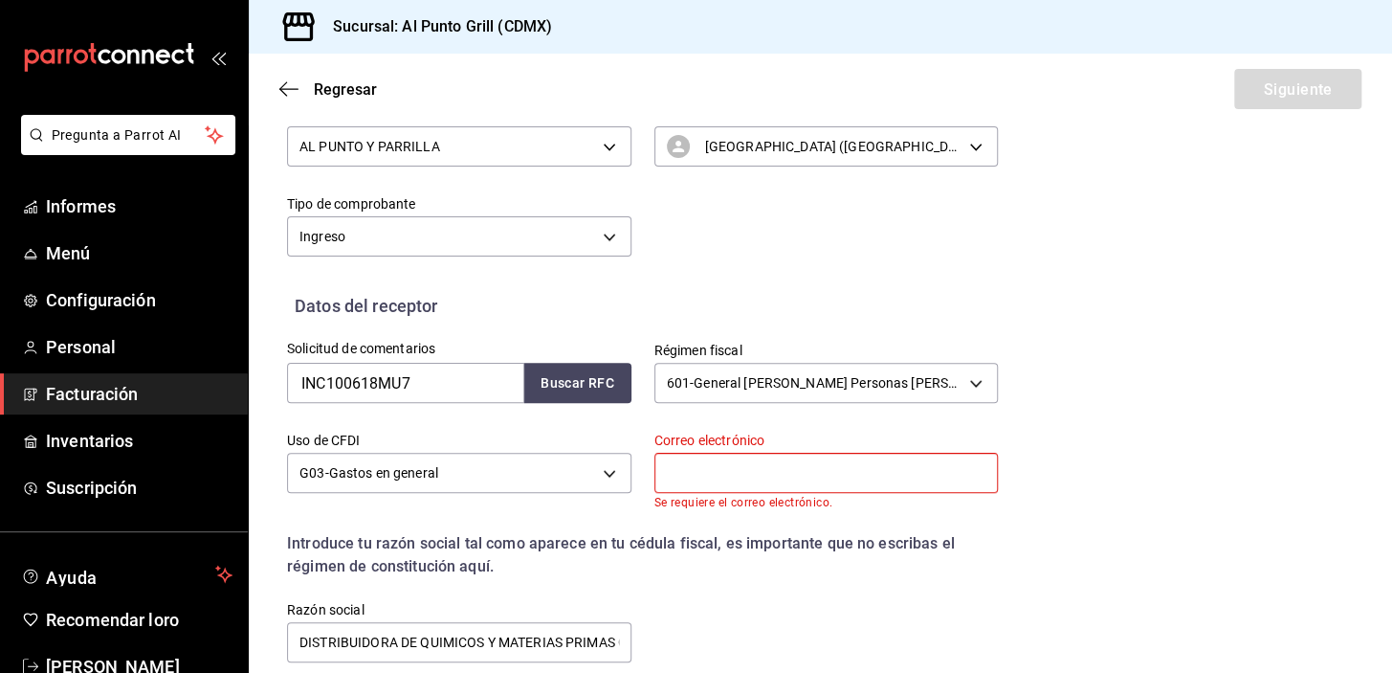
click at [724, 465] on input "text" at bounding box center [826, 473] width 344 height 40
type input "facturas@in-chemicals.com"
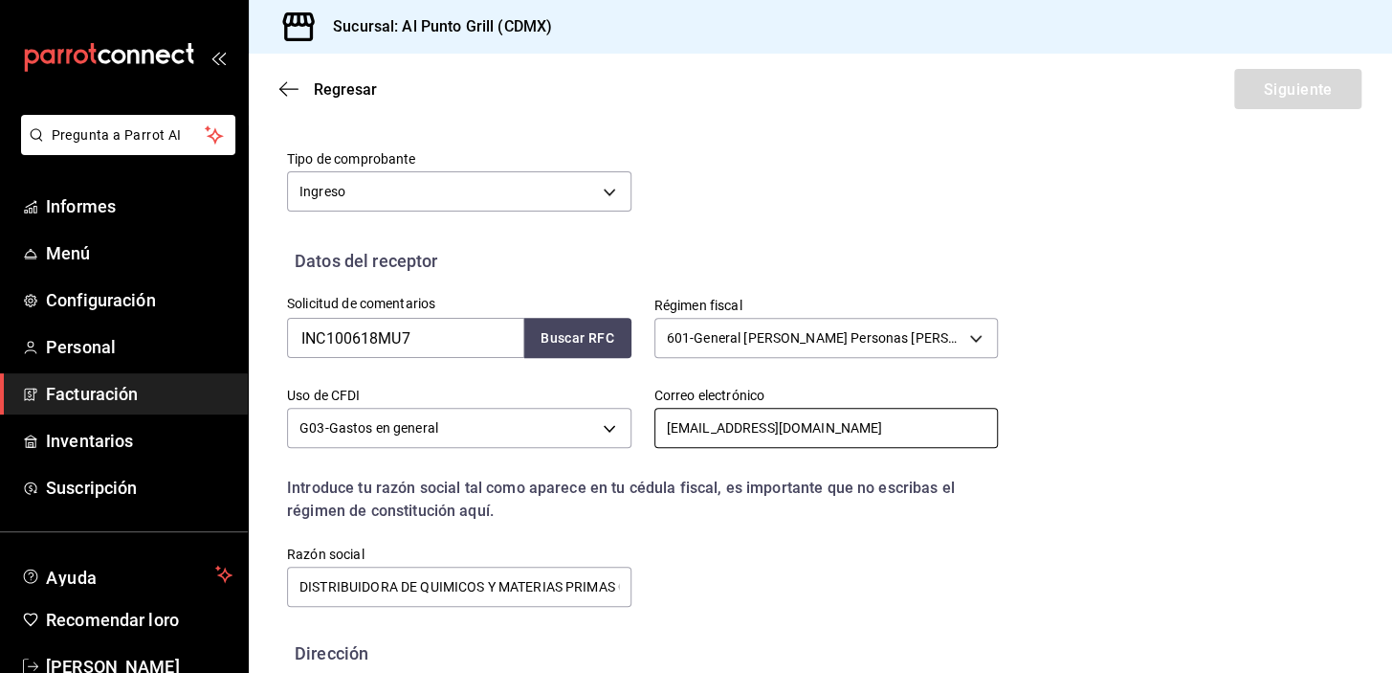
scroll to position [412, 0]
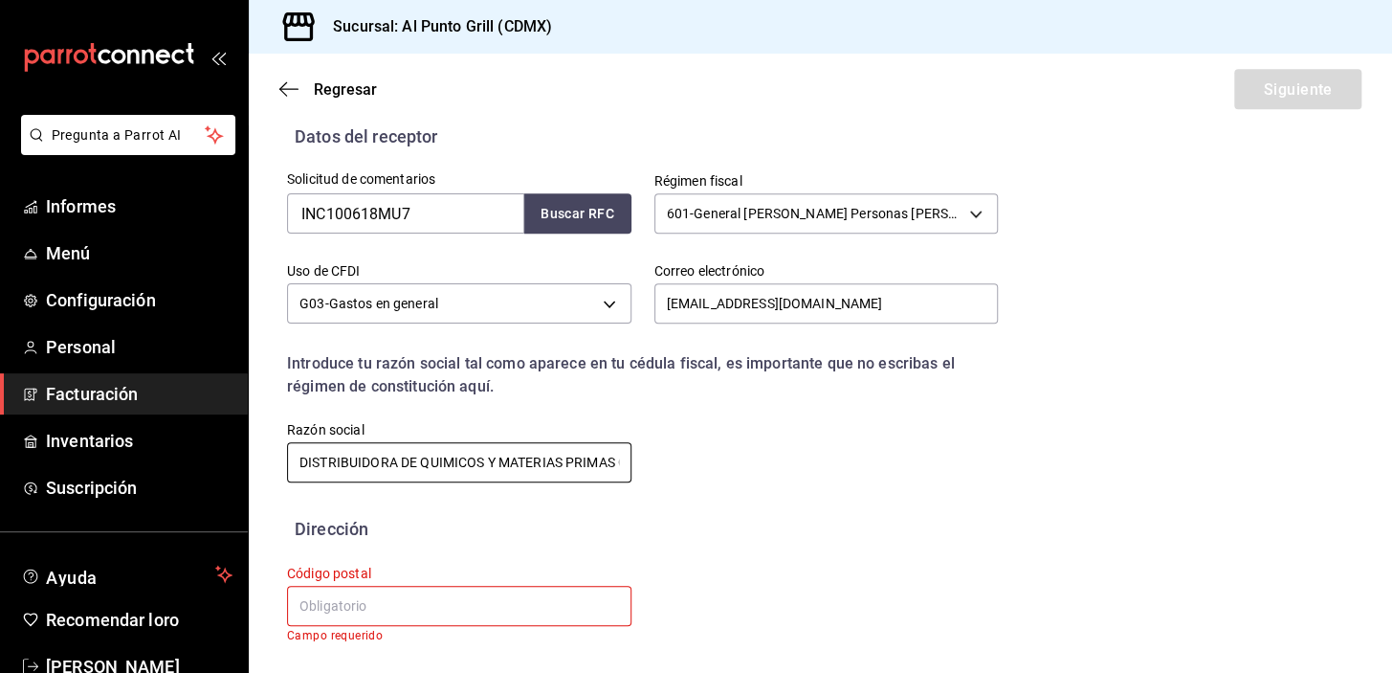
drag, startPoint x: 610, startPoint y: 458, endPoint x: 289, endPoint y: 454, distance: 321.5
click at [289, 454] on input "DISTRIBUIDORA DE QUIMICOS Y MATERIAS PRIMAS CHEMSTANDARD" at bounding box center [459, 462] width 344 height 40
type input "S CHEMSTANDARD"
drag, startPoint x: 420, startPoint y: 459, endPoint x: 295, endPoint y: 458, distance: 125.3
click at [295, 458] on input "S CHEMSTANDARD" at bounding box center [459, 462] width 344 height 40
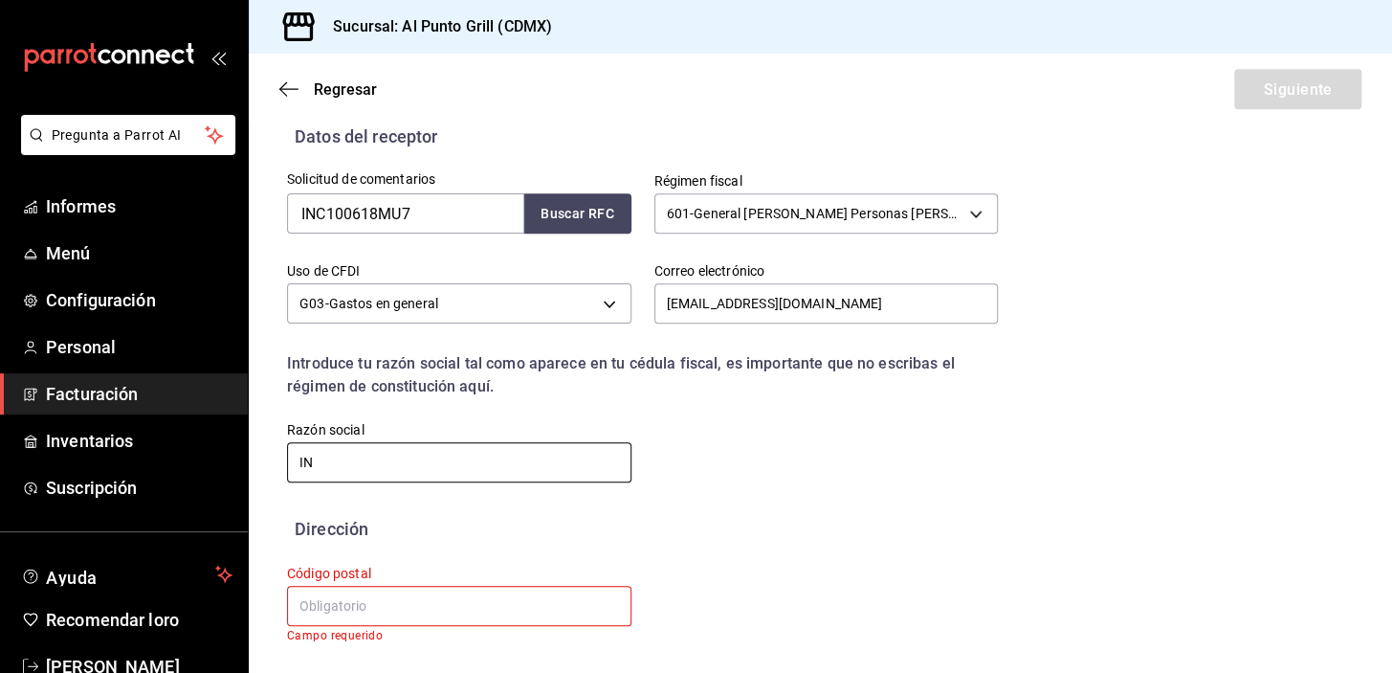
type input "INCHEMICALS"
click at [382, 598] on input "text" at bounding box center [459, 605] width 344 height 40
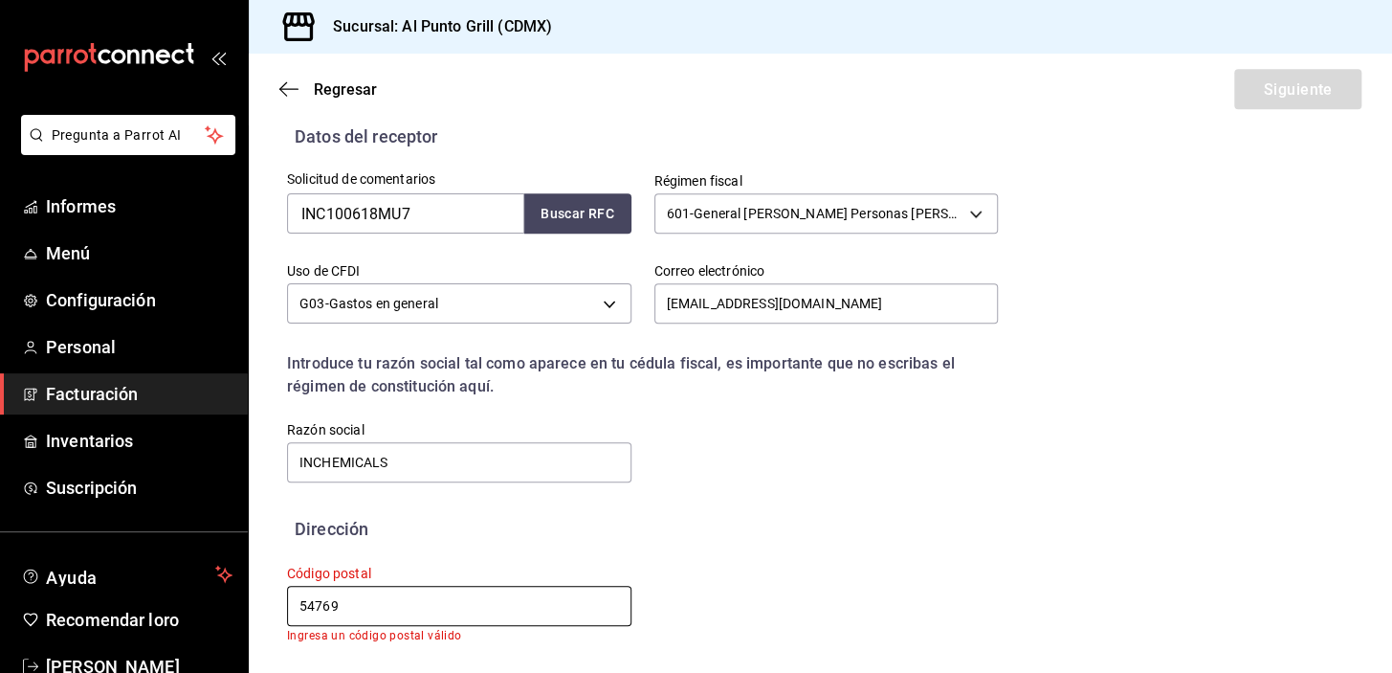
scroll to position [399, 0]
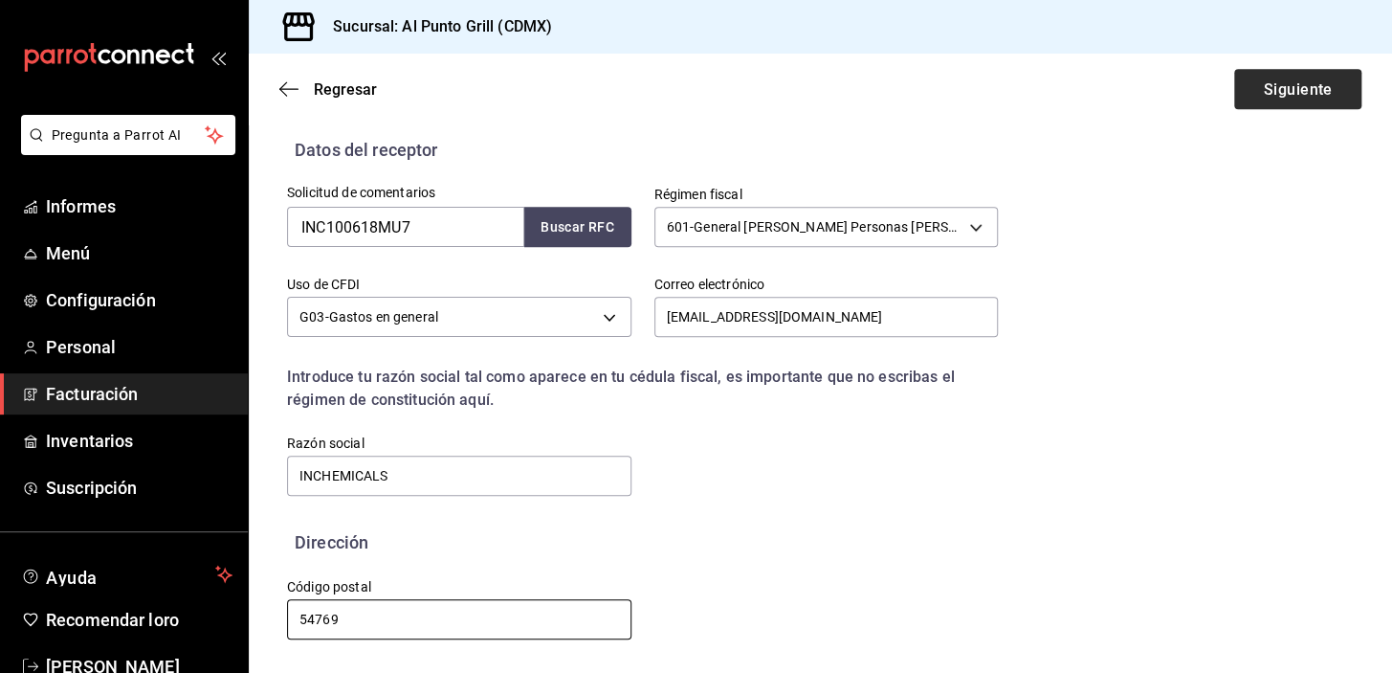
type input "54769"
click at [1263, 86] on font "Siguiente" at bounding box center [1297, 88] width 69 height 18
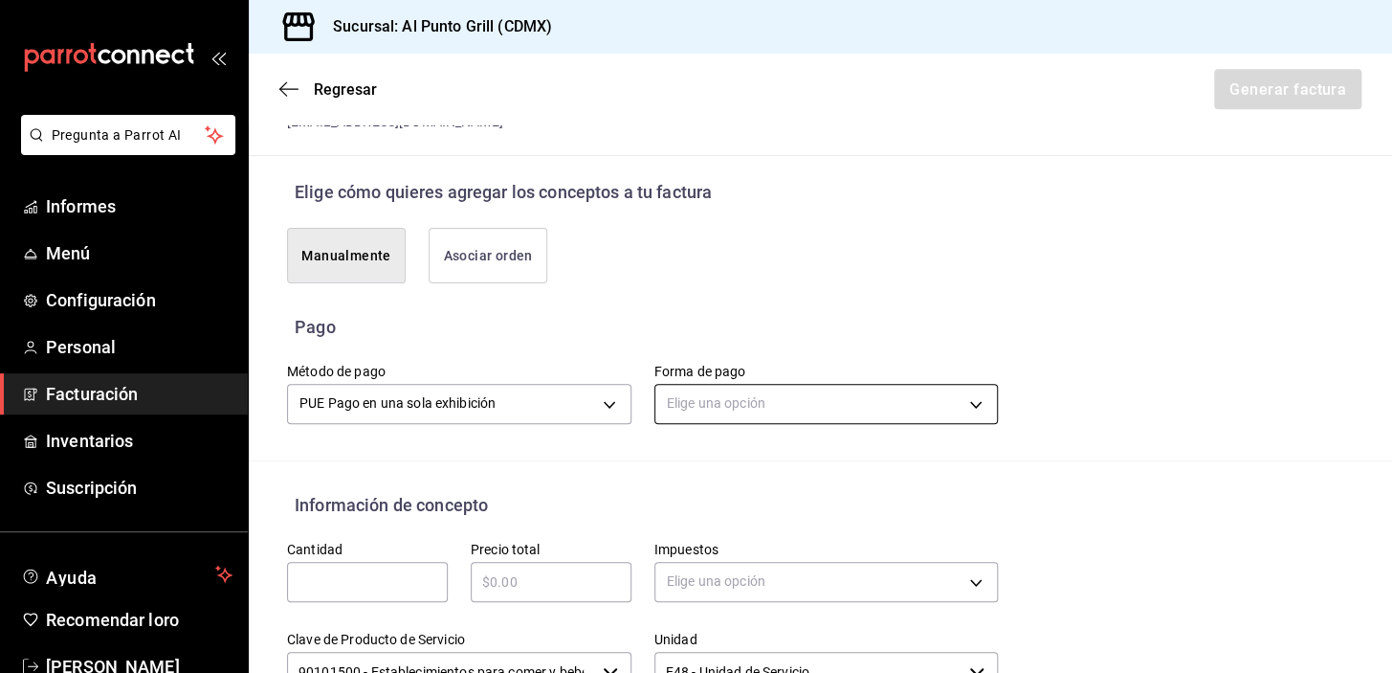
click at [791, 397] on body "Pregunta a Parrot AI Informes Menú Configuración Personal Facturación Inventari…" at bounding box center [696, 336] width 1392 height 673
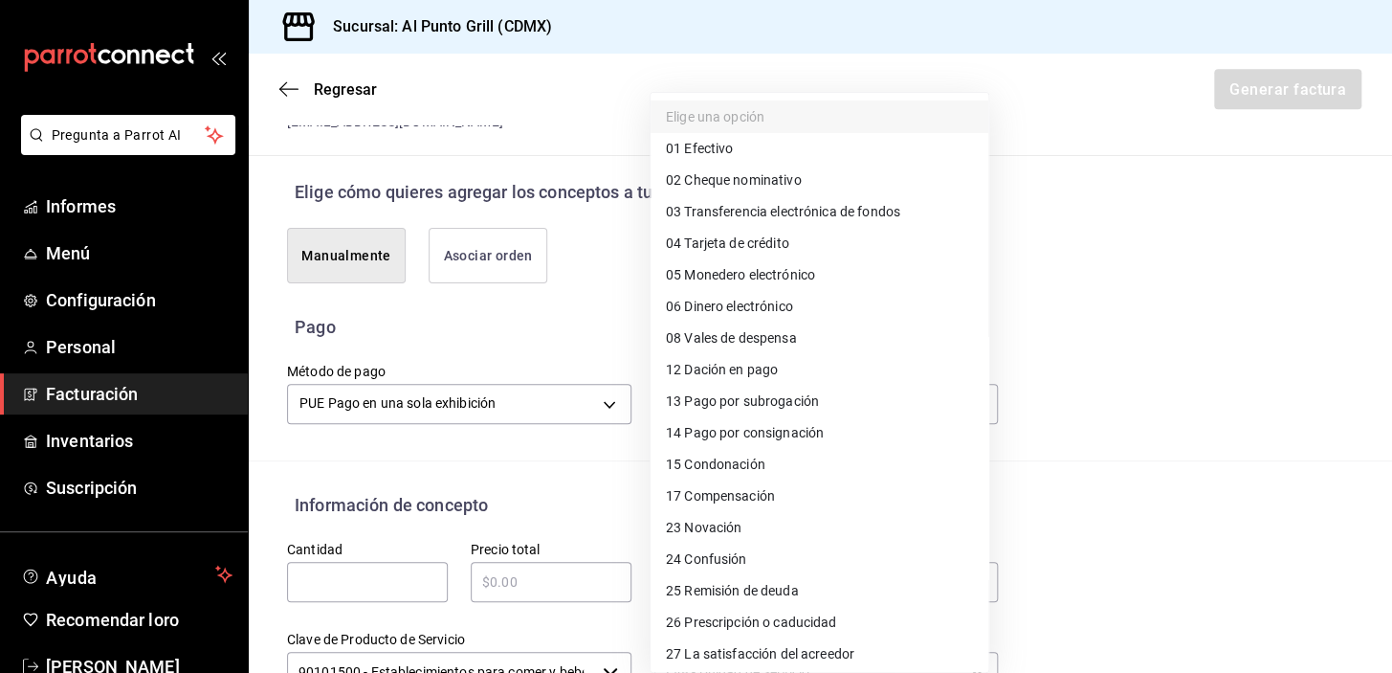
click at [784, 241] on font "Tarjeta de crédito" at bounding box center [736, 242] width 104 height 15
type input "04"
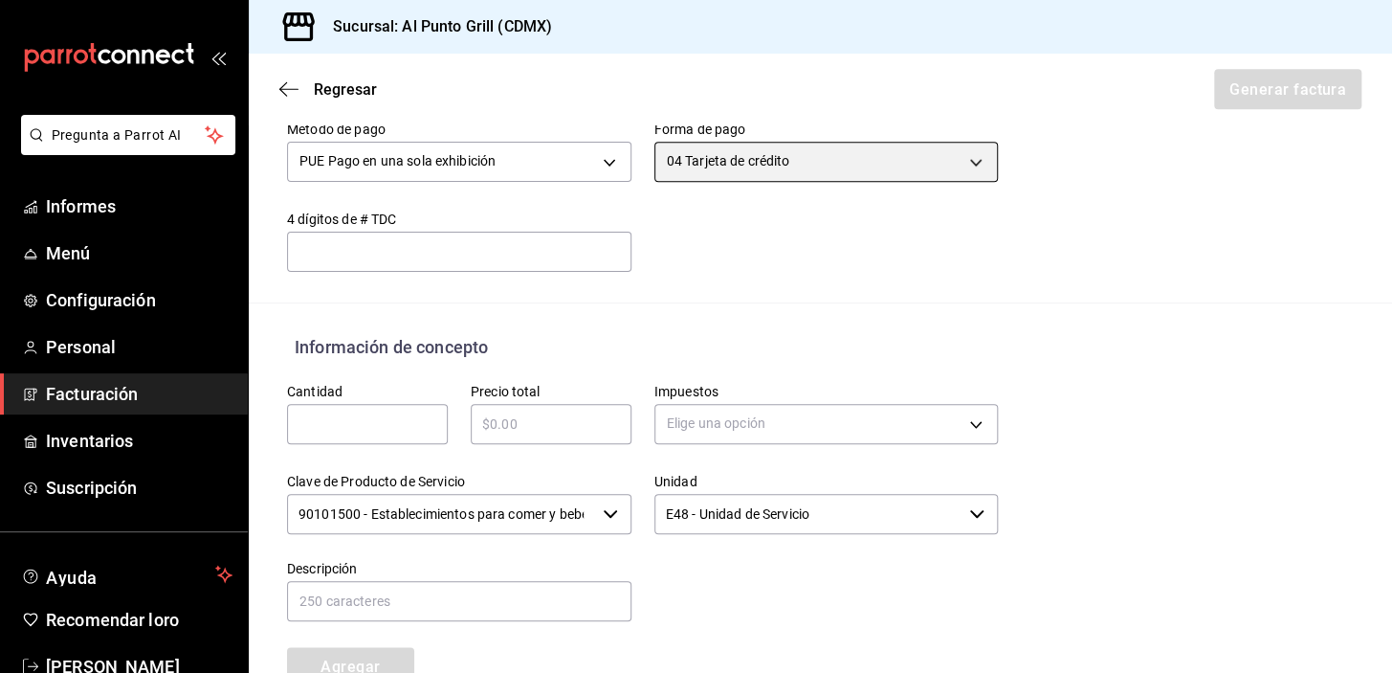
scroll to position [660, 0]
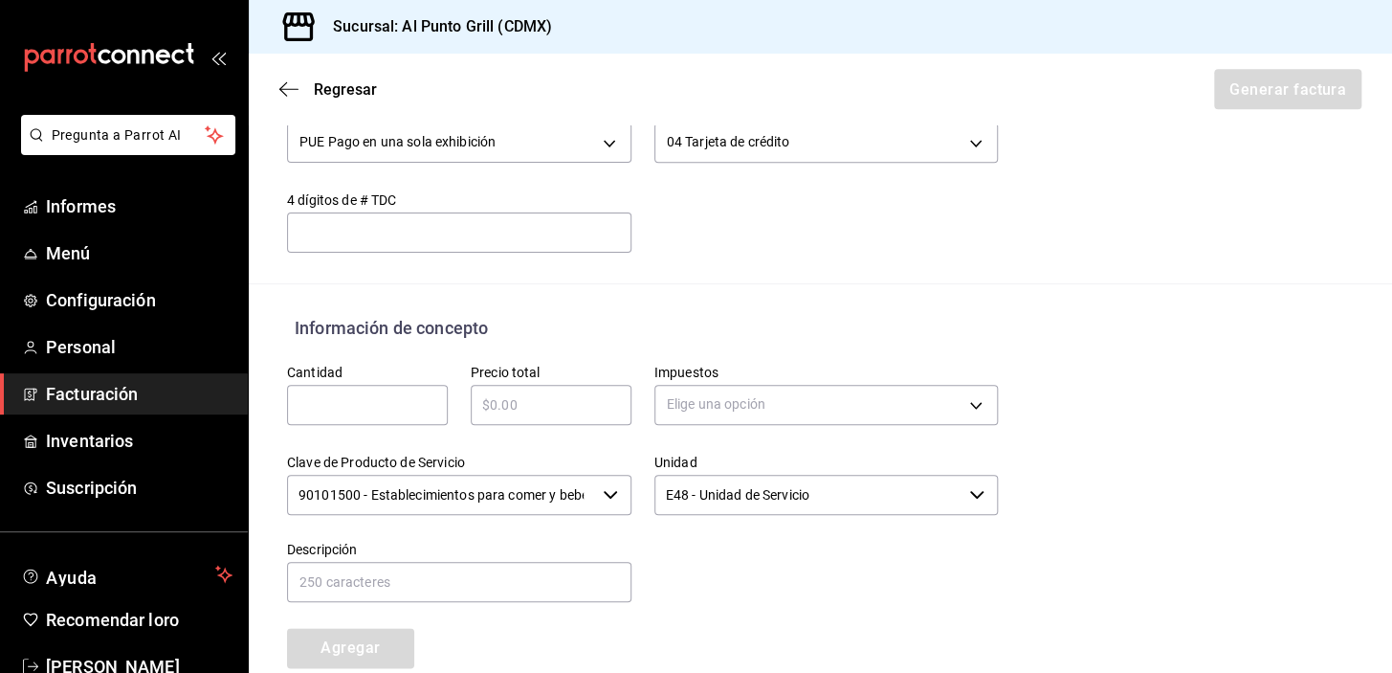
click at [343, 389] on div "​" at bounding box center [367, 405] width 161 height 40
type input "1"
click at [508, 411] on input "text" at bounding box center [551, 404] width 161 height 23
type input "$1690.00"
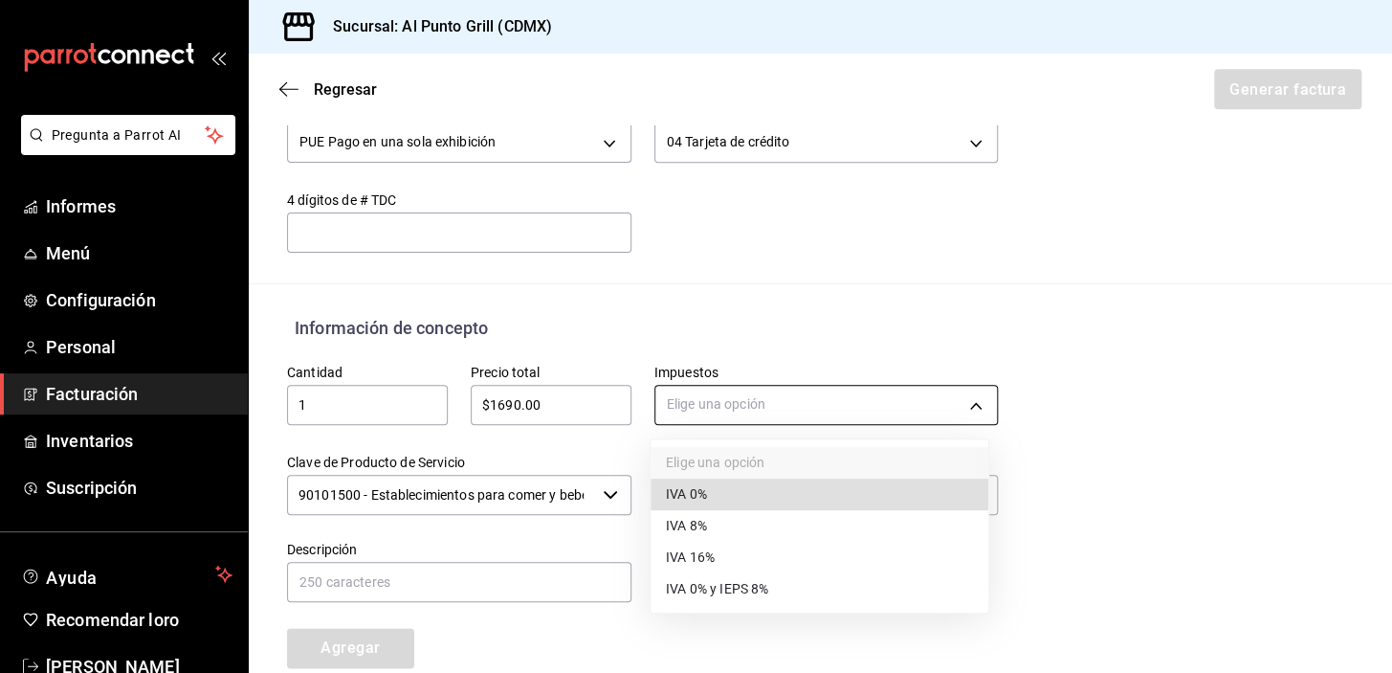
click at [710, 400] on body "Pregunta a Parrot AI Informes Menú Configuración Personal Facturación Inventari…" at bounding box center [696, 336] width 1392 height 673
click at [703, 557] on font "IVA 16%" at bounding box center [690, 557] width 49 height 15
type input "IVA_16"
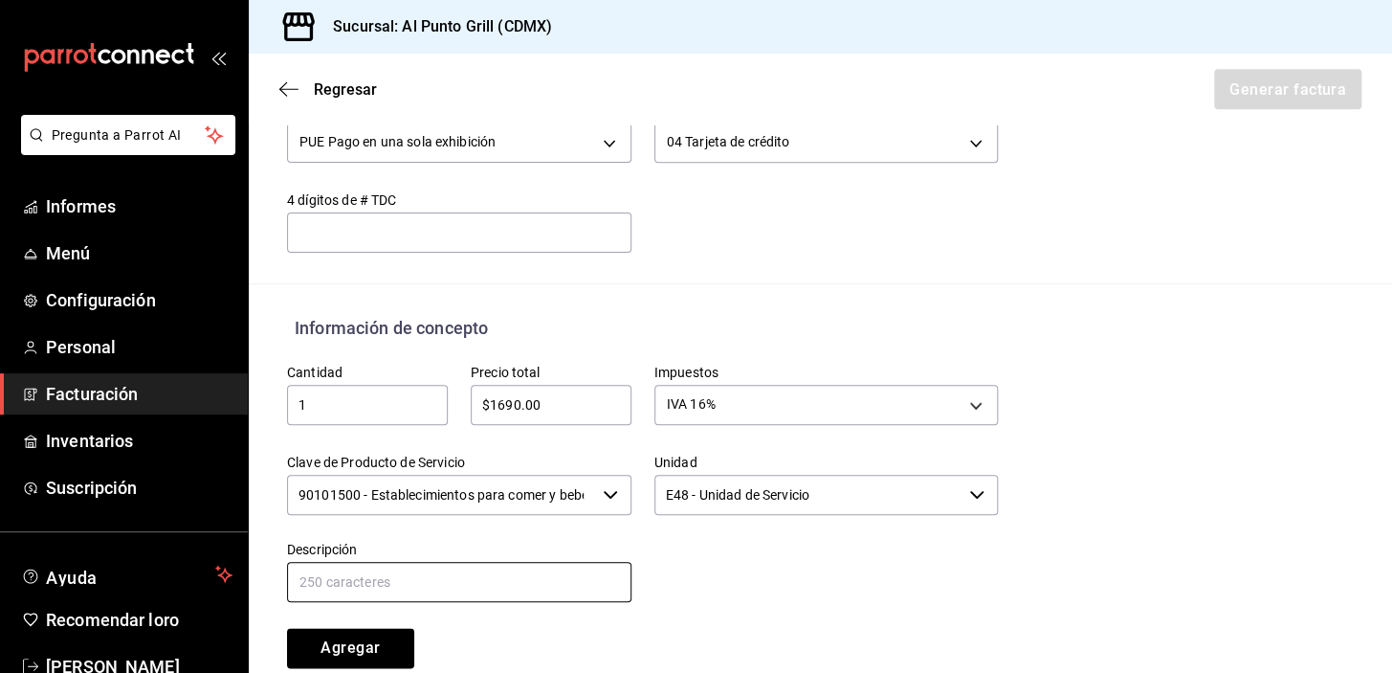
click at [431, 585] on input "text" at bounding box center [459, 582] width 344 height 40
type input "CONSUMO DE ALIMENTOS Y BEBIDAS"
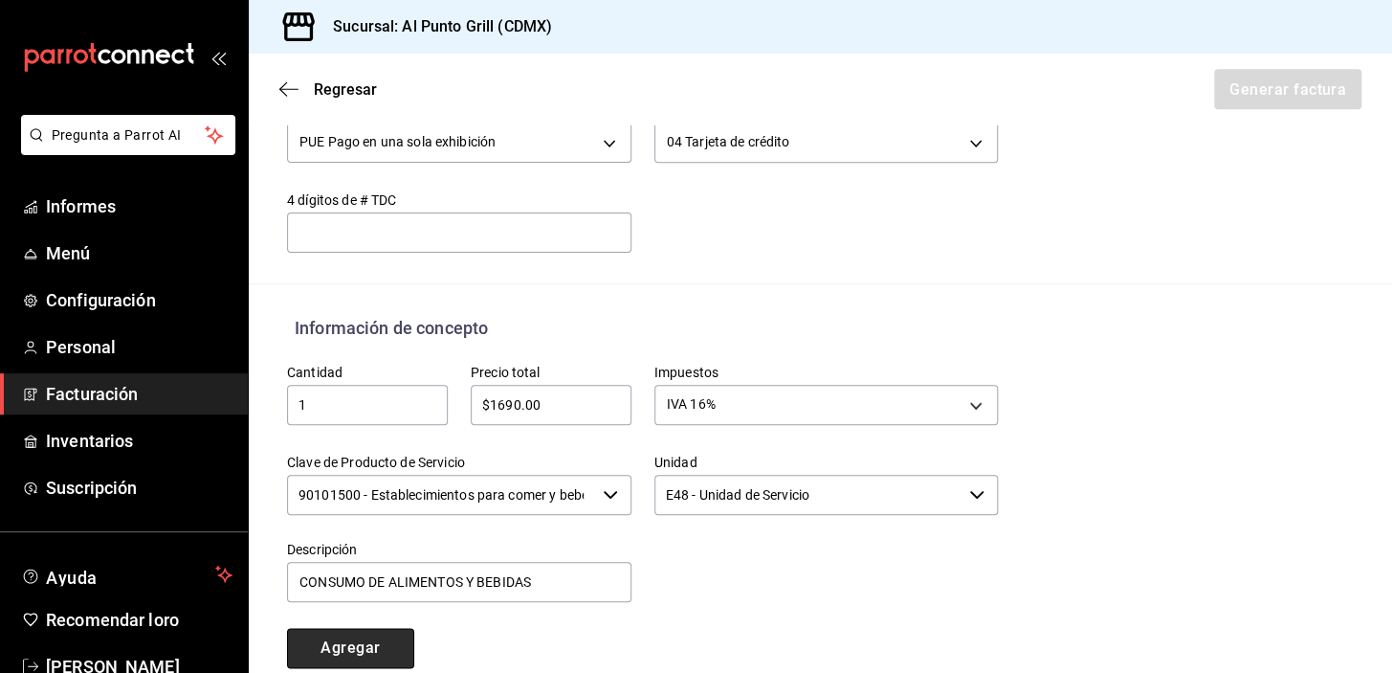
click at [370, 646] on font "Agregar" at bounding box center [349, 647] width 59 height 18
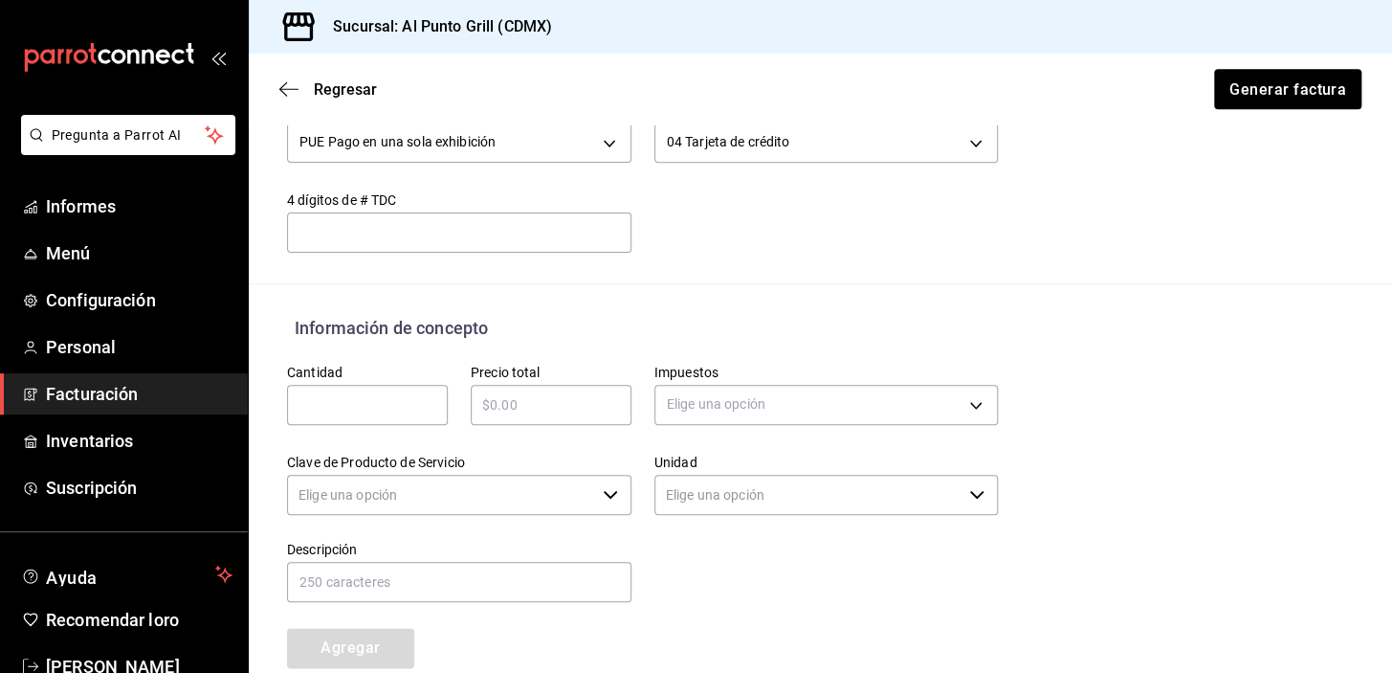
type input "90101500 - Establecimientos para comer y beber"
type input "E48 - Unidad de Servicio"
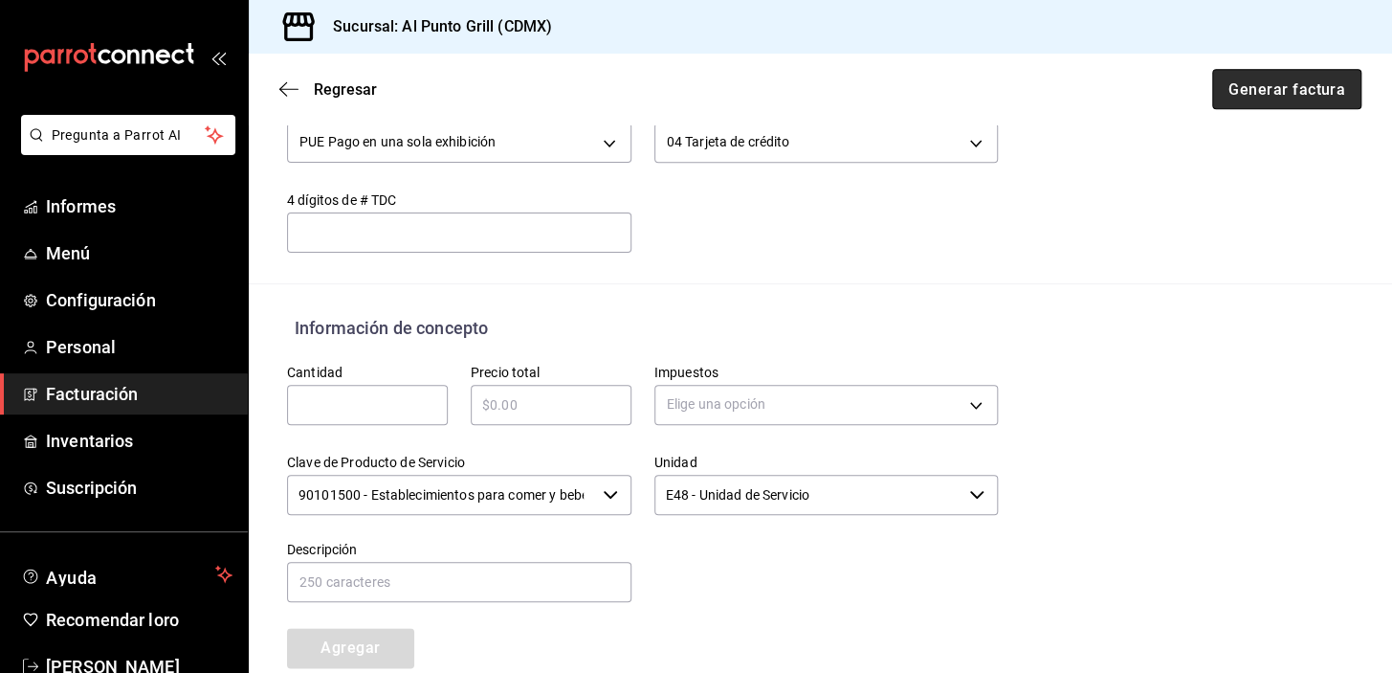
click at [1305, 98] on font "Generar factura" at bounding box center [1286, 88] width 117 height 18
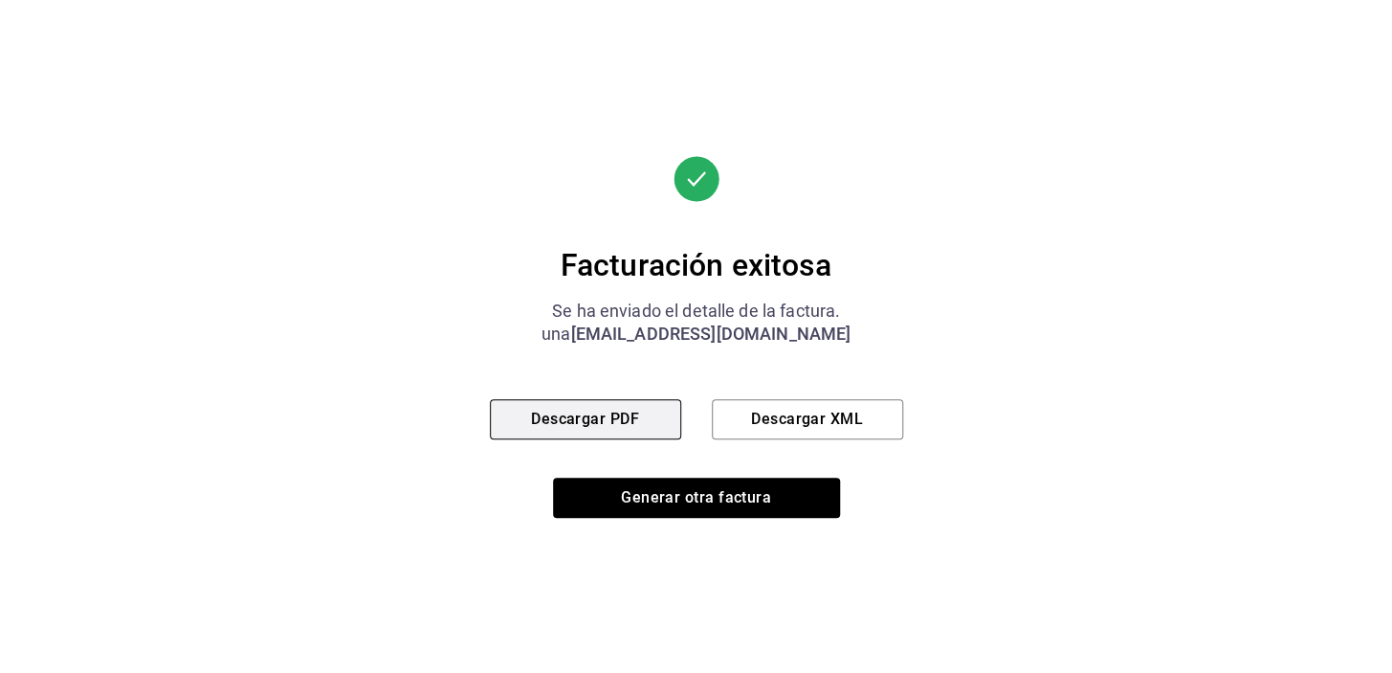
click at [543, 415] on font "Descargar PDF" at bounding box center [585, 418] width 108 height 18
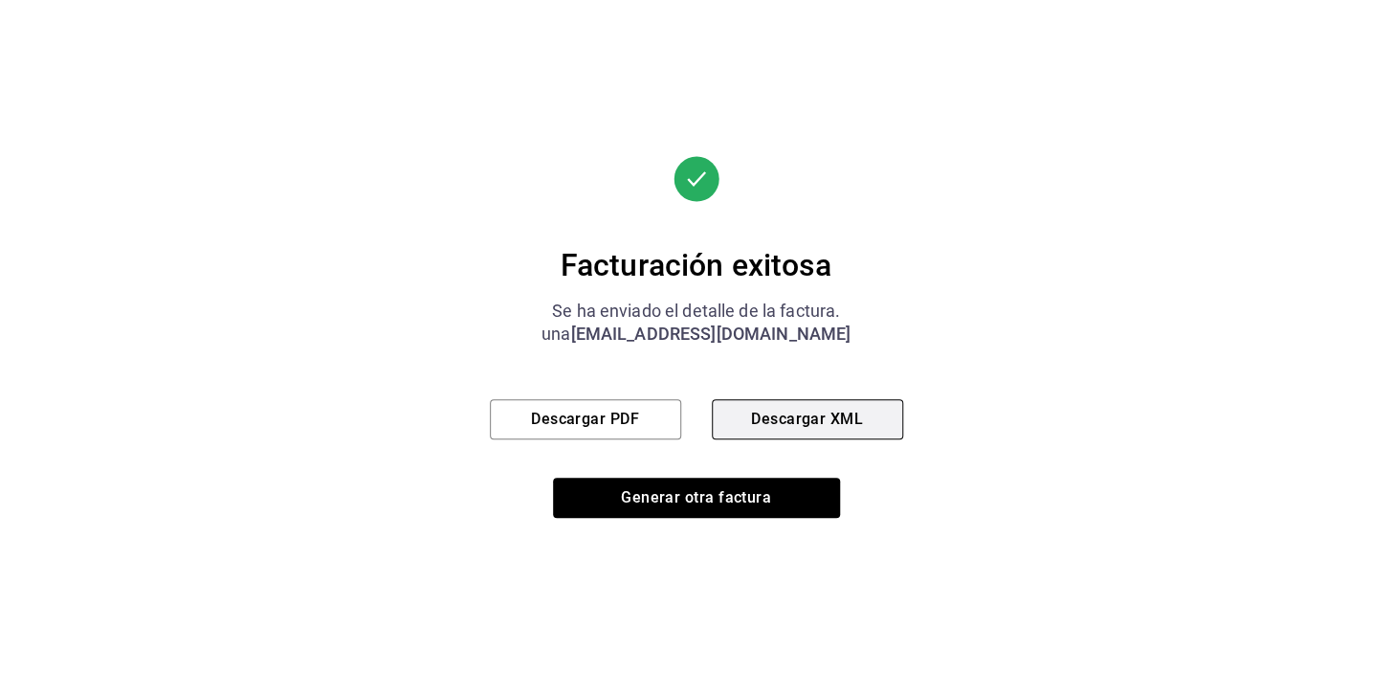
click at [870, 415] on button "Descargar XML" at bounding box center [807, 419] width 191 height 40
